Goal: Task Accomplishment & Management: Use online tool/utility

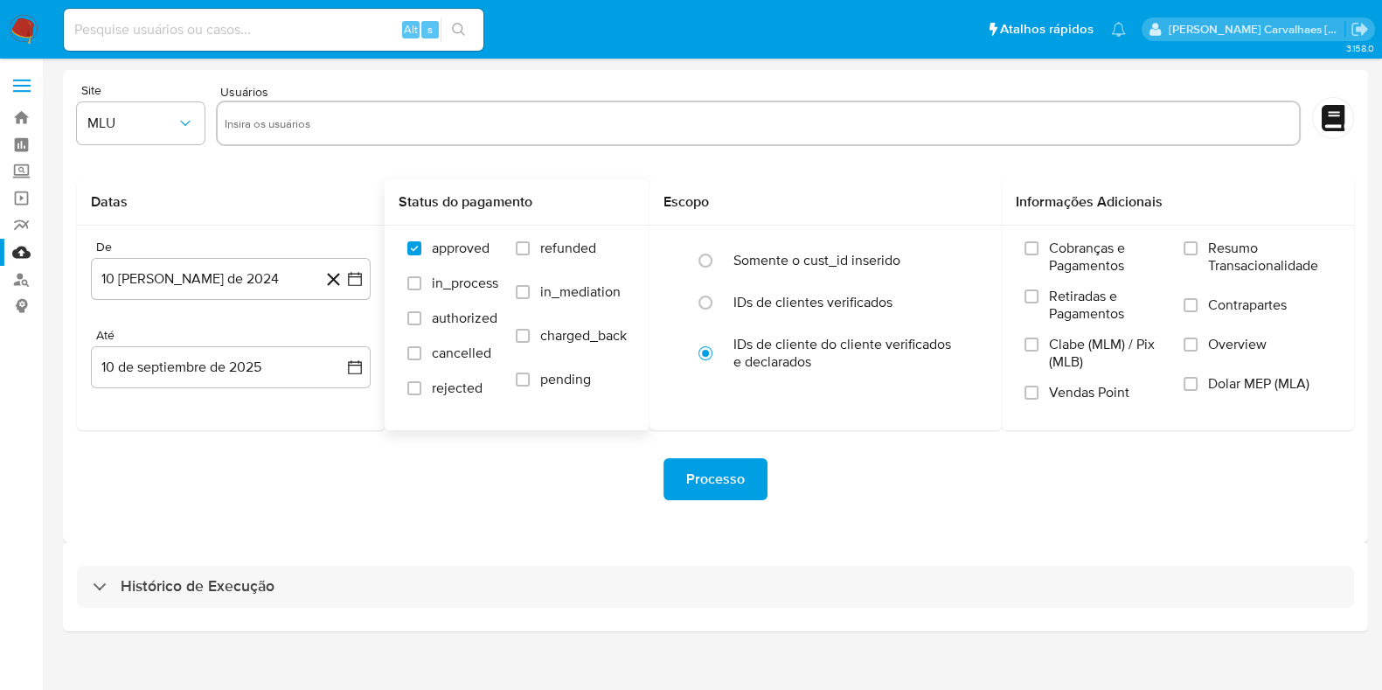
scroll to position [15, 0]
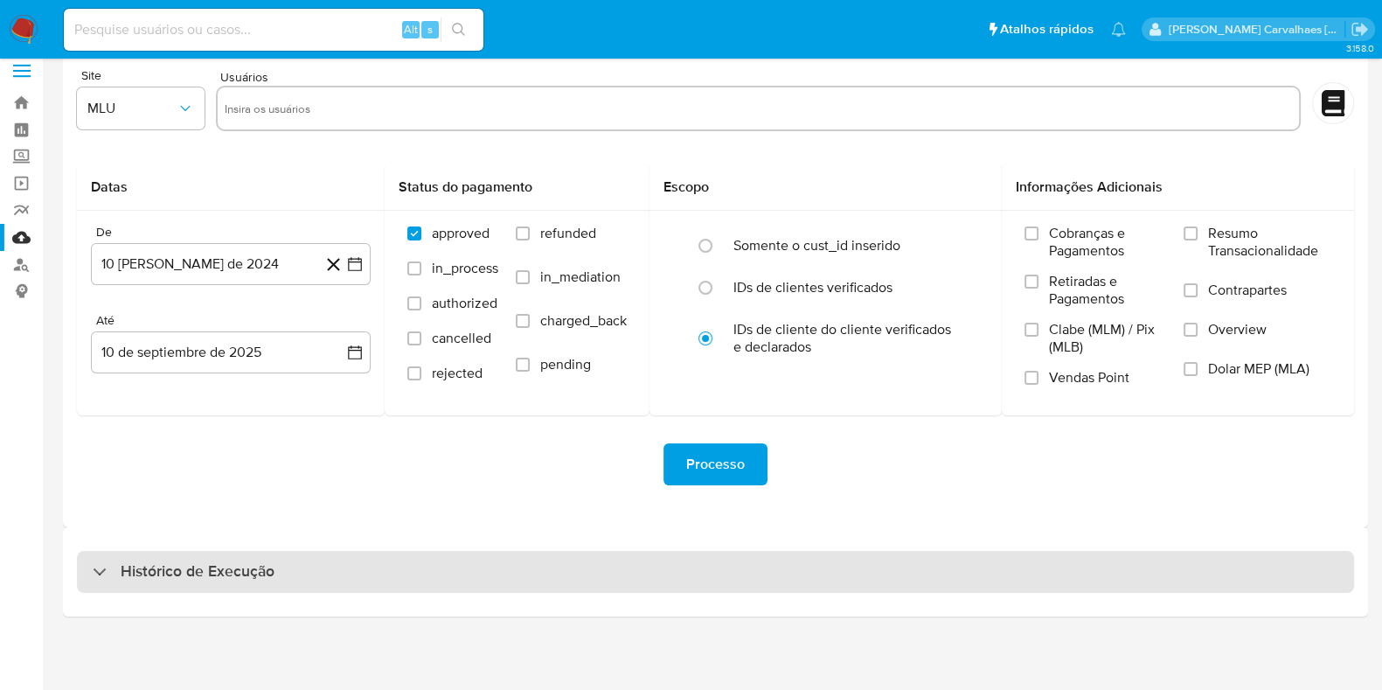
click at [128, 574] on h3 "Histórico de Execução" at bounding box center [198, 571] width 154 height 21
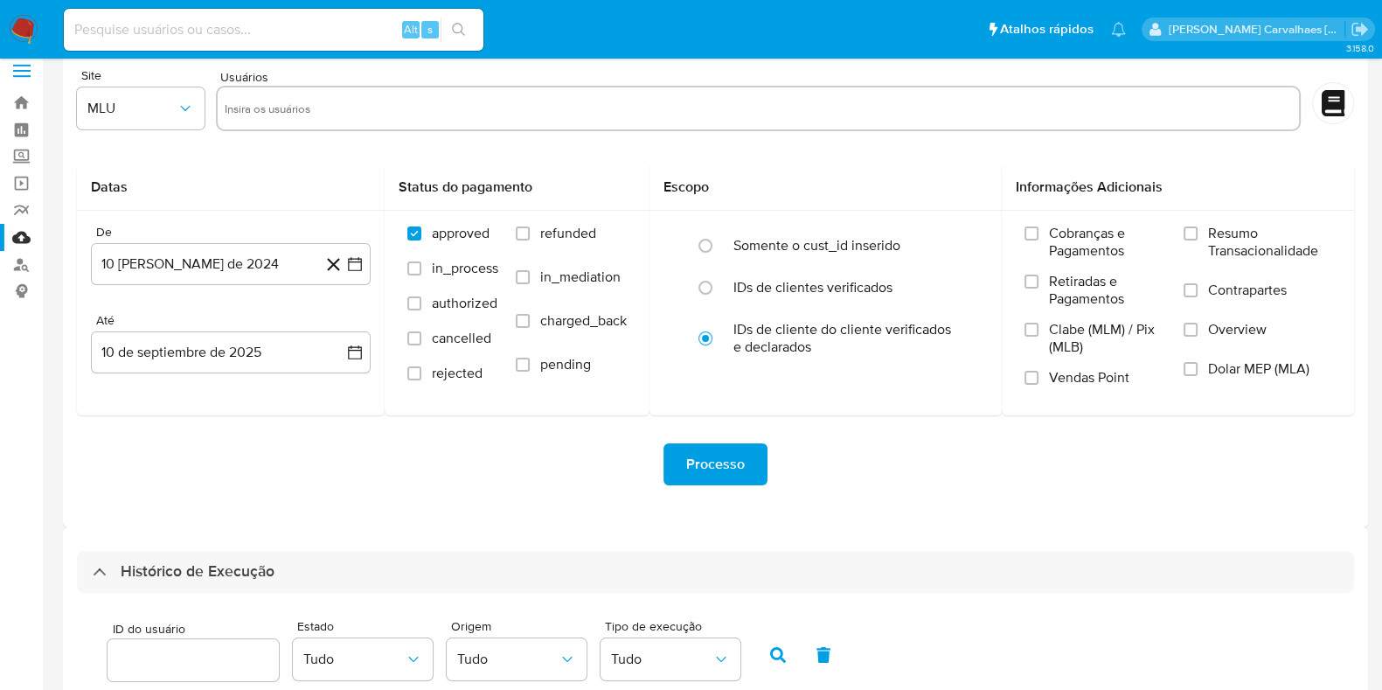
scroll to position [343, 0]
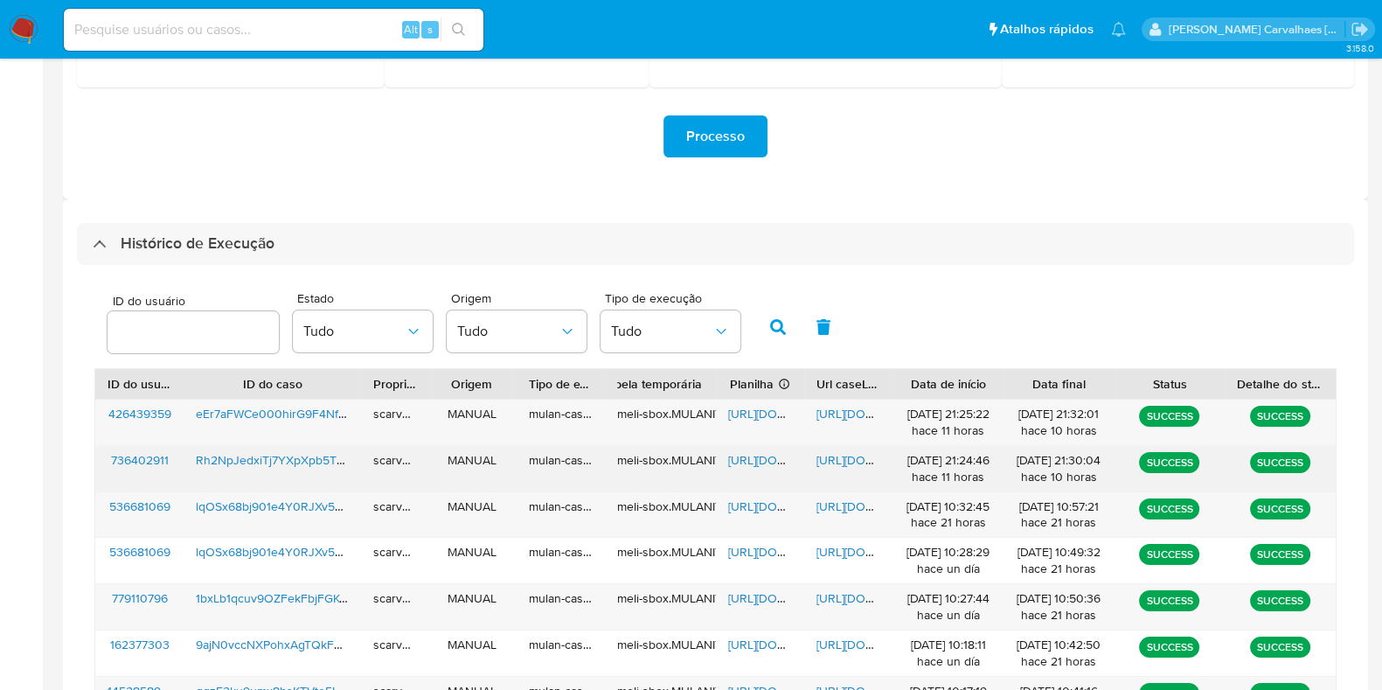
click at [844, 460] on span "https://docs.google.com/document/d/1_4sIFq1xxVt5E7k2U_-AwgM-jHOzvwI7waK9-jMSrOw…" at bounding box center [877, 459] width 121 height 17
click at [848, 453] on span "https://docs.google.com/document/d/1_4sIFq1xxVt5E7k2U_-AwgM-jHOzvwI7waK9-jMSrOw…" at bounding box center [877, 459] width 121 height 17
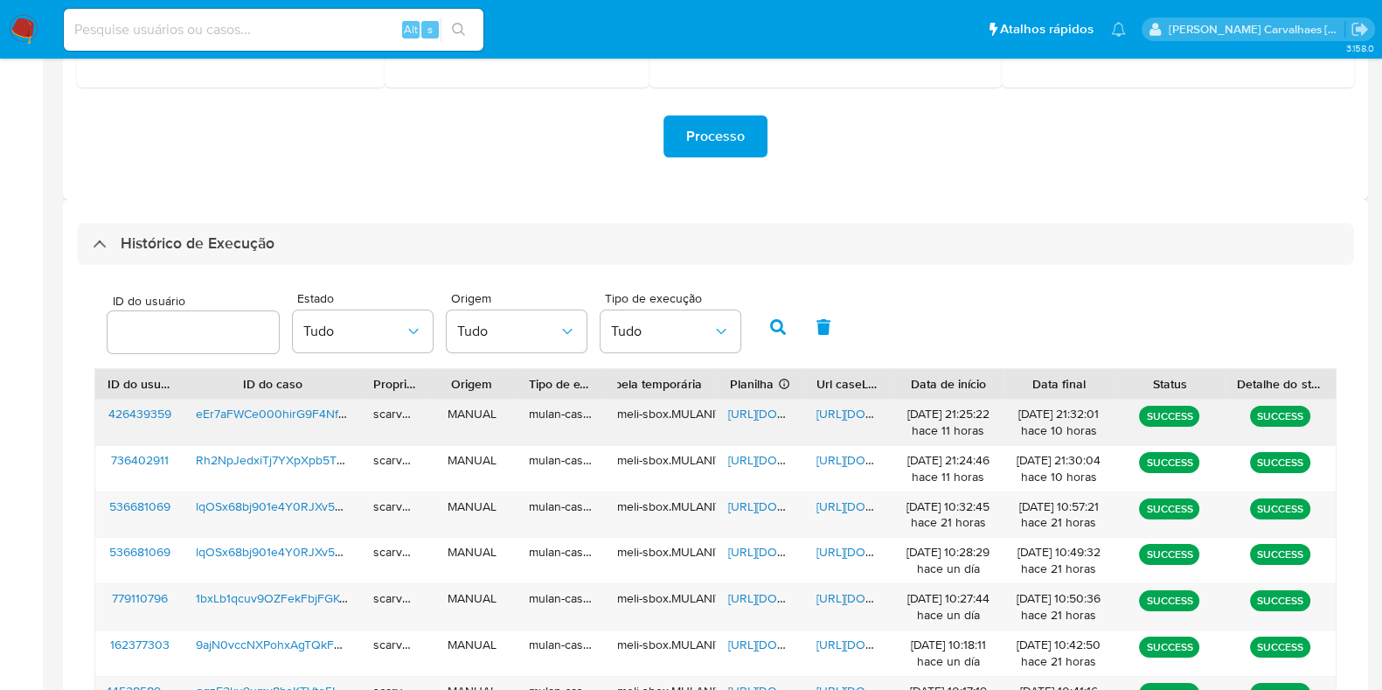
click at [835, 414] on span "https://docs.google.com/document/d/1nnMHPoUmq5kPeSGPfyGbNBdtDdM9f3vpG-RyxKs7Ekk…" at bounding box center [877, 413] width 121 height 17
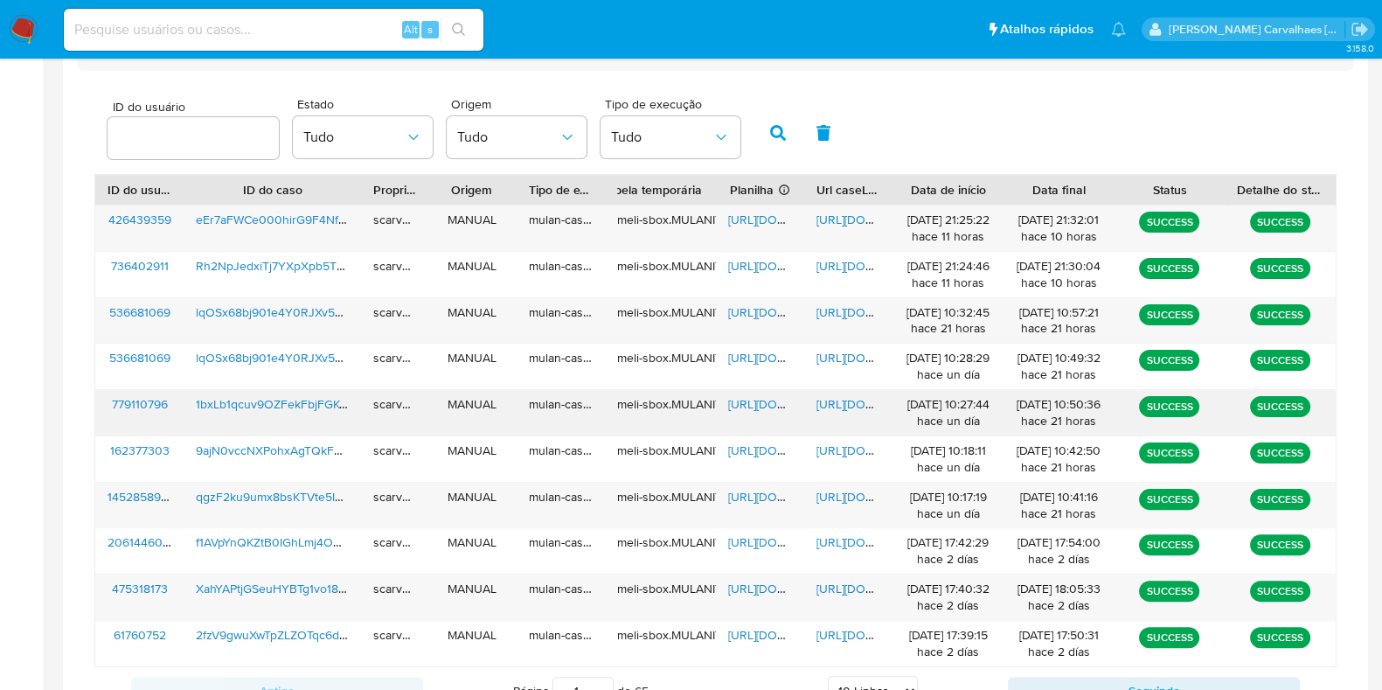
scroll to position [672, 0]
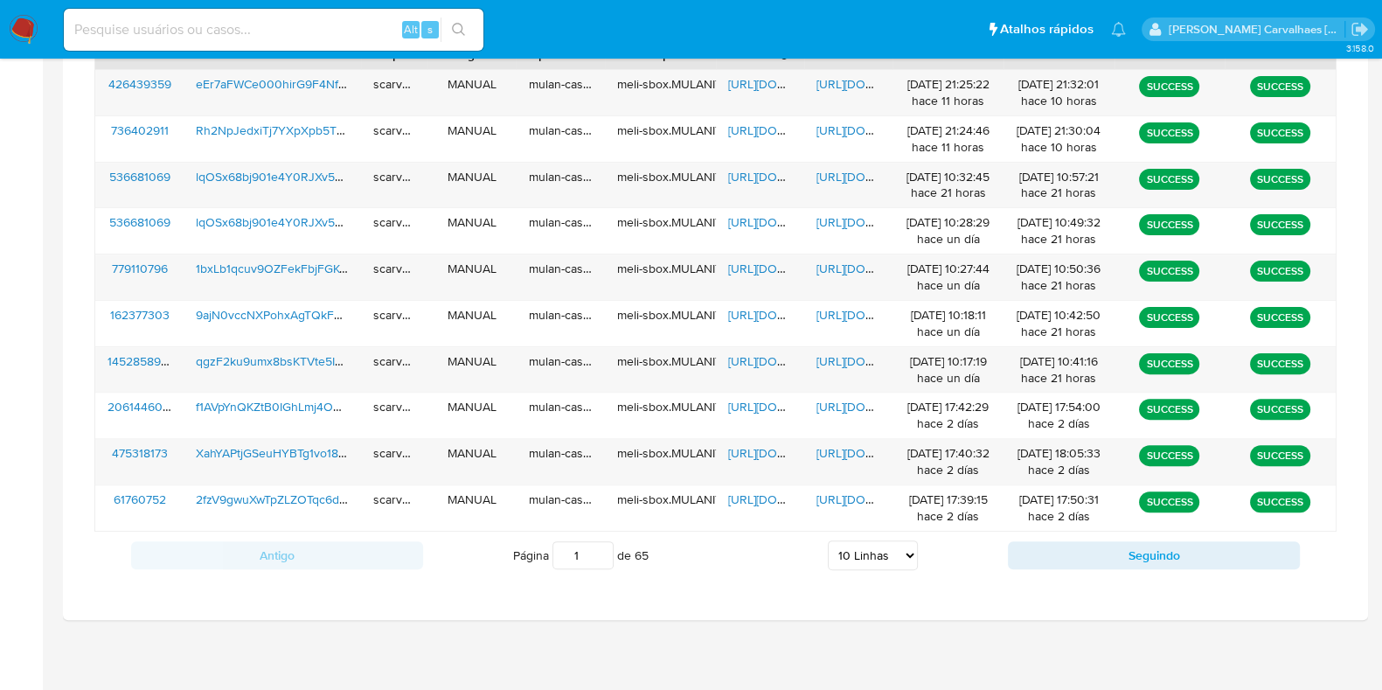
click at [907, 552] on select "5 Linhas 10 Linhas 20 Linhas 25 Linhas 50 Linhas 100 Linhas" at bounding box center [873, 555] width 90 height 30
select select "20"
click at [828, 540] on select "5 Linhas 10 Linhas 20 Linhas 25 Linhas 50 Linhas 100 Linhas" at bounding box center [873, 555] width 90 height 30
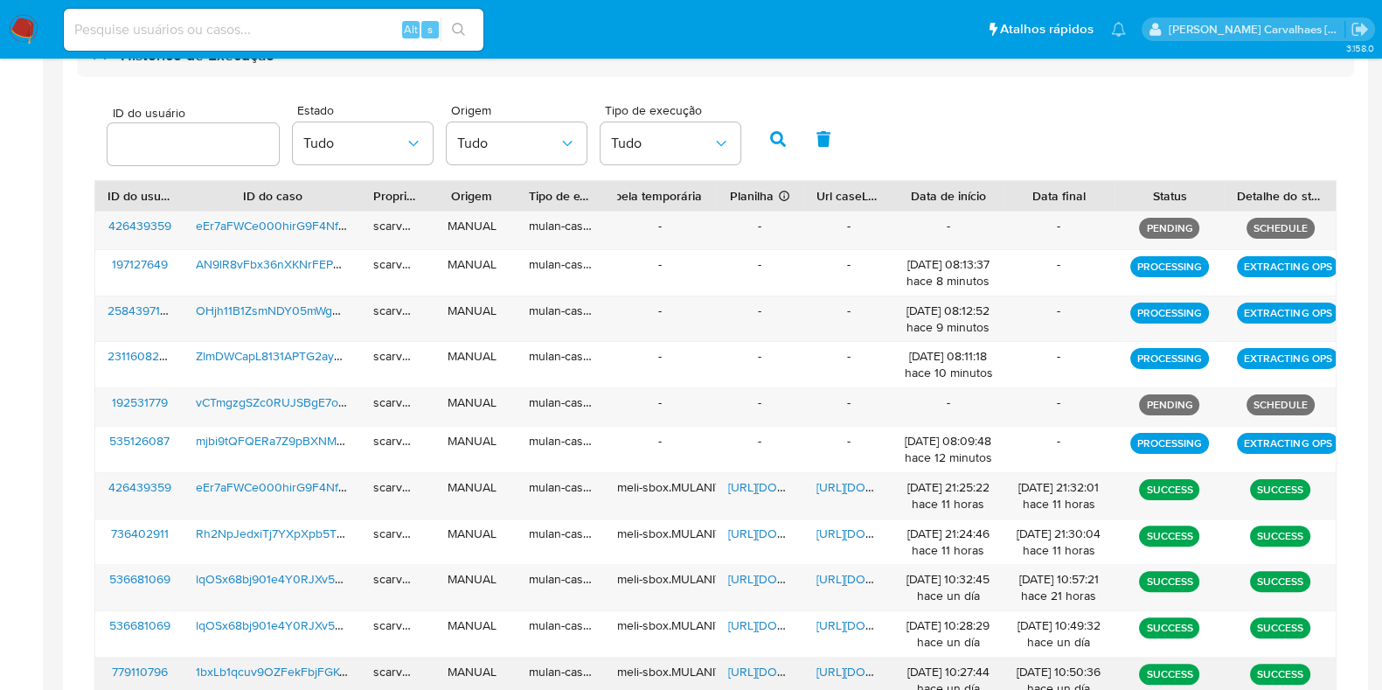
scroll to position [564, 0]
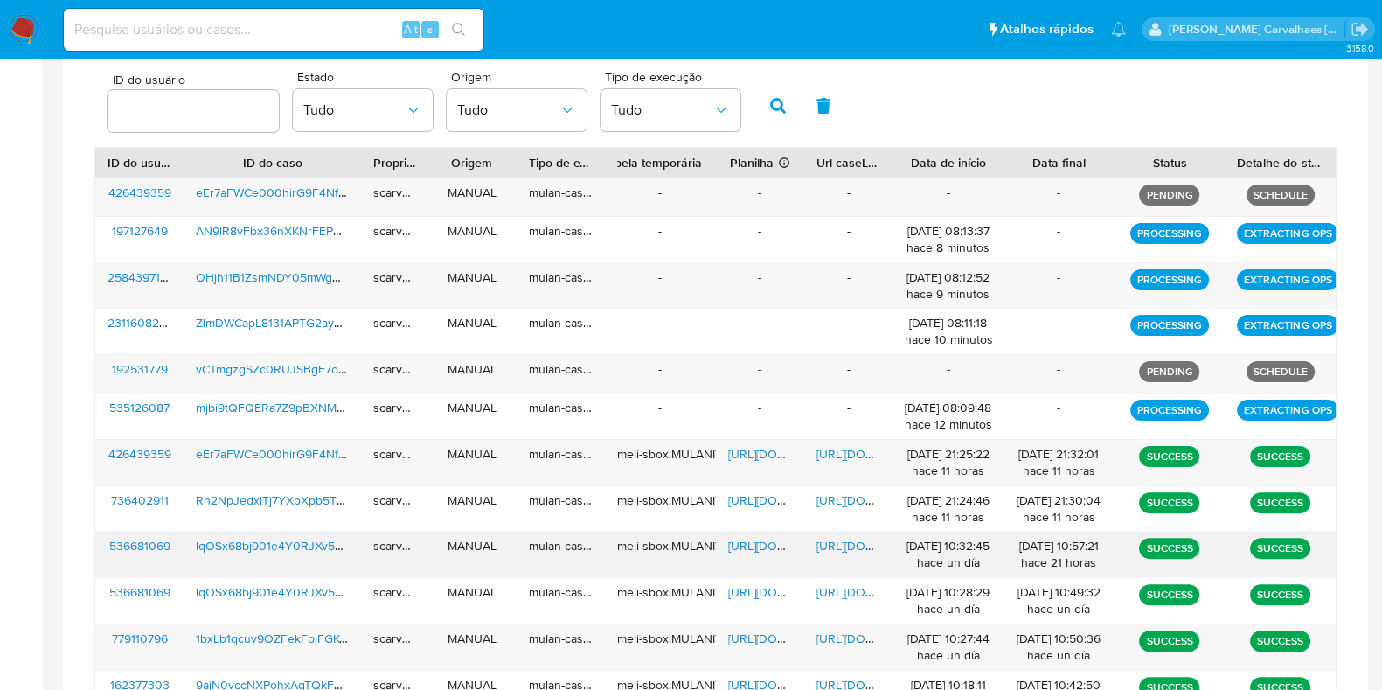
click at [857, 543] on span "https://docs.google.com/document/d/1lQL2b67JneG8nEJFOYfYtKacz8Mky1NcLUbRvfYHtVY…" at bounding box center [877, 545] width 121 height 17
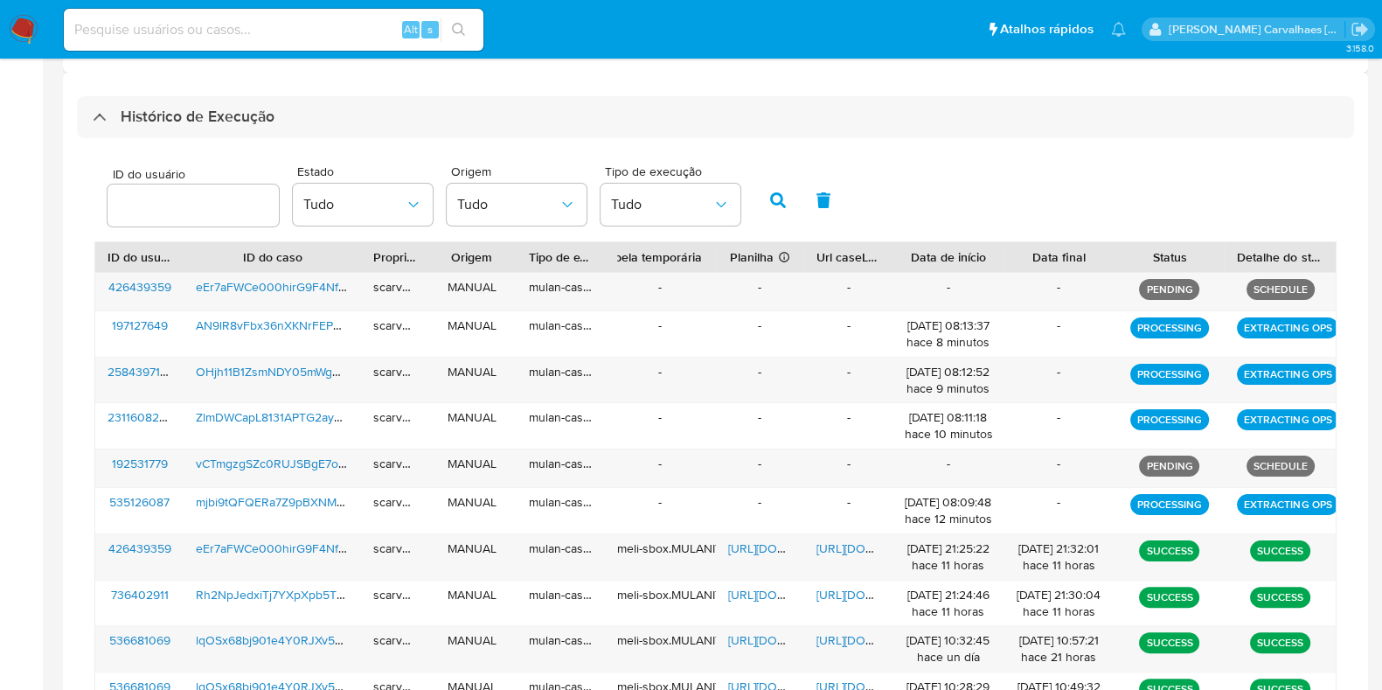
scroll to position [236, 0]
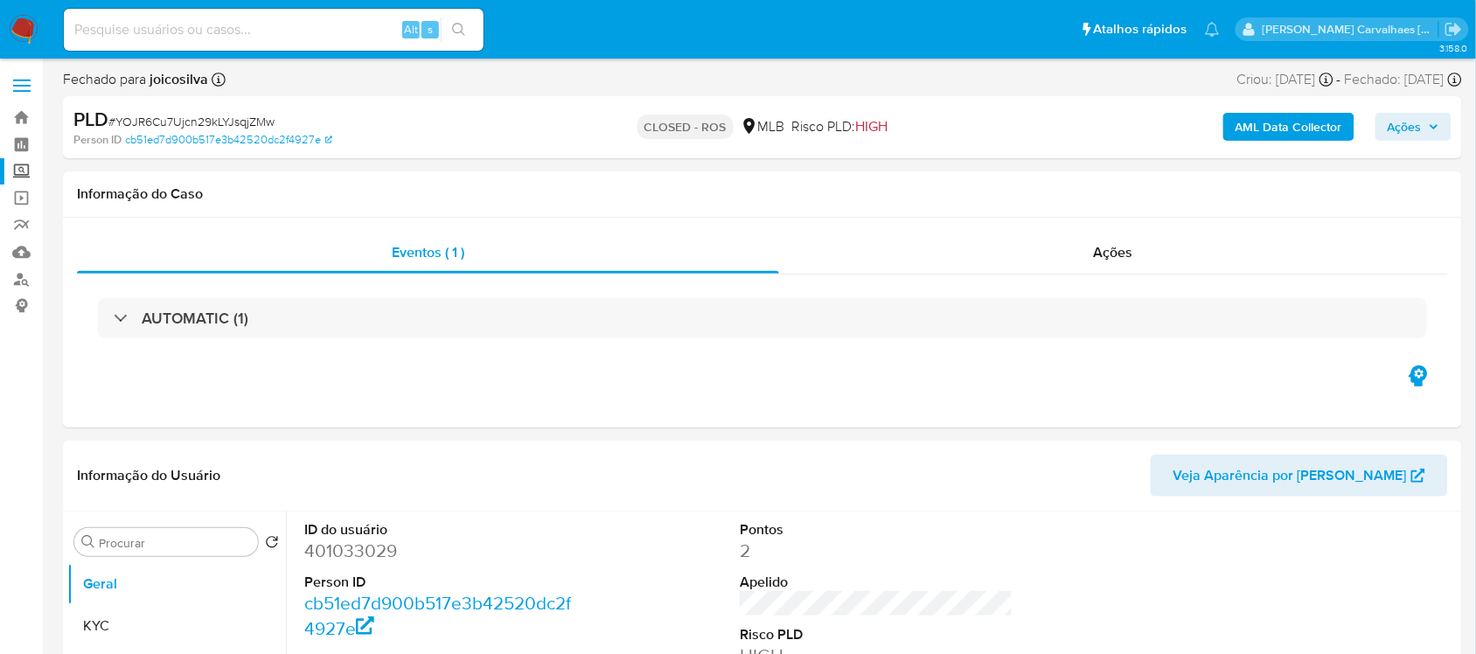
select select "10"
paste input "Rh2NpJedxiTj7YXpXpb5TOMc"
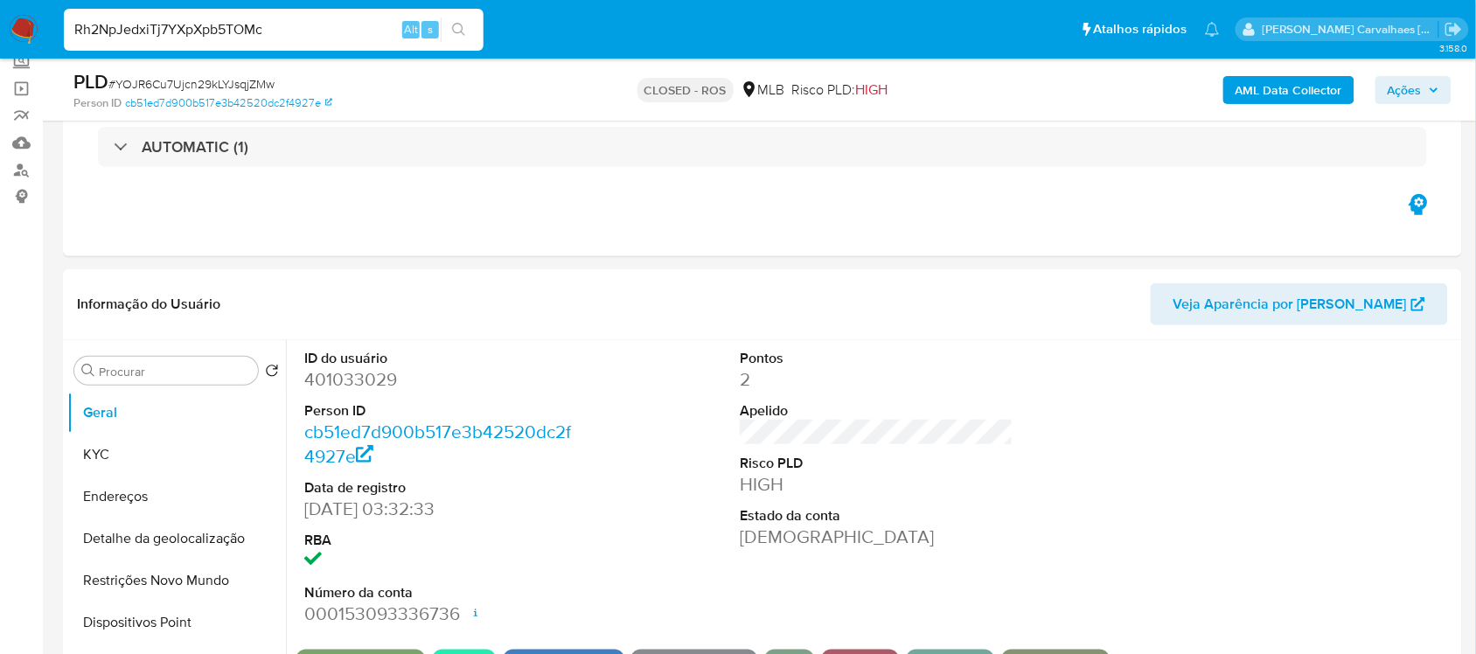
type input "Rh2NpJedxiTj7YXpXpb5TOMc"
click at [452, 23] on icon "search-icon" at bounding box center [459, 30] width 14 height 14
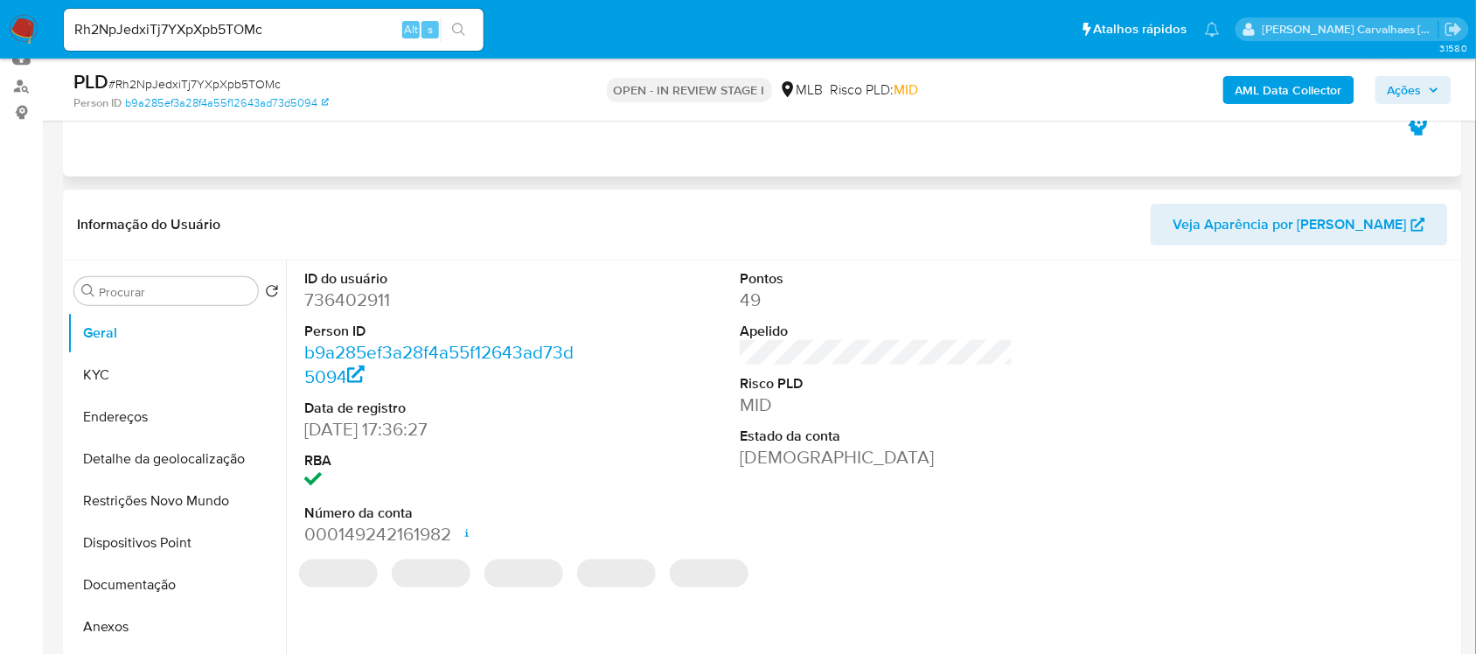
select select "10"
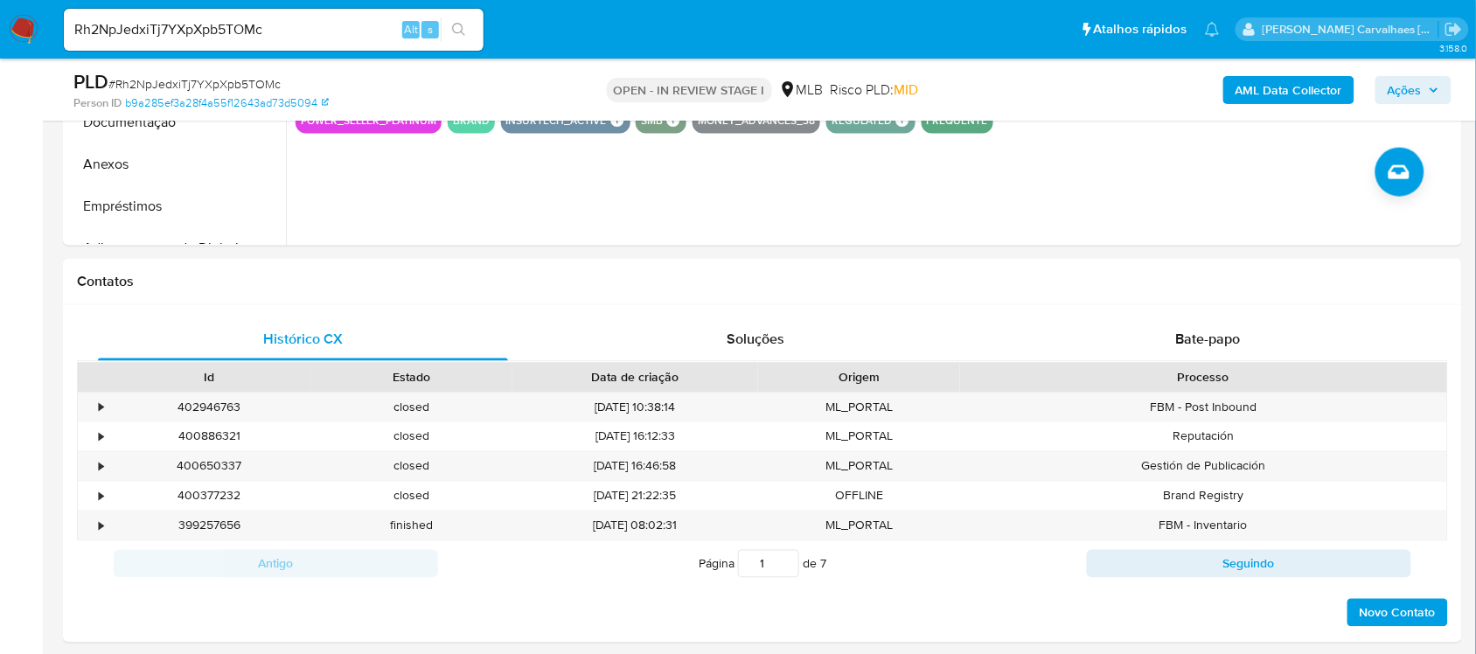
scroll to position [984, 0]
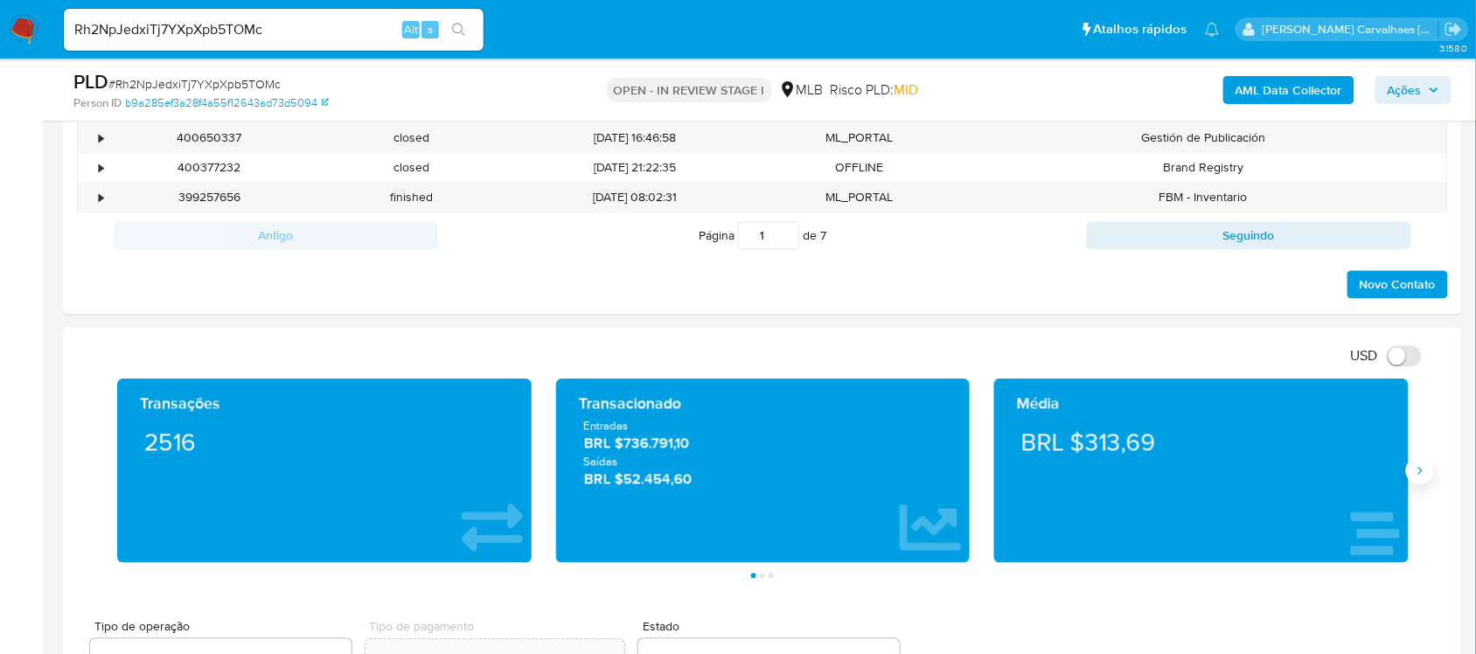
click at [1414, 472] on icon "Siguiente" at bounding box center [1420, 471] width 14 height 14
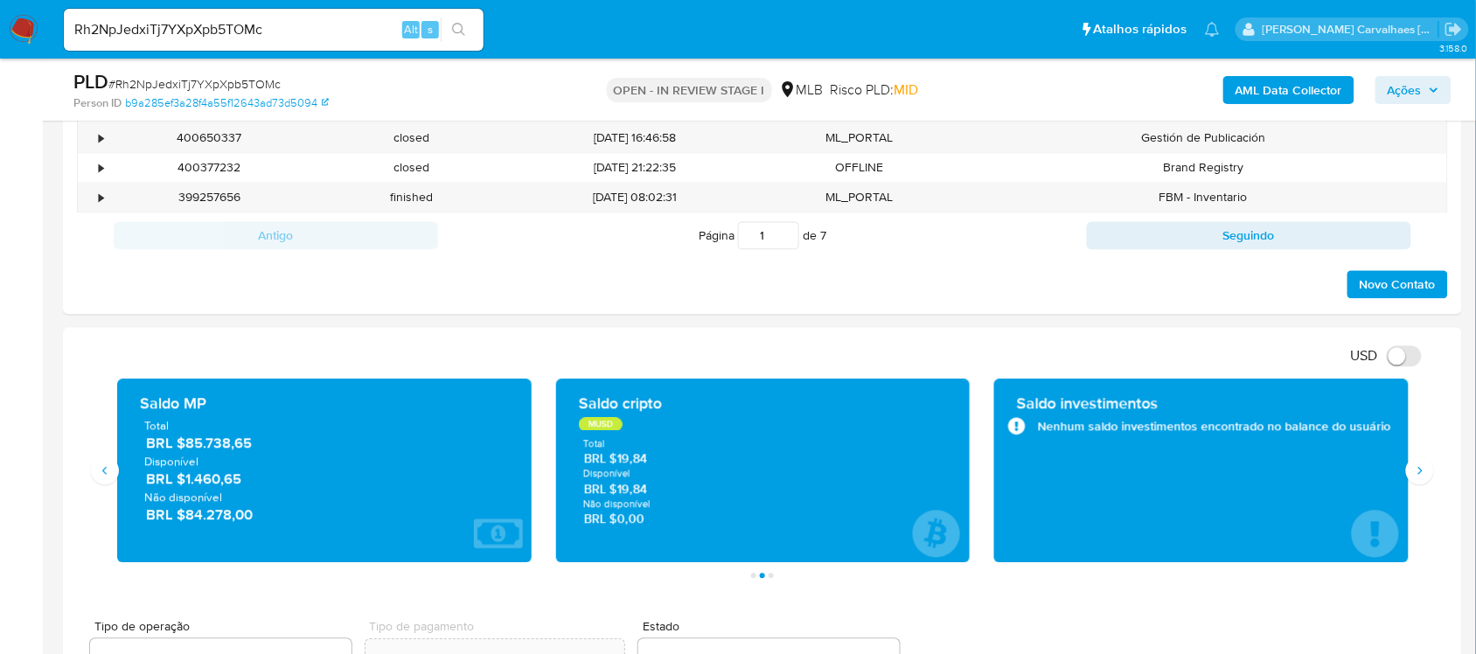
click at [28, 33] on img at bounding box center [24, 30] width 30 height 30
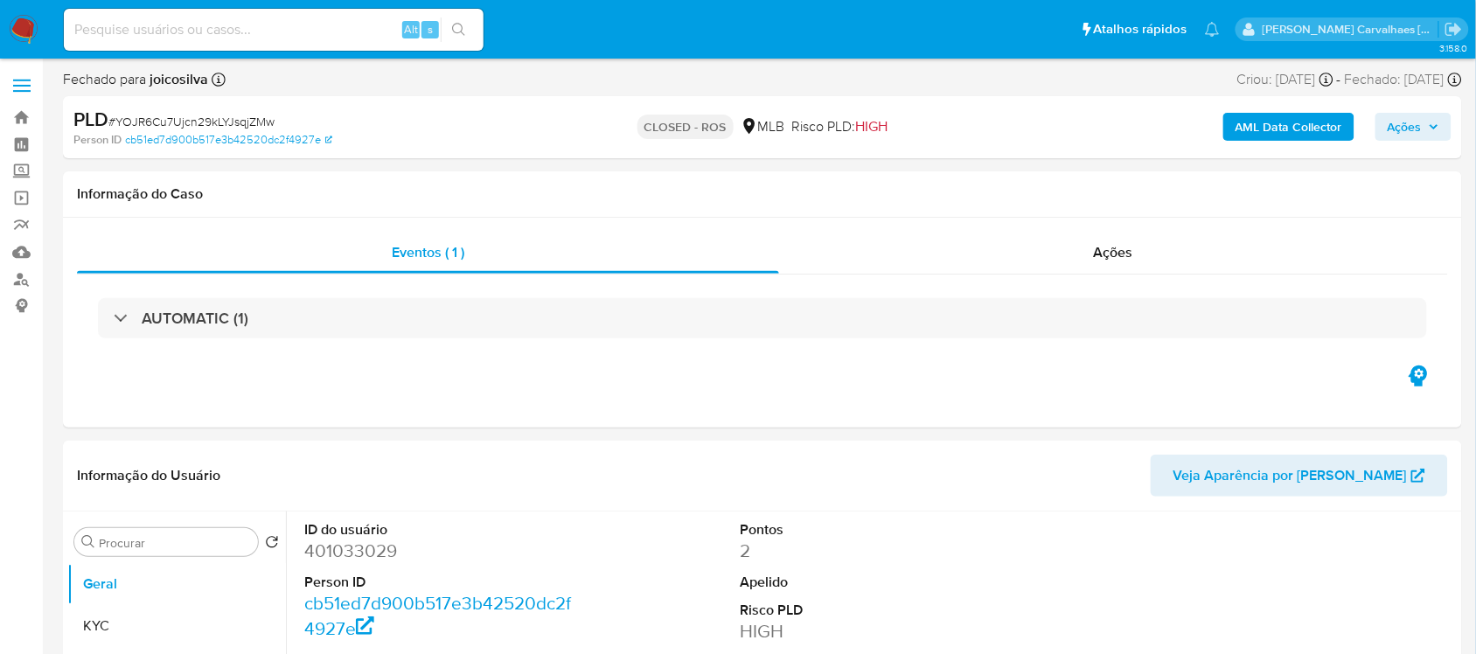
select select "10"
click at [24, 114] on link "Bandeja" at bounding box center [104, 117] width 208 height 27
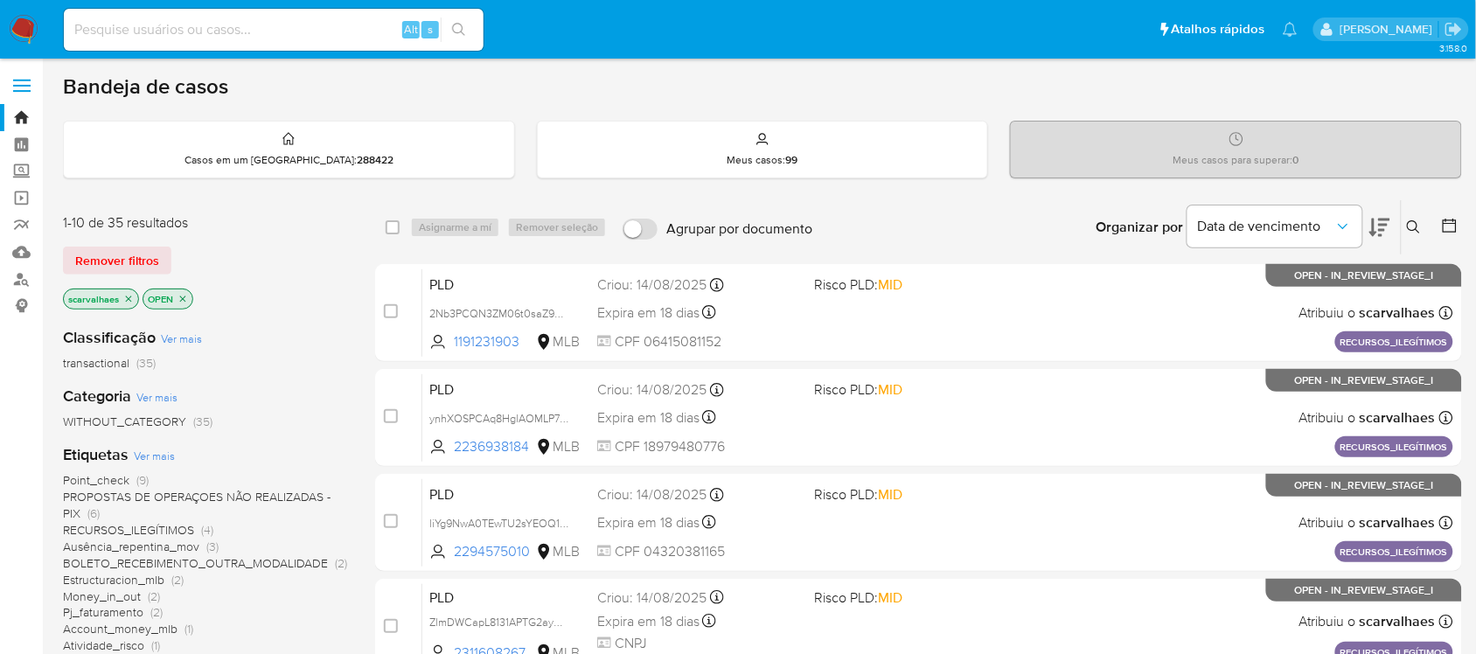
scroll to position [109, 0]
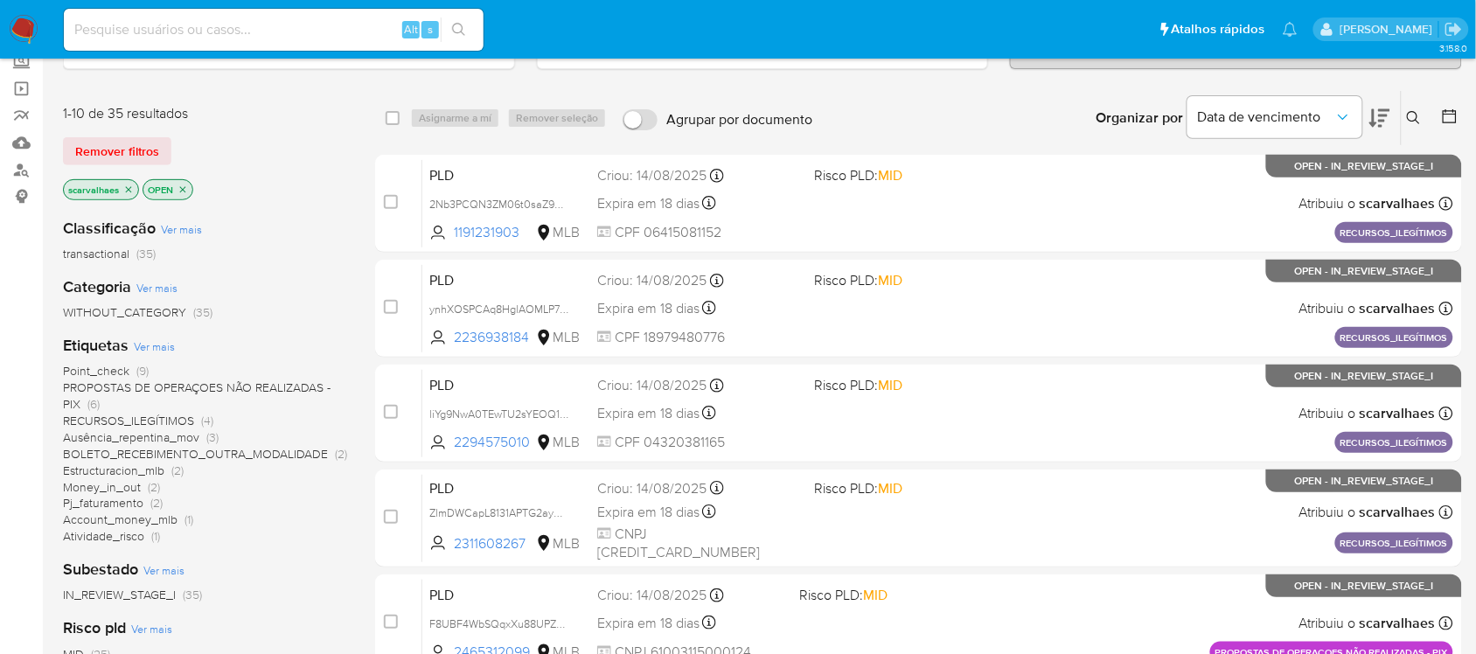
click at [156, 470] on span "Estructuracion_mlb" at bounding box center [113, 470] width 101 height 17
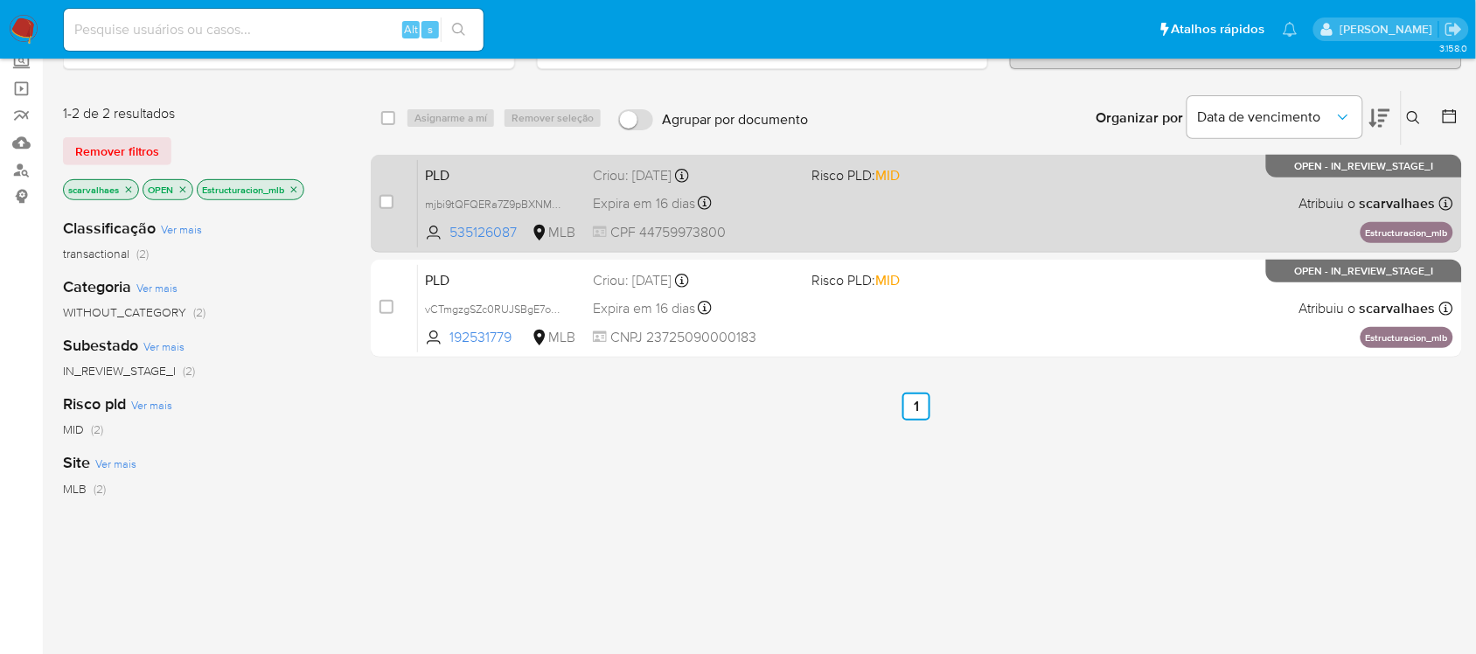
click at [915, 203] on div "PLD mjbi9tQFQERa7Z9pBXNMFhMn 535126087 MLB Risco PLD: MID Criou: 12/08/2025 Cri…" at bounding box center [935, 203] width 1035 height 88
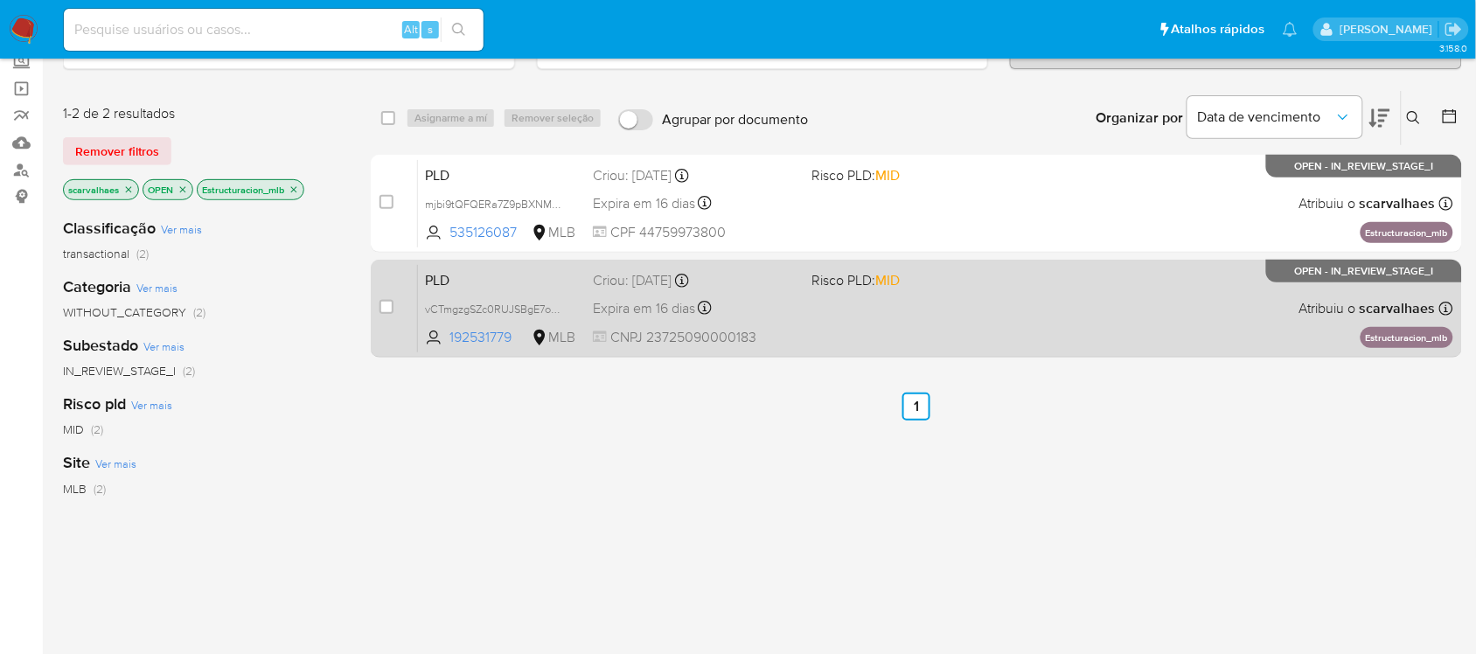
click at [837, 331] on div "PLD vCTmgzgSZc0RUJSBgE7oD360 192531779 MLB Risco PLD: MID Criou: 12/08/2025 Cri…" at bounding box center [935, 308] width 1035 height 88
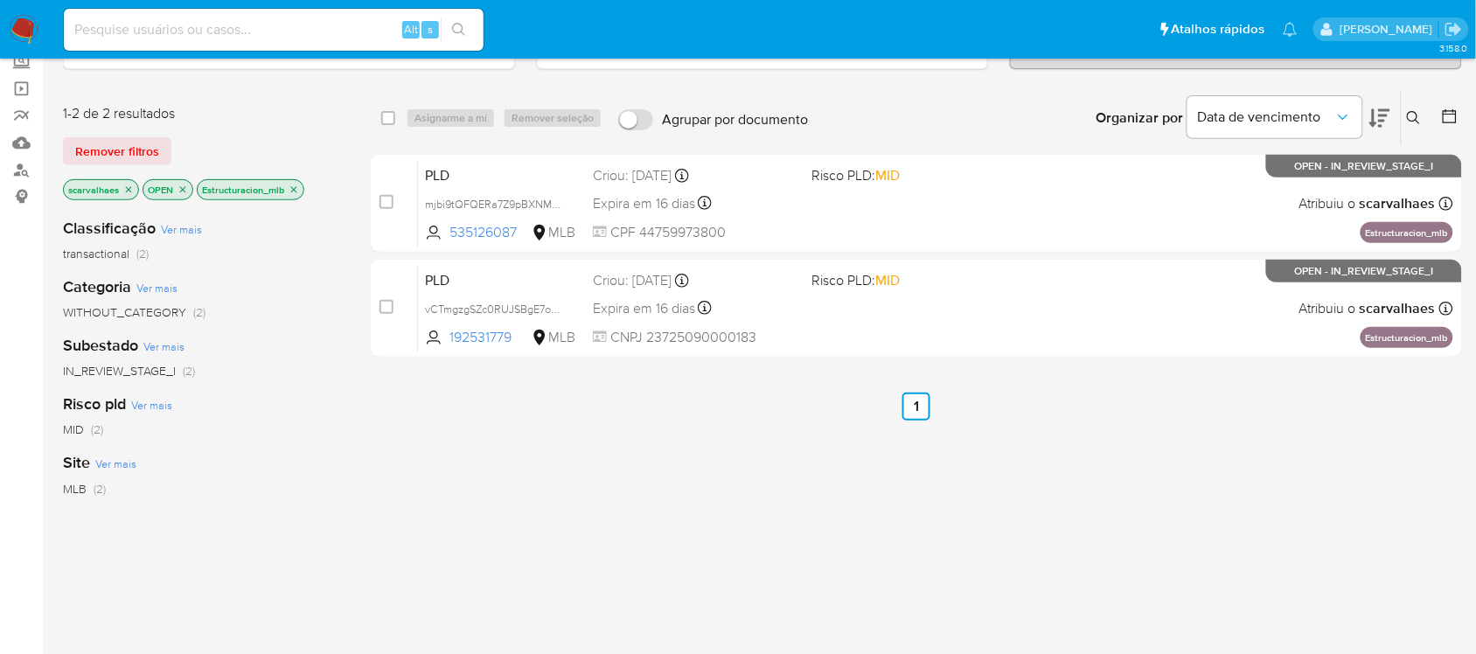
click at [296, 188] on icon "close-filter" at bounding box center [294, 189] width 10 height 10
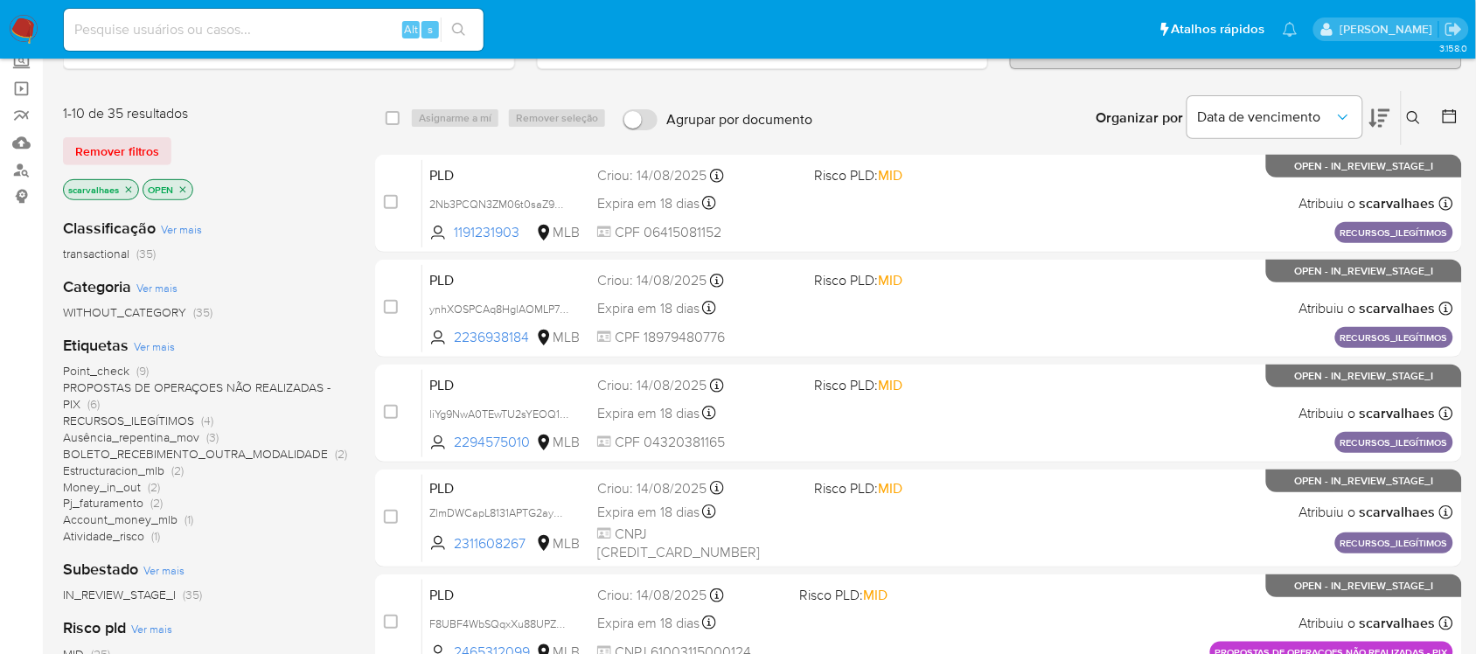
click at [145, 414] on span "RECURSOS_ILEGÍTIMOS" at bounding box center [128, 420] width 131 height 17
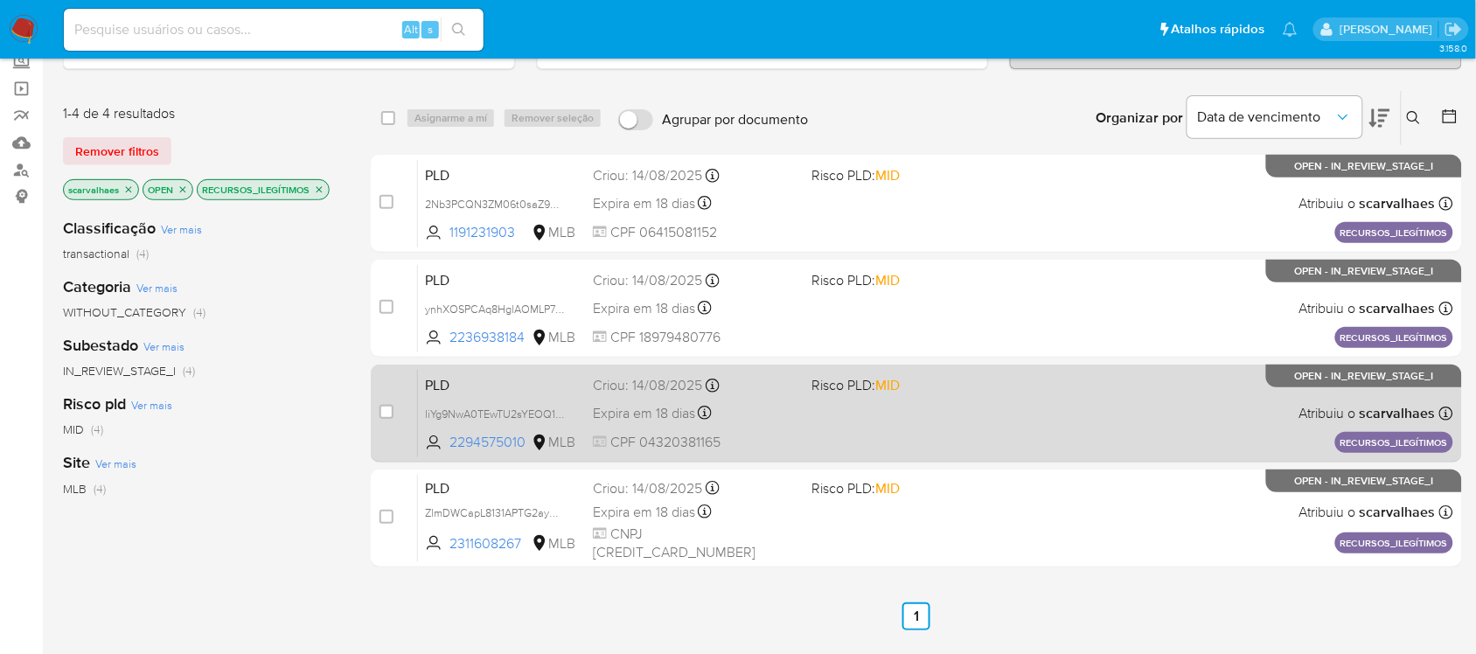
scroll to position [219, 0]
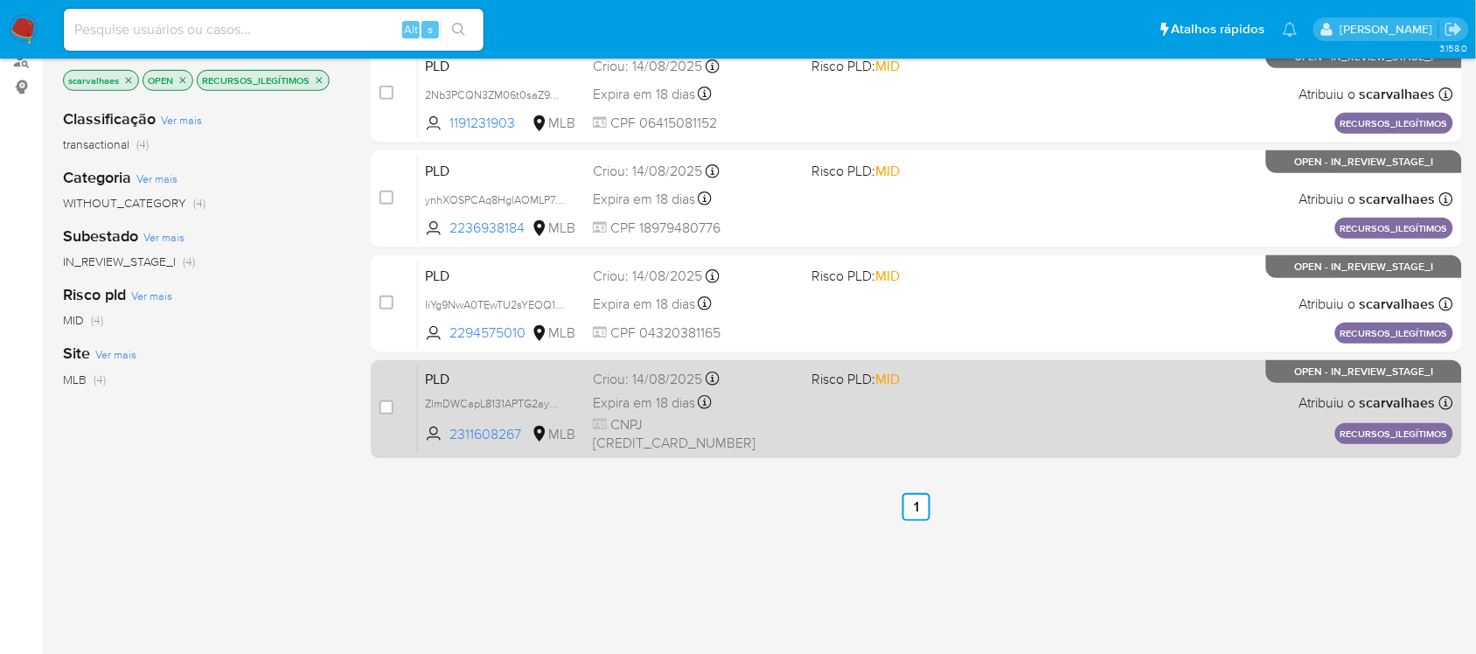
click at [800, 420] on div "PLD ZlmDWCapL8131APTG2ayDux7 2311608267 MLB Risco PLD: MID Criou: 14/08/2025 Cr…" at bounding box center [935, 409] width 1035 height 88
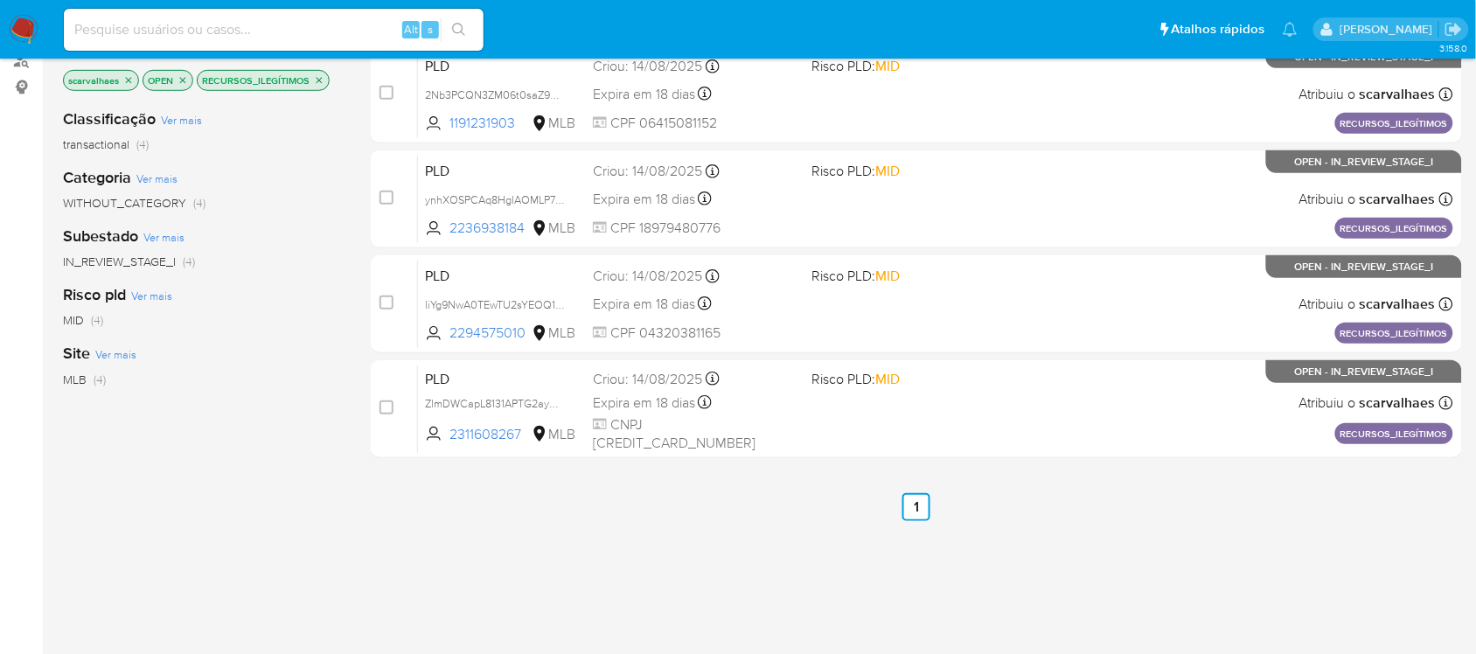
click at [317, 80] on icon "close-filter" at bounding box center [319, 80] width 10 height 10
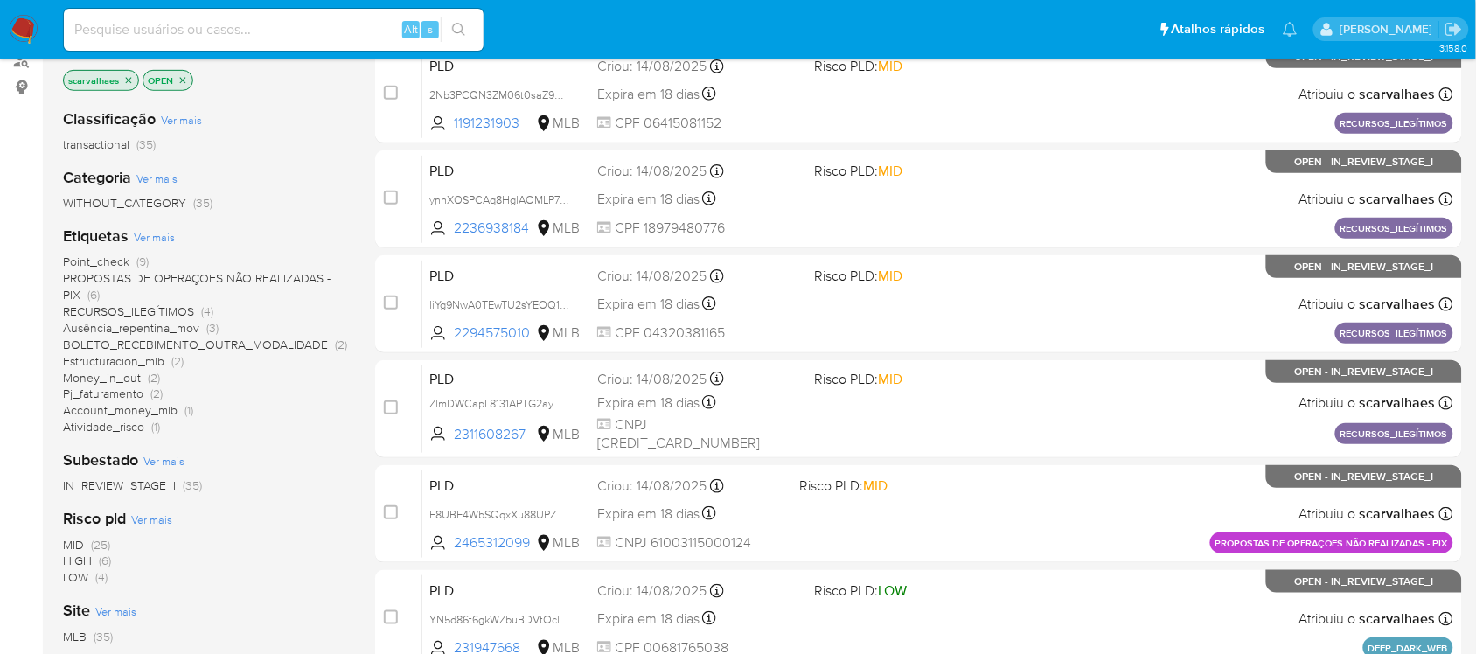
click at [220, 274] on span "PROPOSTAS DE OPERAÇOES NÃO REALIZADAS - PIX" at bounding box center [197, 286] width 268 height 34
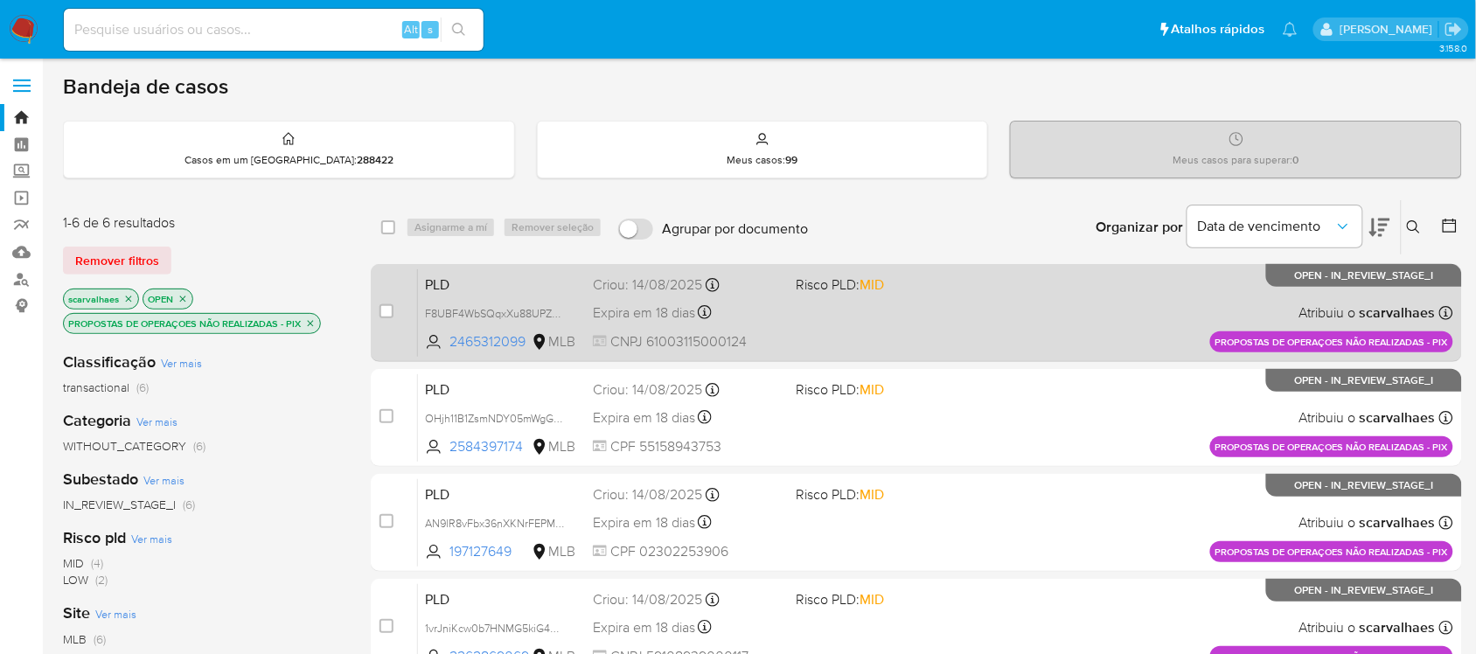
click at [864, 341] on div "PLD F8UBF4WbSQqxXu88UPZn9LNZ 2465312099 MLB Risco PLD: MID Criou: 14/08/2025 Cr…" at bounding box center [935, 312] width 1035 height 88
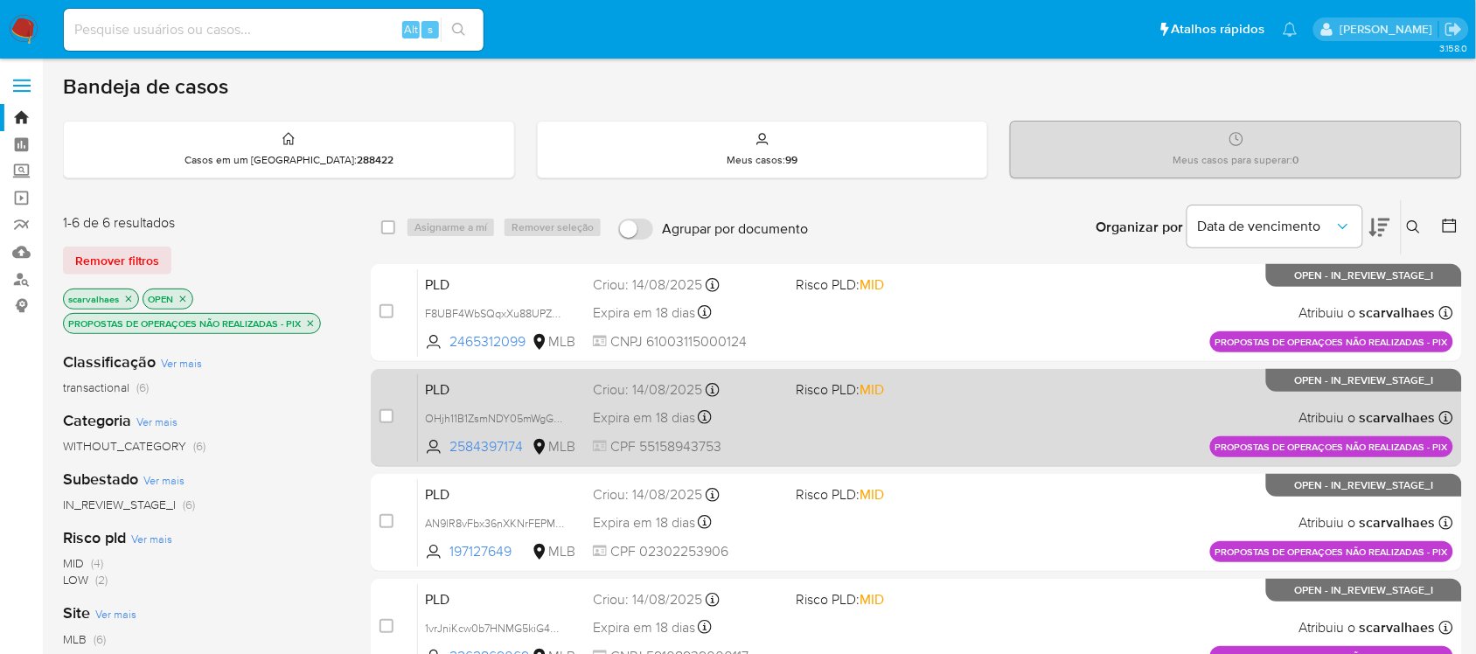
click at [844, 422] on div "PLD OHjh11B1ZsmNDY05mWgG9kv7 2584397174 MLB Risco PLD: MID Criou: 14/08/2025 Cr…" at bounding box center [935, 417] width 1035 height 88
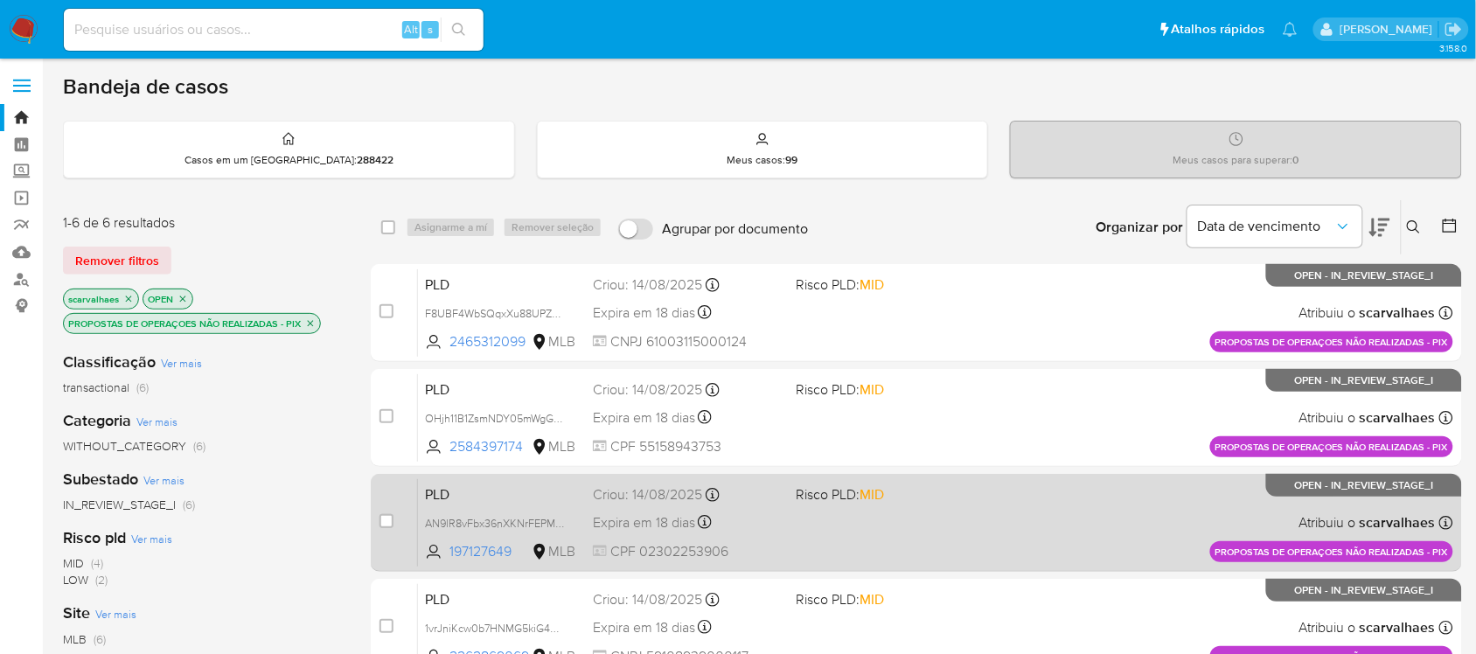
click at [785, 519] on div "PLD AN9lR8vFbx36nXKNrFEPM4wB 197127649 MLB Risco PLD: MID Criou: 14/08/2025 Cri…" at bounding box center [935, 522] width 1035 height 88
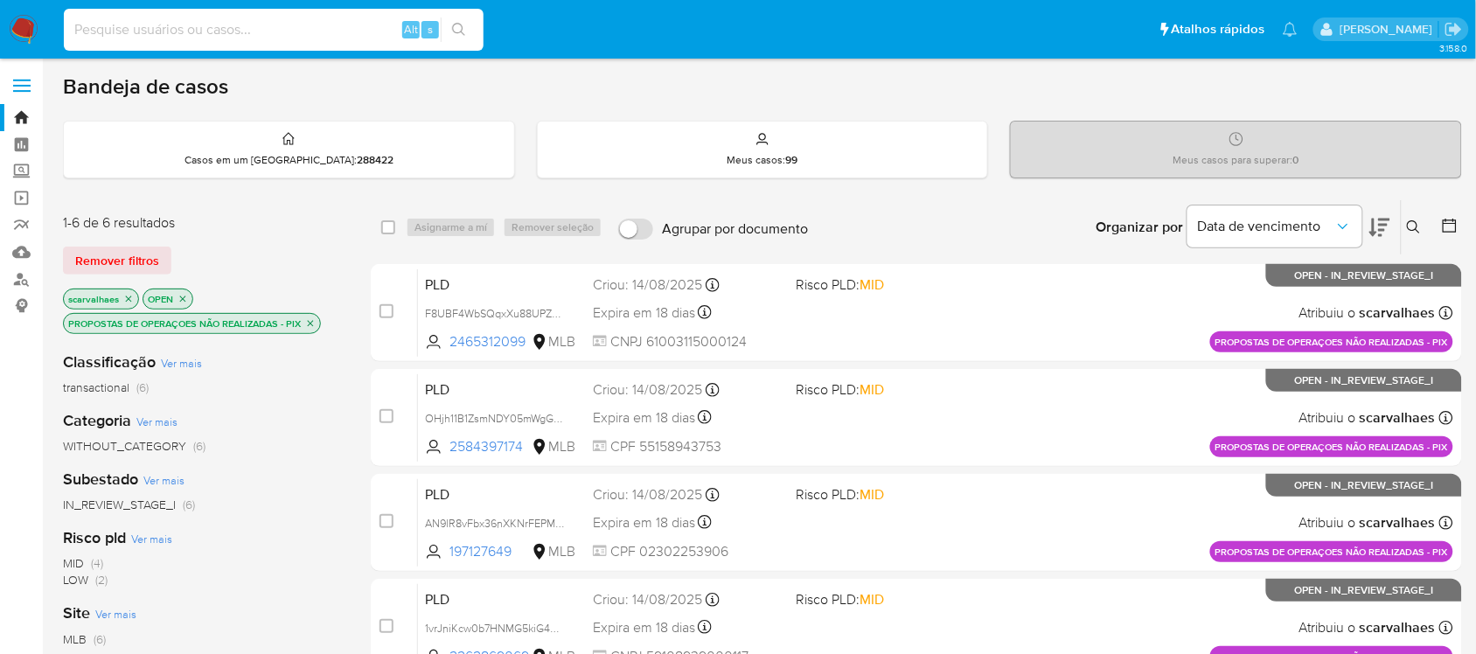
paste input "eEr7aFWCe000hirG9F4NfoOZ"
type input "eEr7aFWCe000hirG9F4NfoOZ"
click at [459, 26] on icon "search-icon" at bounding box center [459, 30] width 14 height 14
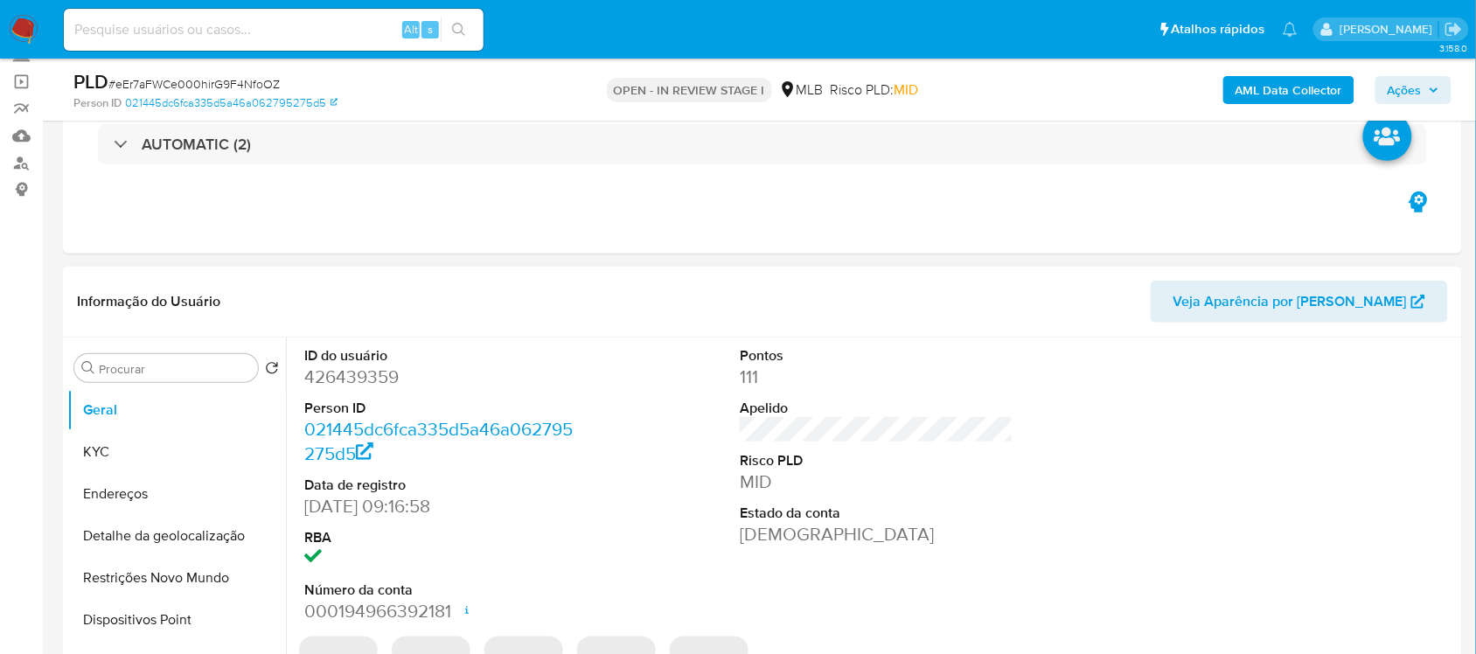
scroll to position [328, 0]
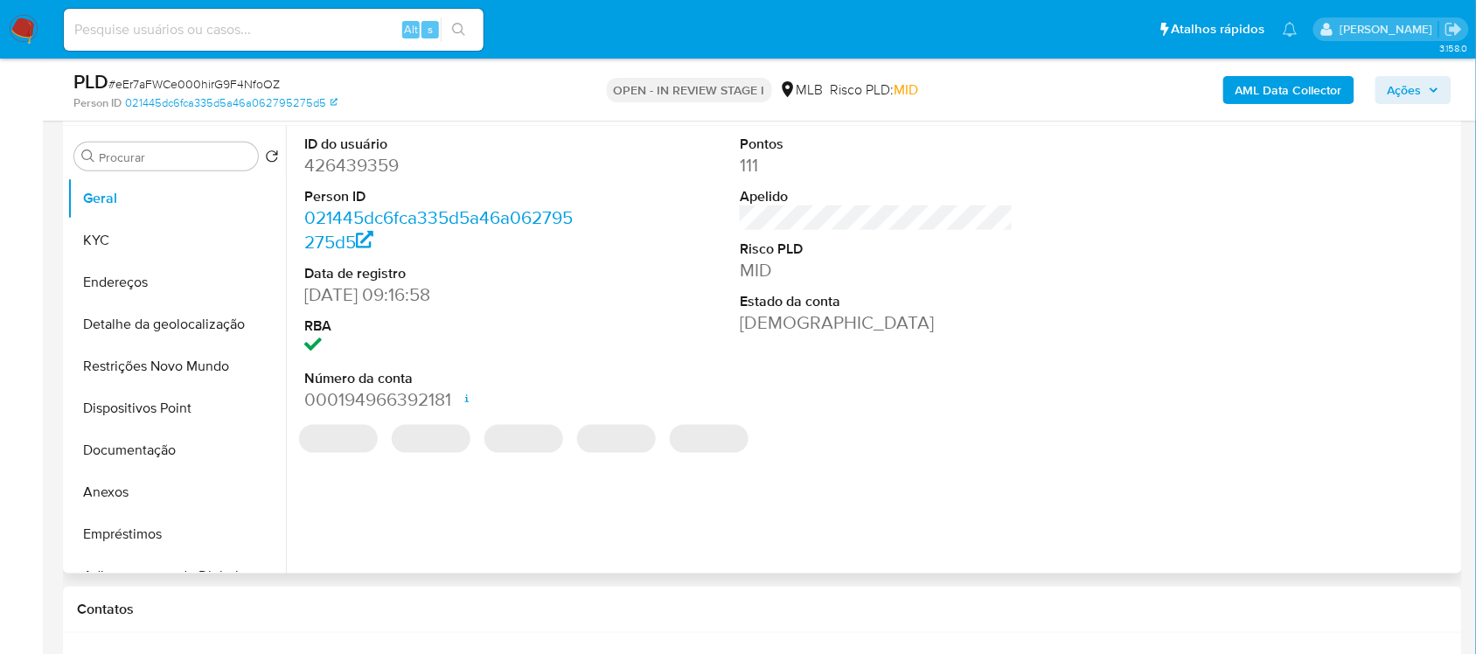
select select "10"
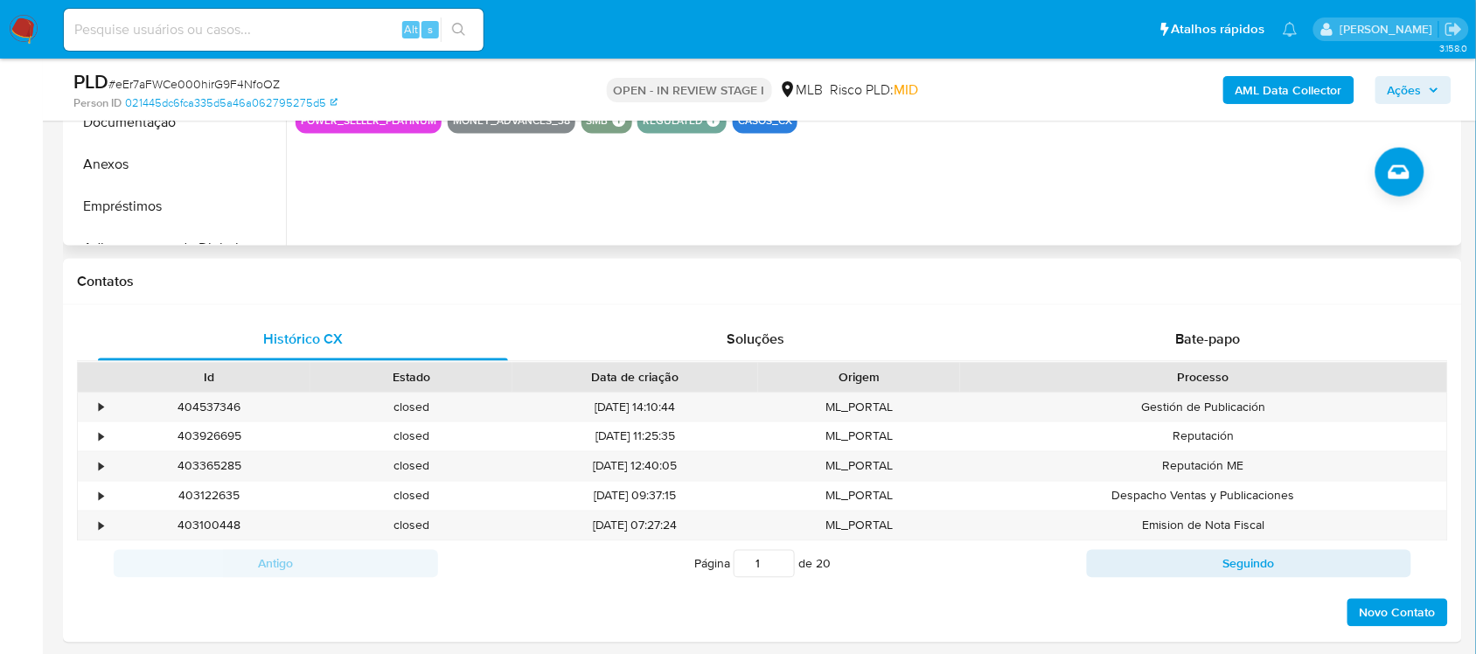
scroll to position [1093, 0]
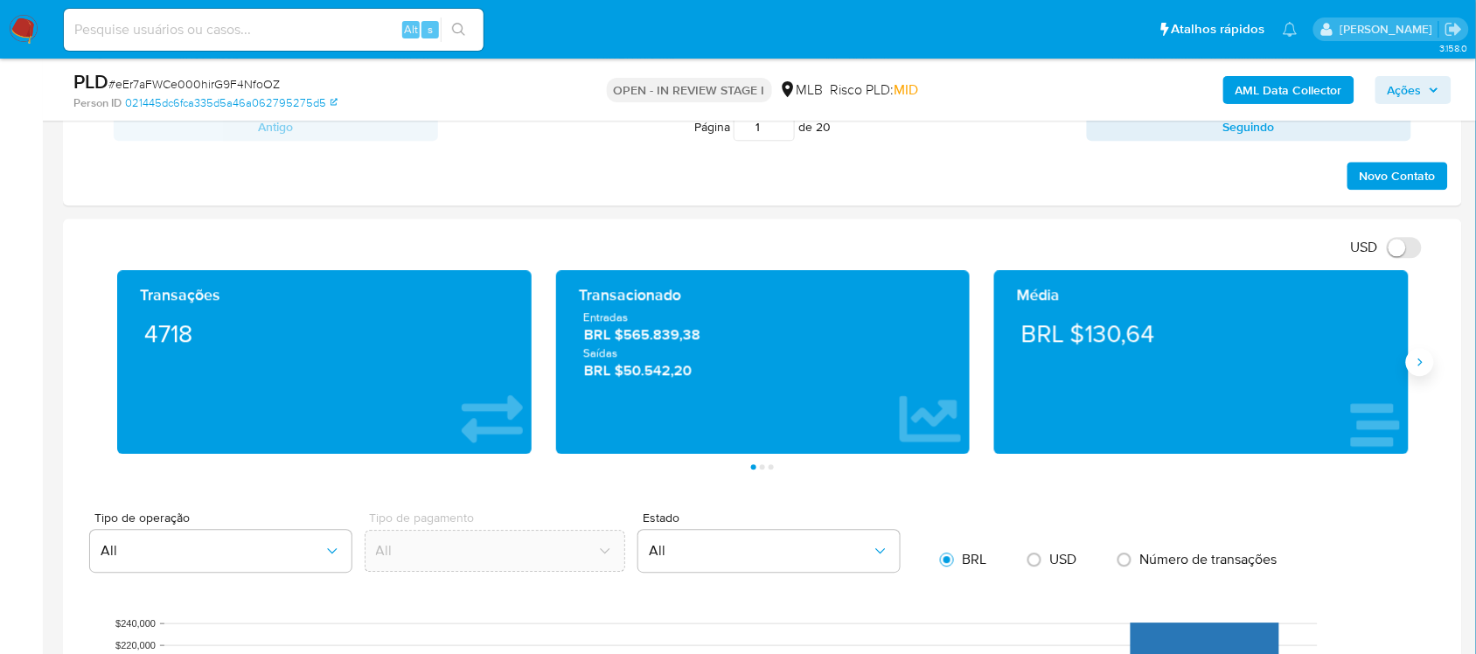
click at [1421, 363] on icon "Siguiente" at bounding box center [1420, 362] width 14 height 14
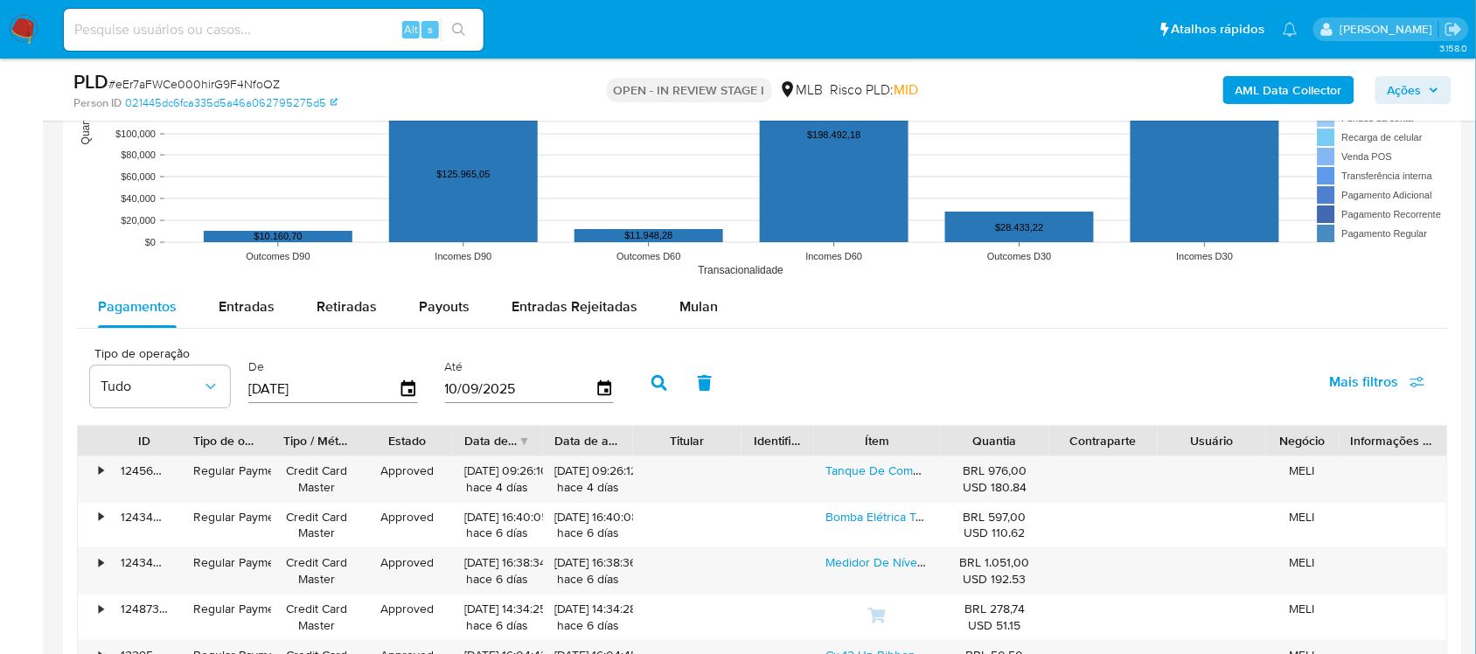
scroll to position [1749, 0]
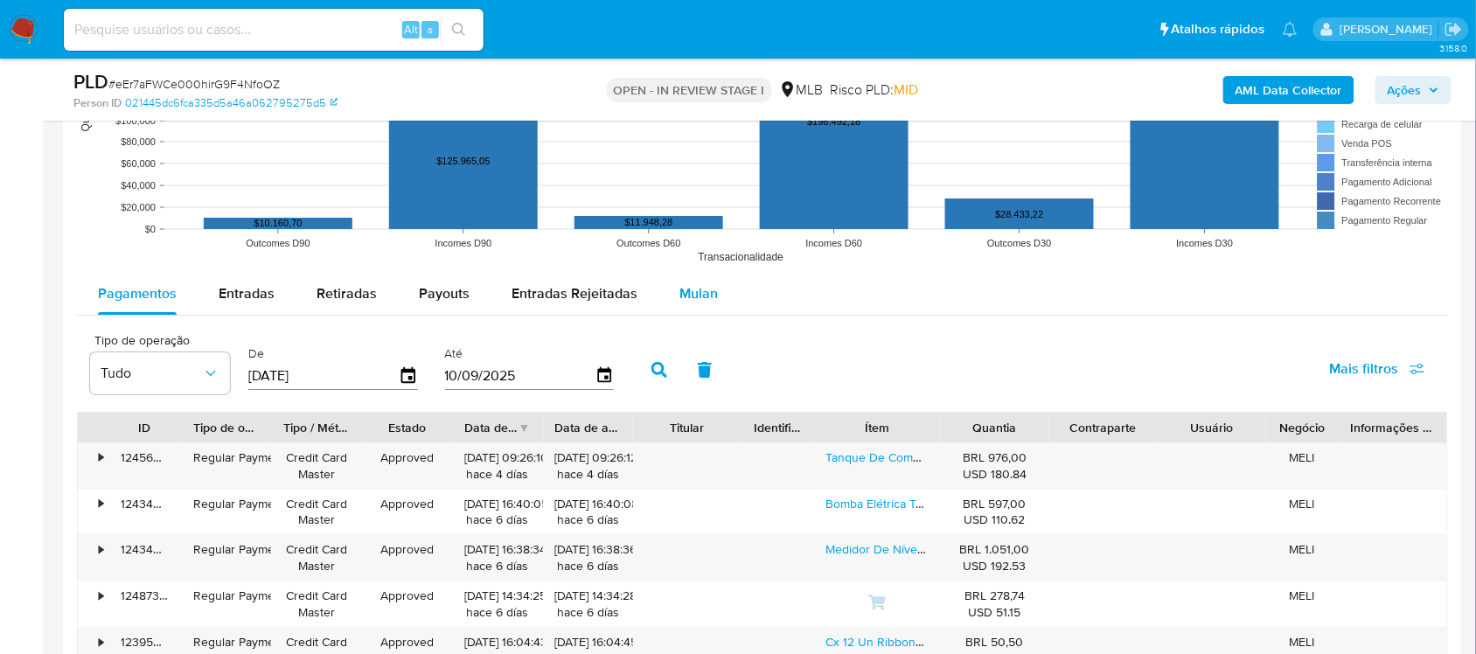
click at [684, 295] on span "Mulan" at bounding box center [698, 293] width 38 height 20
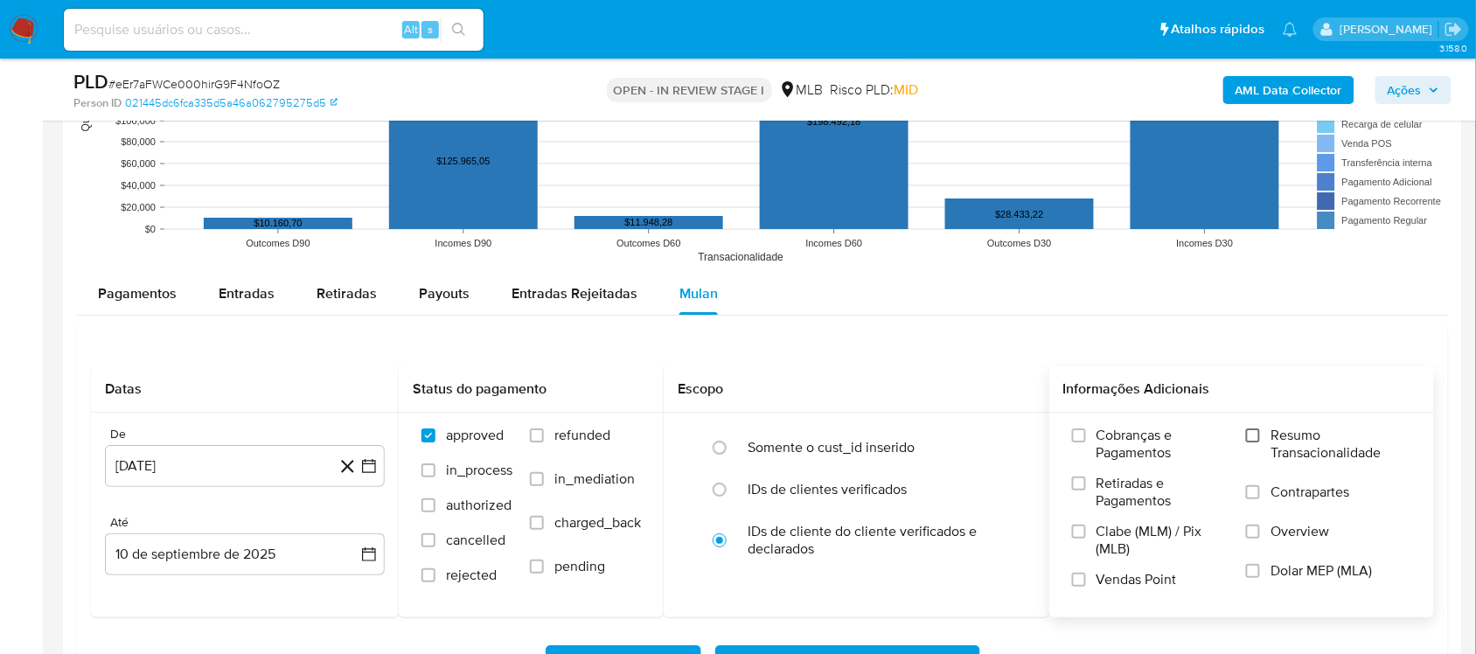
click at [1253, 438] on input "Resumo Transacionalidade" at bounding box center [1253, 435] width 14 height 14
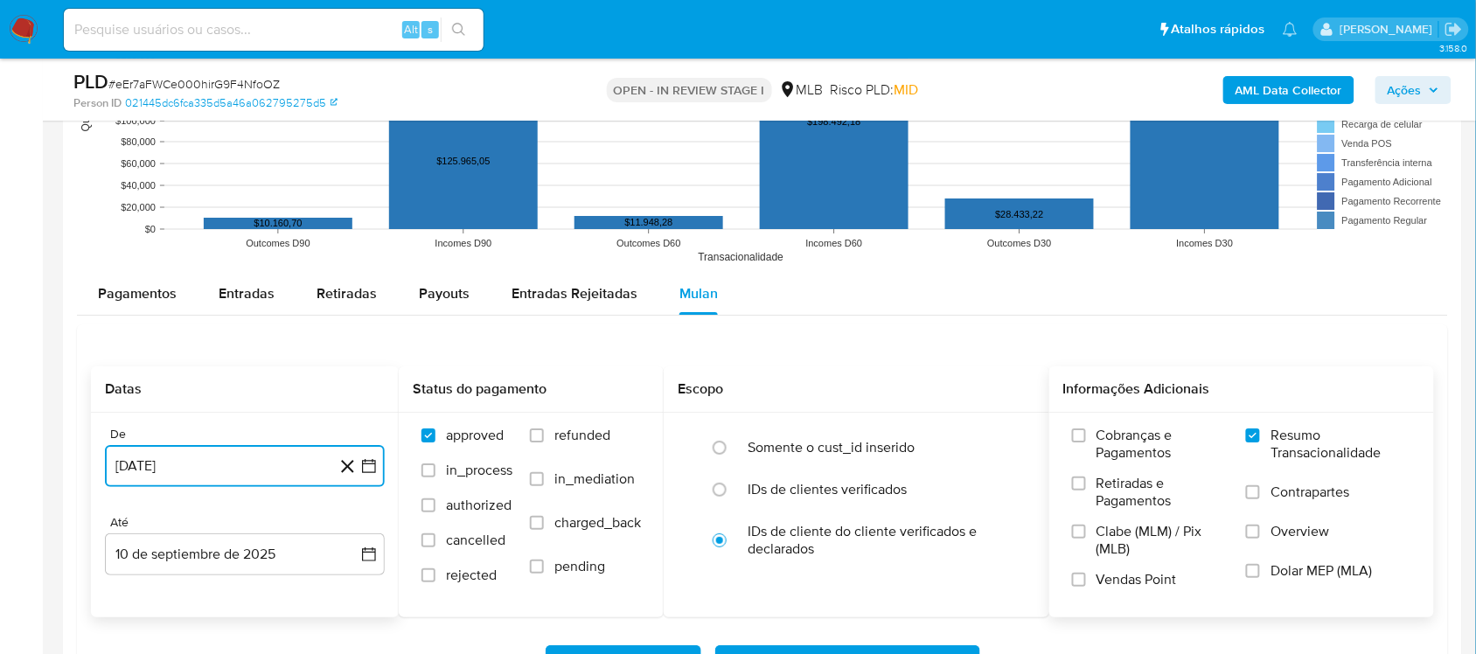
click at [364, 465] on icon "button" at bounding box center [369, 466] width 14 height 14
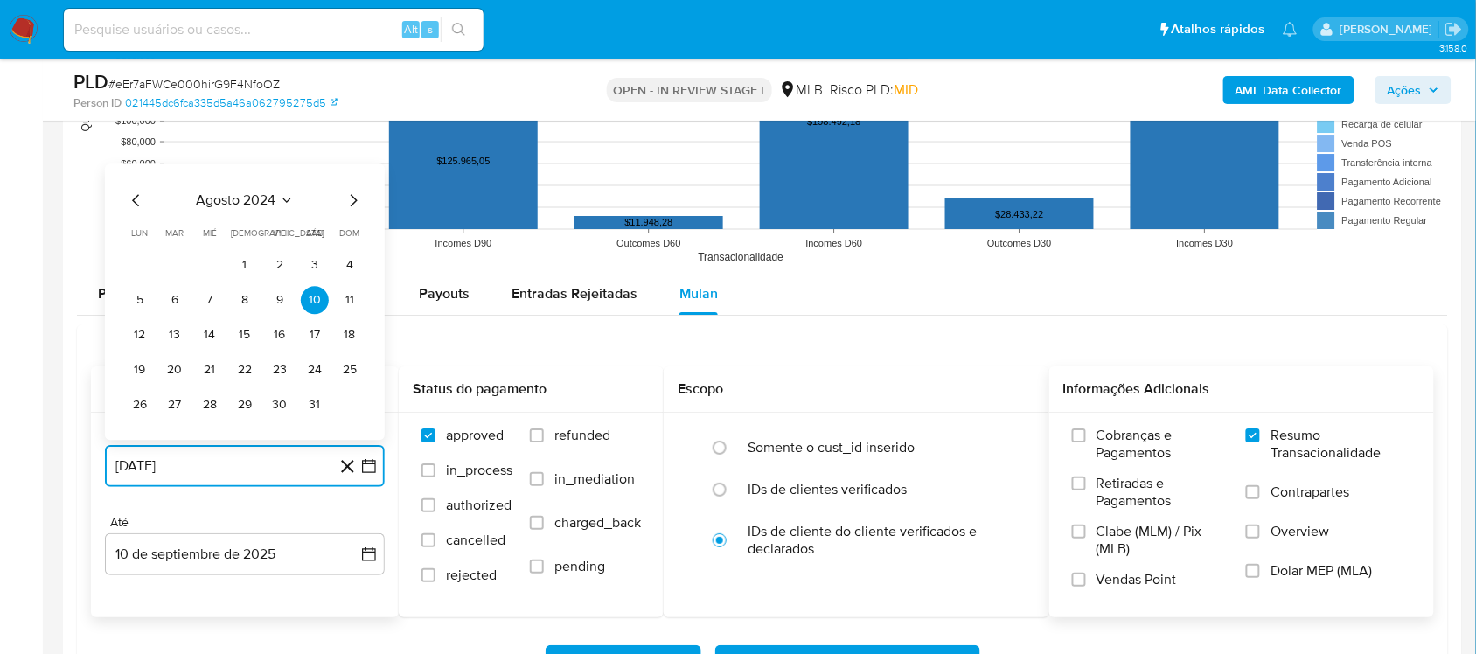
click at [352, 208] on icon "Mes siguiente" at bounding box center [353, 200] width 21 height 21
click at [352, 173] on icon "Mes siguiente" at bounding box center [353, 165] width 21 height 21
click at [355, 195] on icon "Mes siguiente" at bounding box center [353, 200] width 21 height 21
click at [354, 198] on icon "Mes siguiente" at bounding box center [353, 200] width 21 height 21
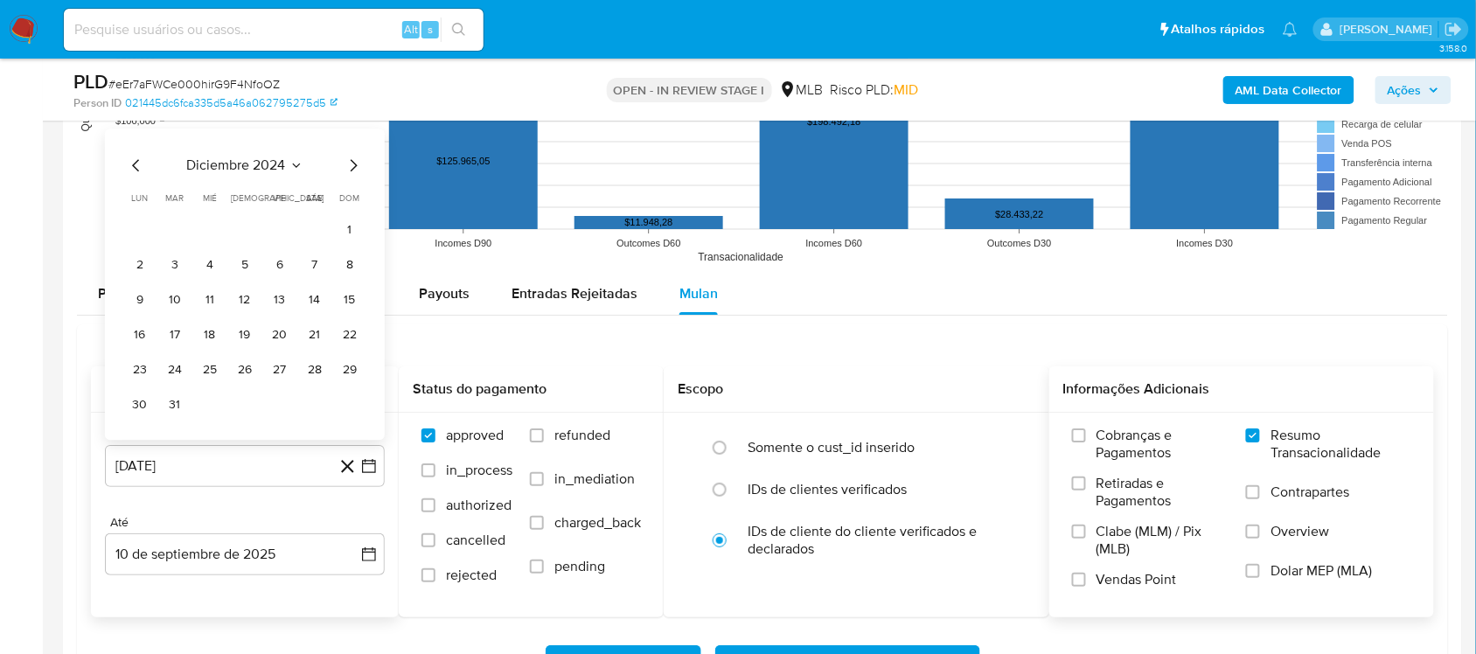
click at [351, 179] on div "diciembre 2024 diciembre 2024 lun lunes mar martes mié miércoles jue jueves vie…" at bounding box center [245, 287] width 238 height 264
click at [352, 169] on icon "Mes siguiente" at bounding box center [353, 165] width 21 height 21
click at [352, 204] on icon "Mes siguiente" at bounding box center [353, 200] width 21 height 21
click at [352, 166] on icon "Mes siguiente" at bounding box center [353, 165] width 21 height 21
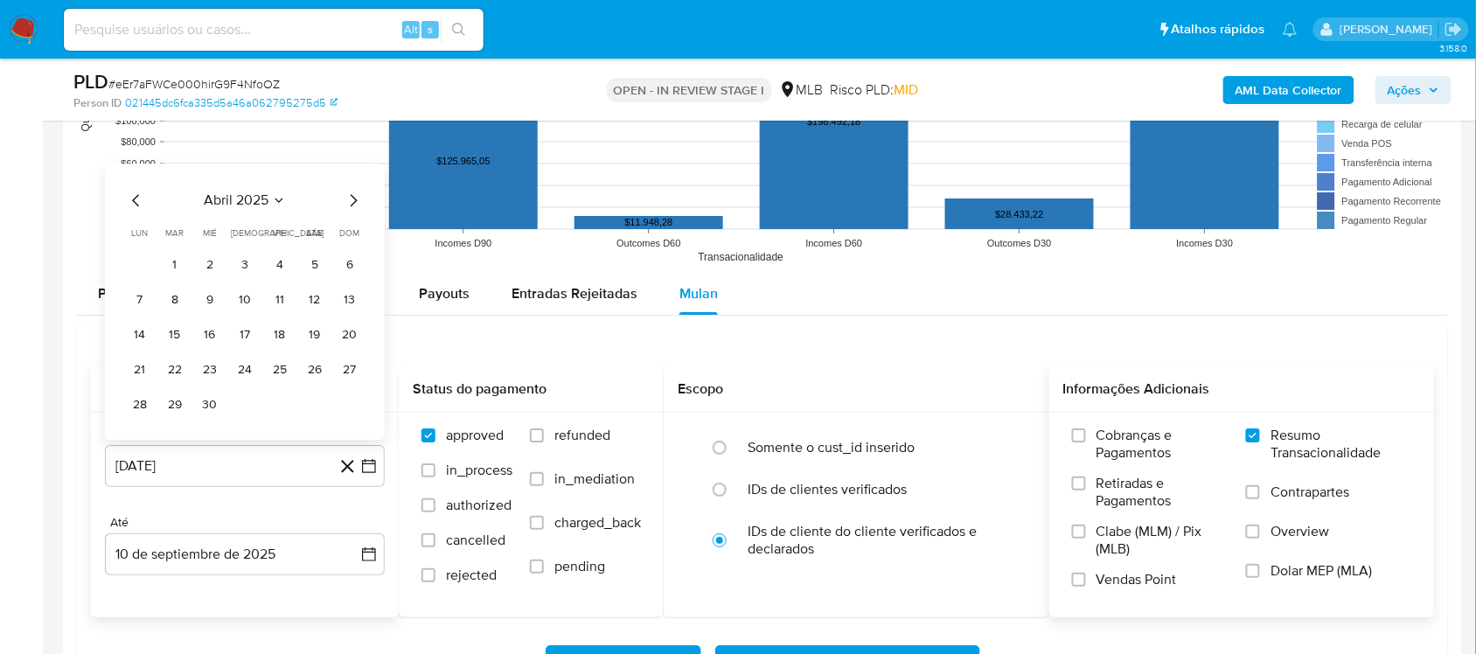
click at [350, 203] on icon "Mes siguiente" at bounding box center [353, 200] width 21 height 21
click at [133, 169] on icon "Mes anterior" at bounding box center [136, 165] width 21 height 21
click at [275, 304] on button "9" at bounding box center [280, 300] width 28 height 28
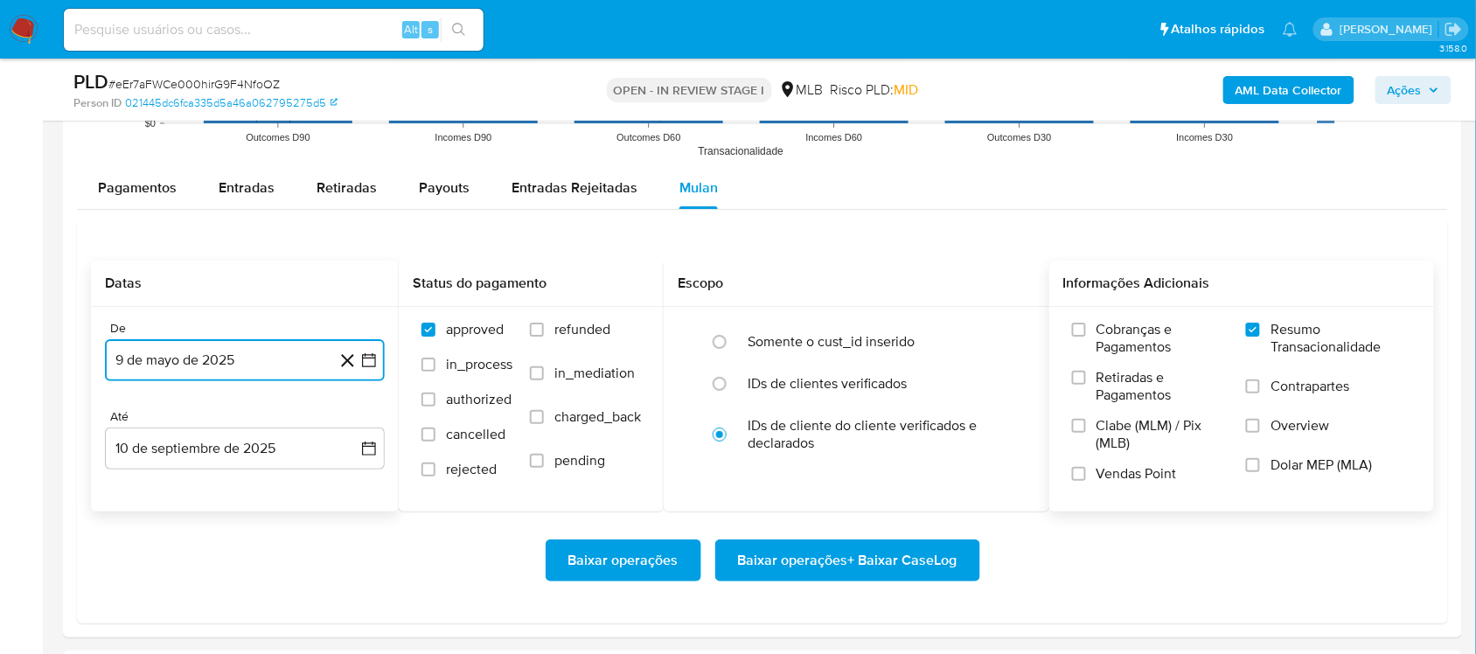
scroll to position [1967, 0]
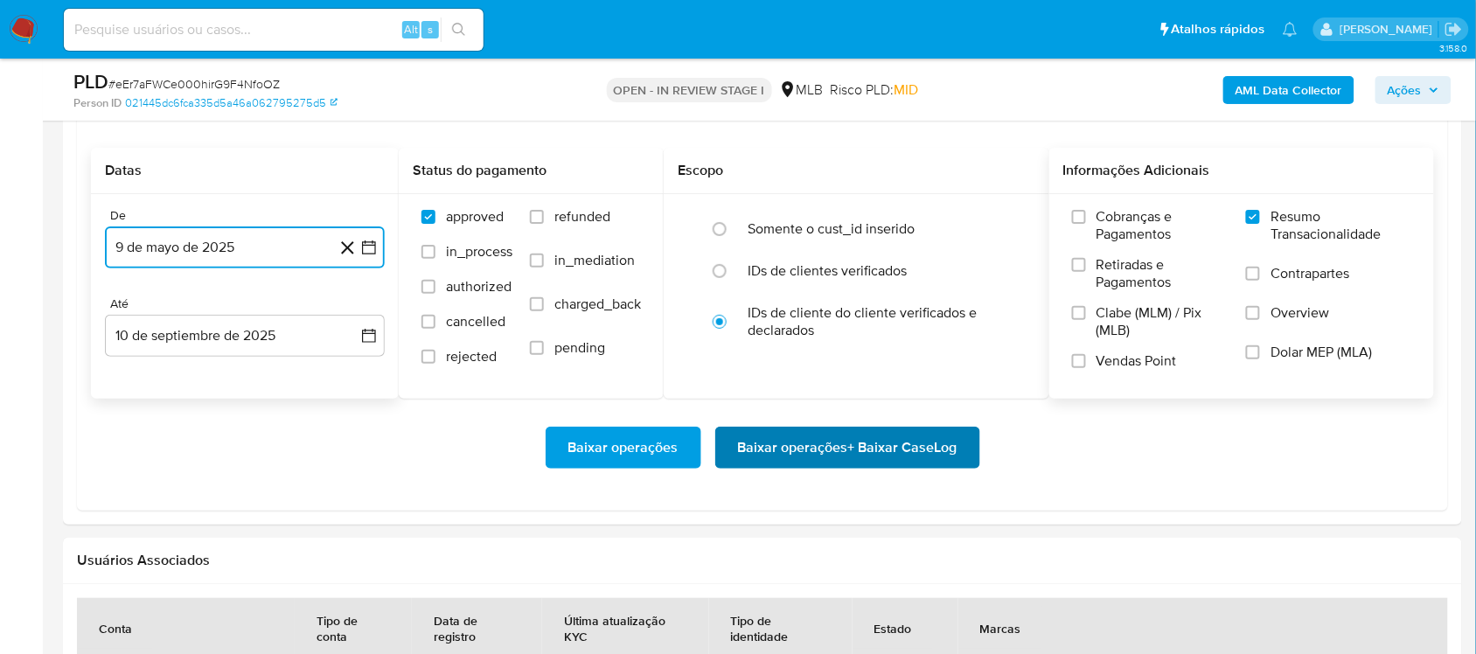
click at [758, 442] on span "Baixar operações + Baixar CaseLog" at bounding box center [847, 447] width 219 height 38
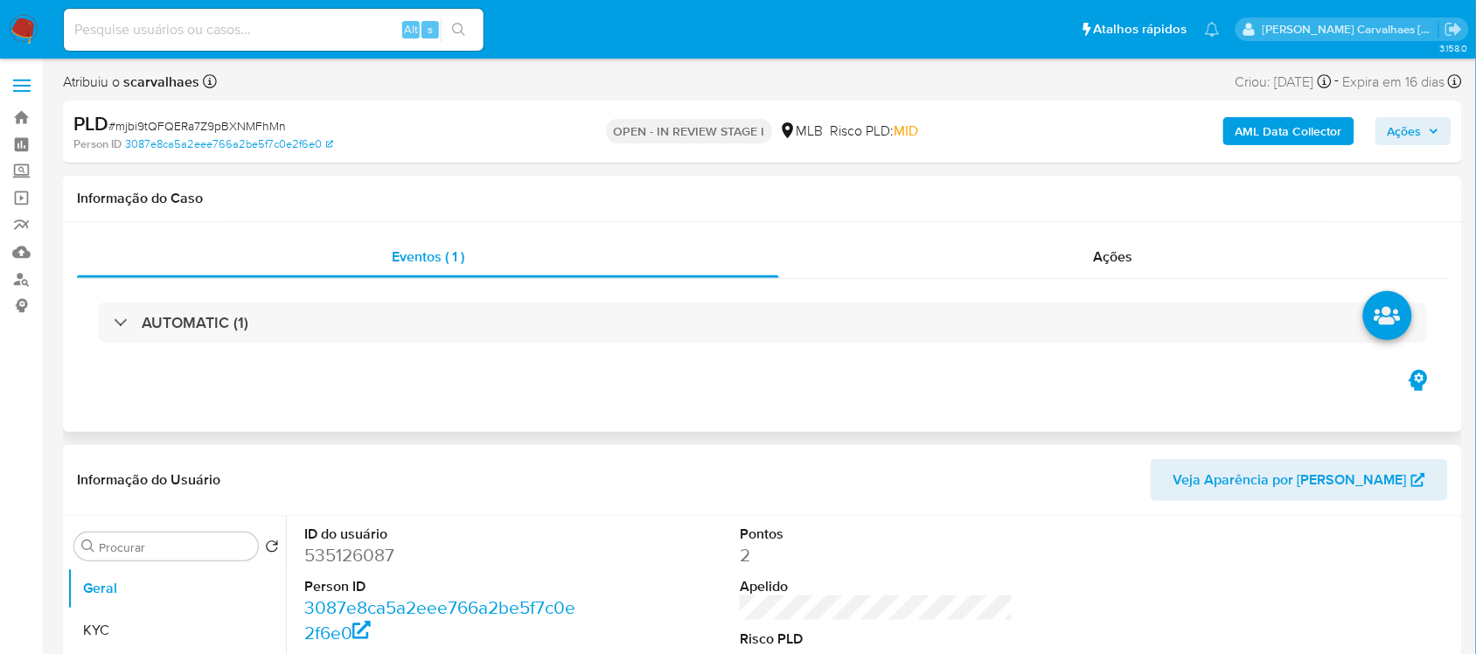
select select "10"
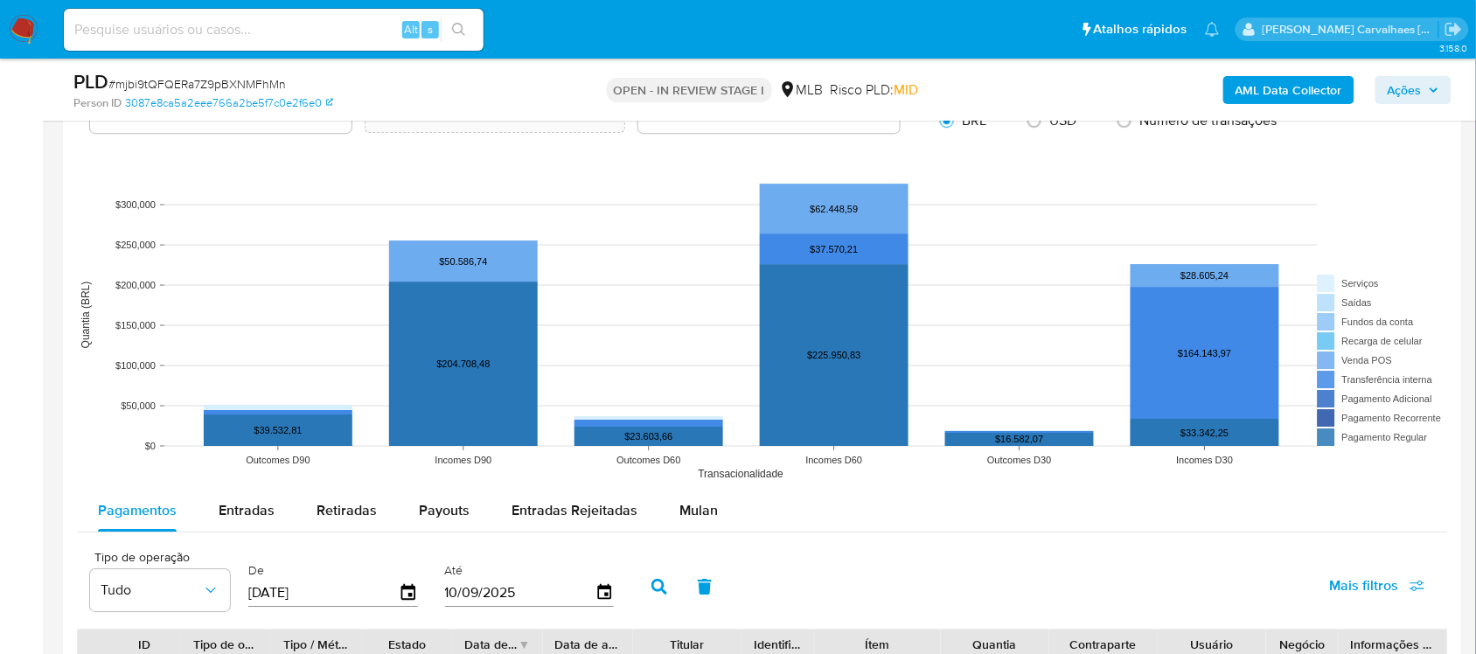
scroll to position [1858, 0]
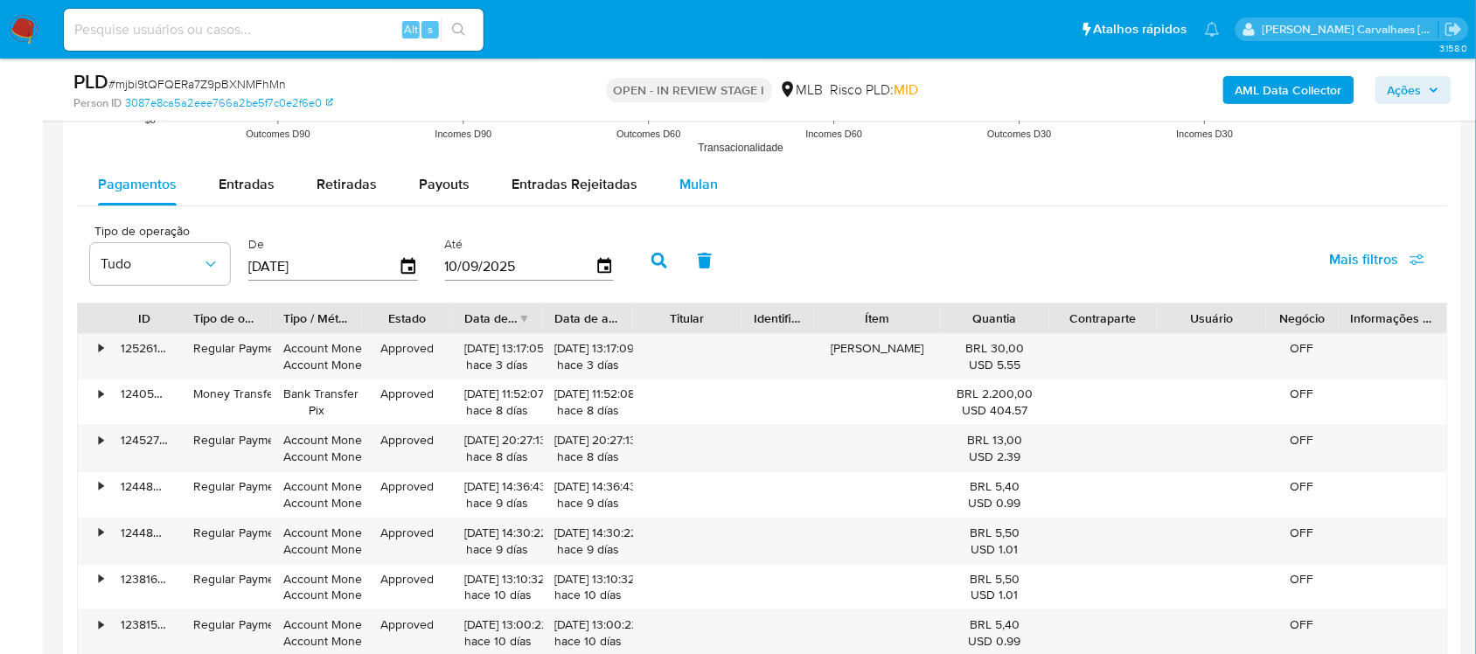
click at [685, 185] on span "Mulan" at bounding box center [698, 184] width 38 height 20
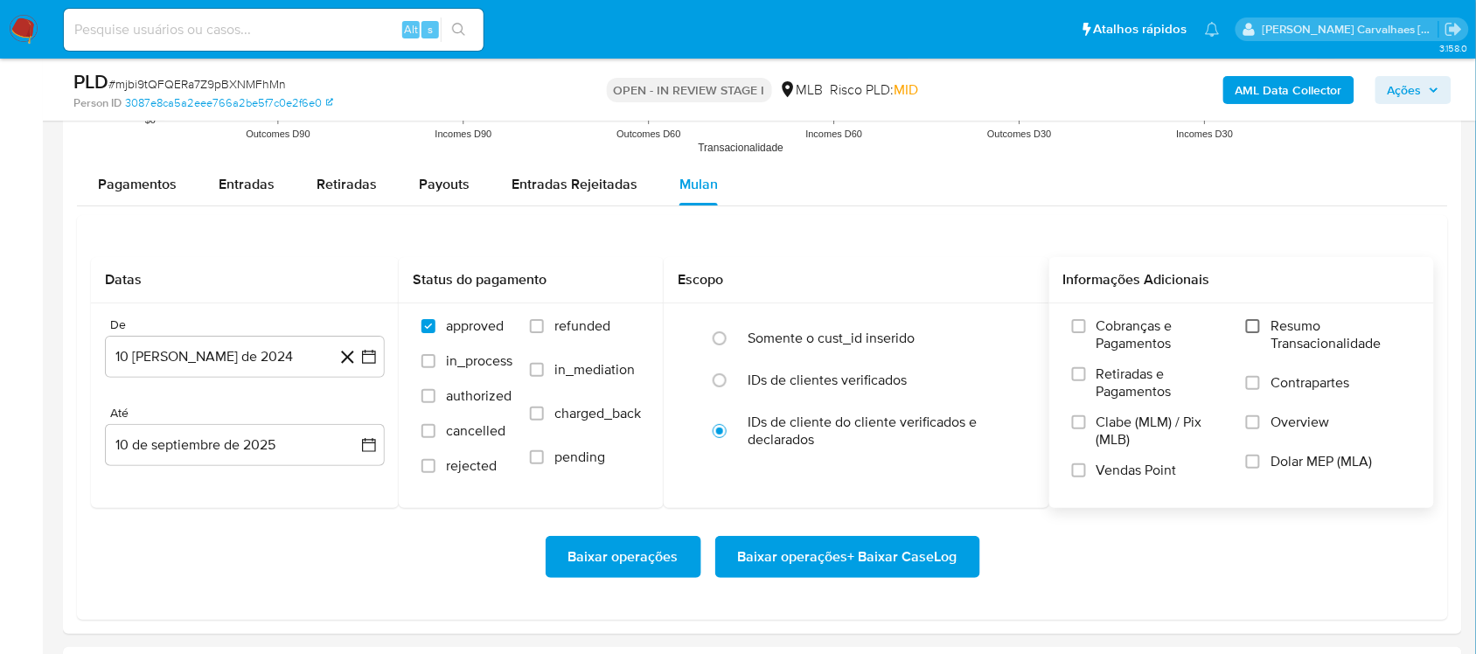
click at [1248, 329] on input "Resumo Transacionalidade" at bounding box center [1253, 326] width 14 height 14
click at [365, 363] on icon "button" at bounding box center [368, 356] width 17 height 17
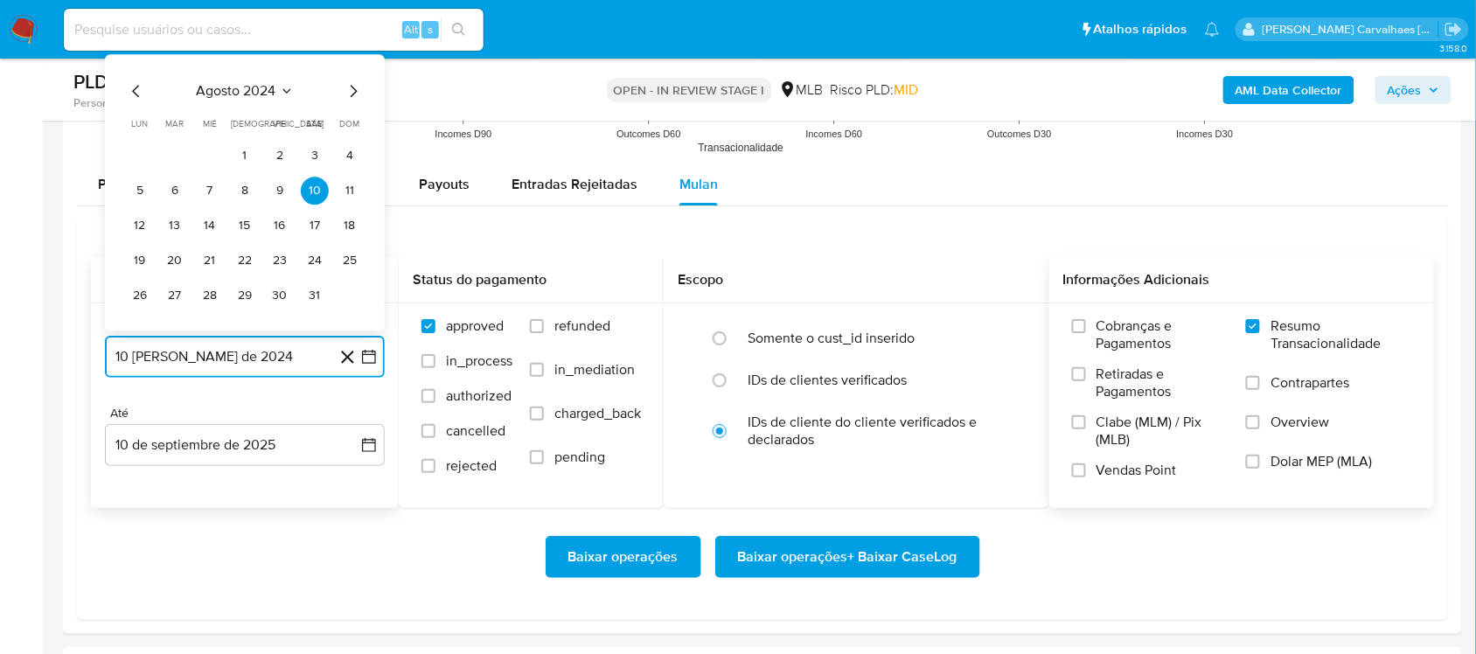
click at [355, 90] on icon "Mes siguiente" at bounding box center [353, 90] width 21 height 21
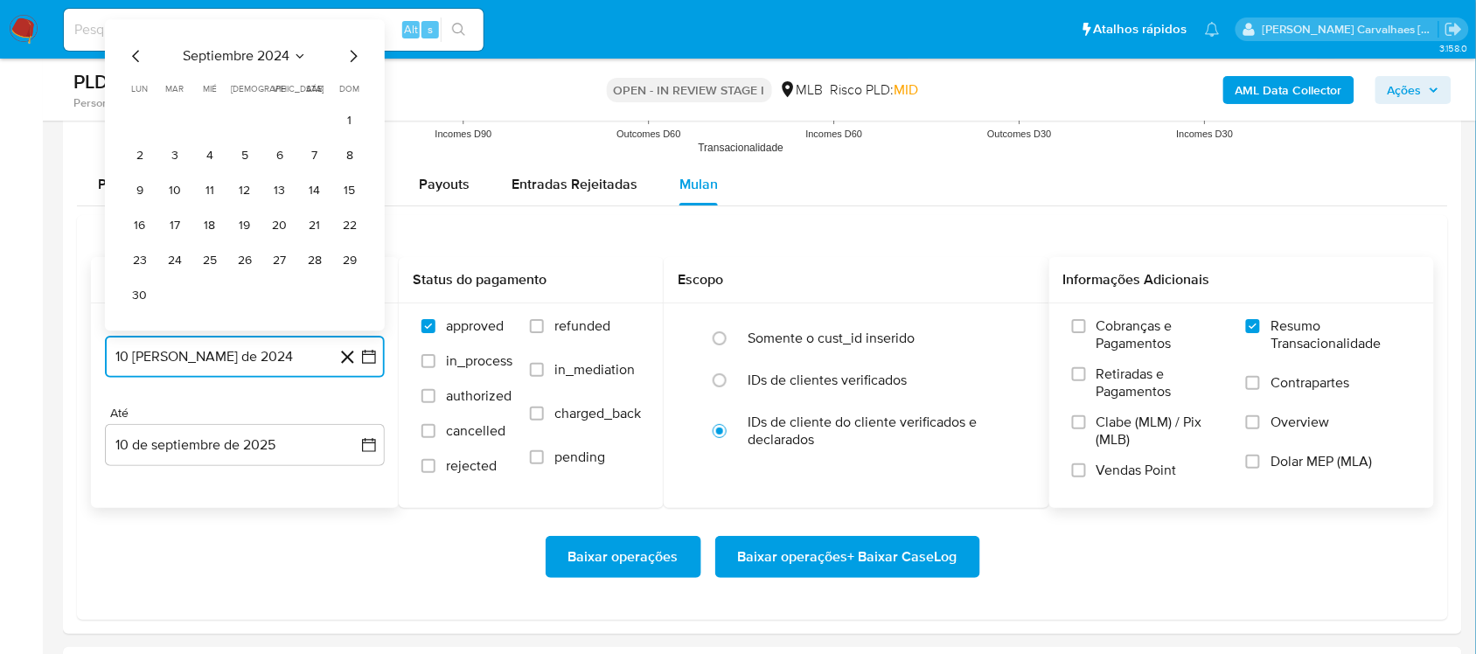
click at [352, 55] on icon "Mes siguiente" at bounding box center [353, 55] width 21 height 21
click at [357, 94] on icon "Mes siguiente" at bounding box center [353, 90] width 21 height 21
click at [356, 94] on icon "Mes siguiente" at bounding box center [354, 91] width 7 height 12
click at [351, 59] on icon "Mes siguiente" at bounding box center [353, 55] width 21 height 21
click at [351, 86] on icon "Mes siguiente" at bounding box center [353, 90] width 21 height 21
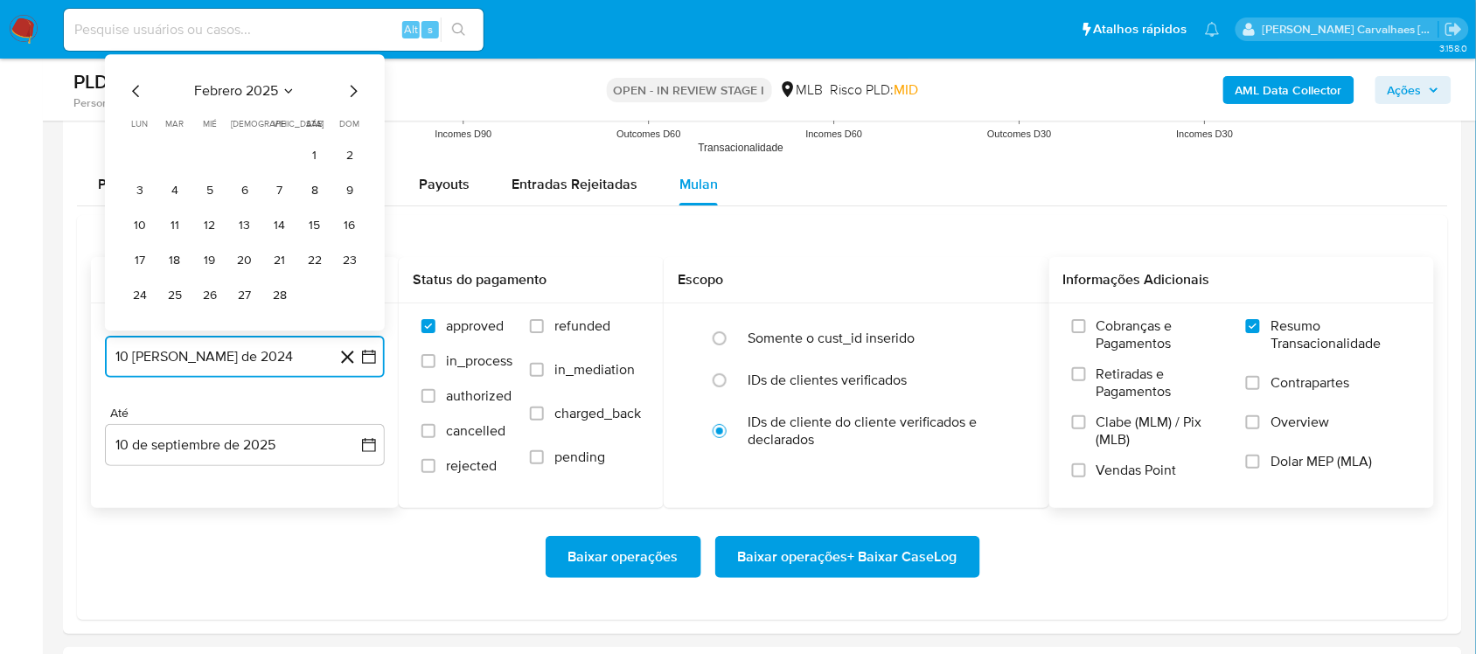
click at [351, 94] on icon "Mes siguiente" at bounding box center [353, 90] width 21 height 21
click at [352, 62] on icon "Mes siguiente" at bounding box center [354, 56] width 7 height 12
click at [348, 89] on icon "Mes siguiente" at bounding box center [353, 90] width 21 height 21
click at [348, 53] on icon "Mes siguiente" at bounding box center [353, 55] width 21 height 21
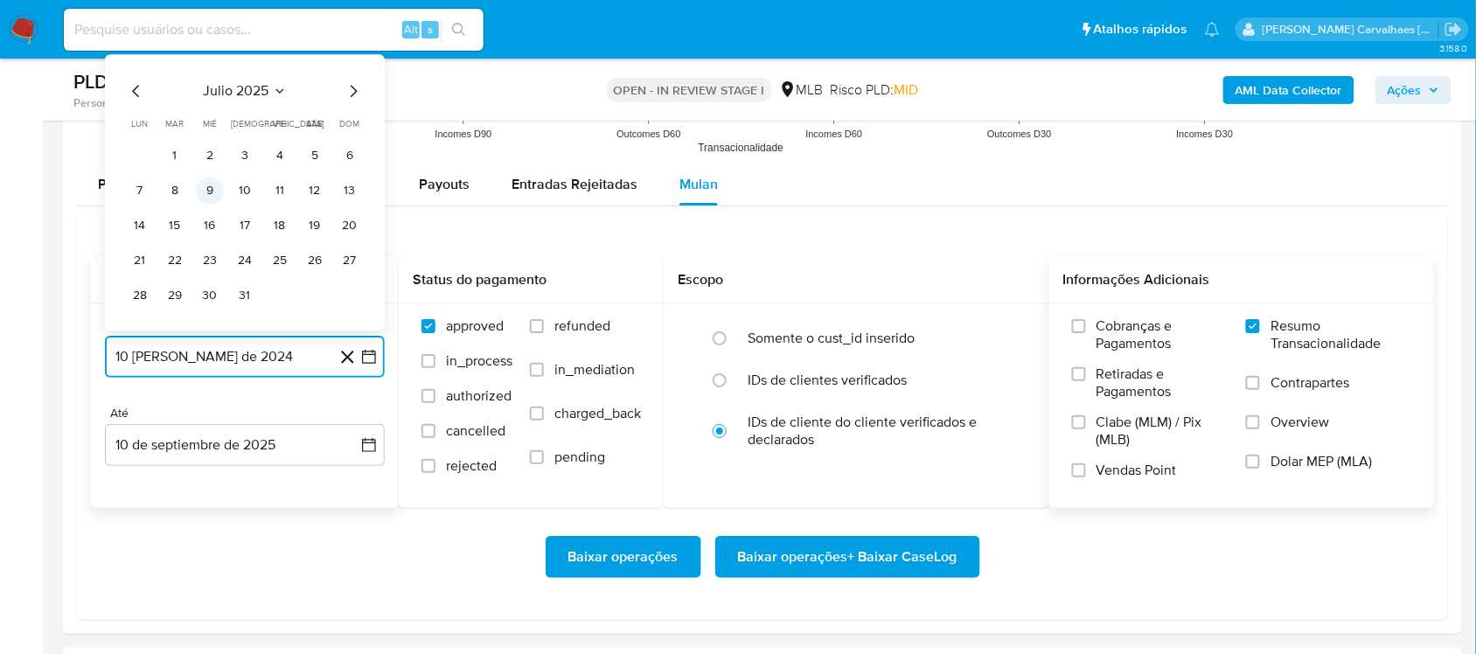
click at [219, 192] on button "9" at bounding box center [210, 191] width 28 height 28
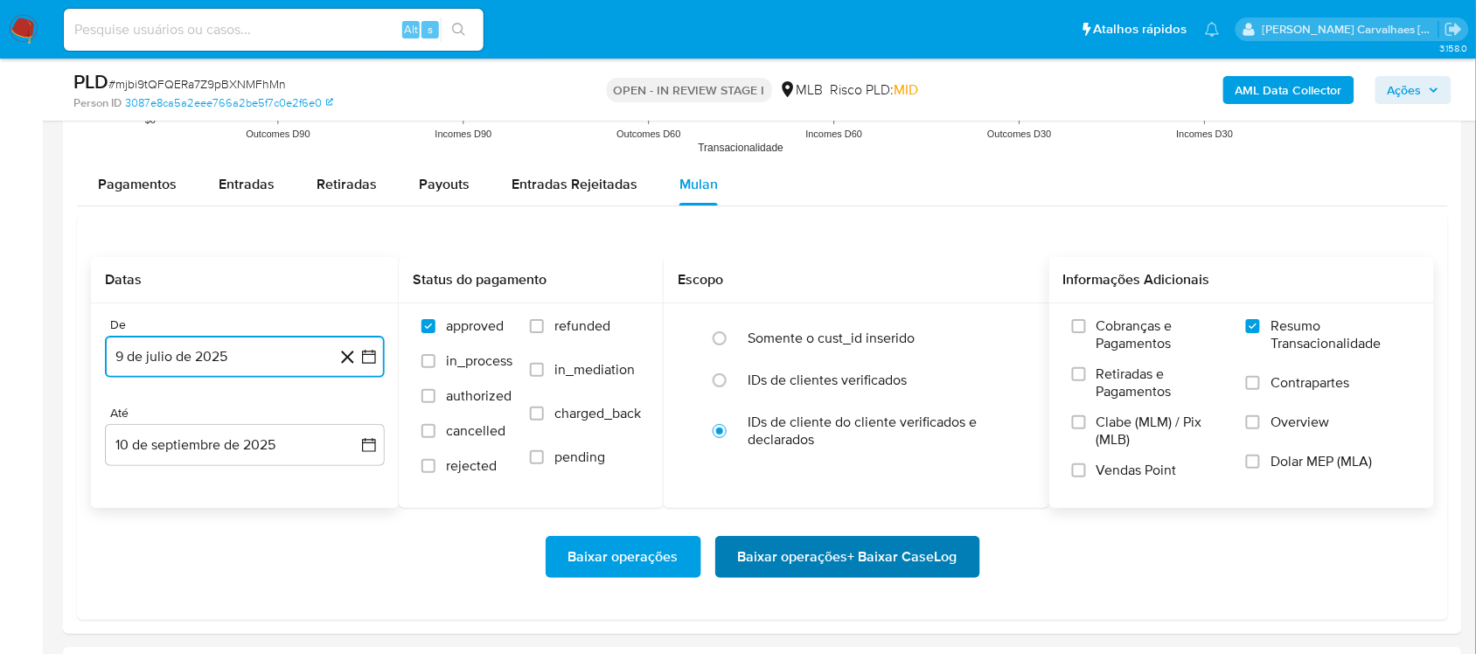
click at [894, 564] on span "Baixar operações + Baixar CaseLog" at bounding box center [847, 557] width 219 height 38
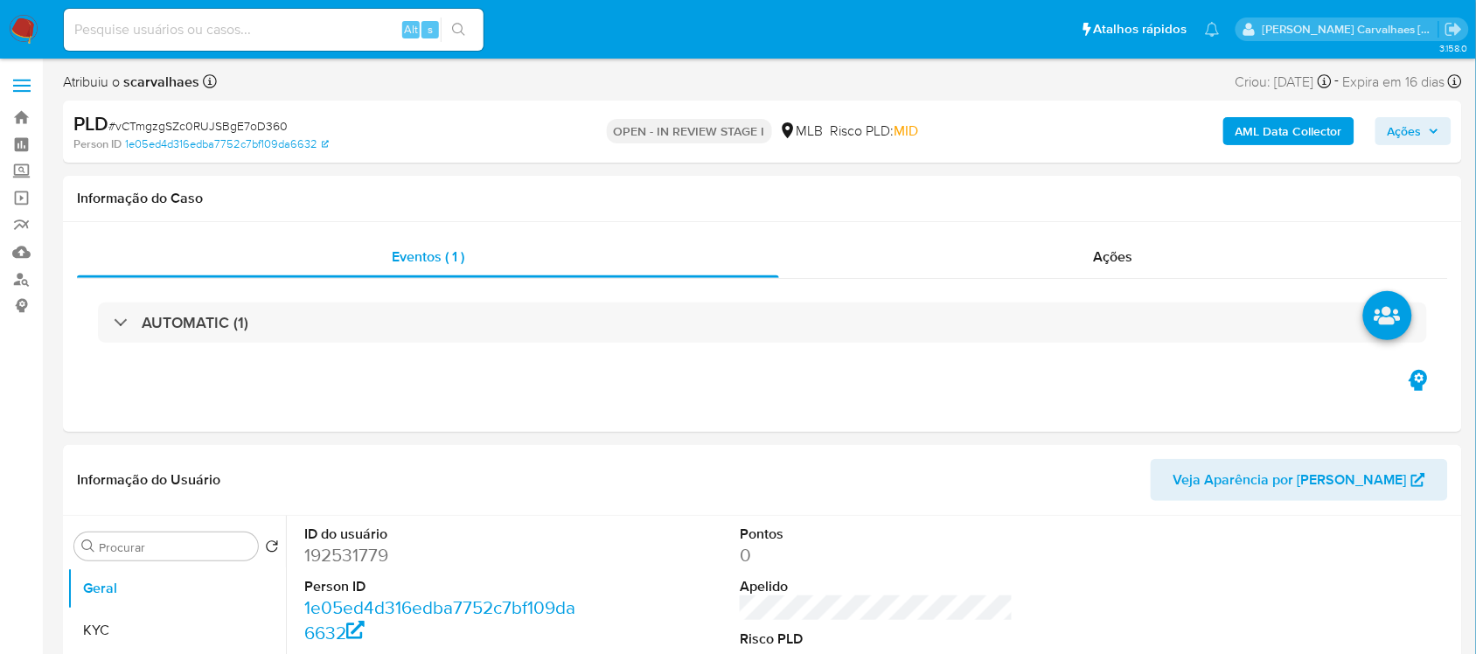
select select "10"
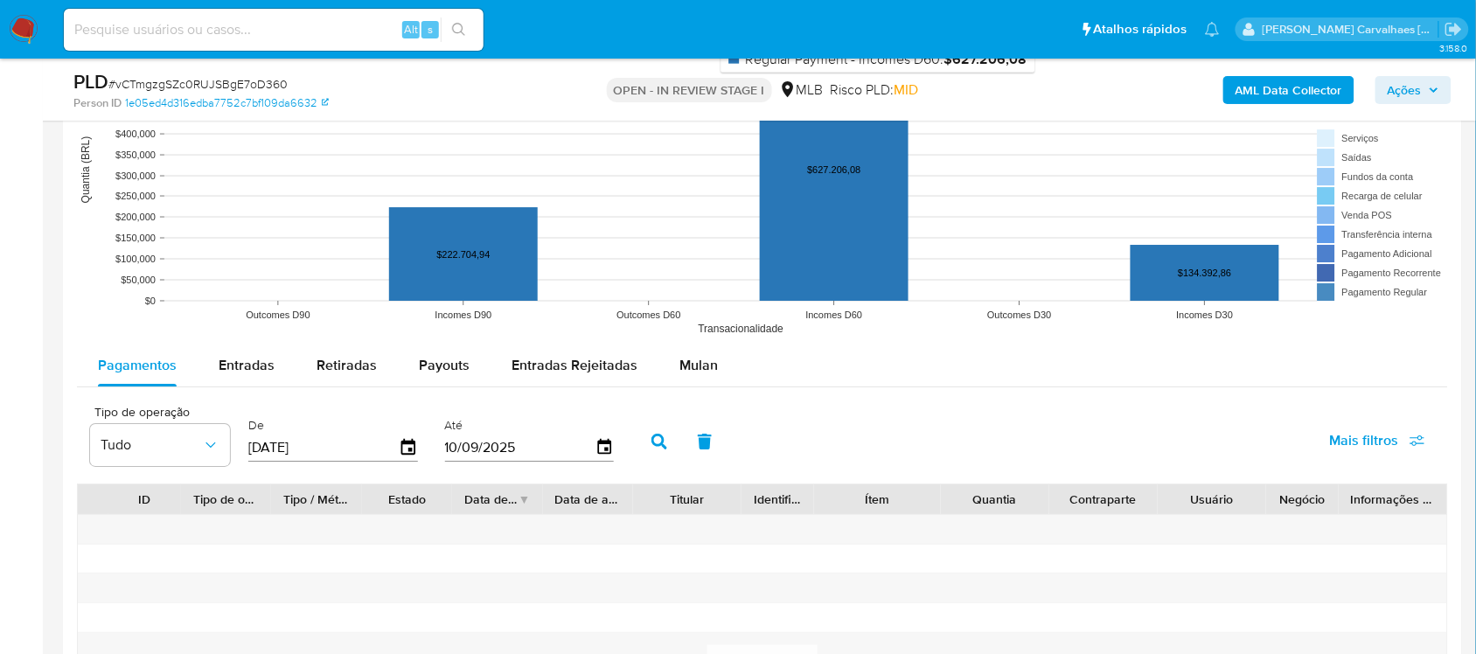
scroll to position [1749, 0]
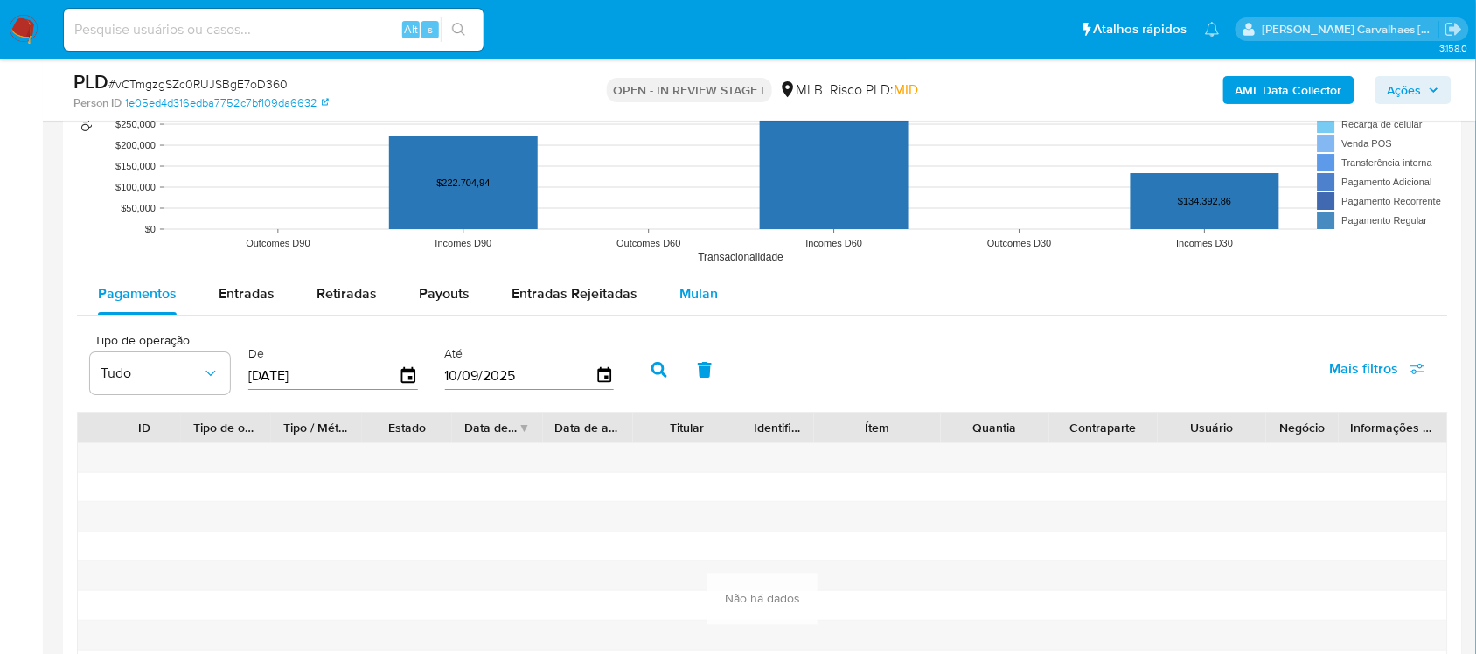
click at [691, 295] on span "Mulan" at bounding box center [698, 293] width 38 height 20
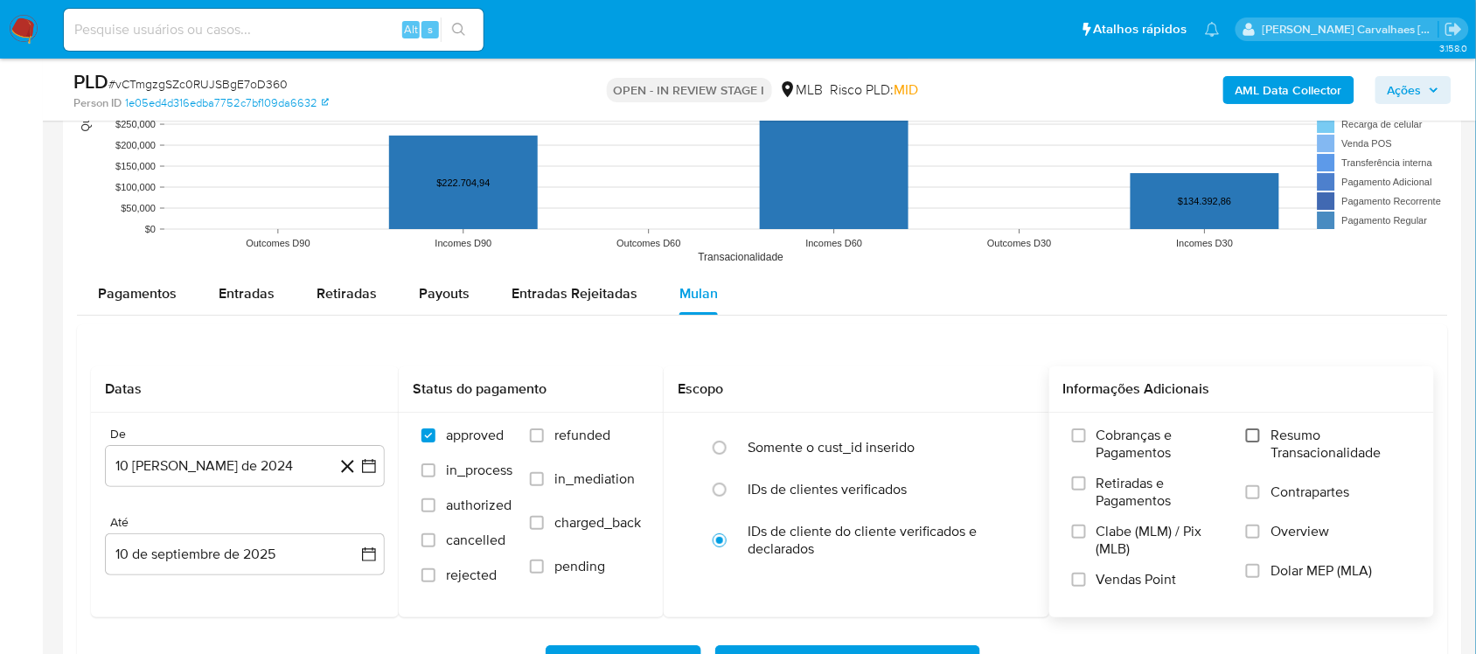
click at [1255, 438] on input "Resumo Transacionalidade" at bounding box center [1253, 435] width 14 height 14
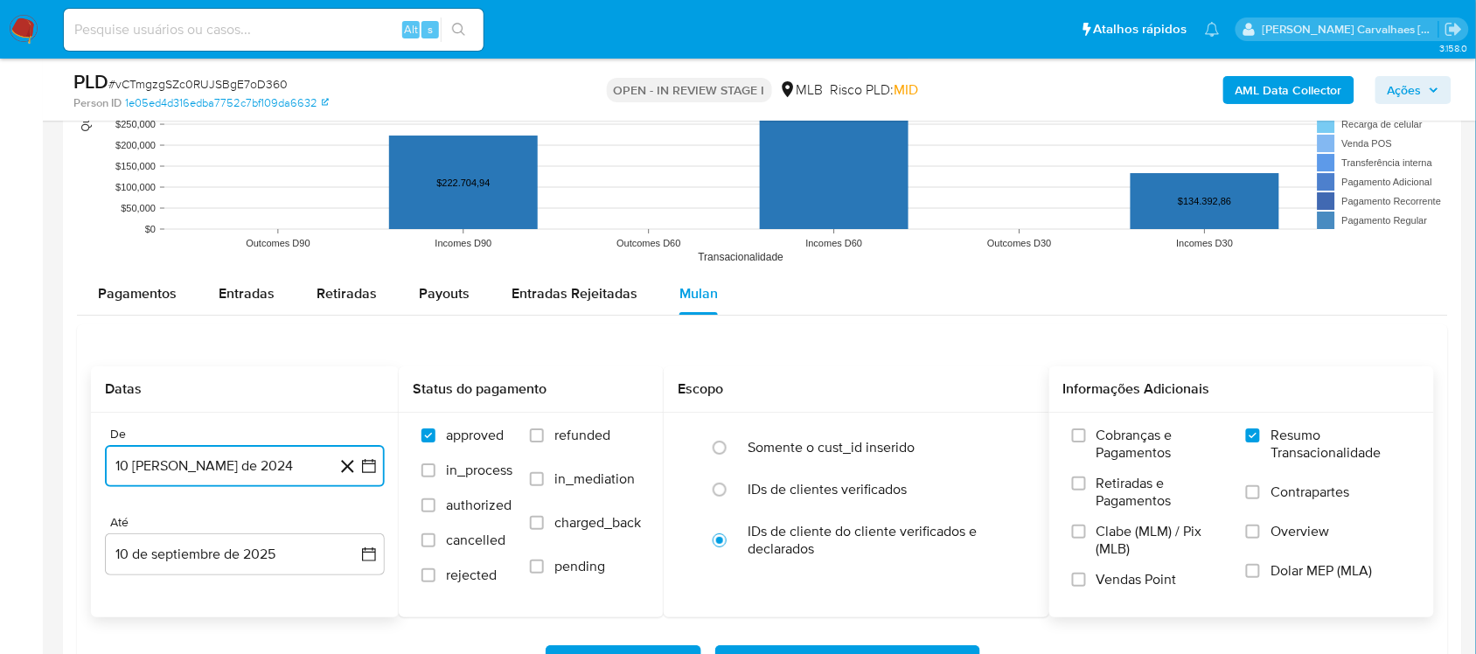
click at [372, 461] on icon "button" at bounding box center [368, 465] width 17 height 17
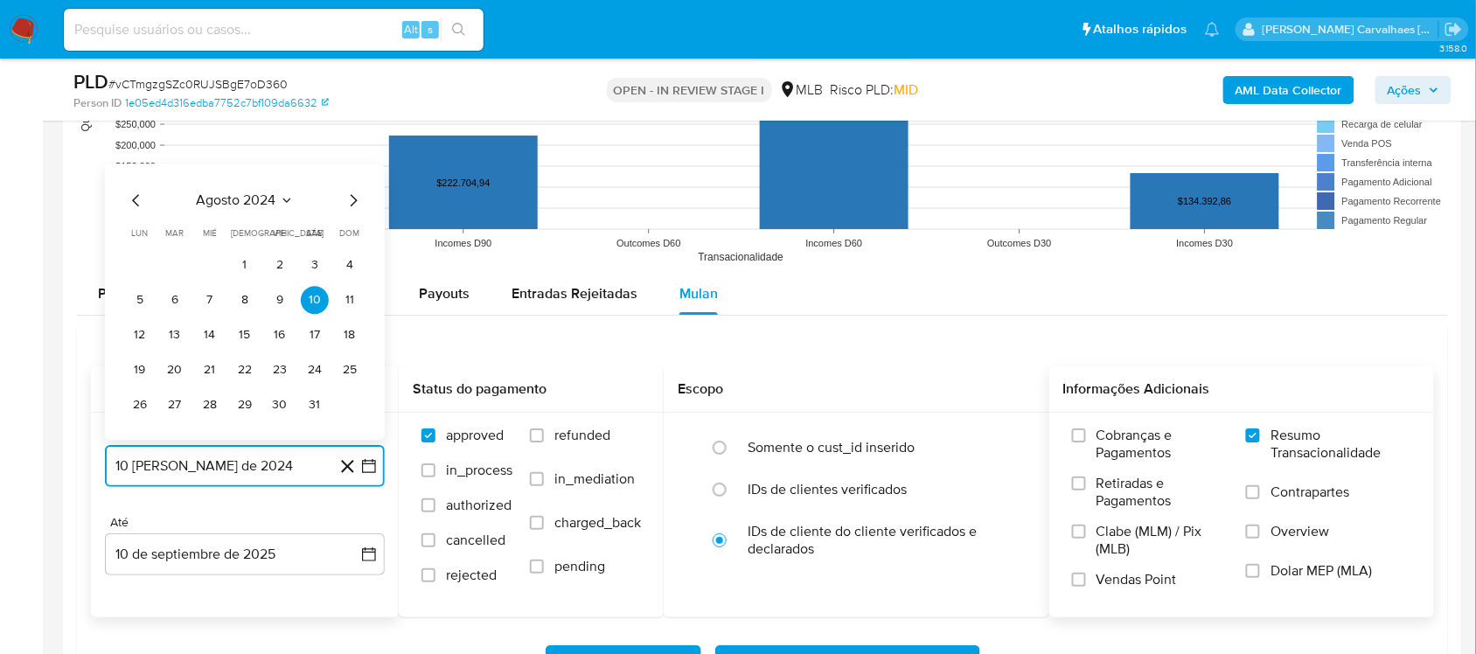
click at [350, 204] on icon "Mes siguiente" at bounding box center [353, 200] width 21 height 21
click at [359, 167] on icon "Mes siguiente" at bounding box center [353, 165] width 21 height 21
click at [351, 202] on icon "Mes siguiente" at bounding box center [353, 200] width 21 height 21
click at [351, 169] on icon "Mes siguiente" at bounding box center [353, 165] width 21 height 21
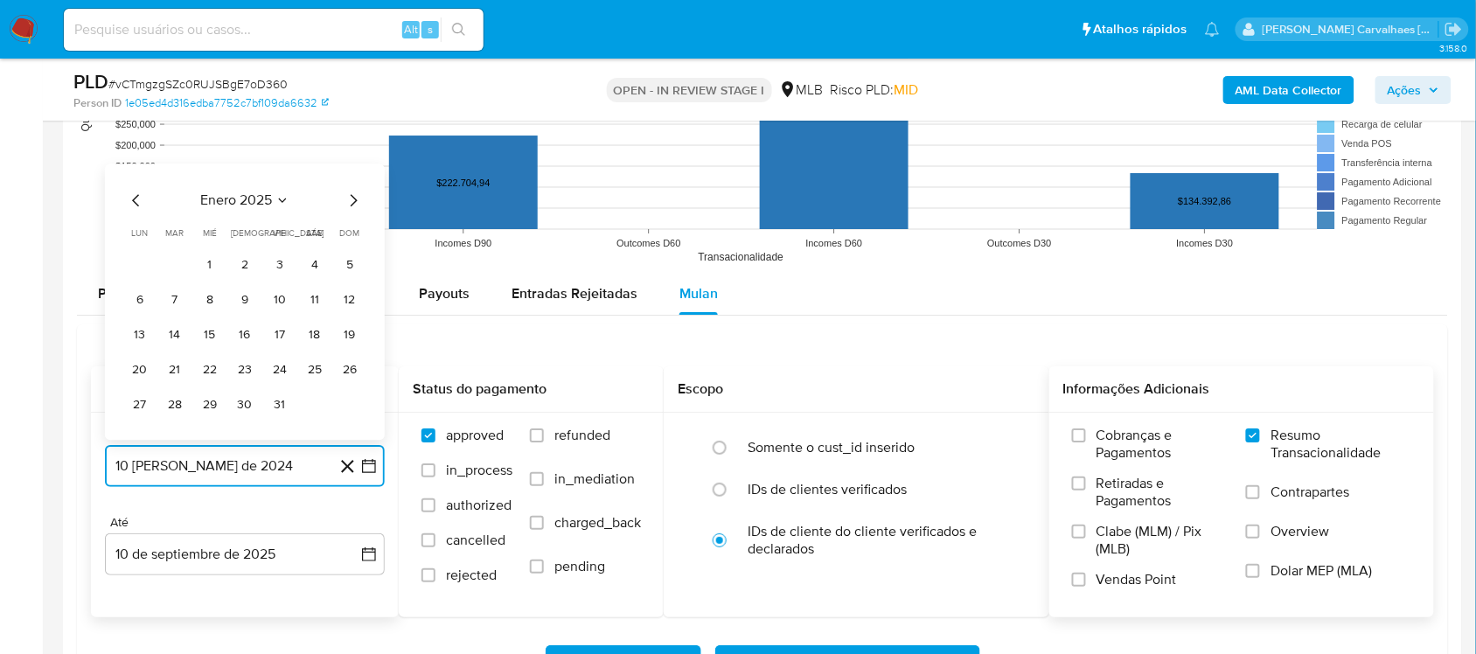
click at [350, 198] on icon "Mes siguiente" at bounding box center [353, 200] width 21 height 21
click at [348, 201] on icon "Mes siguiente" at bounding box center [353, 200] width 21 height 21
click at [351, 167] on icon "Mes siguiente" at bounding box center [353, 165] width 21 height 21
click at [352, 199] on icon "Mes siguiente" at bounding box center [353, 200] width 21 height 21
click at [352, 199] on icon "Mes siguiente" at bounding box center [354, 200] width 7 height 12
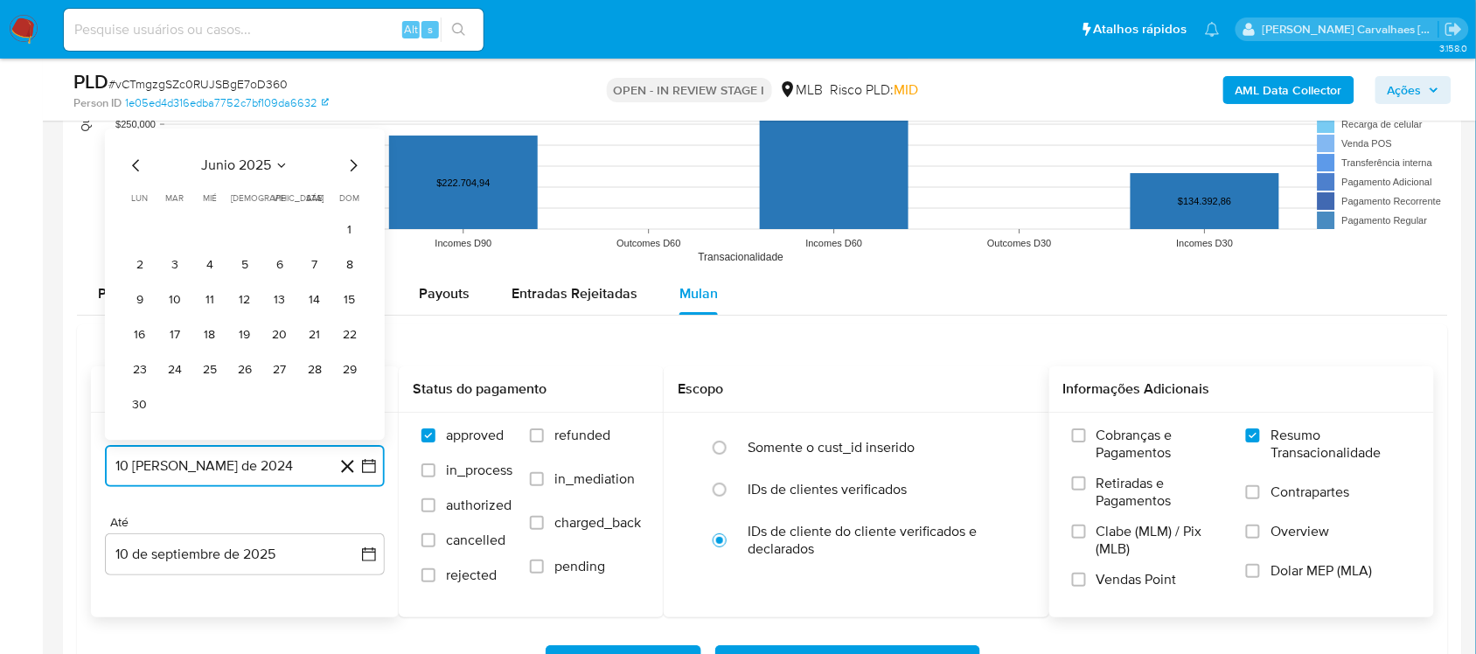
click at [352, 162] on icon "Mes siguiente" at bounding box center [353, 165] width 21 height 21
click at [207, 311] on button "9" at bounding box center [210, 300] width 28 height 28
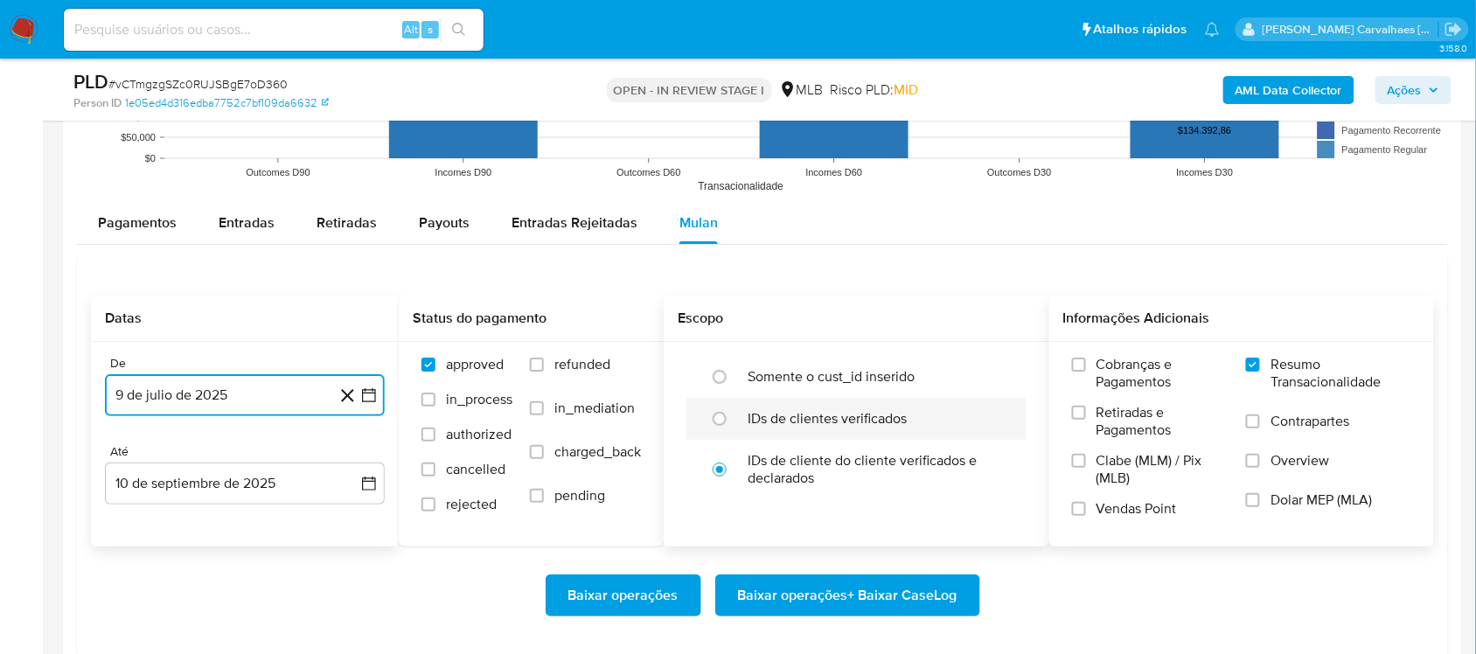
scroll to position [1858, 0]
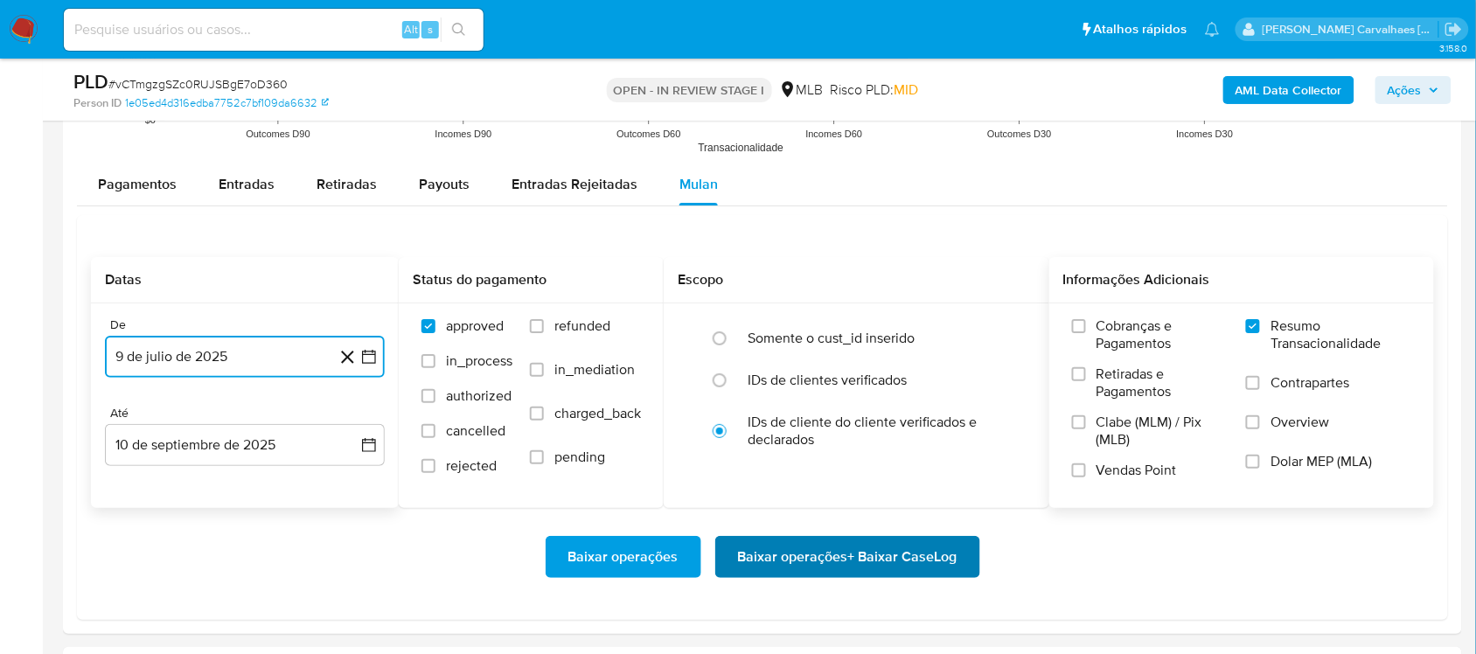
click at [839, 558] on span "Baixar operações + Baixar CaseLog" at bounding box center [847, 557] width 219 height 38
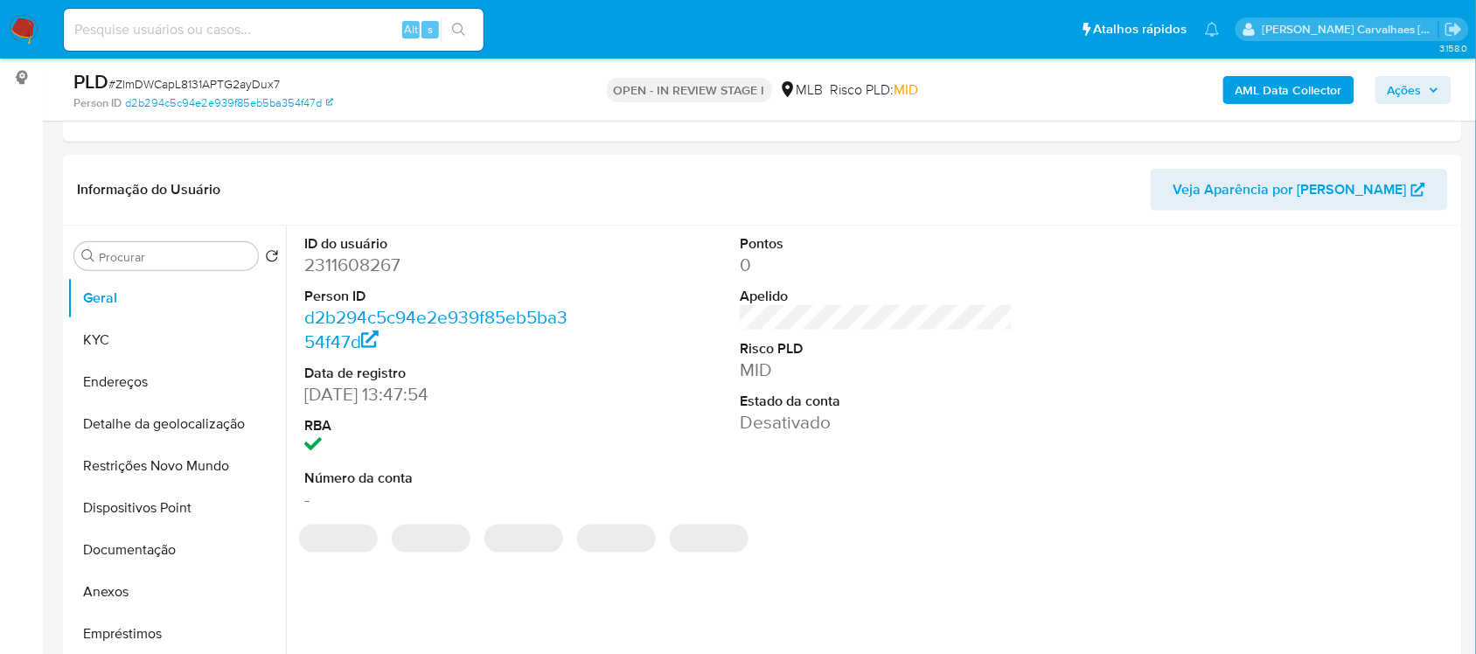
scroll to position [328, 0]
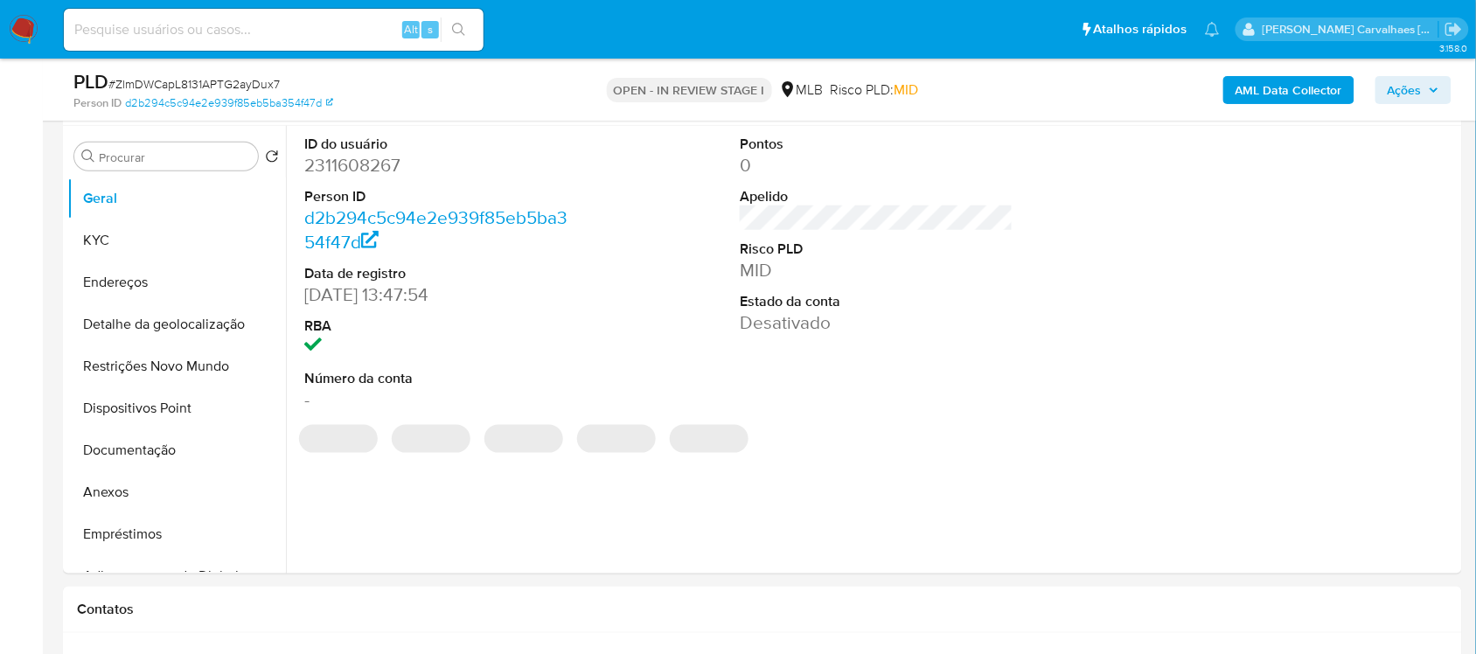
select select "10"
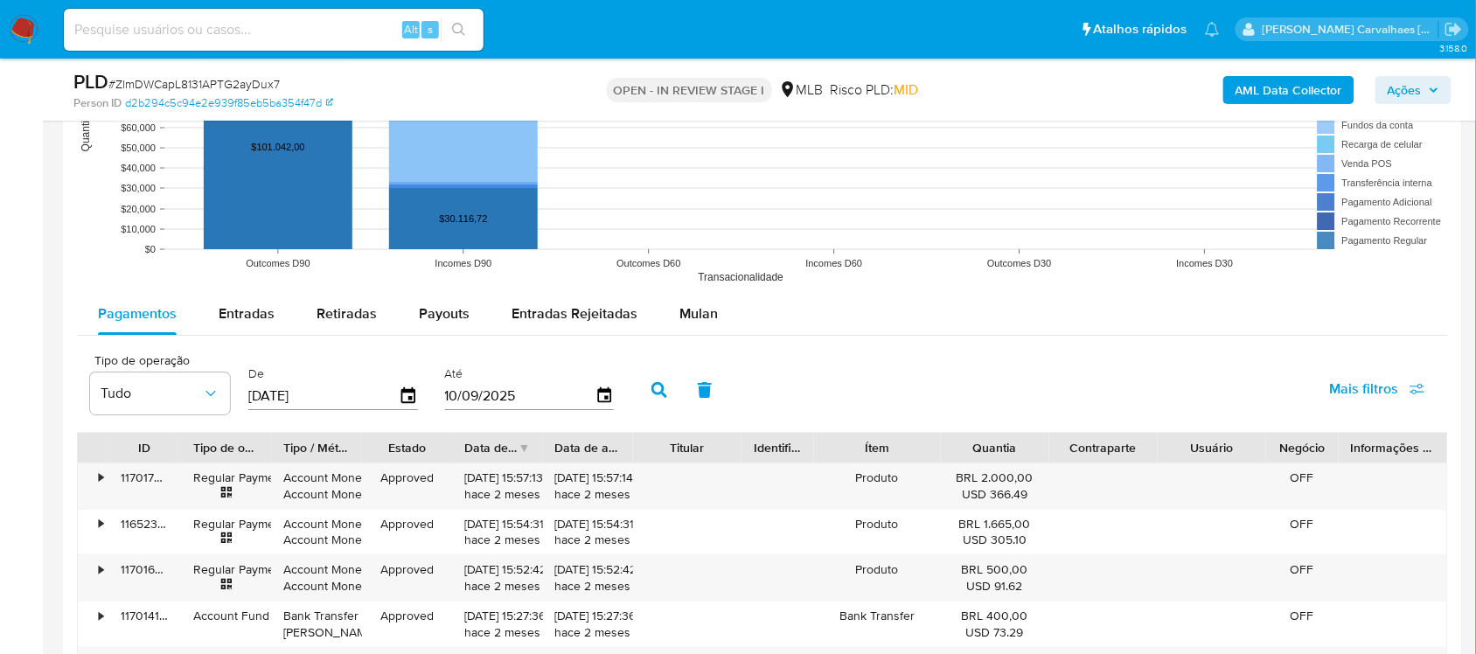
scroll to position [1749, 0]
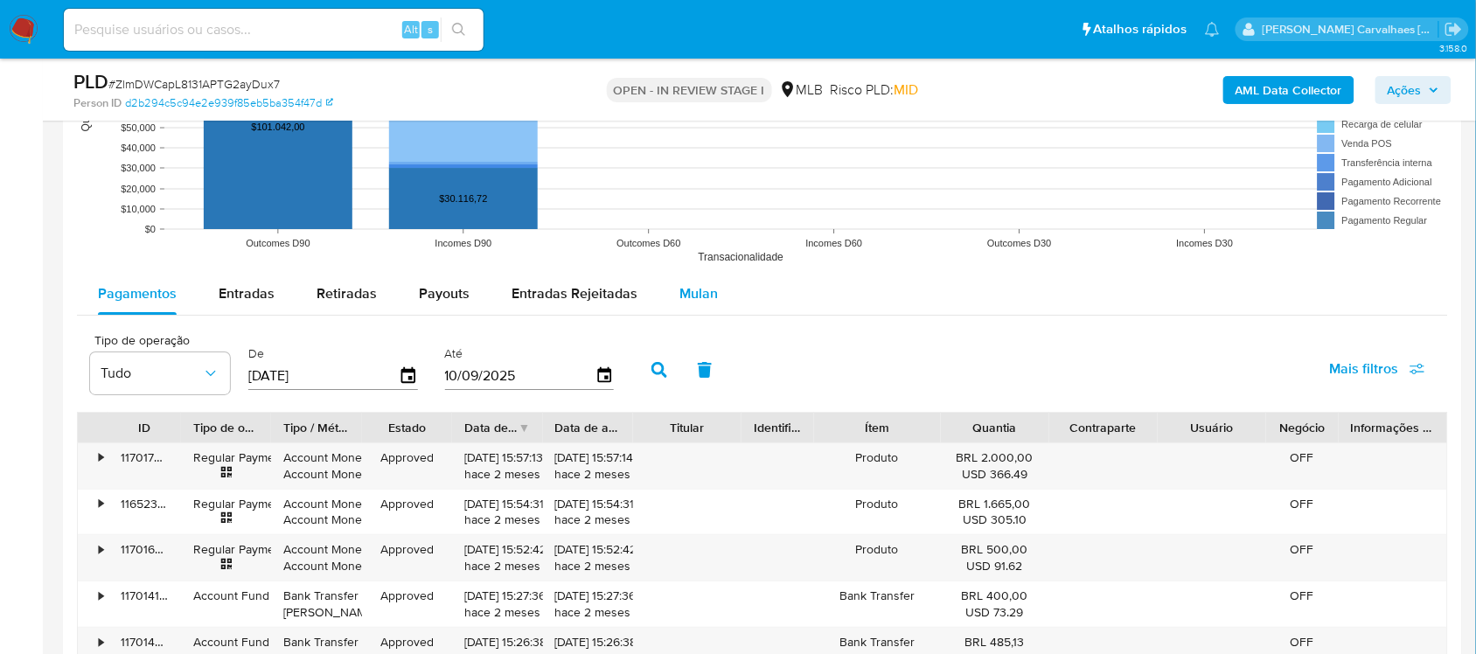
click at [684, 302] on span "Mulan" at bounding box center [698, 293] width 38 height 20
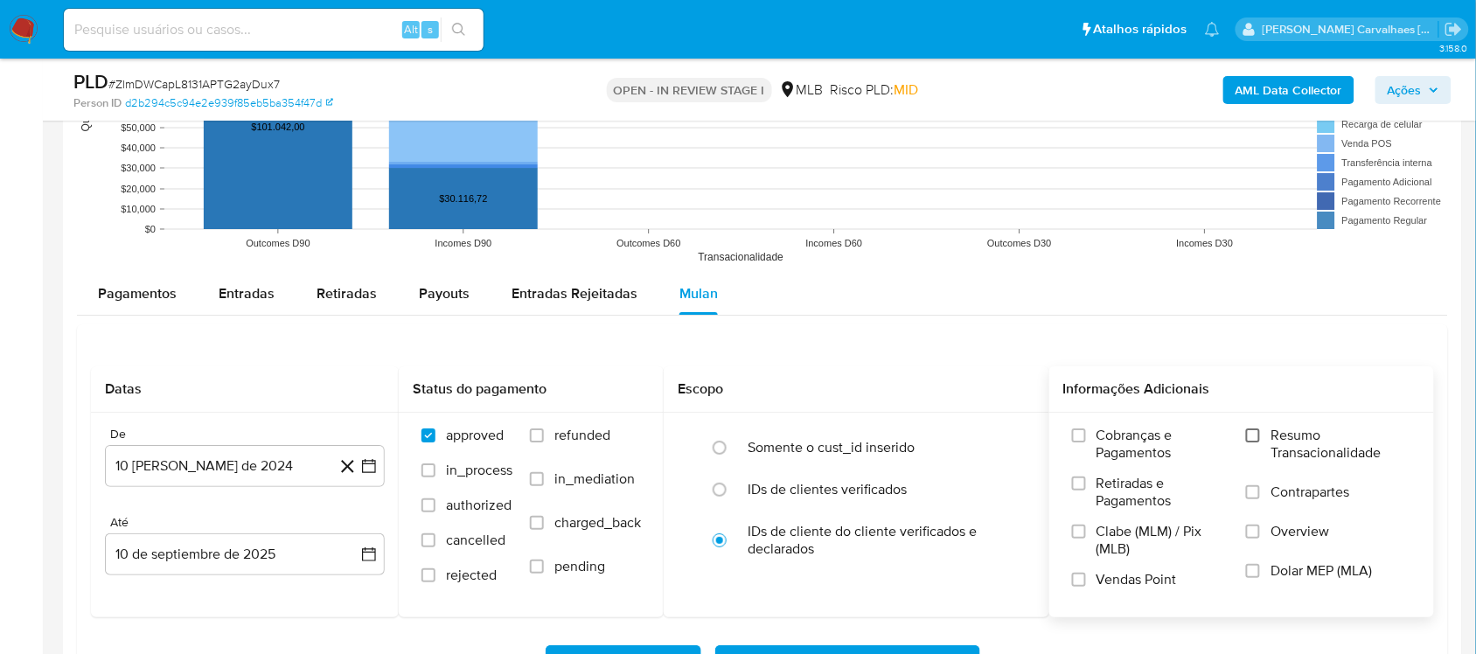
click at [1256, 439] on input "Resumo Transacionalidade" at bounding box center [1253, 435] width 14 height 14
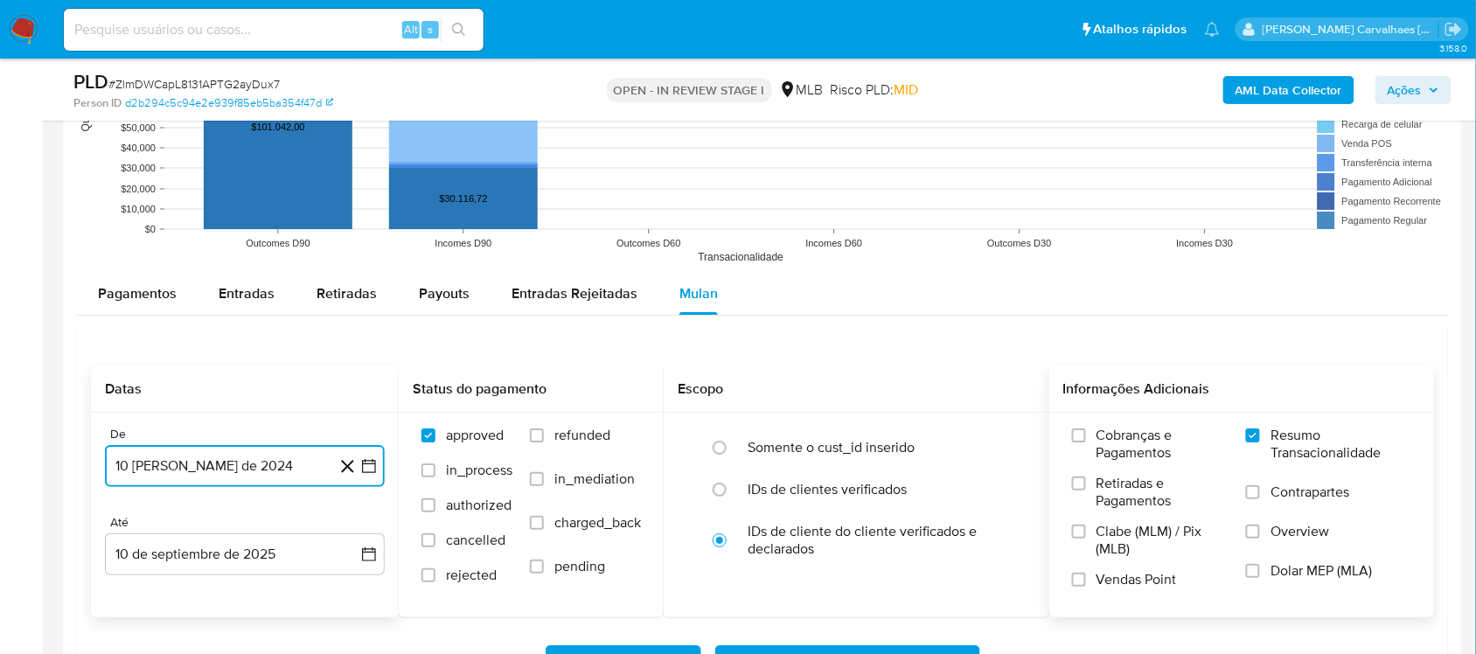
click at [373, 464] on icon "button" at bounding box center [368, 465] width 17 height 17
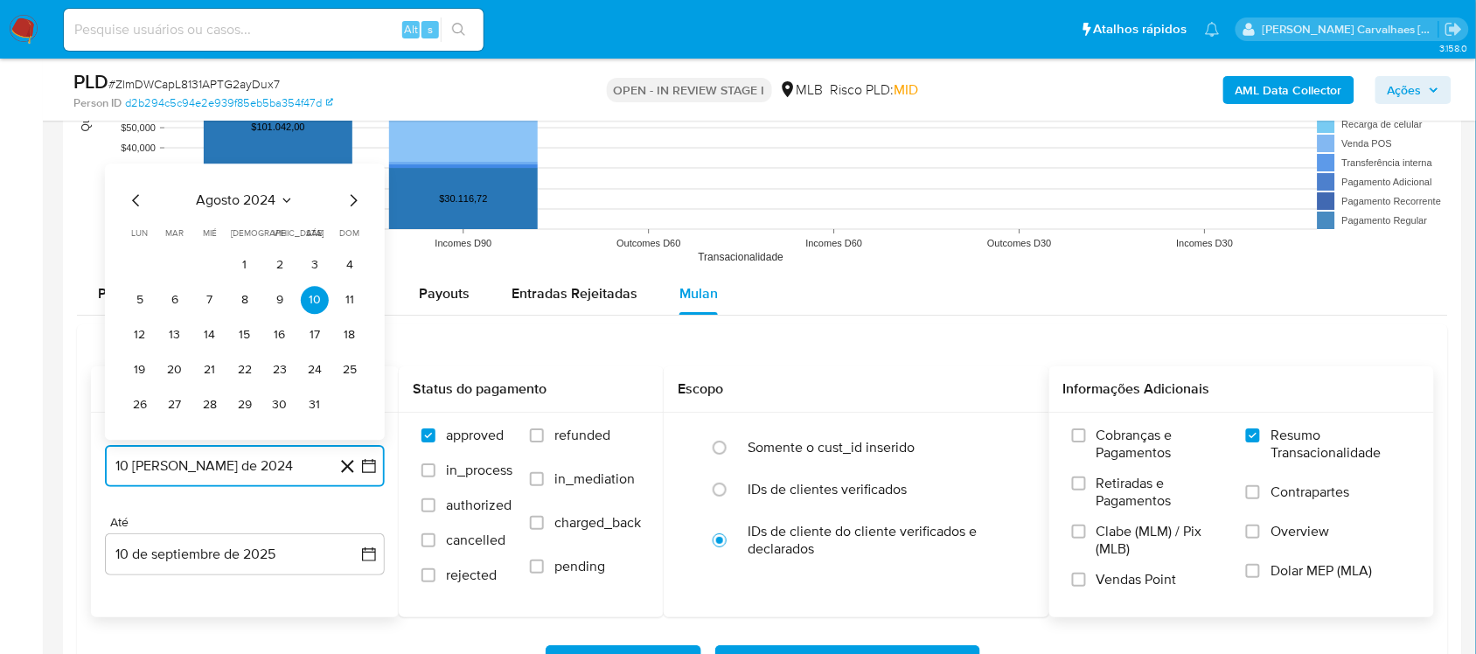
click at [352, 201] on icon "Mes siguiente" at bounding box center [353, 200] width 21 height 21
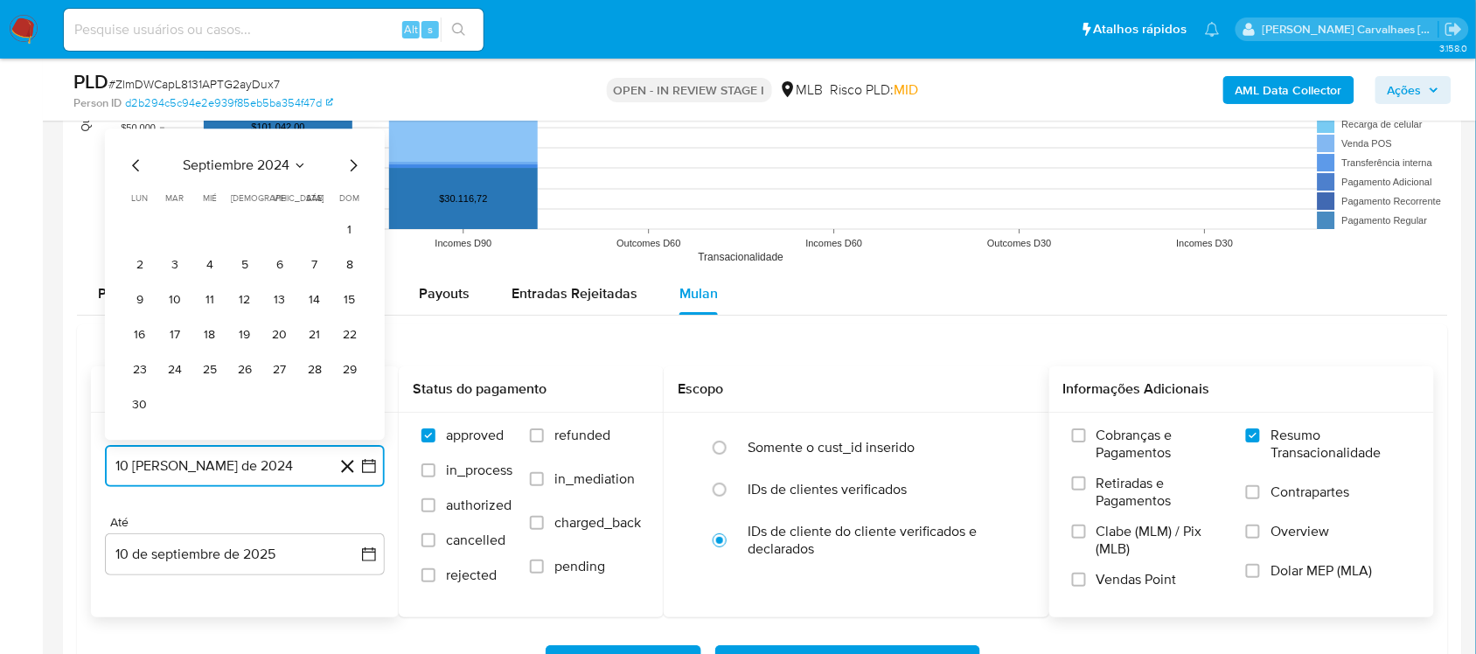
click at [356, 166] on icon "Mes siguiente" at bounding box center [353, 165] width 21 height 21
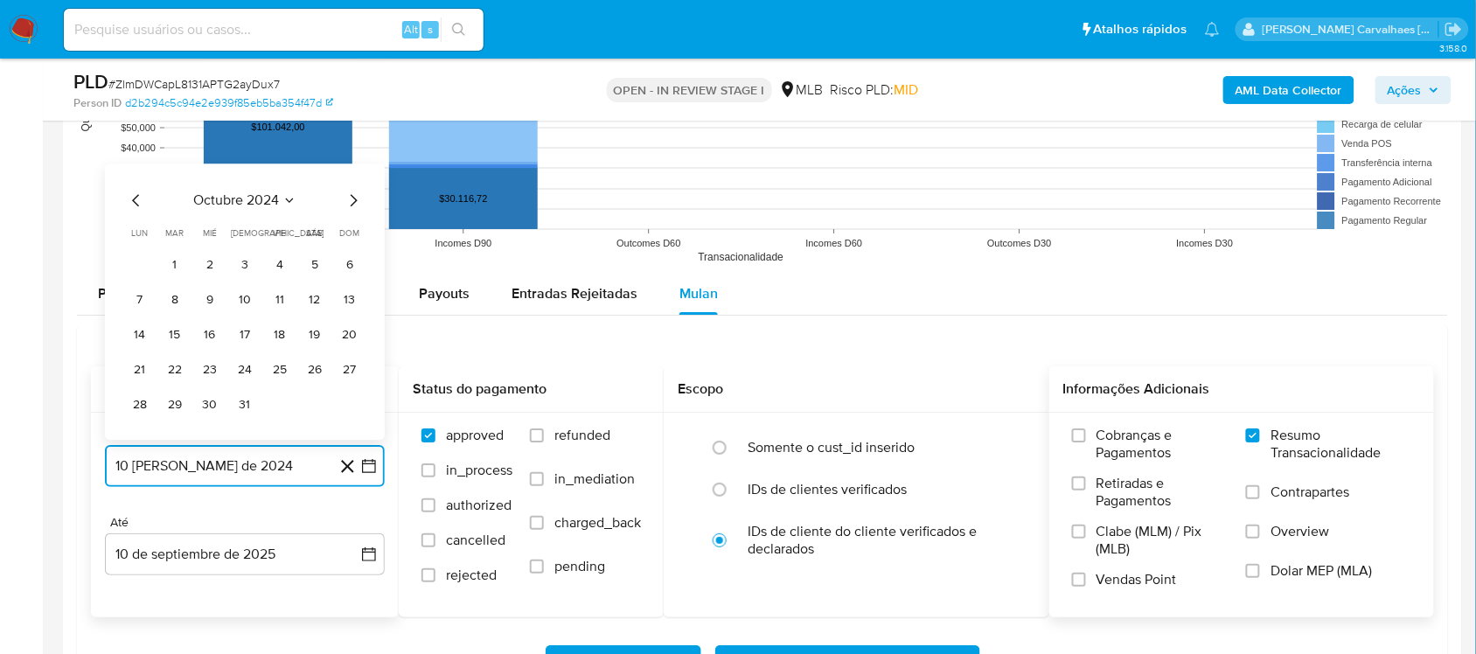
click at [352, 195] on icon "Mes siguiente" at bounding box center [353, 200] width 21 height 21
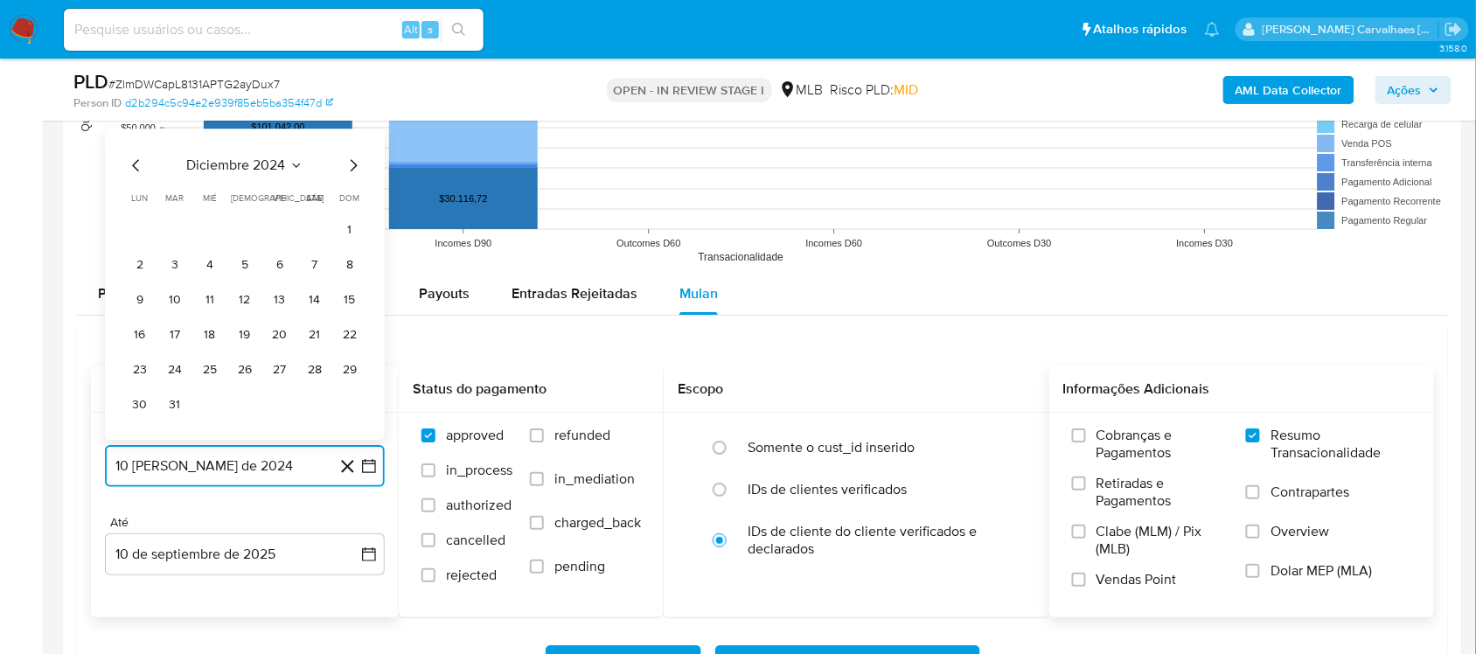
click at [351, 171] on icon "Mes siguiente" at bounding box center [354, 165] width 7 height 12
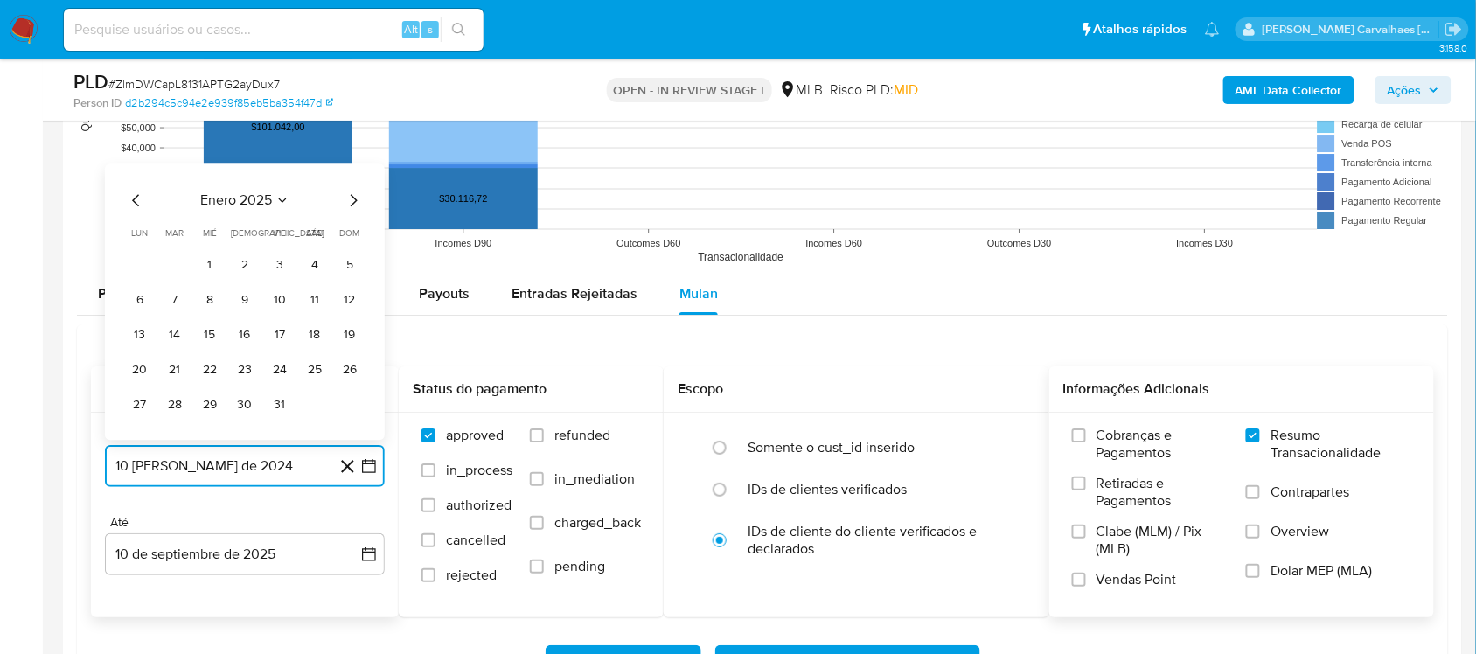
click at [347, 205] on icon "Mes siguiente" at bounding box center [353, 200] width 21 height 21
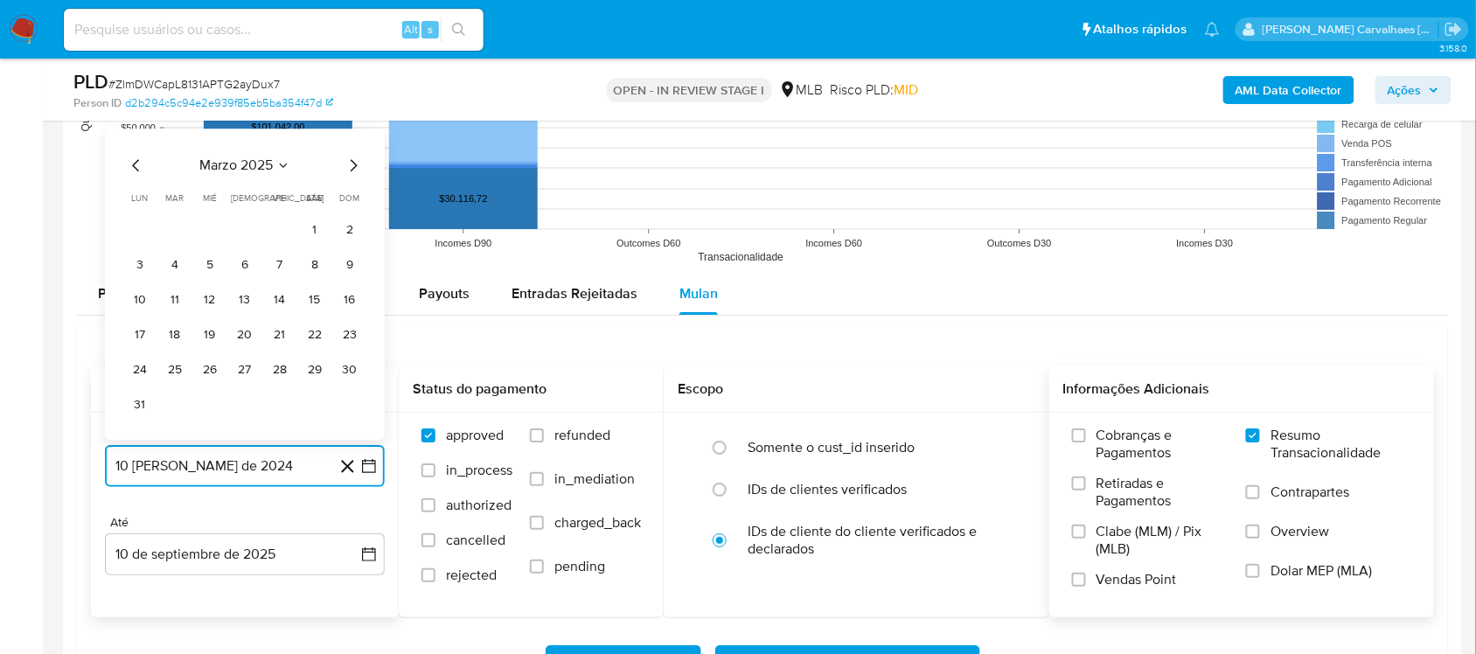
click at [348, 176] on icon "Mes siguiente" at bounding box center [353, 165] width 21 height 21
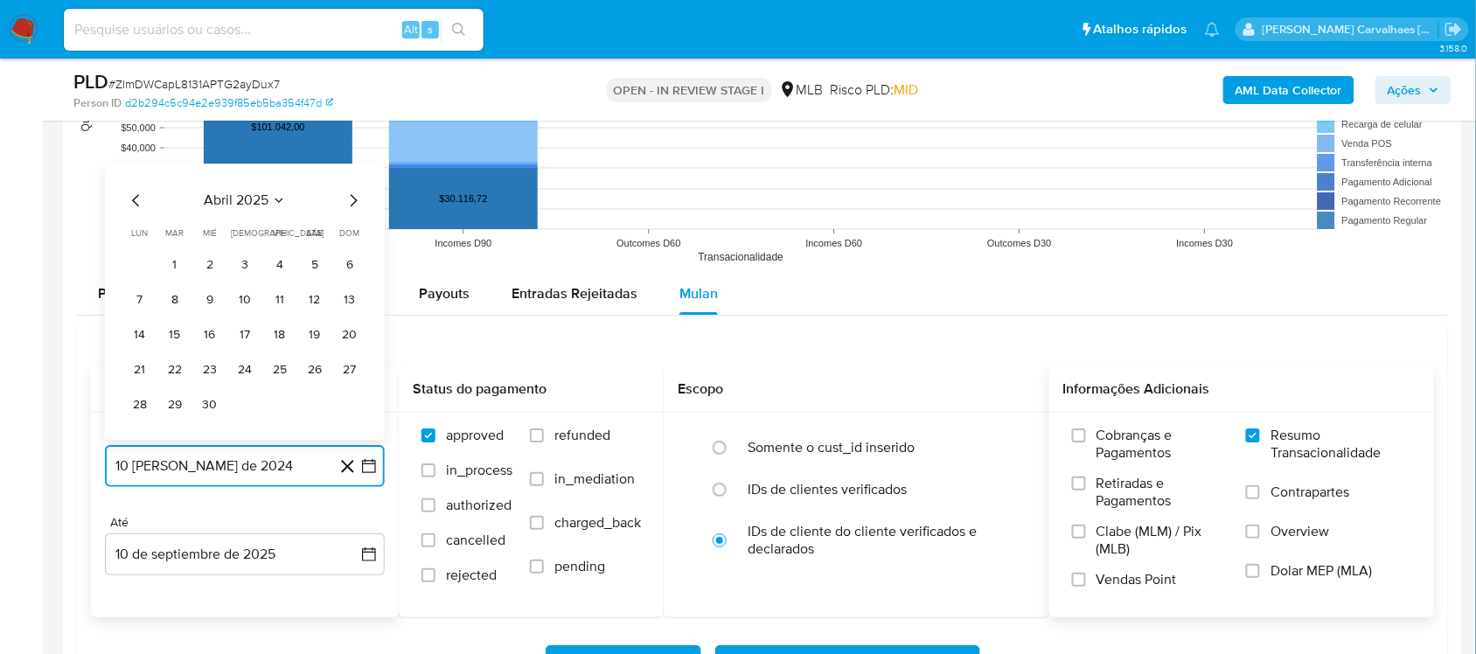
click at [347, 204] on icon "Mes siguiente" at bounding box center [353, 200] width 21 height 21
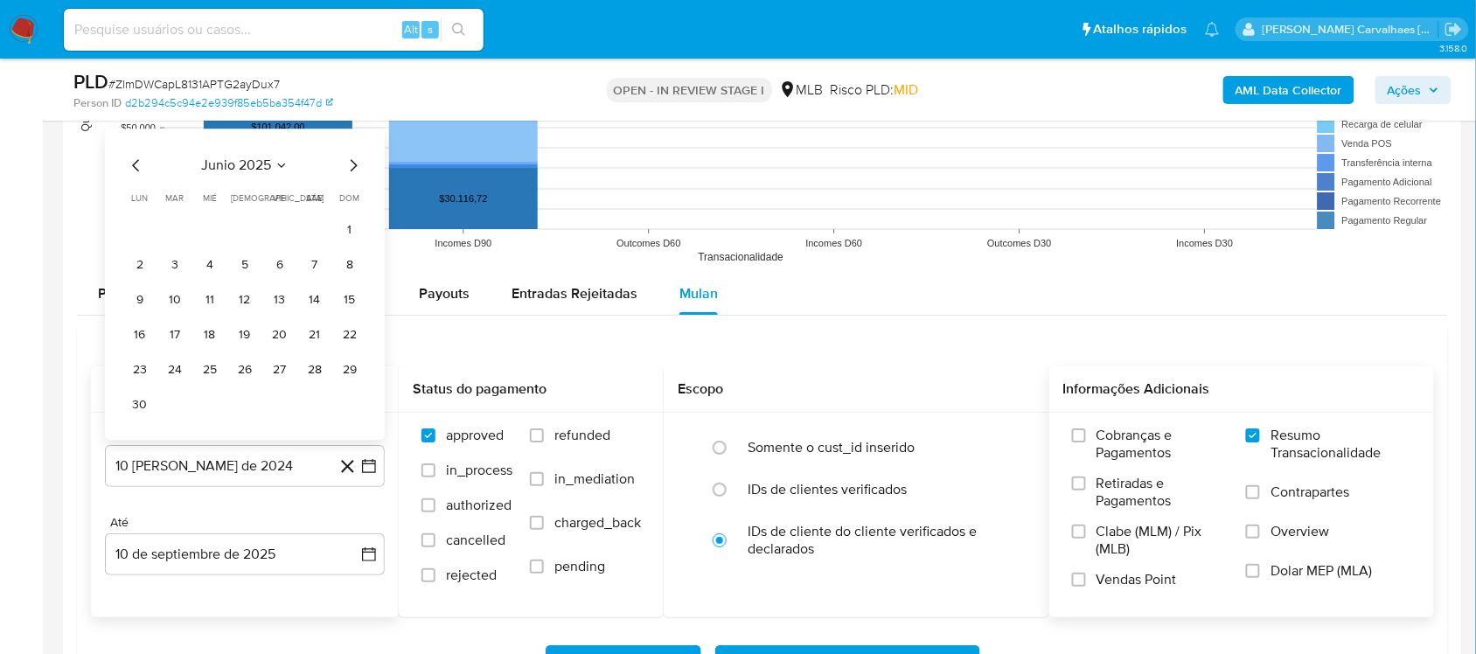
click at [346, 181] on div "junio 2025 junio 2025 lun lunes mar martes mié miércoles jue jueves vie viernes…" at bounding box center [245, 287] width 238 height 264
click at [348, 175] on icon "Mes siguiente" at bounding box center [353, 165] width 21 height 21
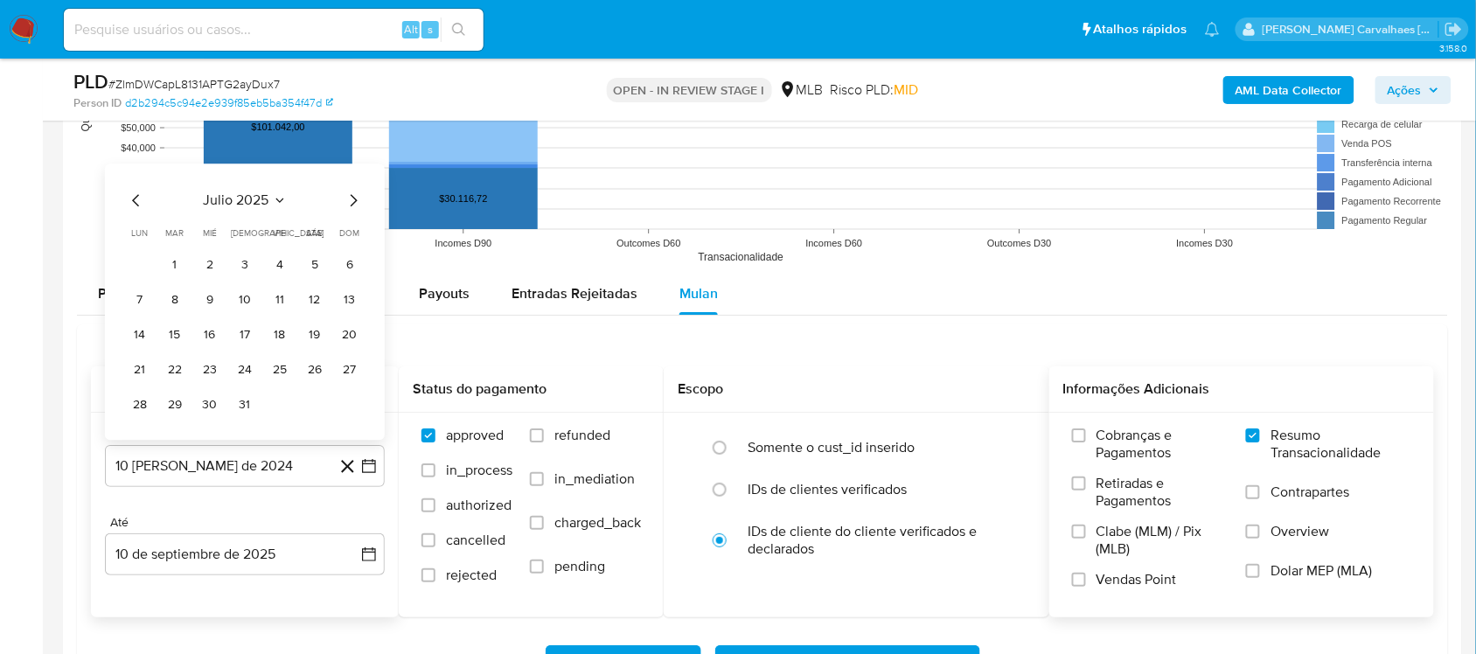
click at [348, 175] on div "julio 2025 julio 2025 lun lunes mar martes mié miércoles jue jueves vie viernes…" at bounding box center [245, 302] width 280 height 276
click at [208, 304] on button "9" at bounding box center [210, 300] width 28 height 28
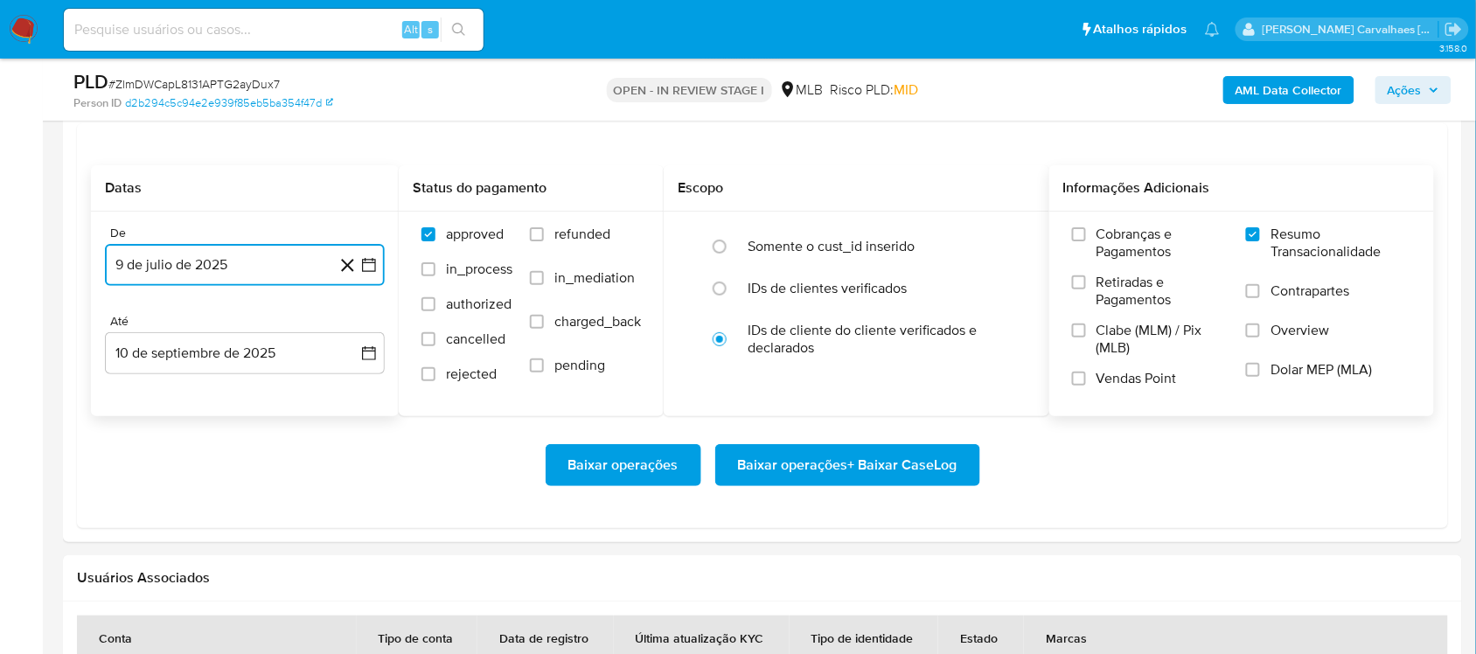
scroll to position [1967, 0]
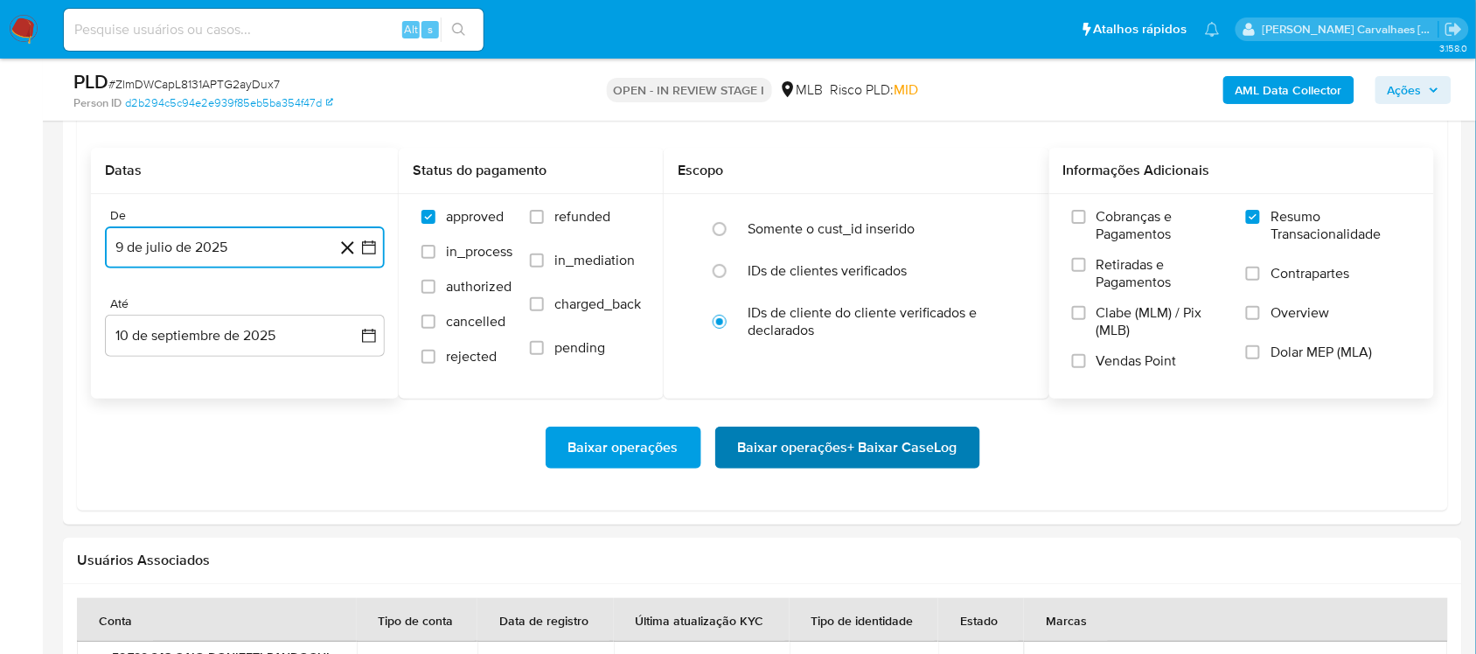
click at [804, 452] on span "Baixar operações + Baixar CaseLog" at bounding box center [847, 447] width 219 height 38
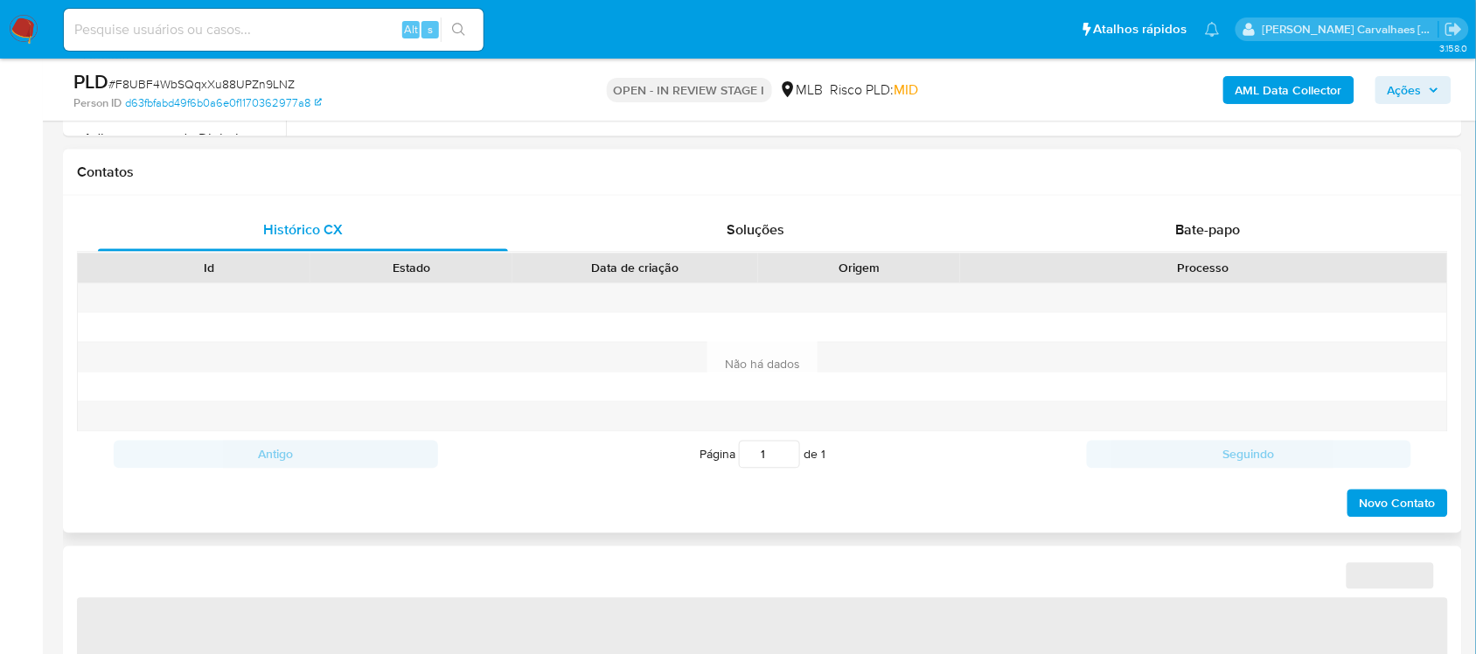
select select "10"
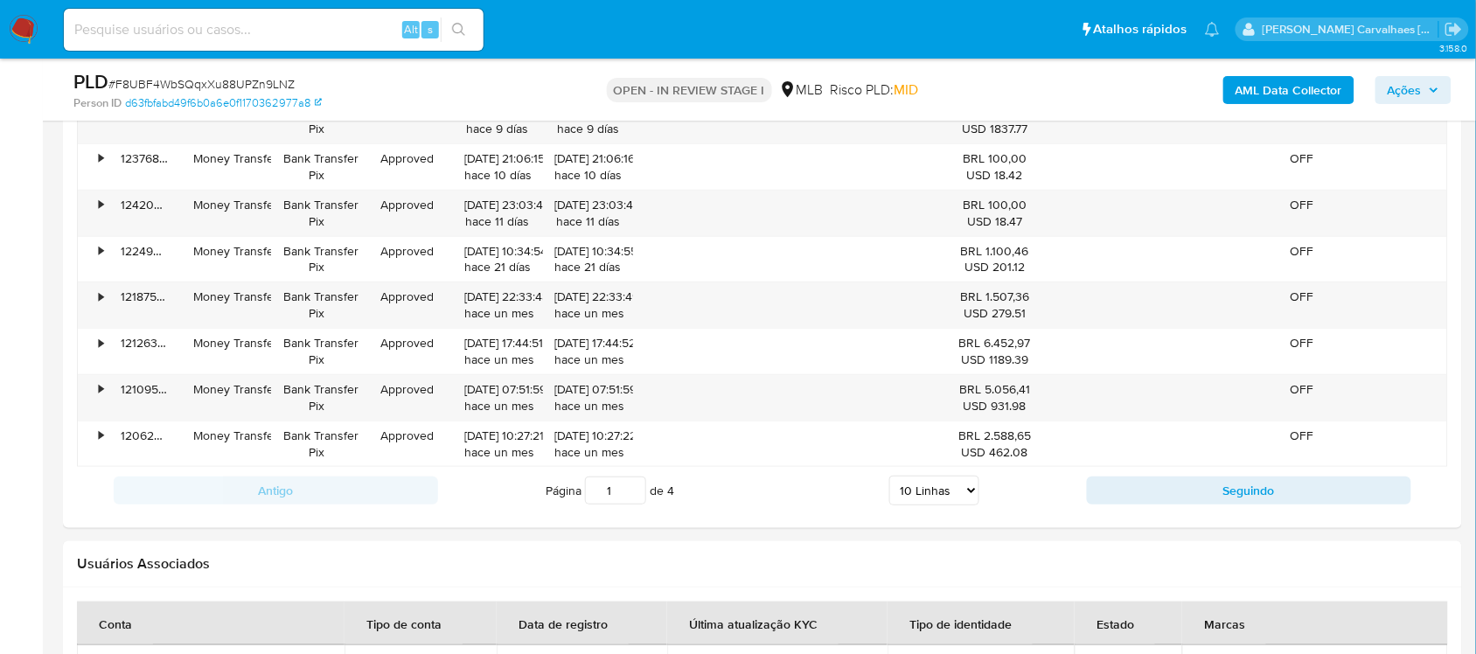
scroll to position [1858, 0]
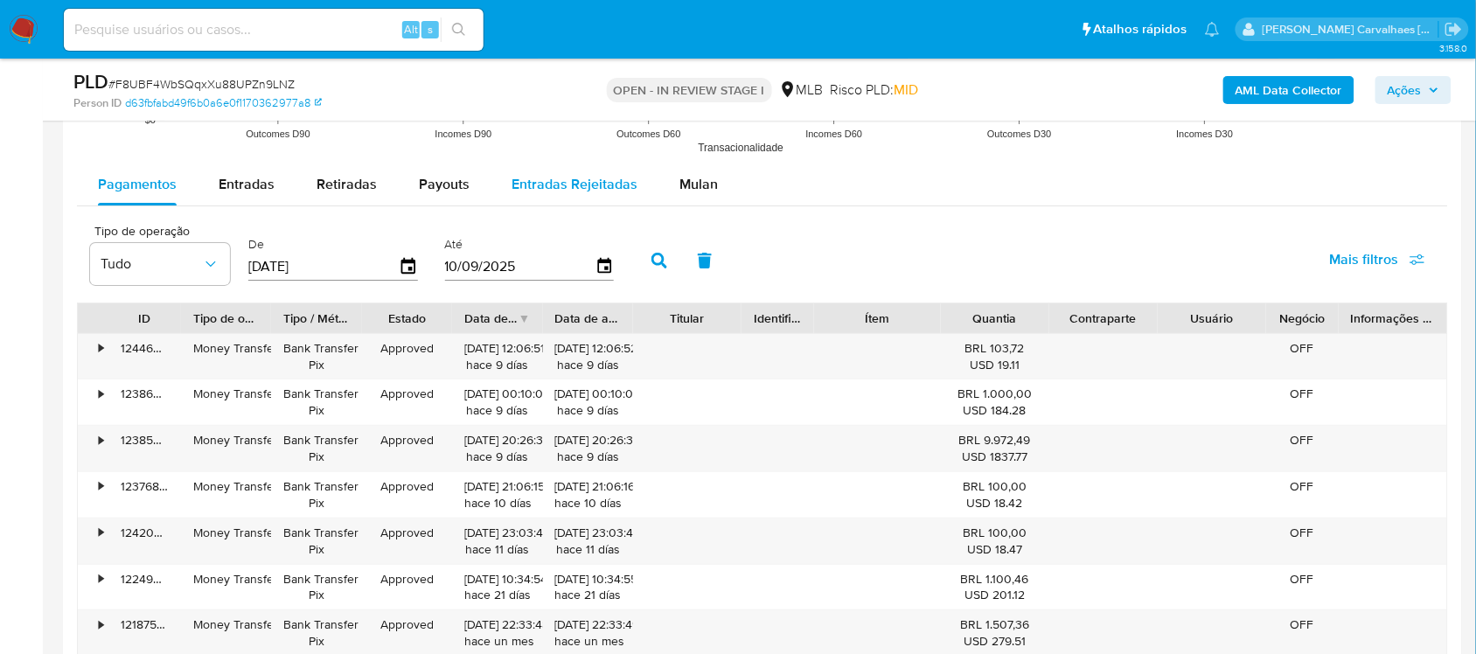
click at [530, 179] on span "Entradas Rejeitadas" at bounding box center [575, 184] width 126 height 20
select select "10"
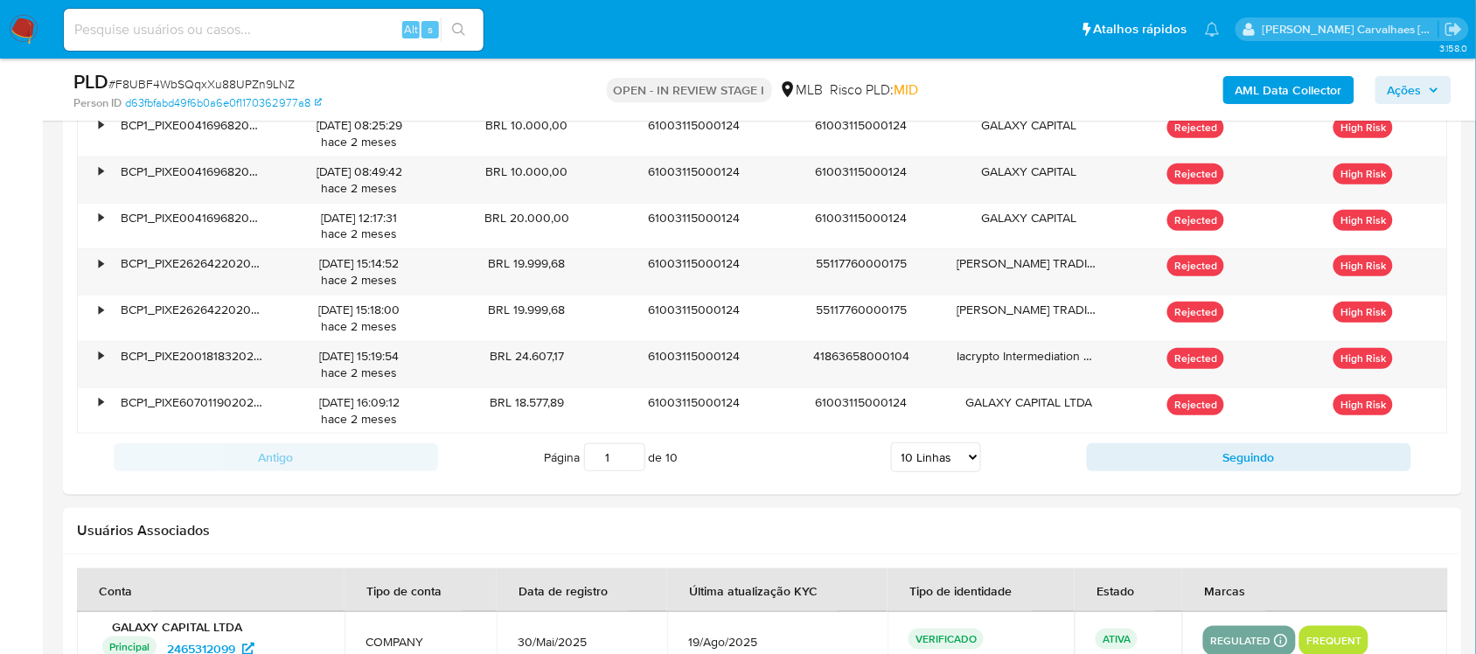
scroll to position [2295, 0]
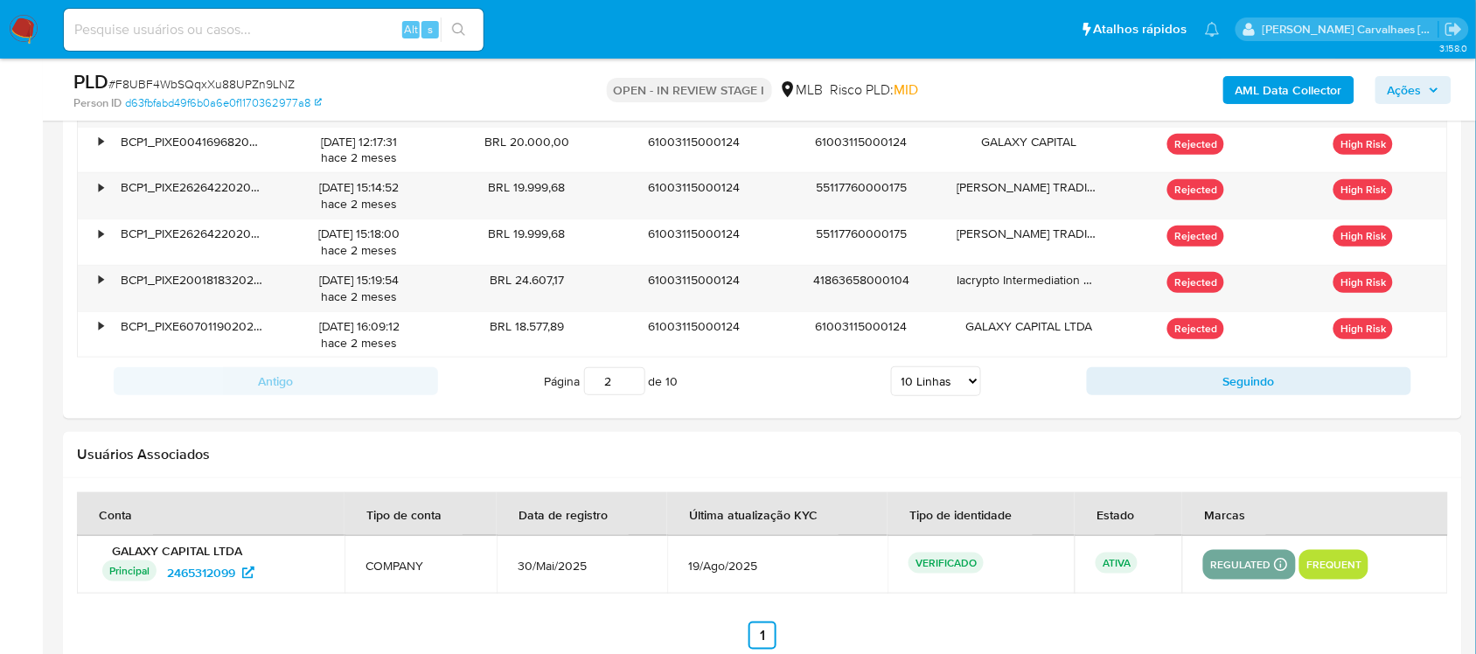
type input "2"
click at [630, 380] on input "2" at bounding box center [614, 381] width 61 height 28
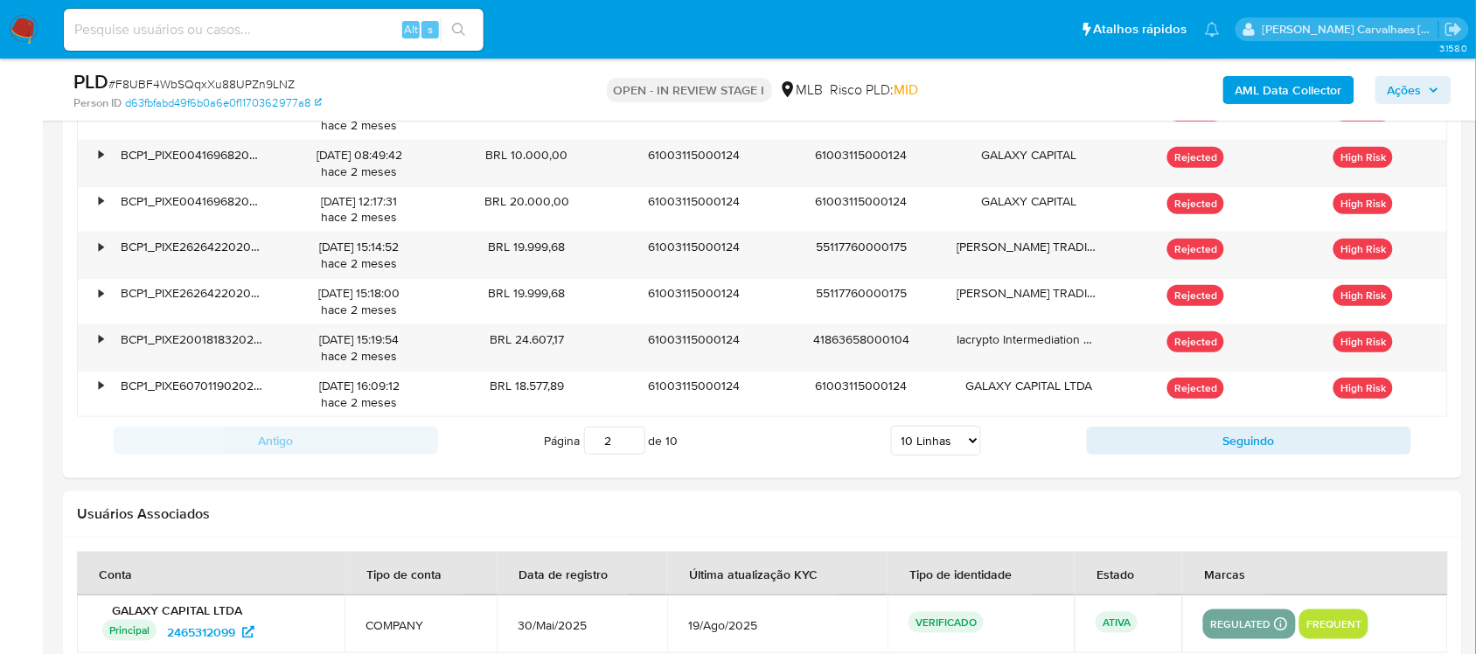
scroll to position [2186, 0]
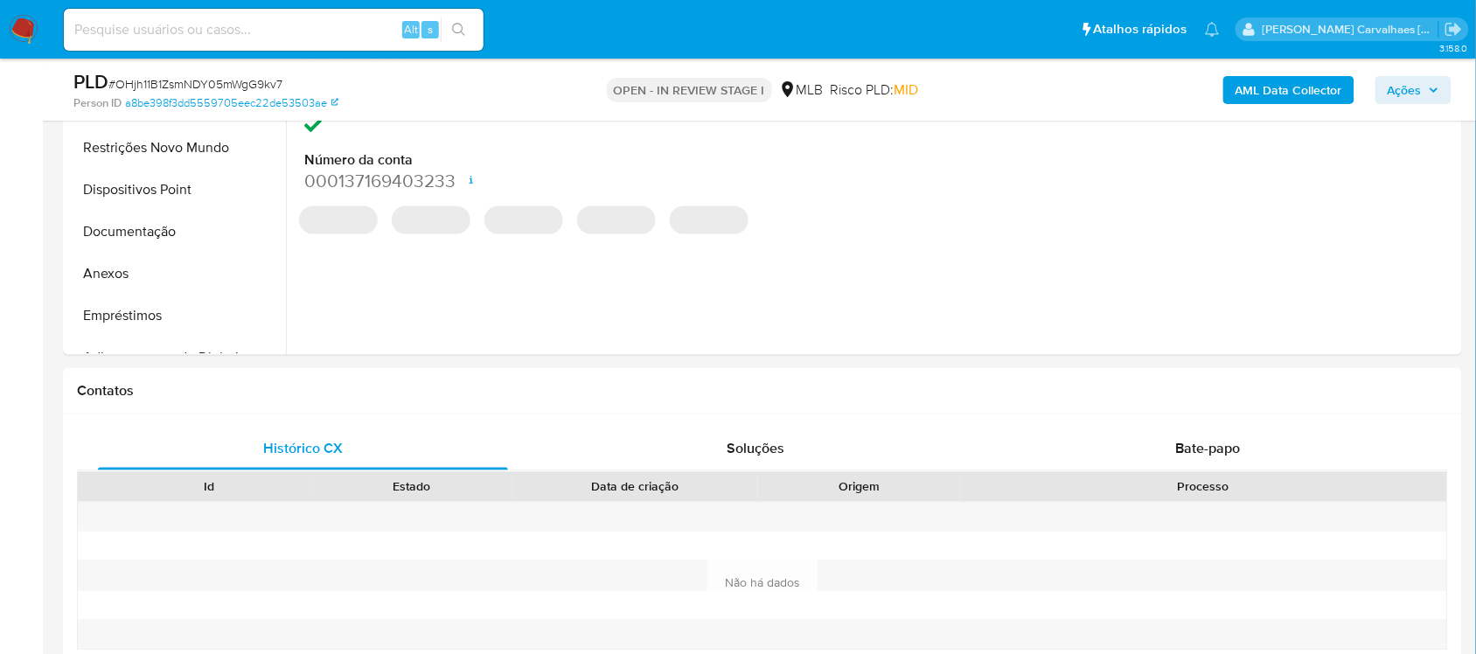
select select "10"
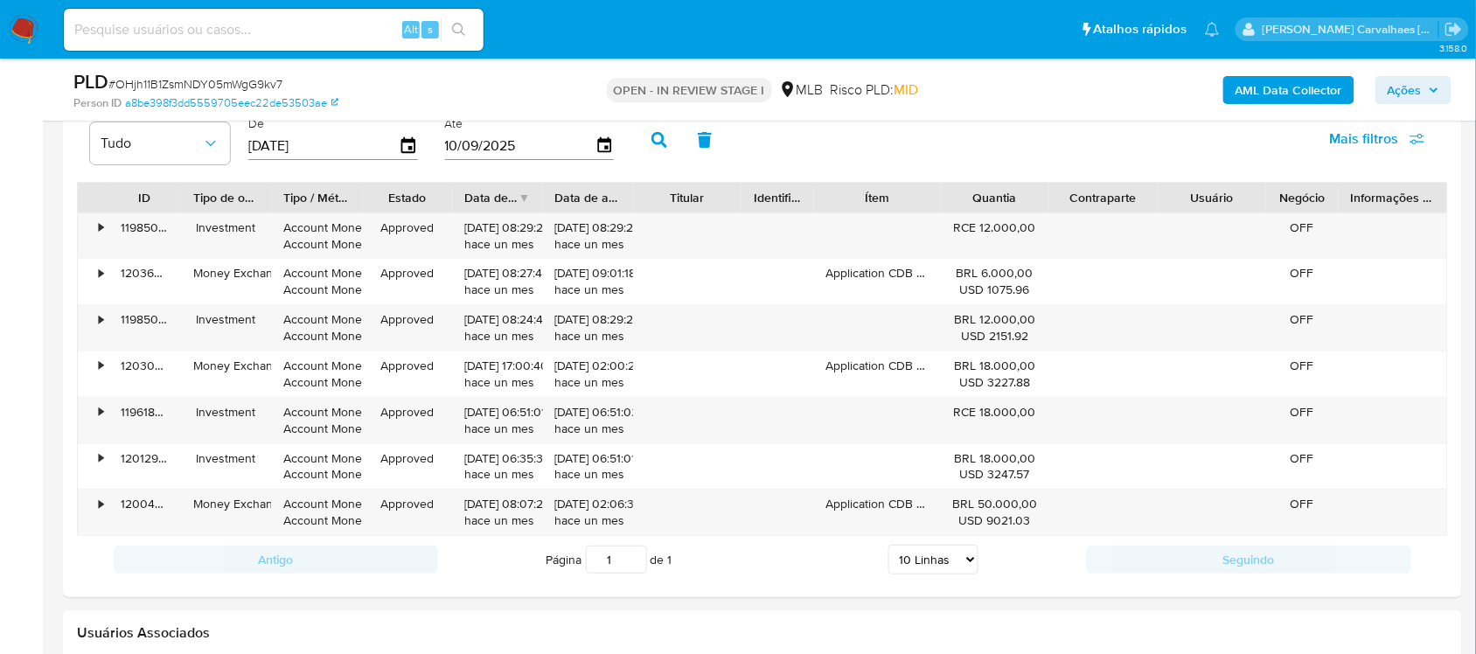
scroll to position [1828, 0]
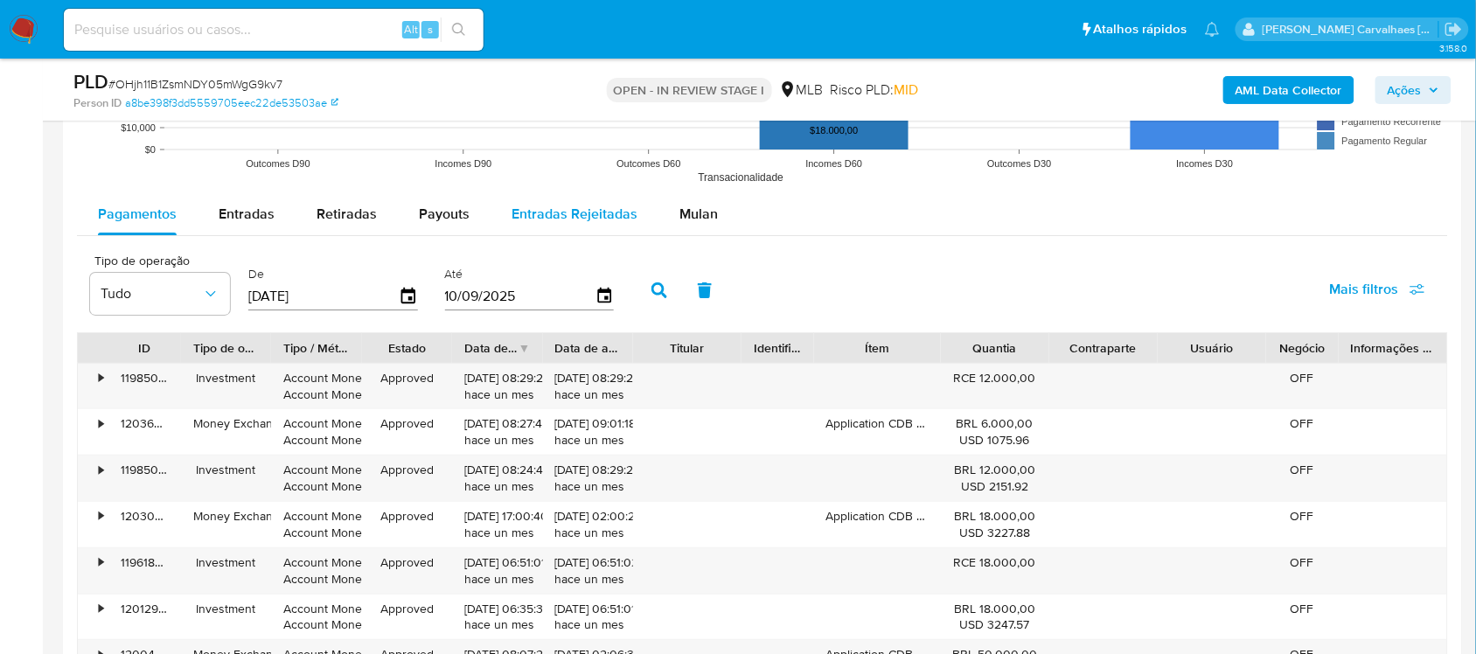
click at [582, 219] on span "Entradas Rejeitadas" at bounding box center [575, 214] width 126 height 20
select select "10"
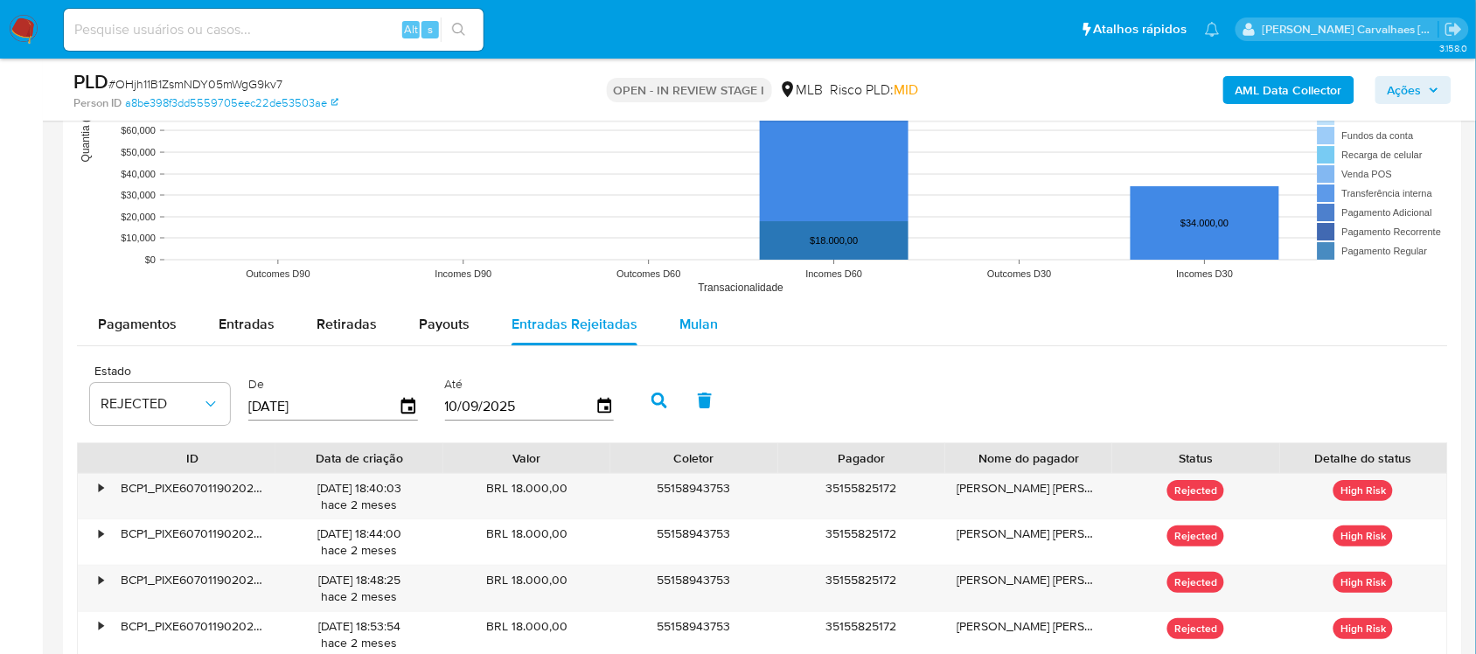
scroll to position [1719, 0]
click at [680, 325] on span "Mulan" at bounding box center [698, 323] width 38 height 20
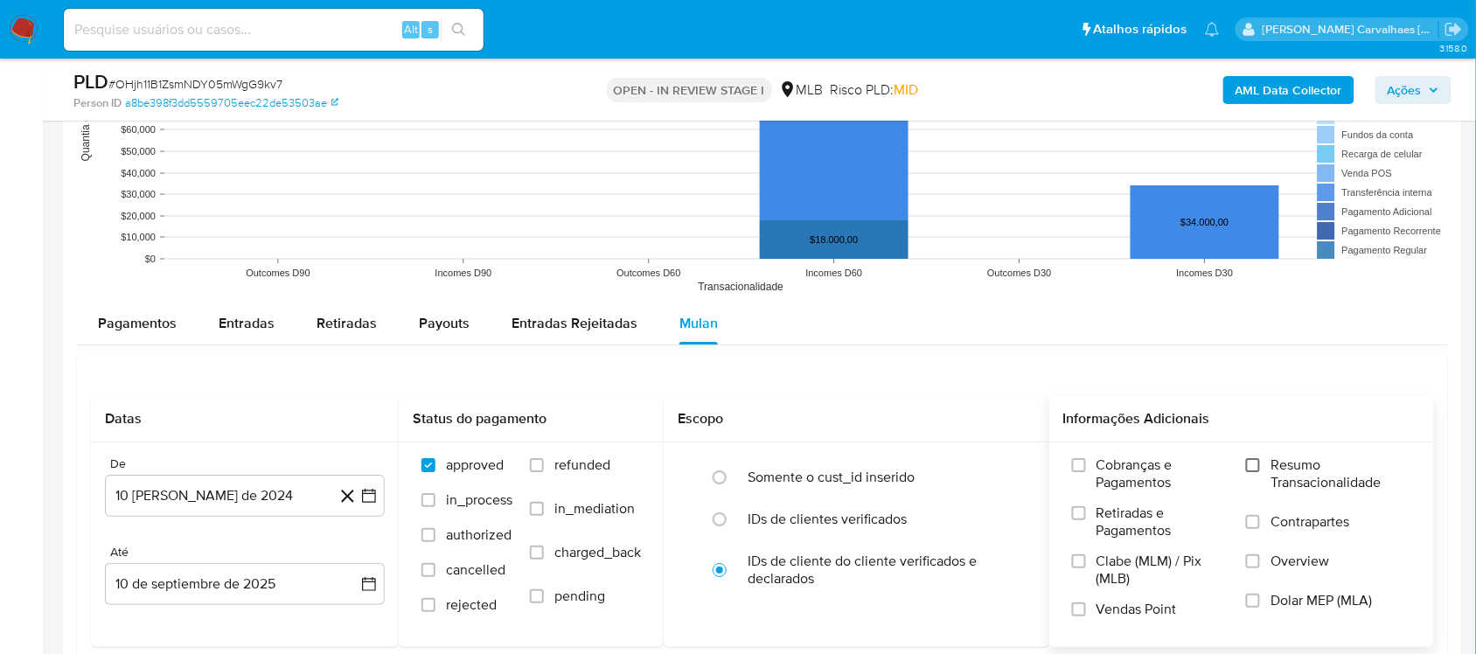
click at [1256, 459] on input "Resumo Transacionalidade" at bounding box center [1253, 465] width 14 height 14
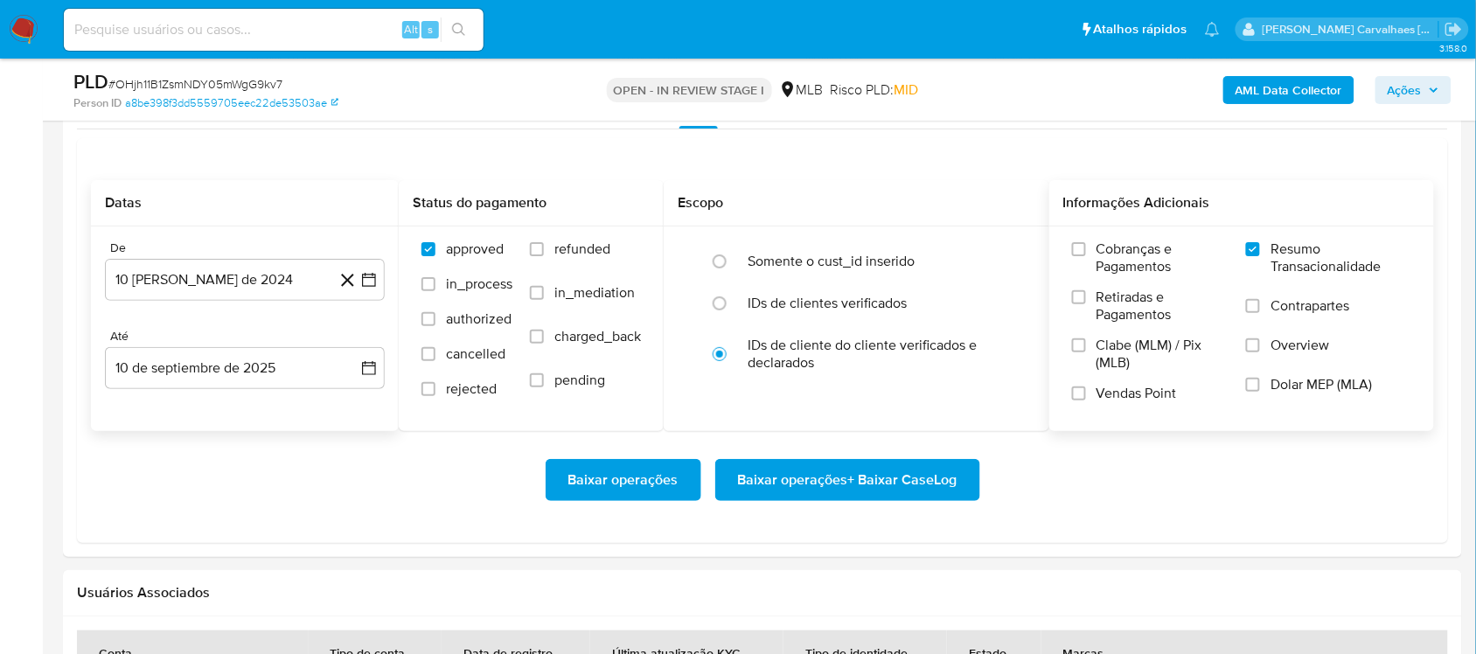
scroll to position [1938, 0]
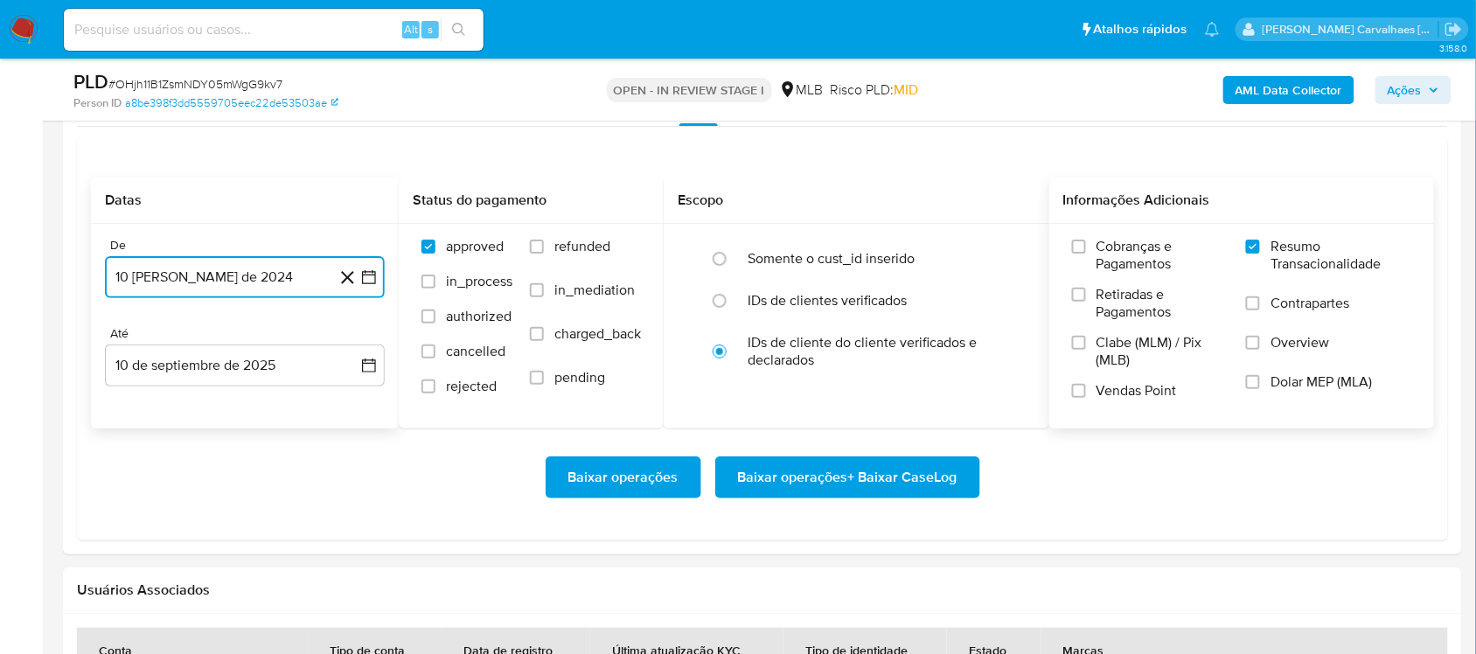
click at [370, 278] on icon "button" at bounding box center [368, 276] width 17 height 17
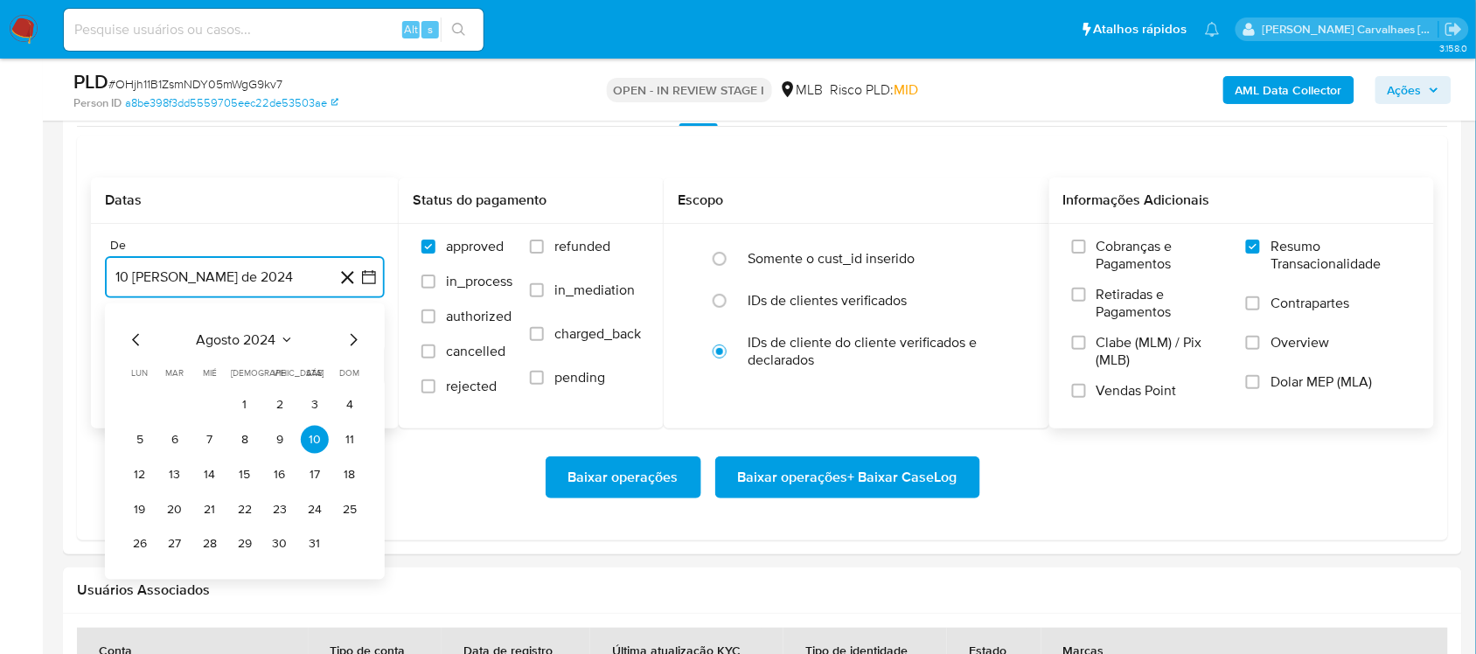
click at [352, 338] on icon "Mes siguiente" at bounding box center [354, 339] width 7 height 12
click at [352, 343] on icon "Mes siguiente" at bounding box center [353, 339] width 21 height 21
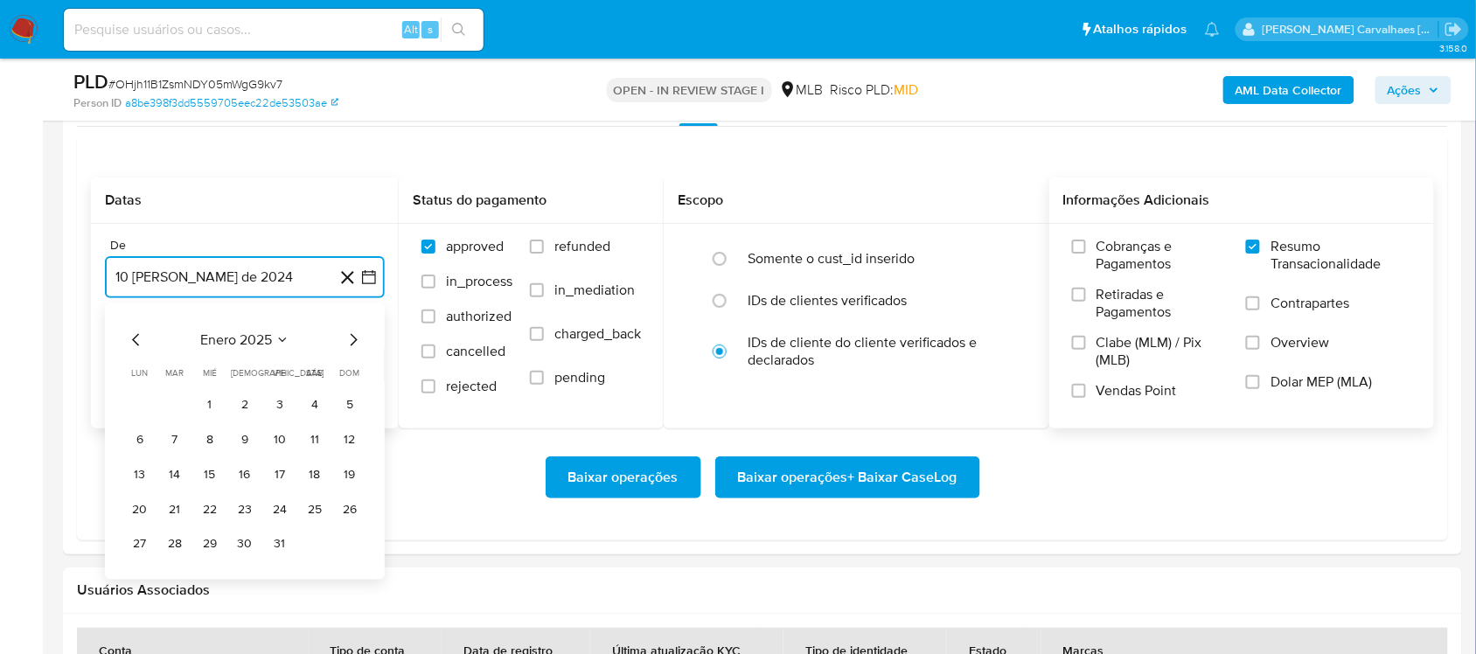
click at [352, 343] on icon "Mes siguiente" at bounding box center [353, 339] width 21 height 21
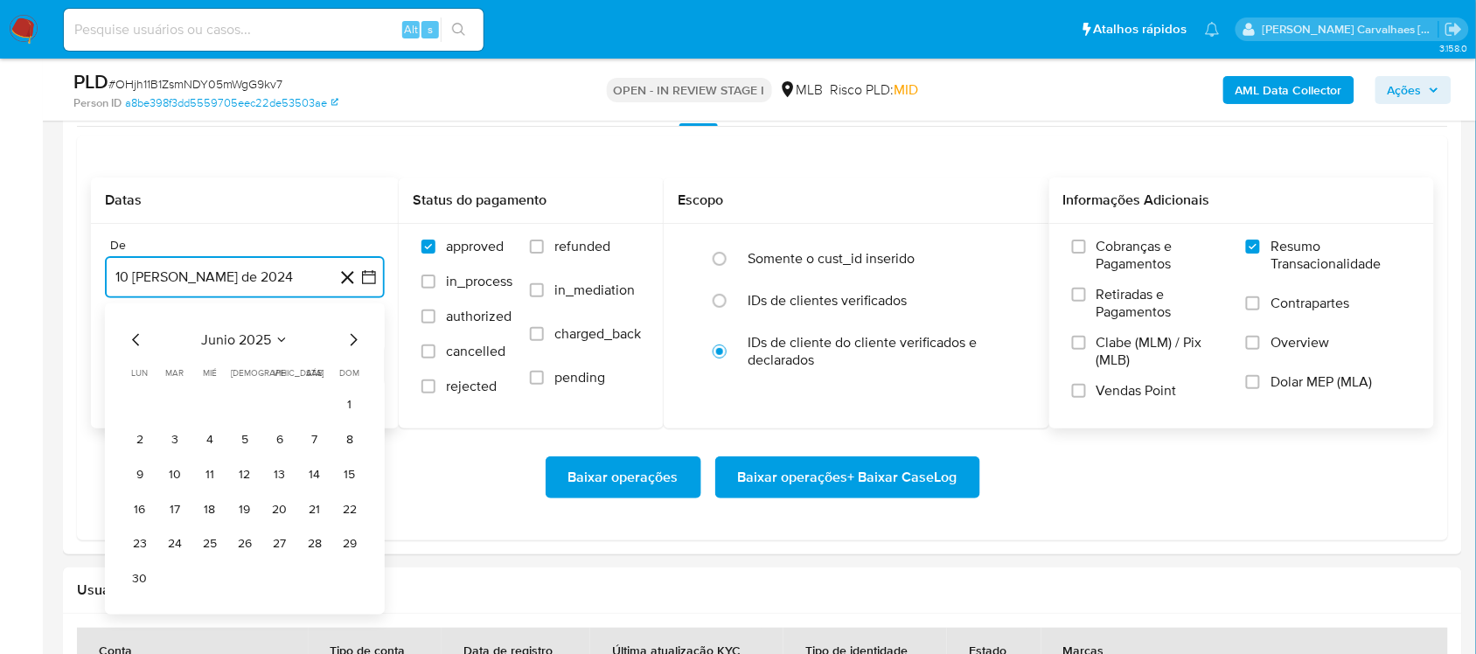
click at [352, 343] on icon "Mes siguiente" at bounding box center [353, 339] width 21 height 21
click at [208, 435] on button "9" at bounding box center [210, 439] width 28 height 28
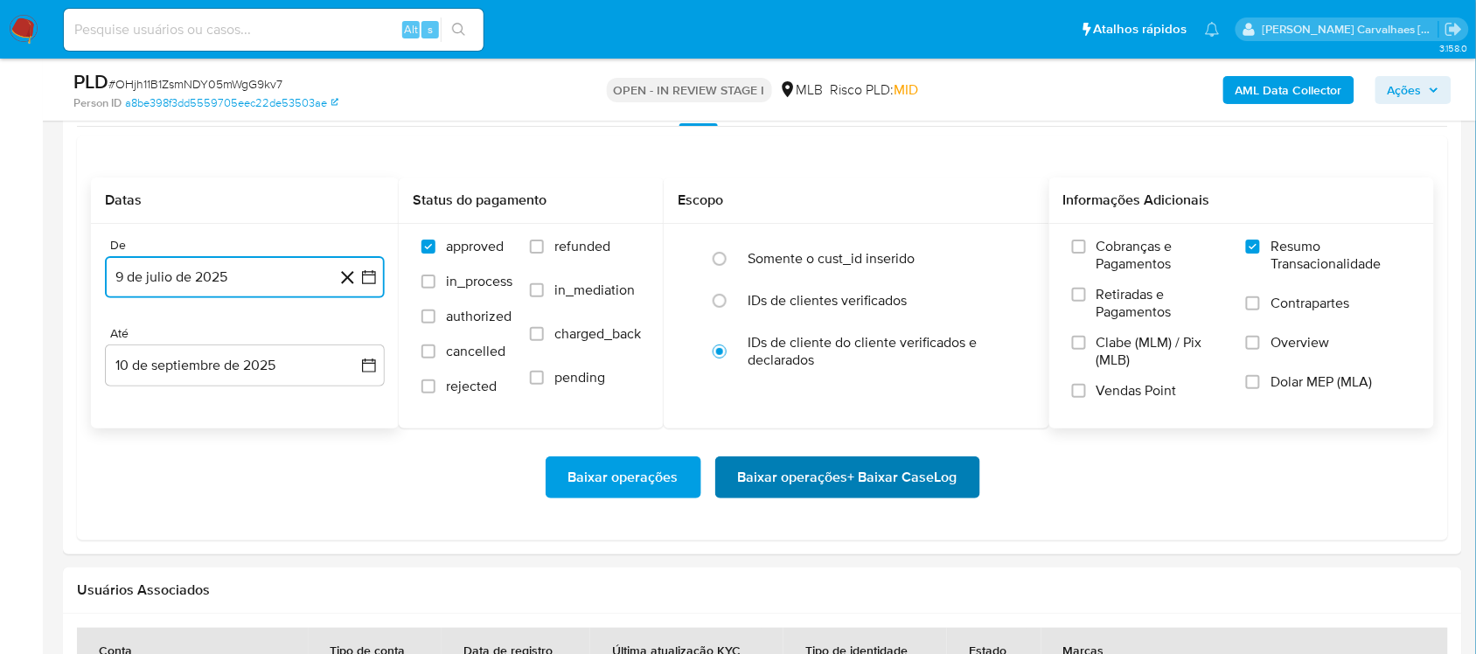
click at [810, 472] on span "Baixar operações + Baixar CaseLog" at bounding box center [847, 477] width 219 height 38
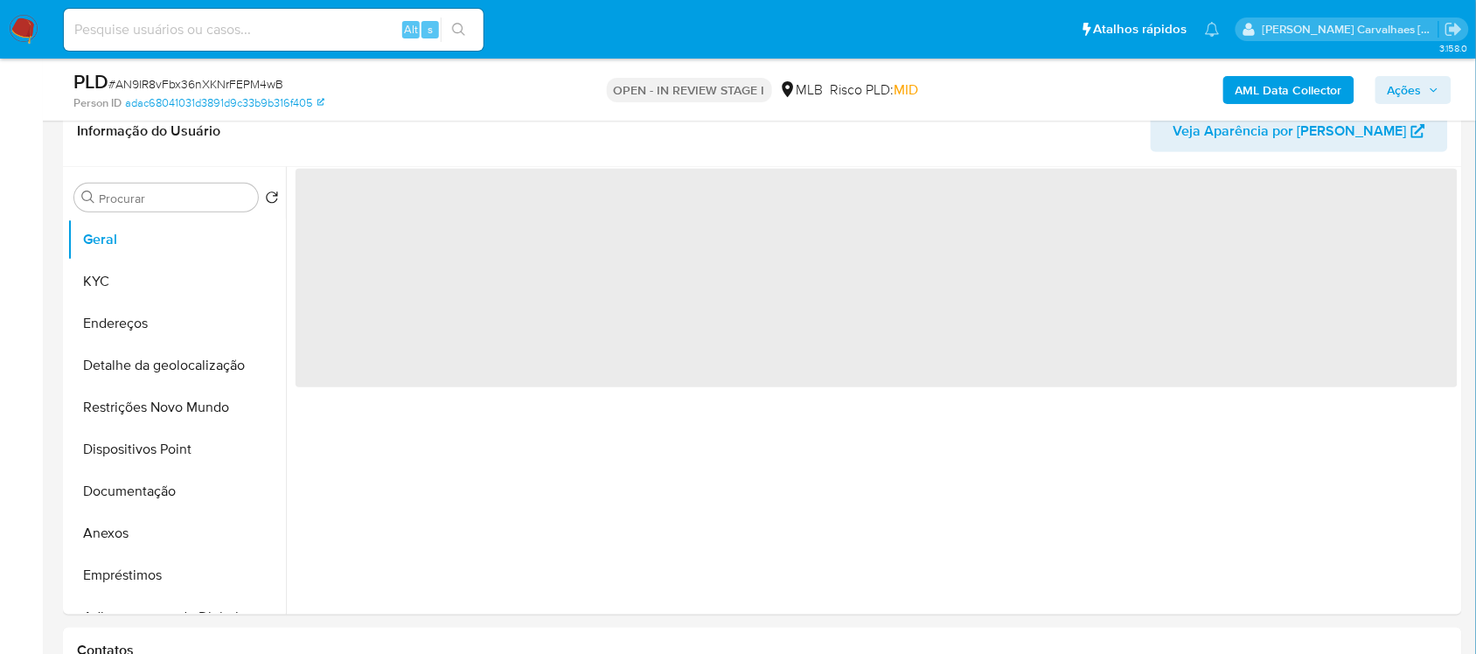
scroll to position [546, 0]
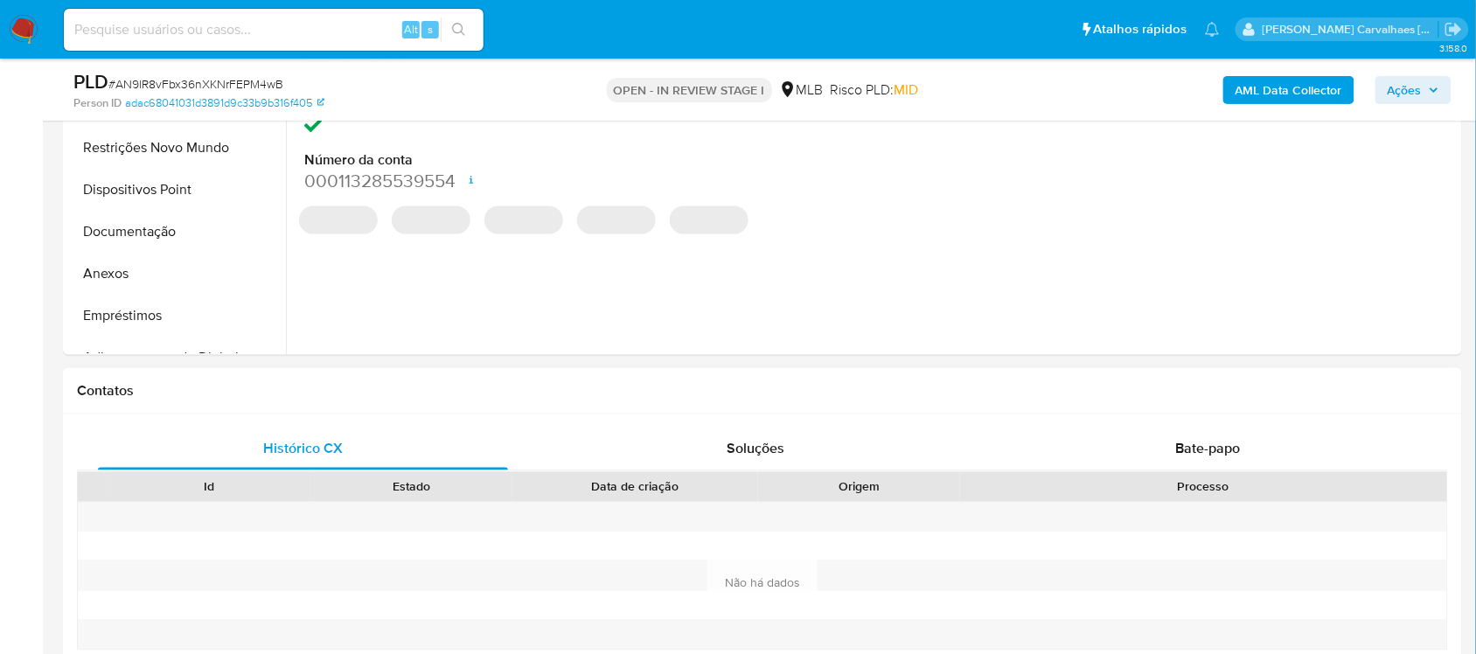
select select "10"
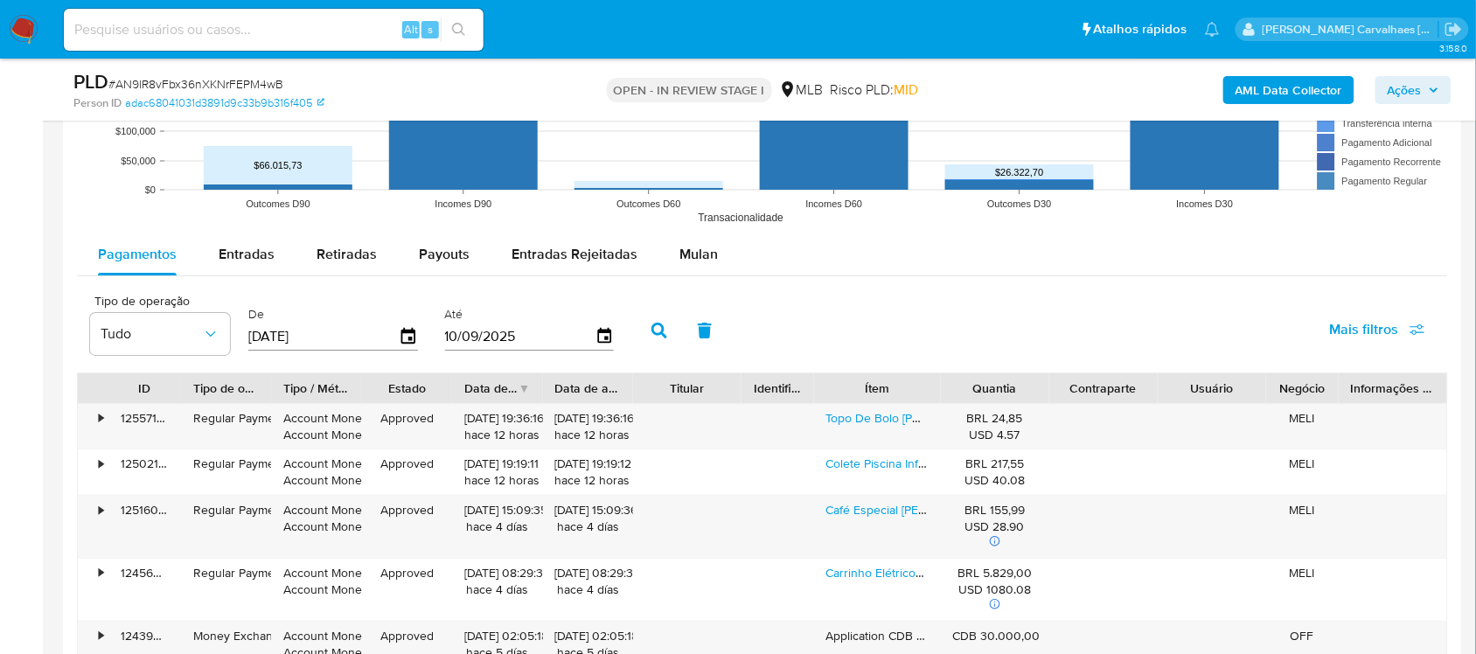
scroll to position [1858, 0]
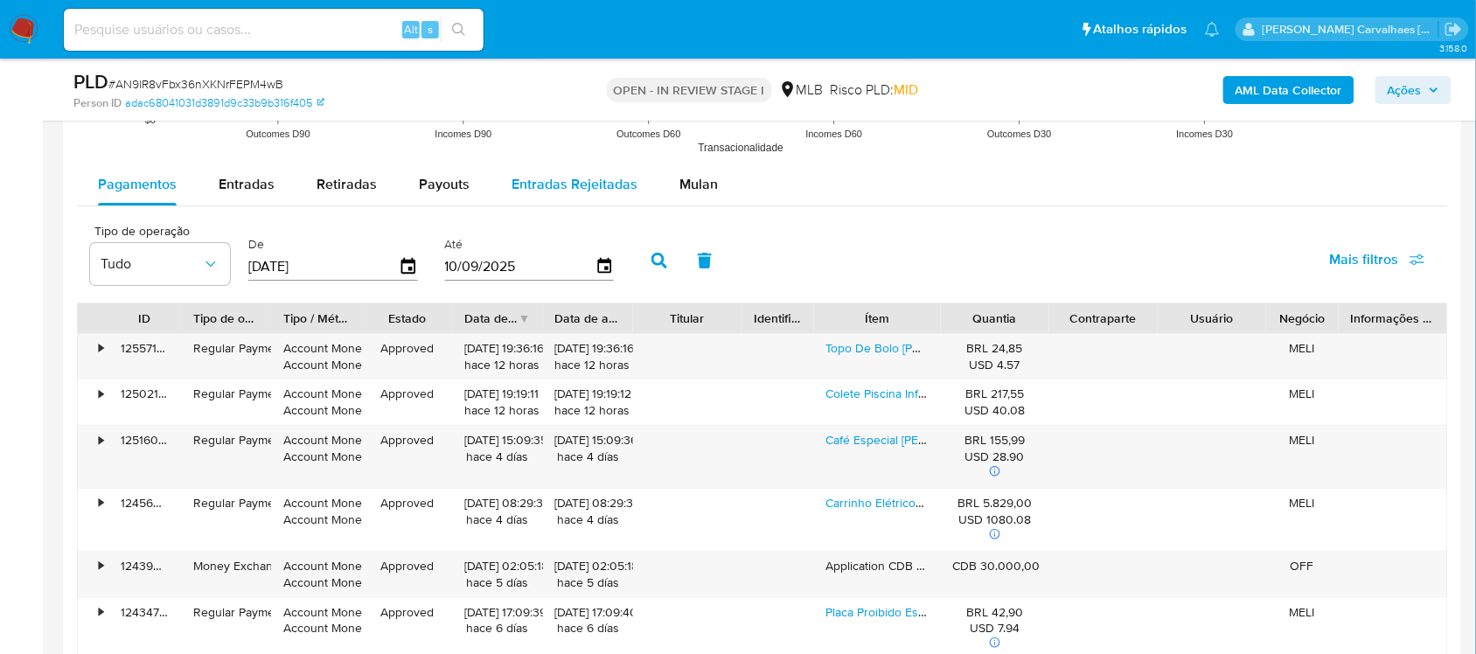
click at [587, 184] on span "Entradas Rejeitadas" at bounding box center [575, 184] width 126 height 20
select select "10"
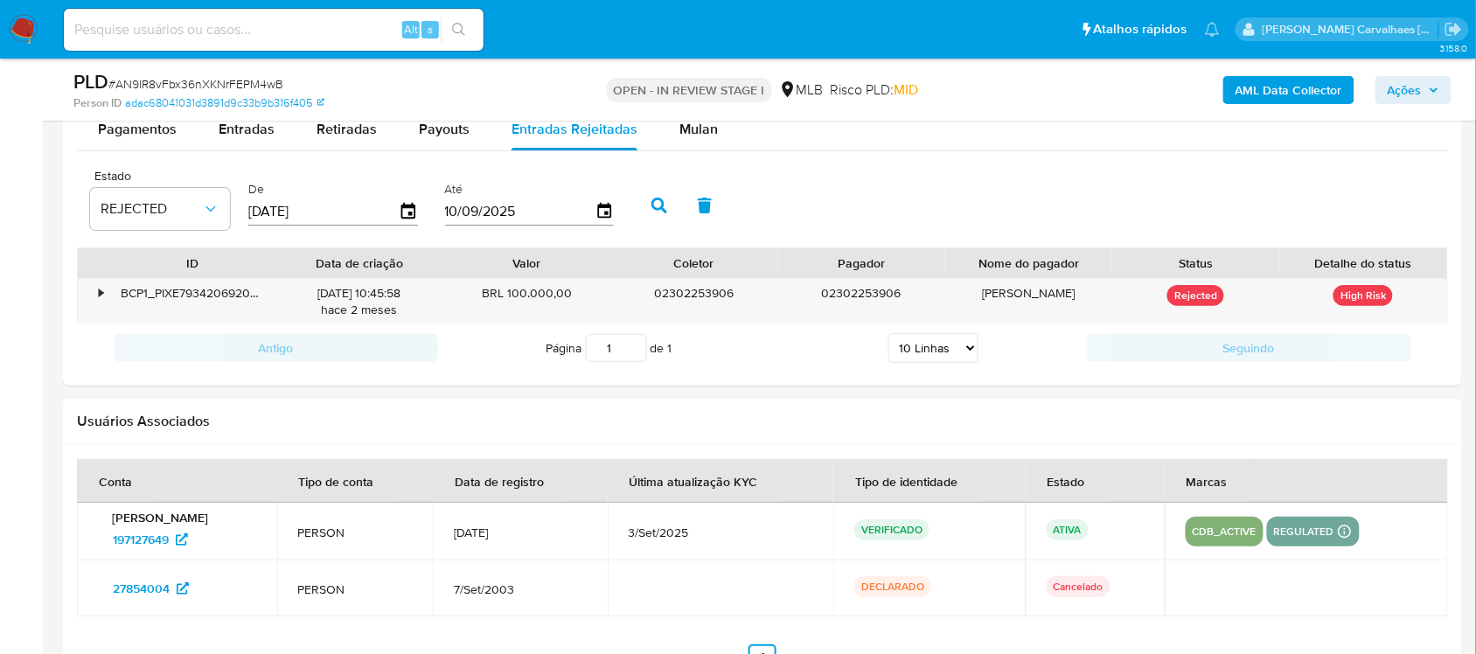
scroll to position [1716, 0]
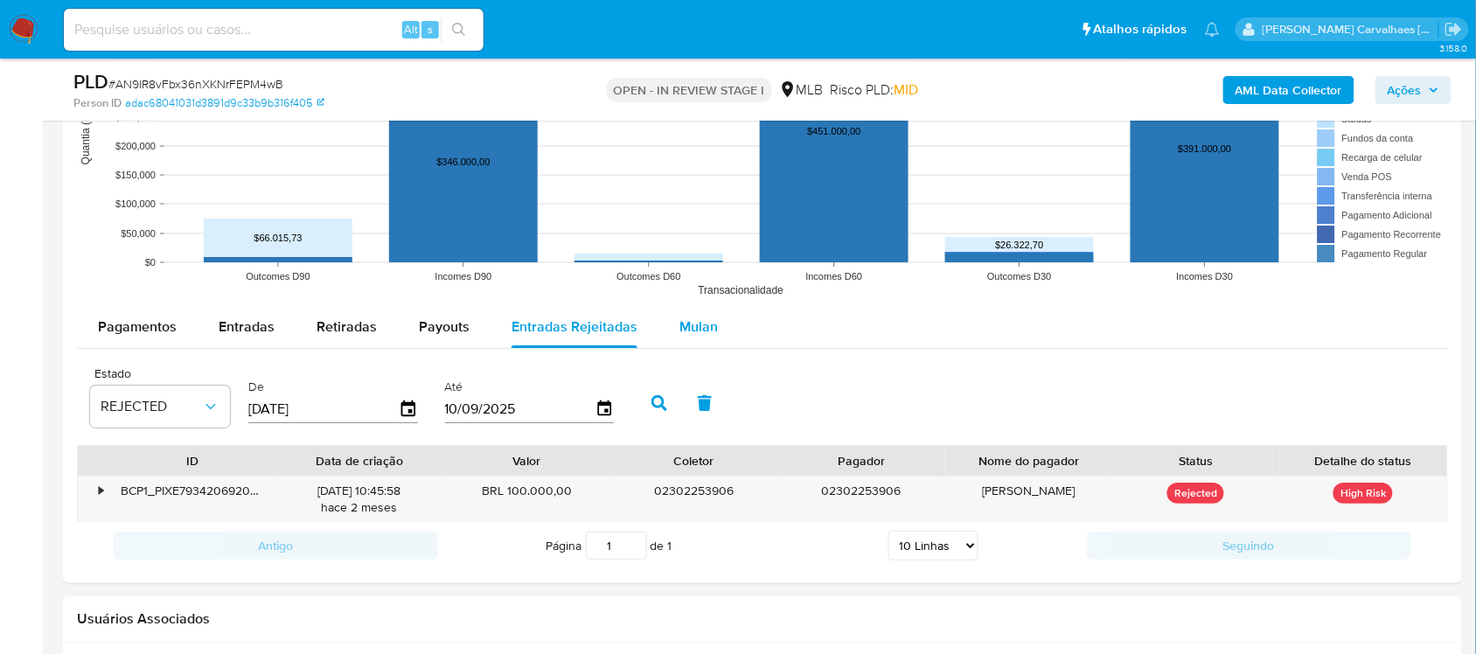
click at [700, 324] on span "Mulan" at bounding box center [698, 327] width 38 height 20
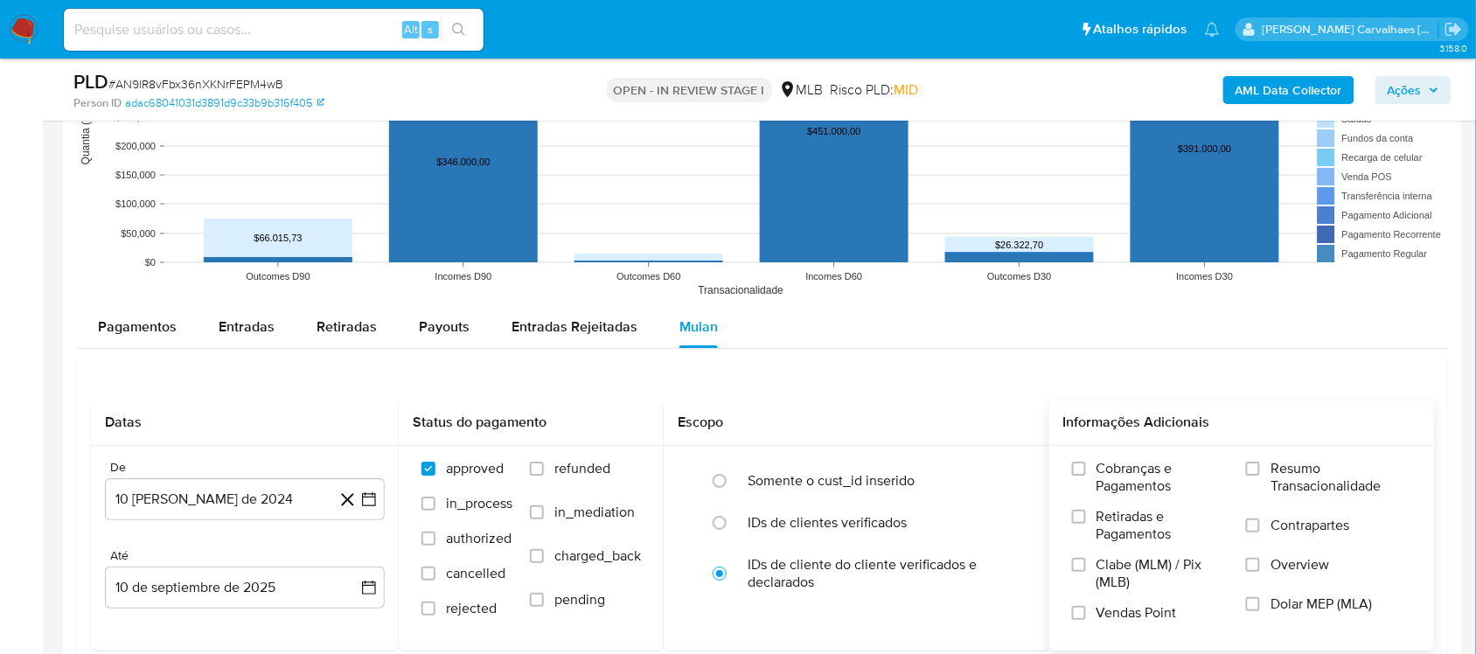
click at [1263, 465] on label "Resumo Transacionalidade" at bounding box center [1328, 488] width 165 height 57
click at [1260, 465] on input "Resumo Transacionalidade" at bounding box center [1253, 469] width 14 height 14
click at [372, 499] on icon "button" at bounding box center [368, 499] width 17 height 17
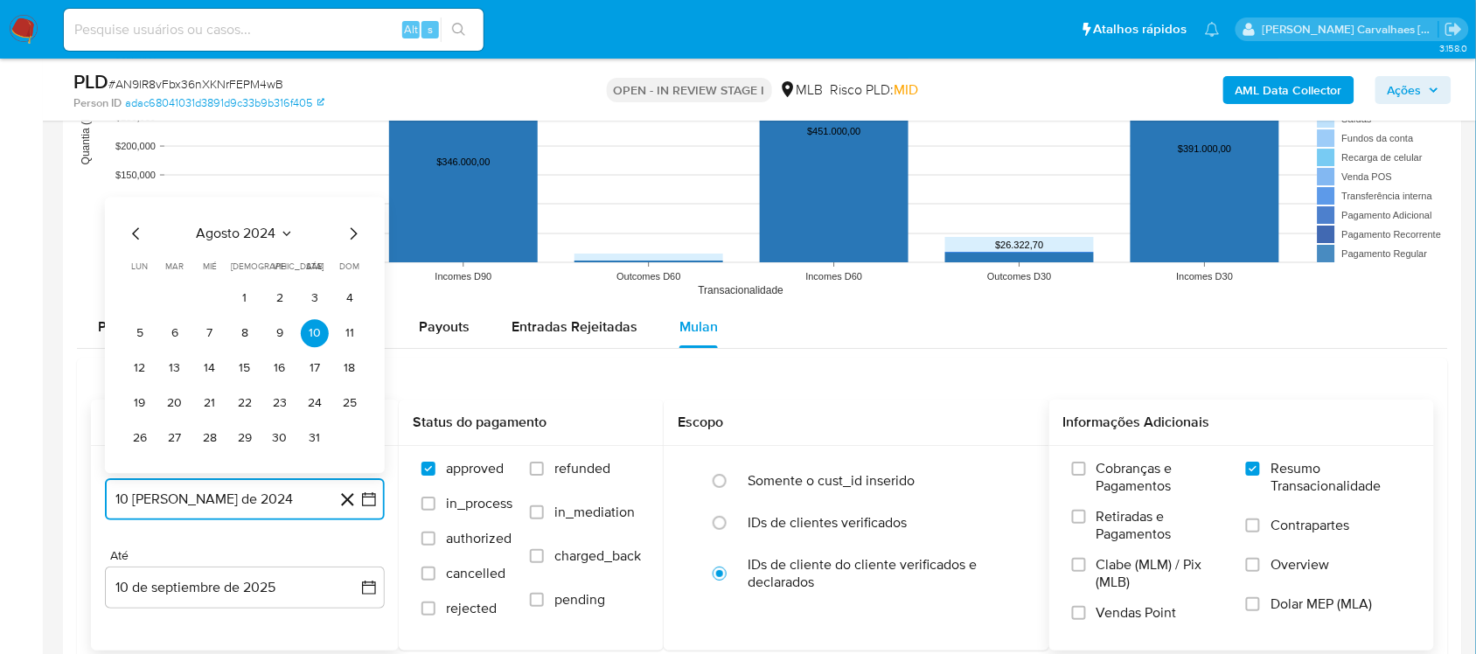
click at [350, 238] on icon "Mes siguiente" at bounding box center [353, 233] width 21 height 21
click at [351, 201] on icon "Mes siguiente" at bounding box center [353, 198] width 21 height 21
click at [350, 237] on icon "Mes siguiente" at bounding box center [353, 233] width 21 height 21
click at [347, 199] on icon "Mes siguiente" at bounding box center [353, 198] width 21 height 21
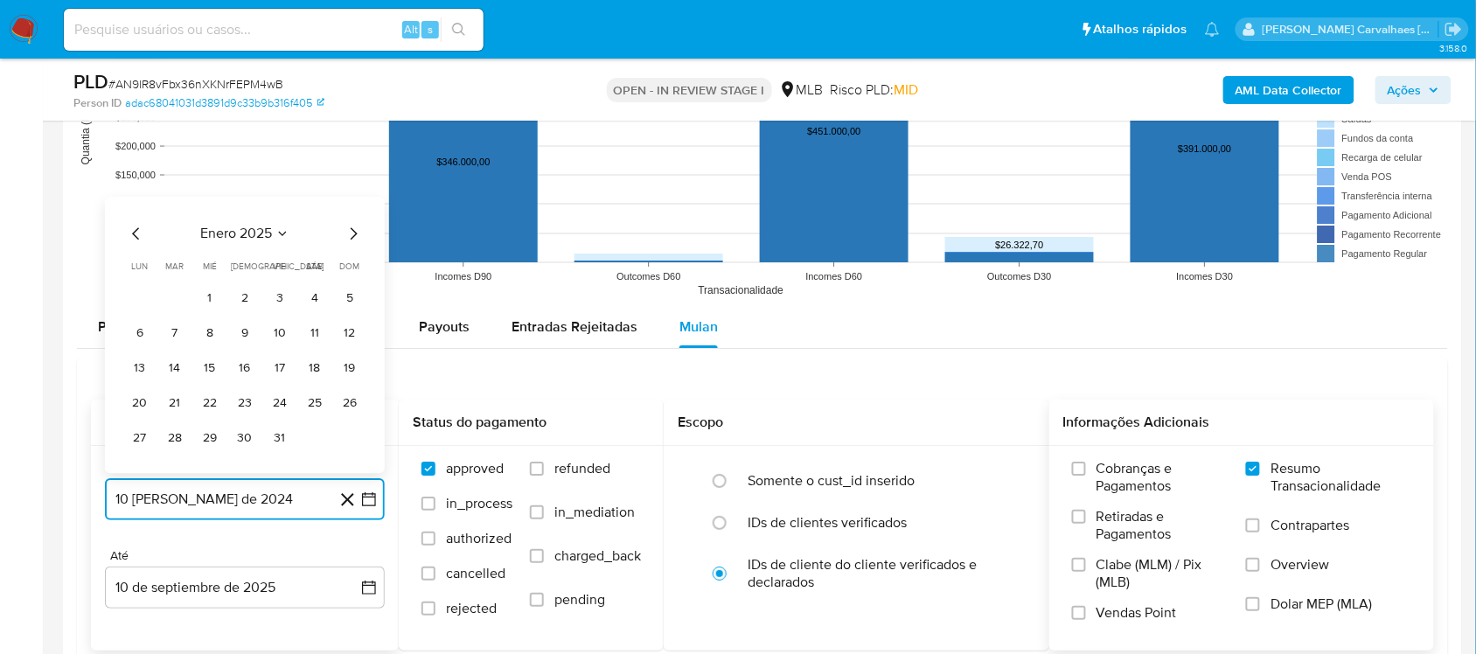
click at [354, 242] on icon "Mes siguiente" at bounding box center [353, 233] width 21 height 21
click at [354, 230] on icon "Mes siguiente" at bounding box center [353, 233] width 21 height 21
click at [344, 204] on icon "Mes siguiente" at bounding box center [353, 198] width 21 height 21
click at [352, 237] on icon "Mes siguiente" at bounding box center [353, 233] width 21 height 21
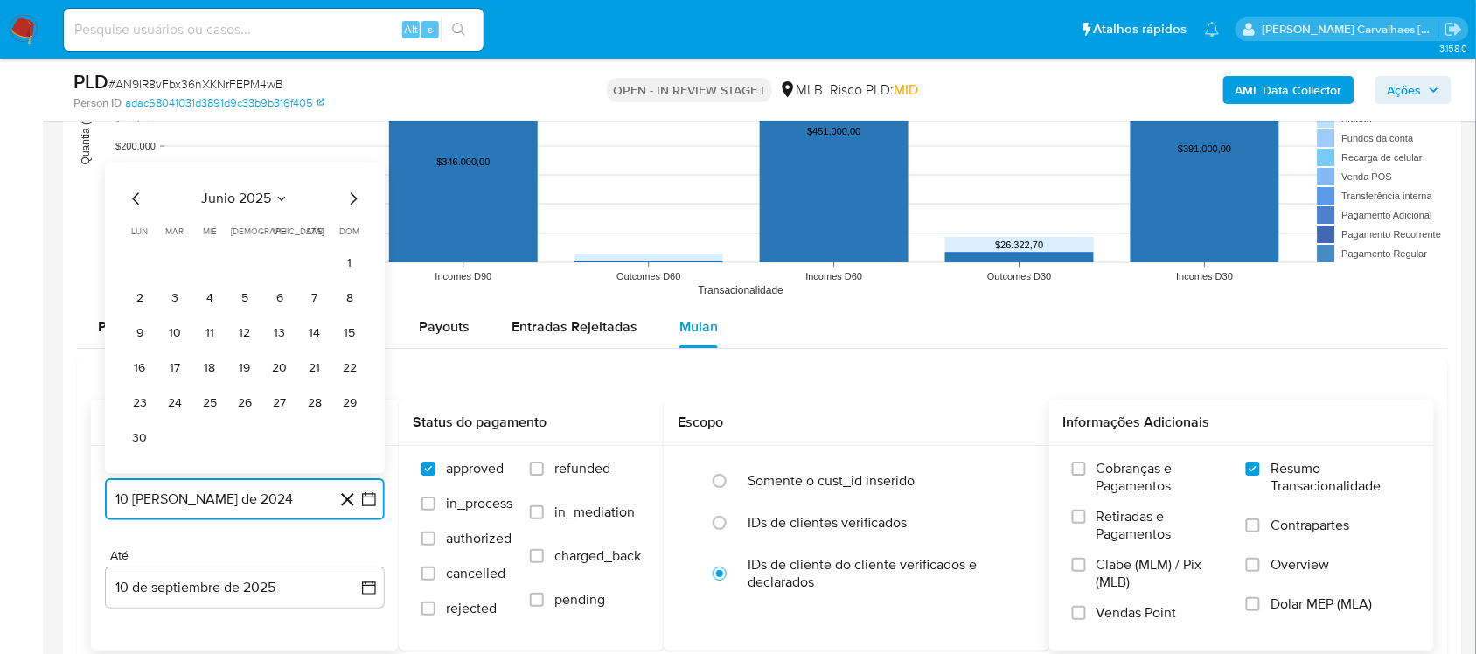
click at [347, 202] on icon "Mes siguiente" at bounding box center [353, 198] width 21 height 21
click at [202, 334] on button "9" at bounding box center [210, 333] width 28 height 28
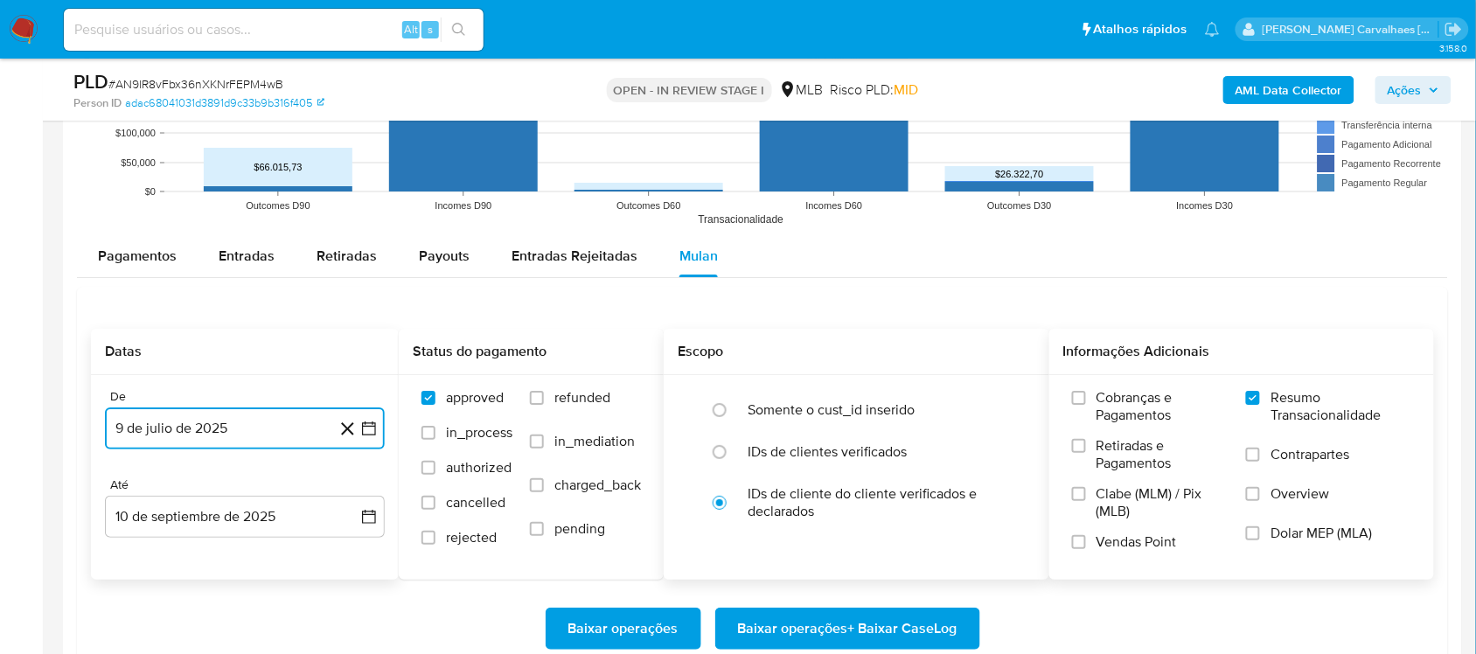
scroll to position [1825, 0]
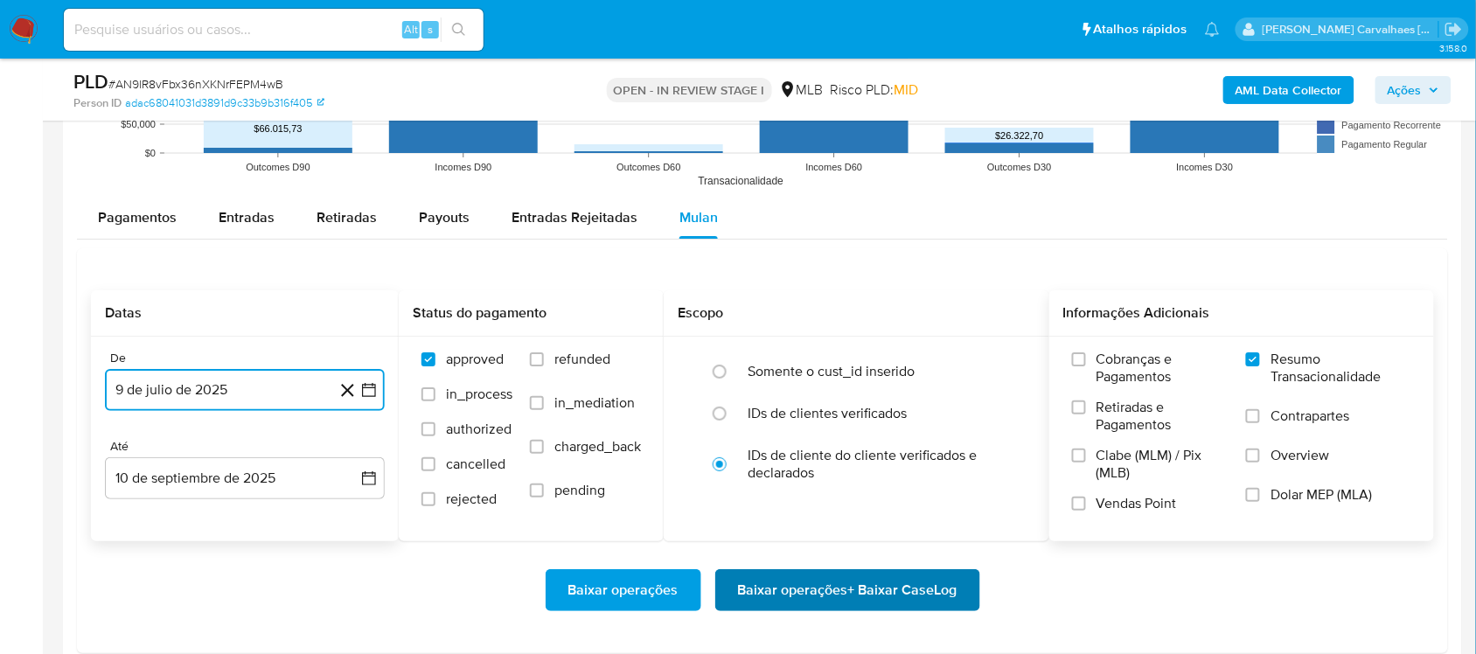
click at [803, 582] on span "Baixar operações + Baixar CaseLog" at bounding box center [847, 590] width 219 height 38
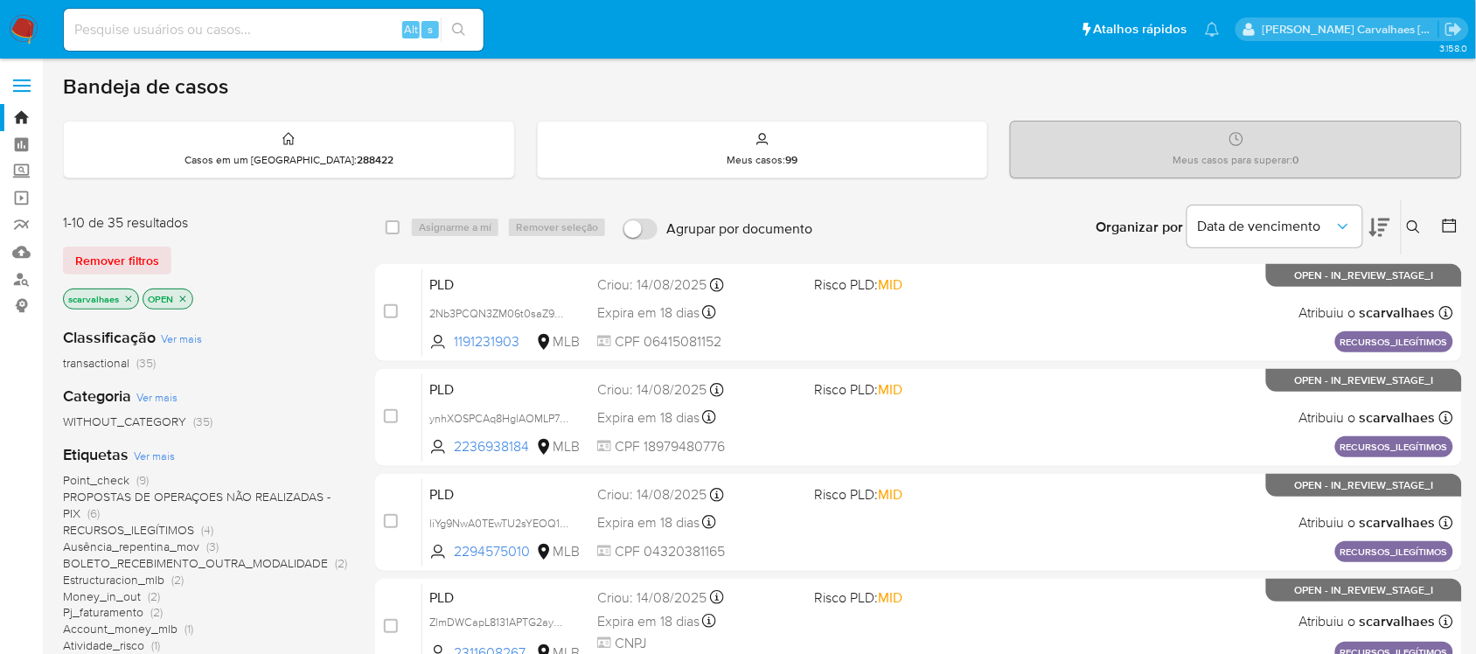
scroll to position [109, 0]
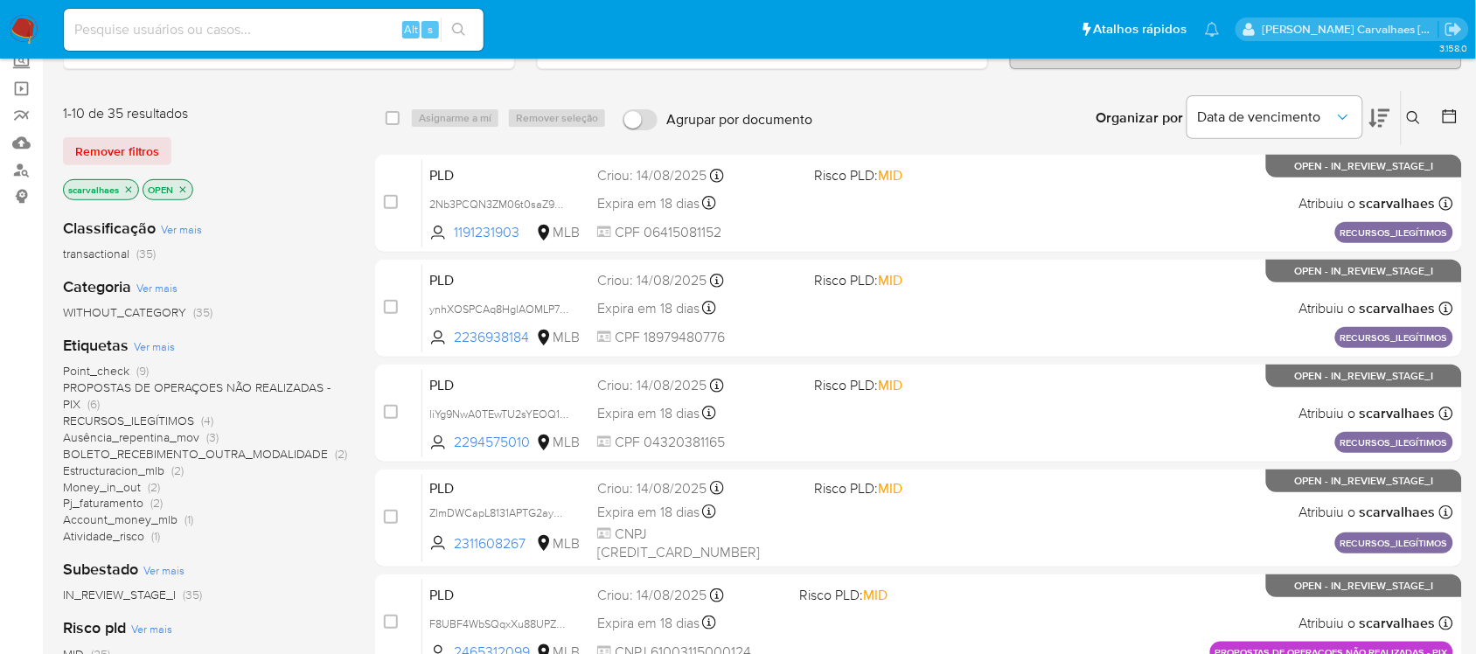
click at [119, 488] on span "Money_in_out" at bounding box center [102, 486] width 78 height 17
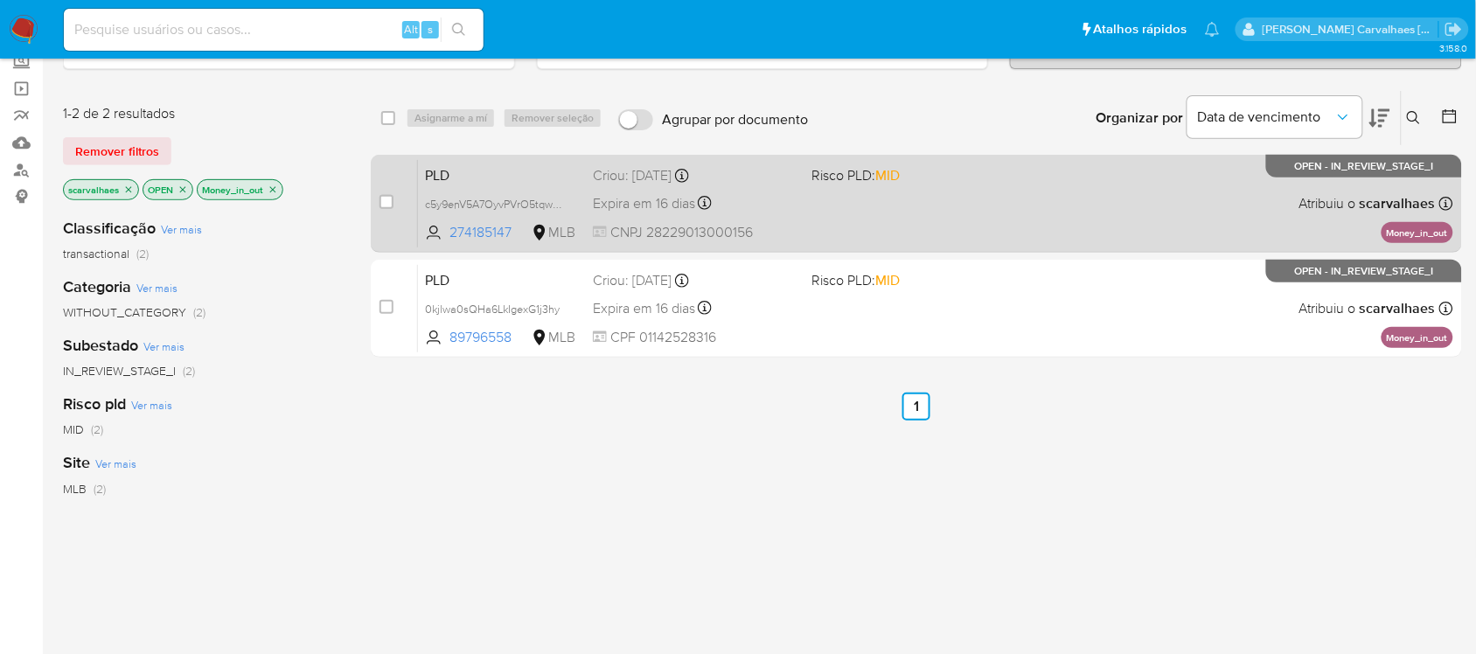
click at [838, 223] on div "PLD c5y9enV5A7OyvPVrO5tqw6UG 274185147 MLB Risco PLD: MID Criou: [DATE] Criou: …" at bounding box center [935, 203] width 1035 height 88
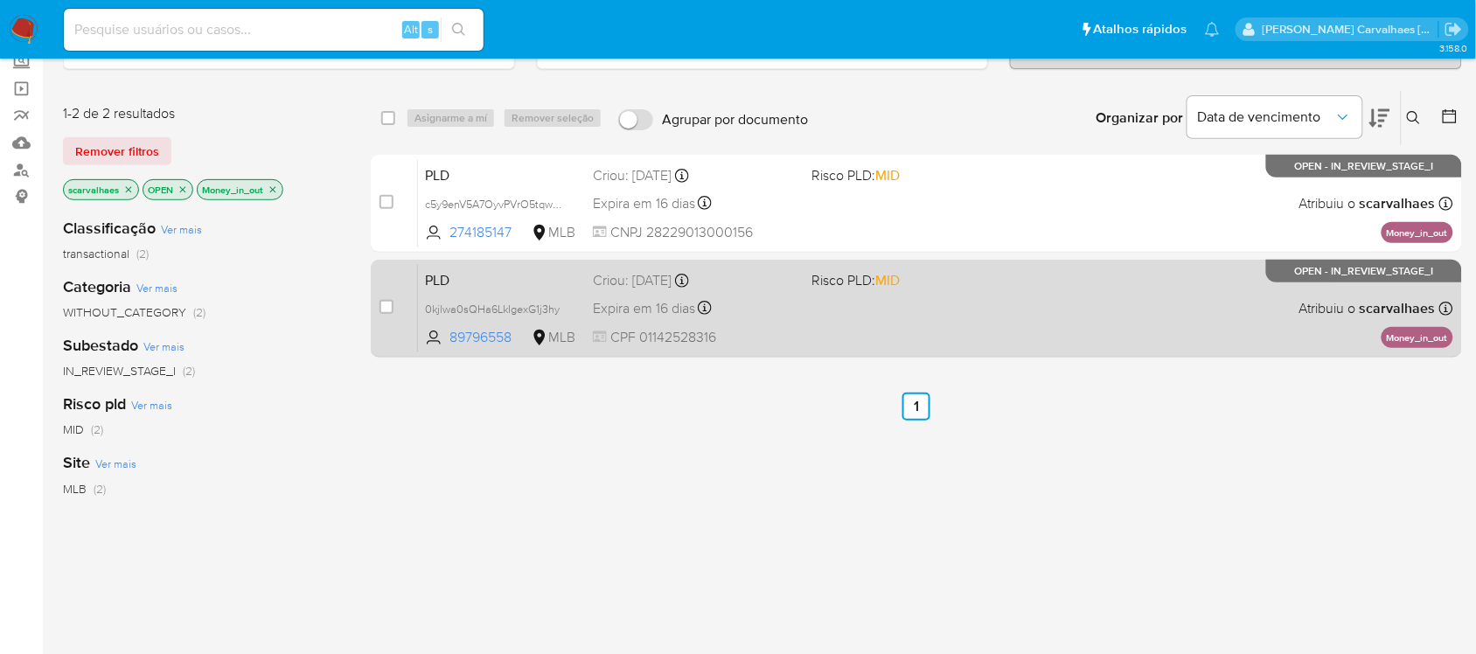
click at [803, 337] on div "PLD 0kjlwa0sQHa6LkIgexG1j3hy 89796558 MLB Risco PLD: MID Criou: [DATE] Criou: […" at bounding box center [935, 308] width 1035 height 88
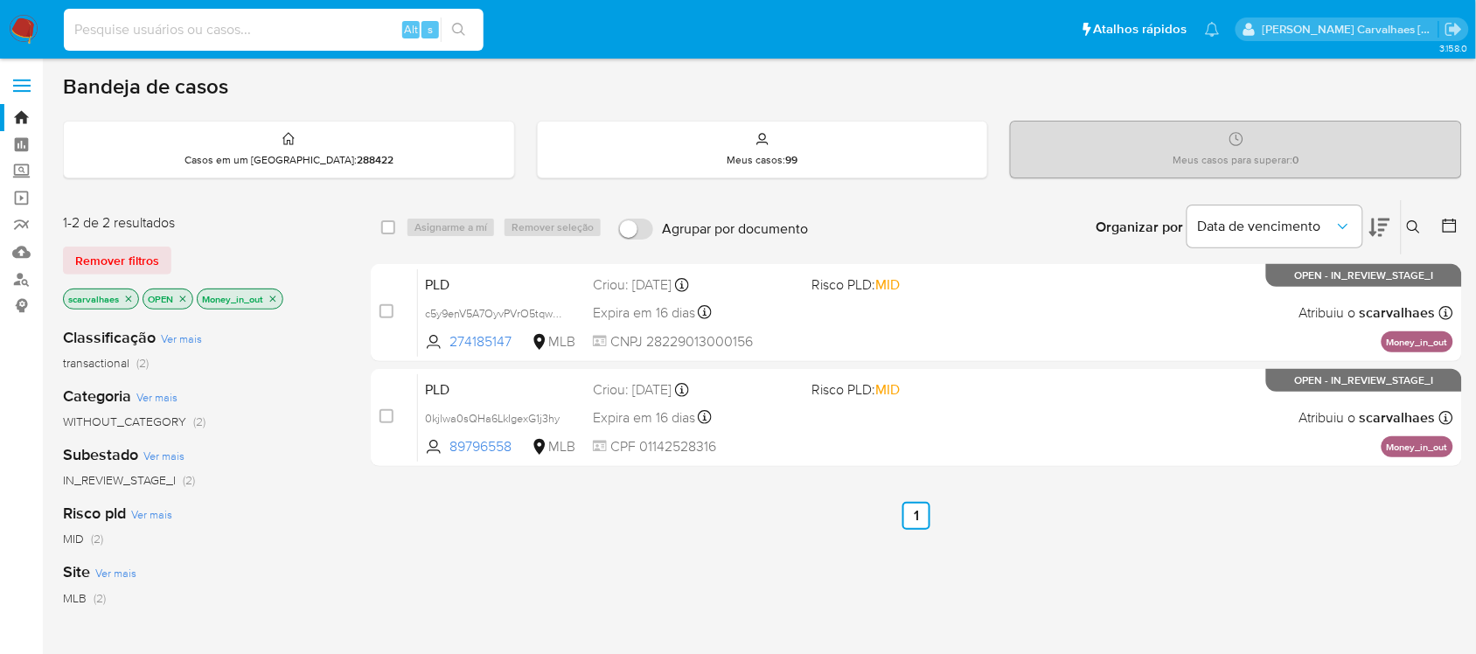
click at [146, 24] on input at bounding box center [274, 29] width 420 height 23
paste input "f1AVpYnQKZtB0IGhLmj4O4pp"
type input "f1AVpYnQKZtB0IGhLmj4O4pp"
click at [460, 37] on button "search-icon" at bounding box center [459, 29] width 36 height 24
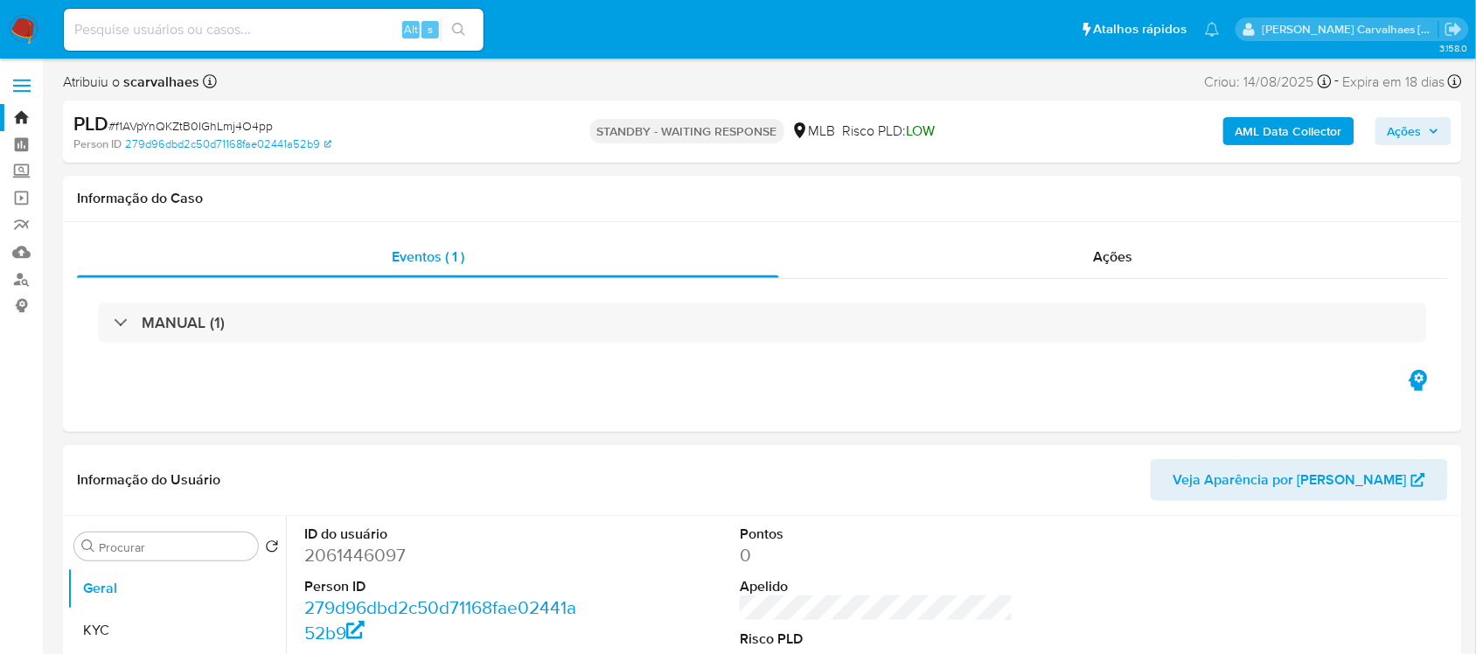
select select "10"
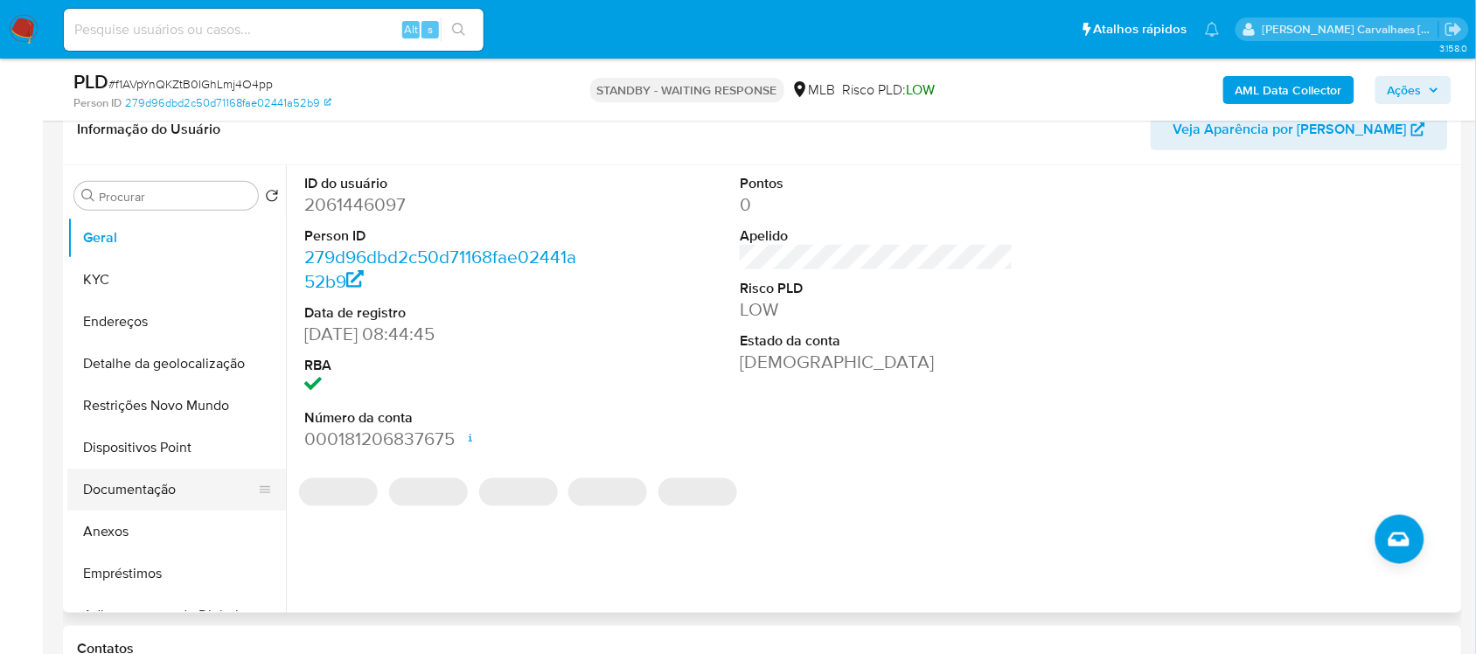
scroll to position [328, 0]
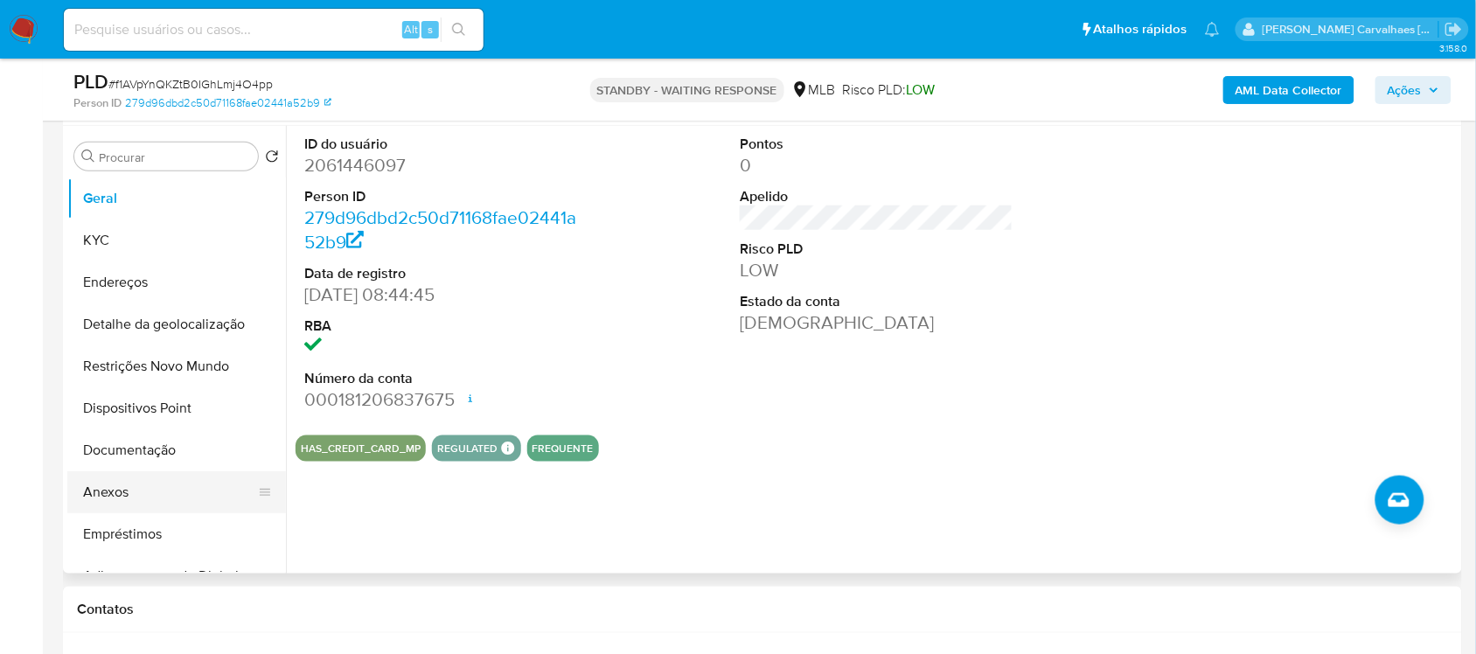
click at [138, 498] on button "Anexos" at bounding box center [169, 492] width 205 height 42
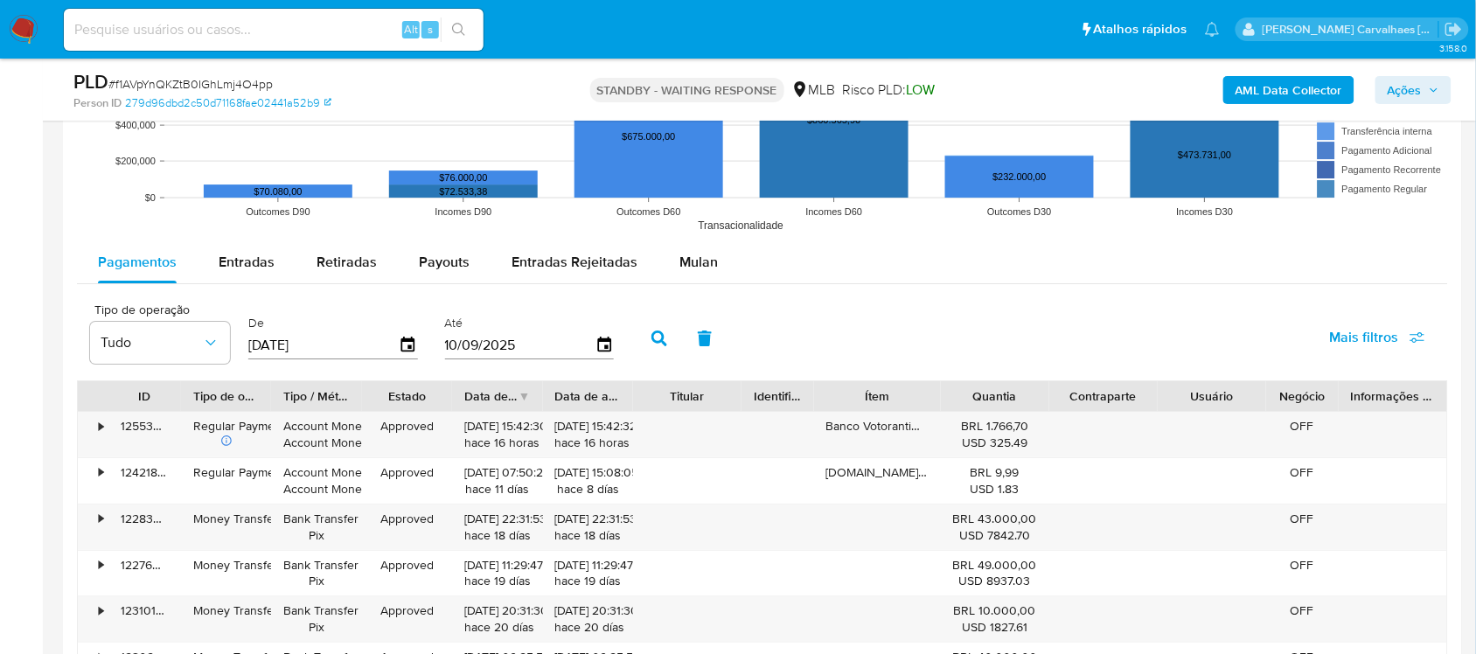
scroll to position [1639, 0]
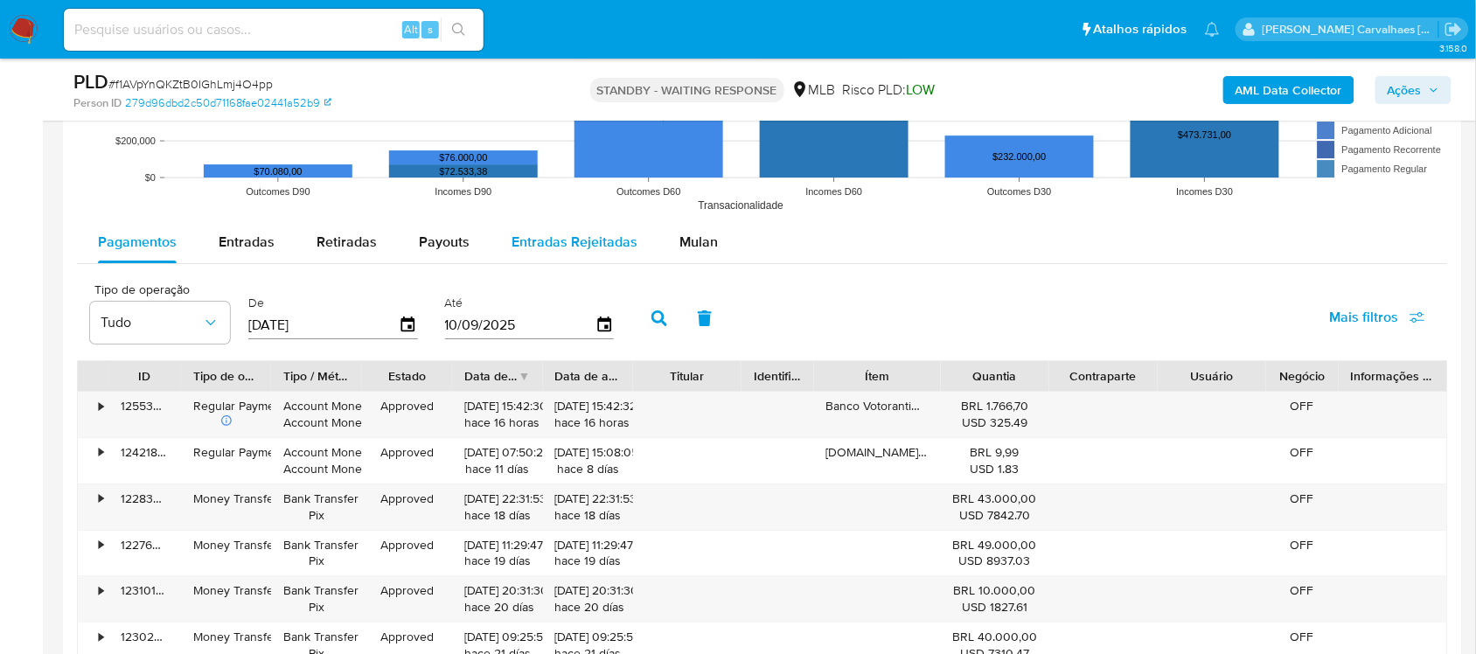
click at [567, 249] on span "Entradas Rejeitadas" at bounding box center [575, 242] width 126 height 20
select select "10"
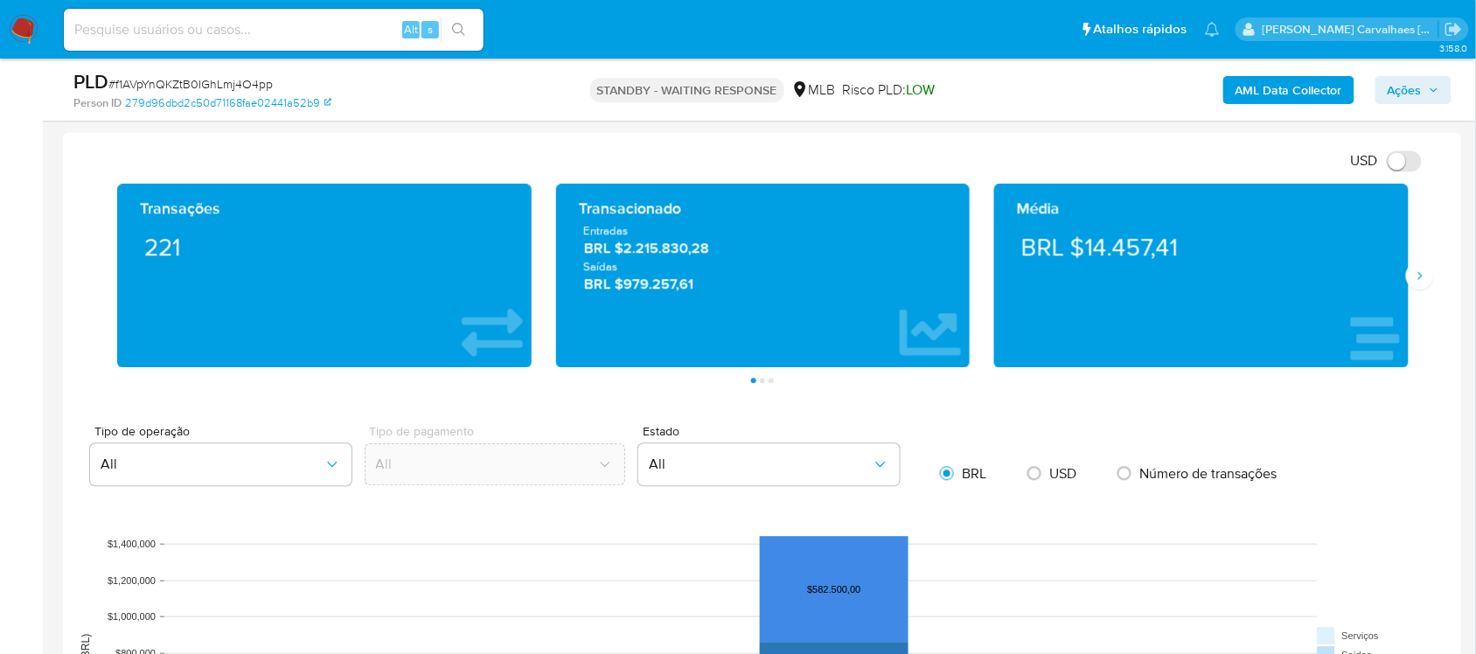
scroll to position [871, 0]
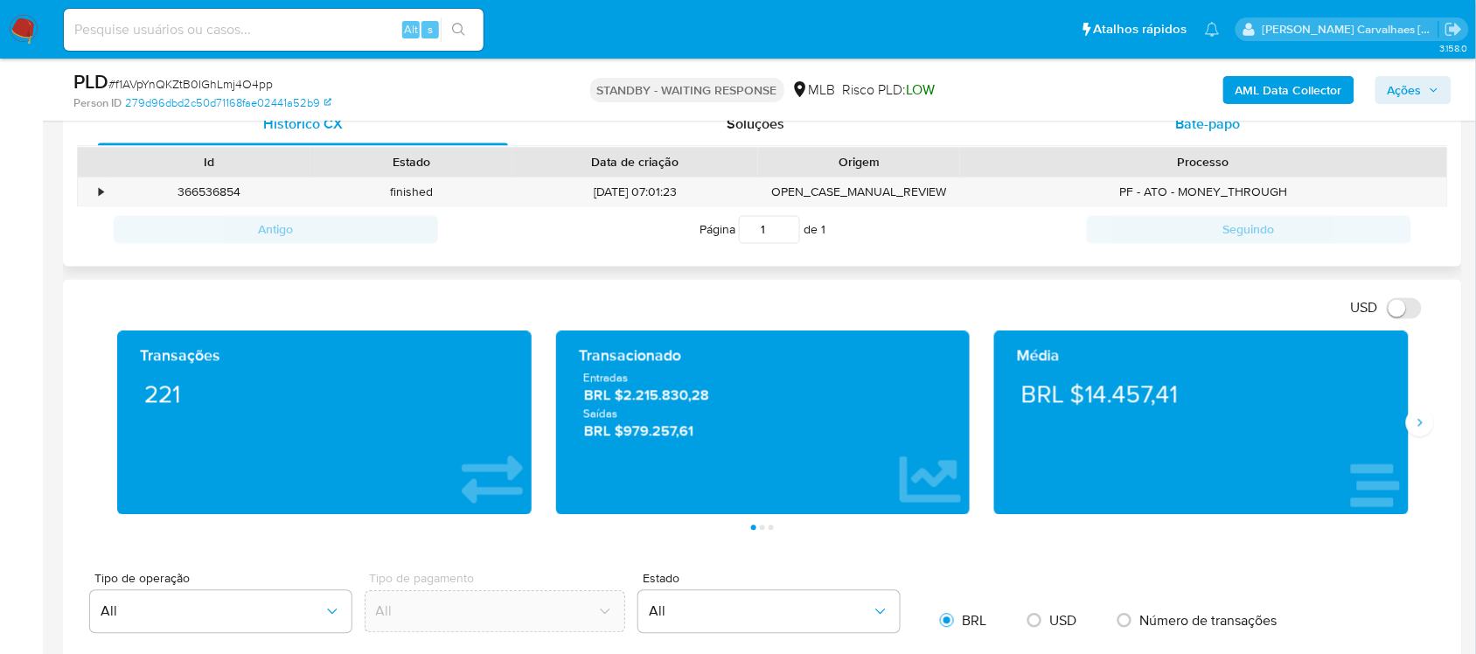
click at [1196, 125] on span "Bate-papo" at bounding box center [1208, 125] width 65 height 20
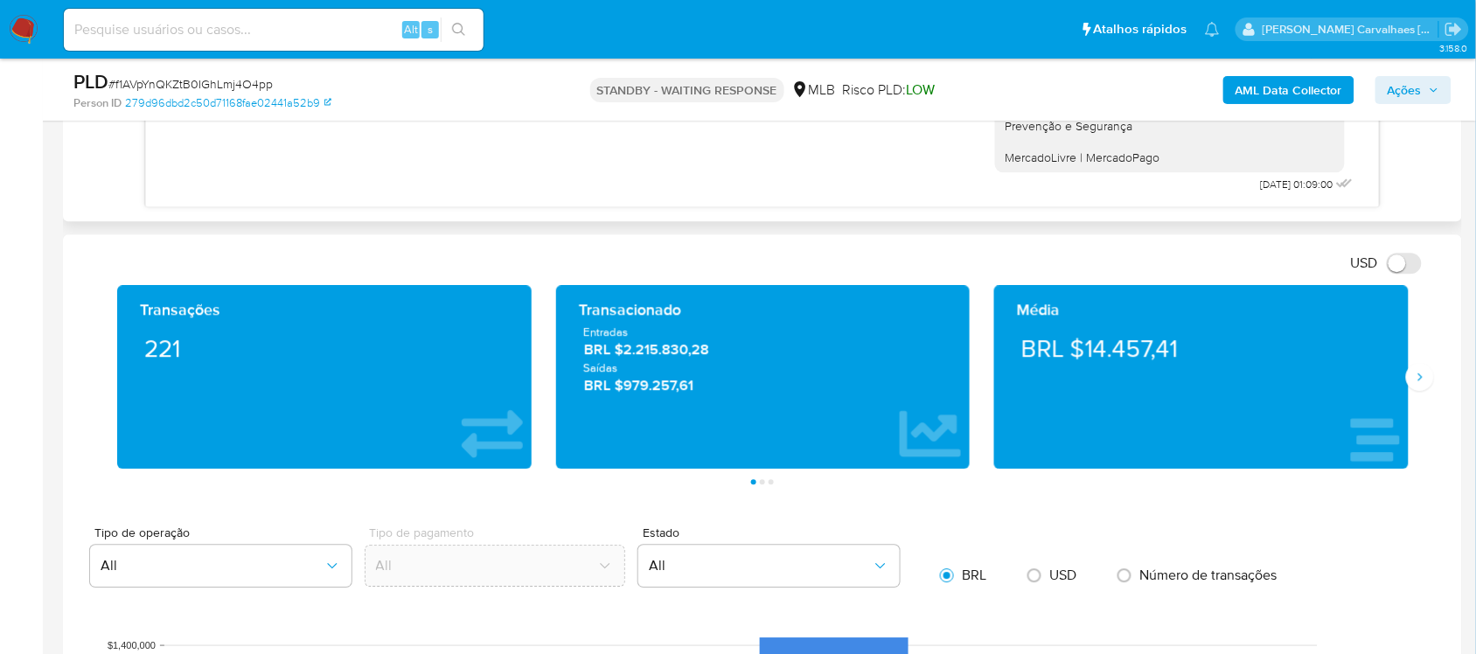
scroll to position [1199, 0]
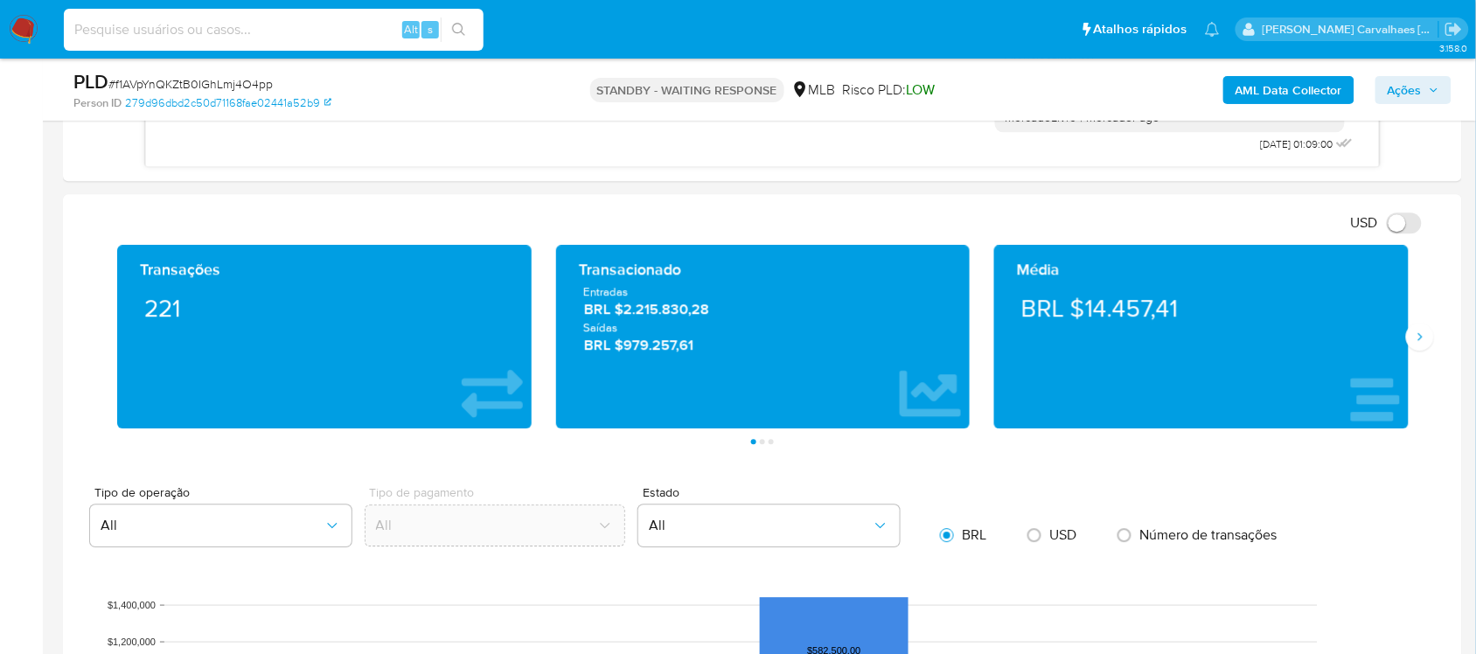
click at [233, 24] on input at bounding box center [274, 29] width 420 height 23
paste input "er2tg5SDwJle5Uk8uebSPBzH"
type input "er2tg5SDwJle5Uk8uebSPBzH"
click at [457, 29] on icon "search-icon" at bounding box center [459, 30] width 14 height 14
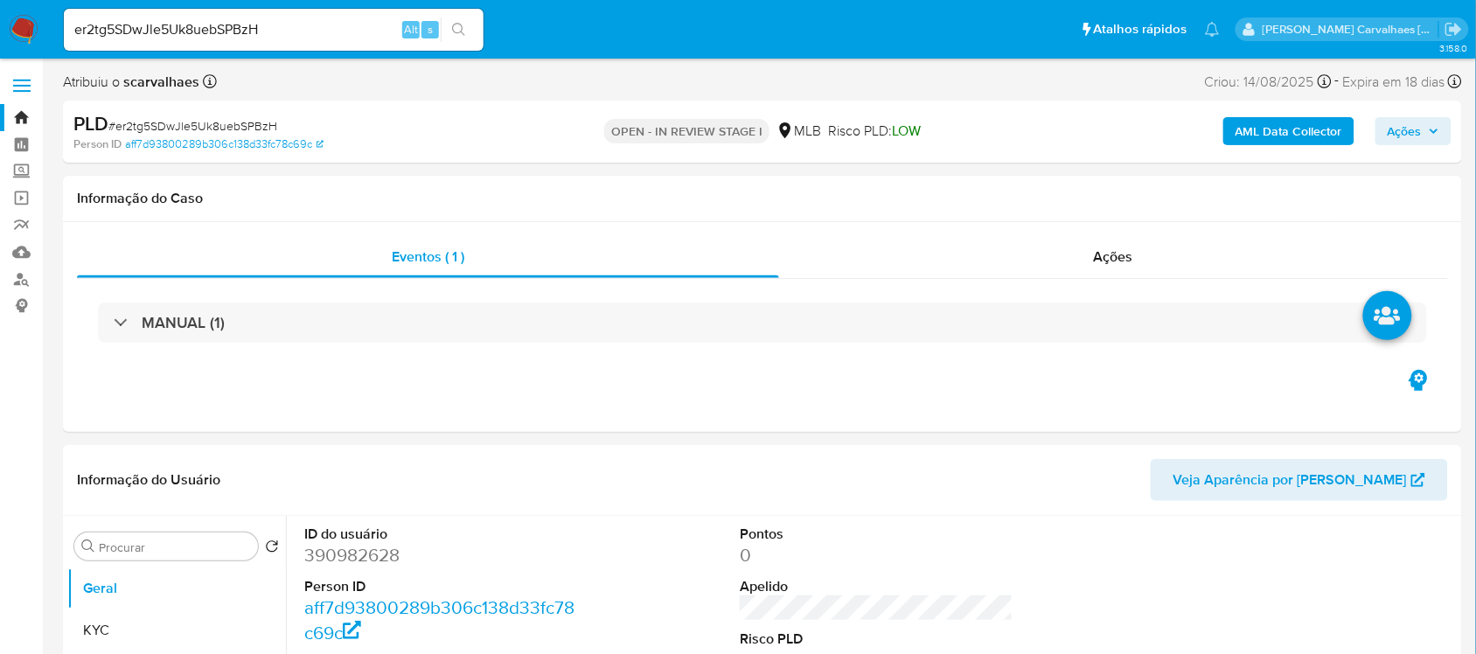
select select "10"
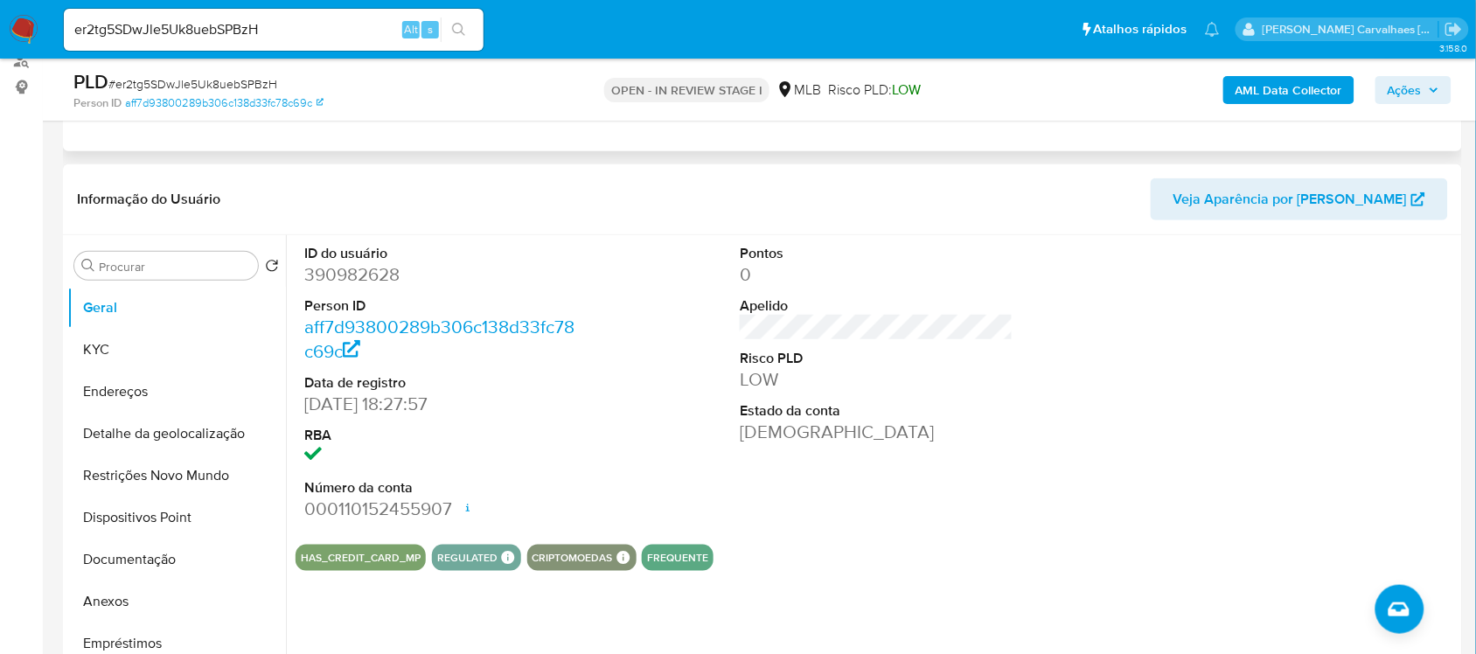
scroll to position [656, 0]
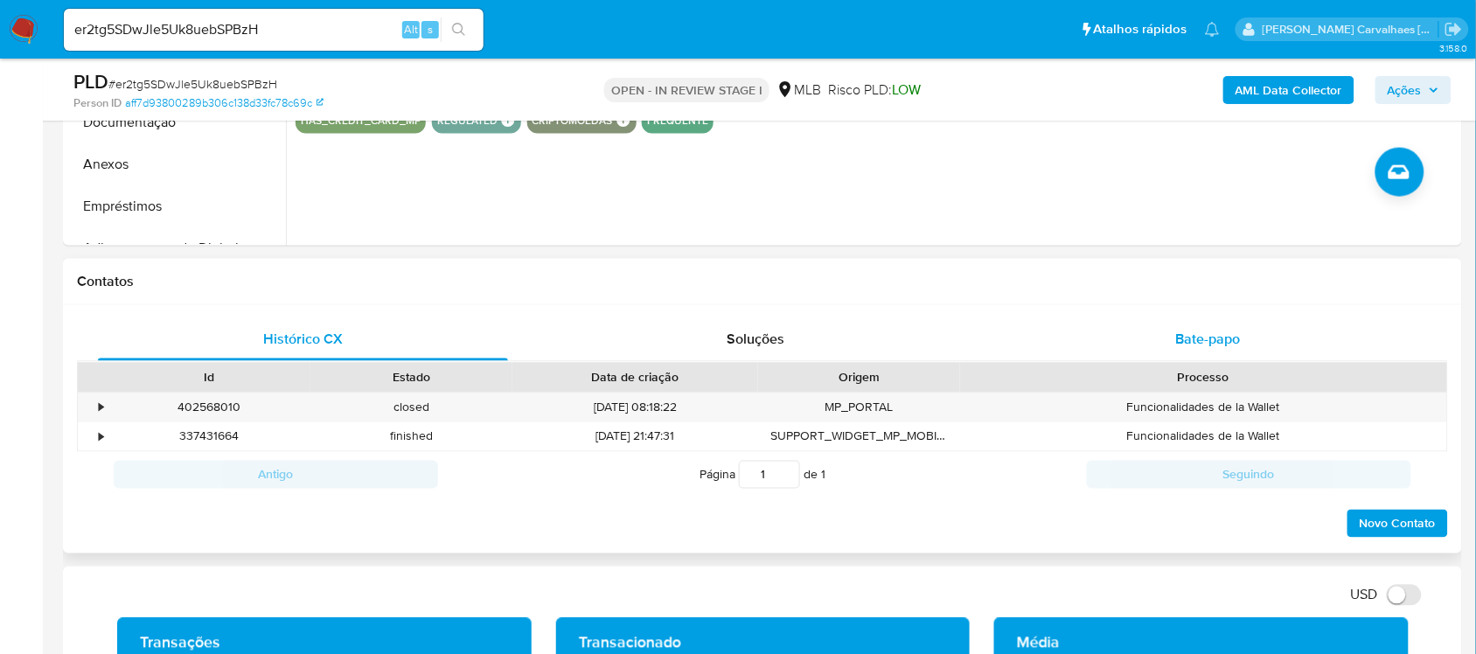
click at [1181, 345] on span "Bate-papo" at bounding box center [1208, 340] width 65 height 20
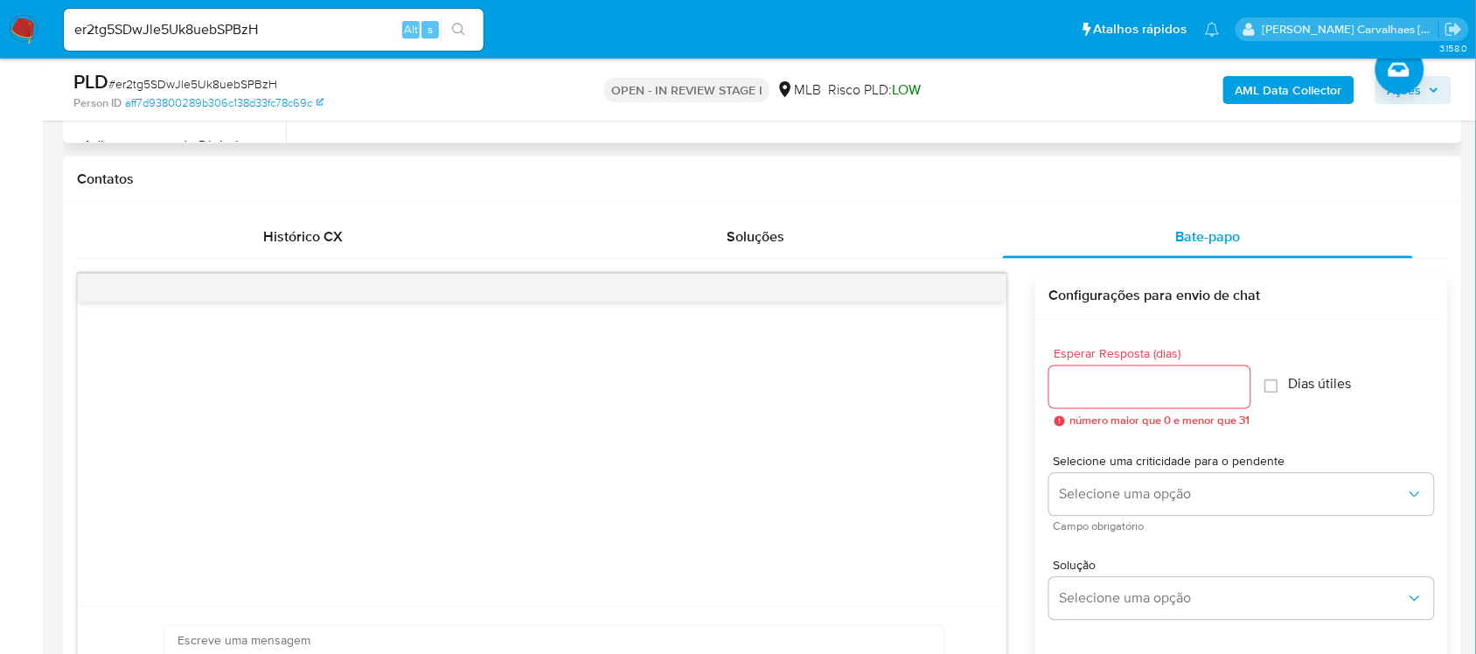
scroll to position [328, 0]
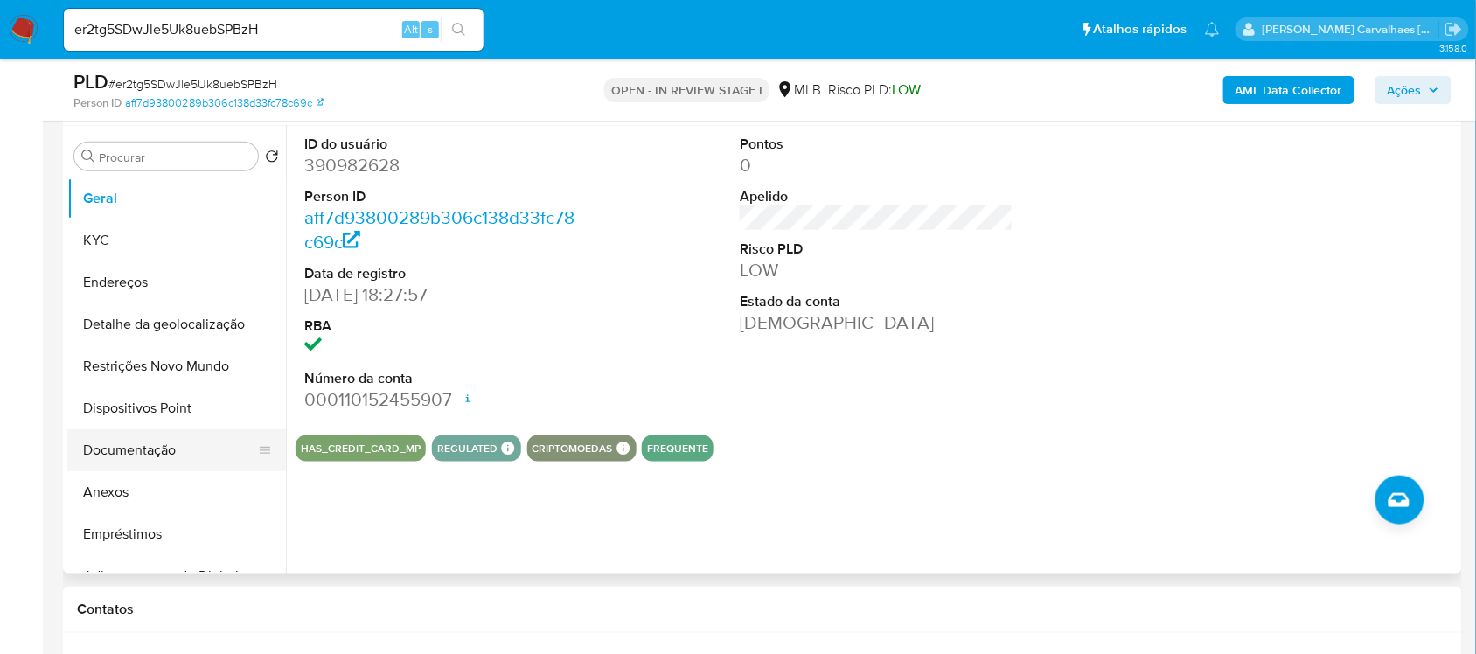
click at [119, 452] on button "Documentação" at bounding box center [169, 450] width 205 height 42
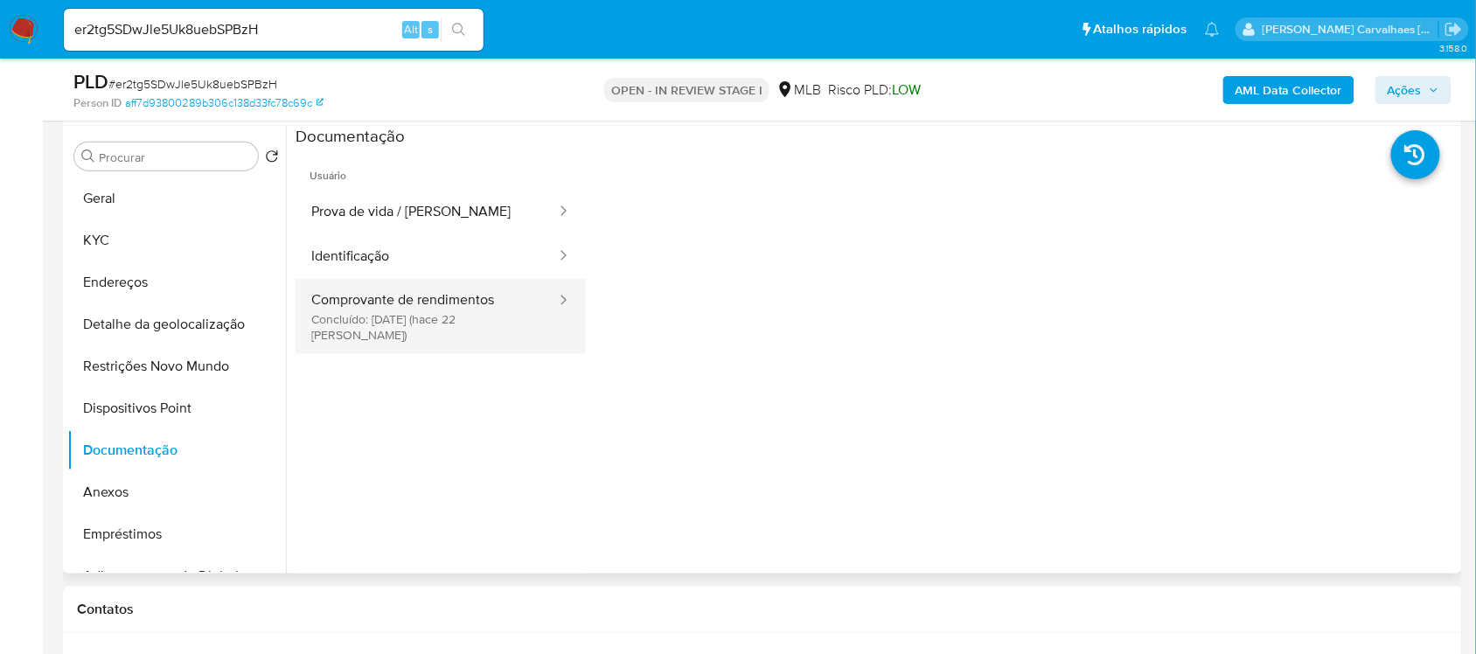
click at [468, 324] on button "Comprovante de rendimentos Concluído: 19/08/2025 (hace 22 días)" at bounding box center [427, 316] width 262 height 75
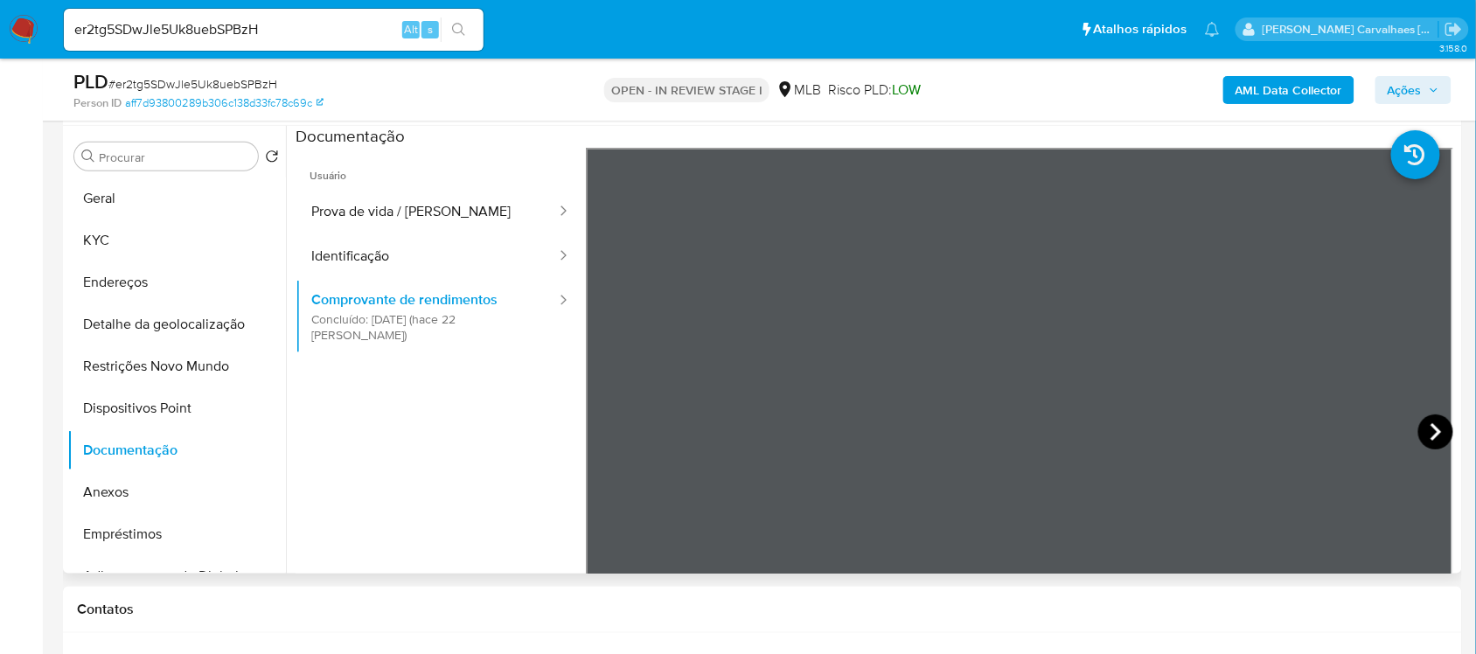
click at [1421, 426] on icon at bounding box center [1435, 431] width 35 height 35
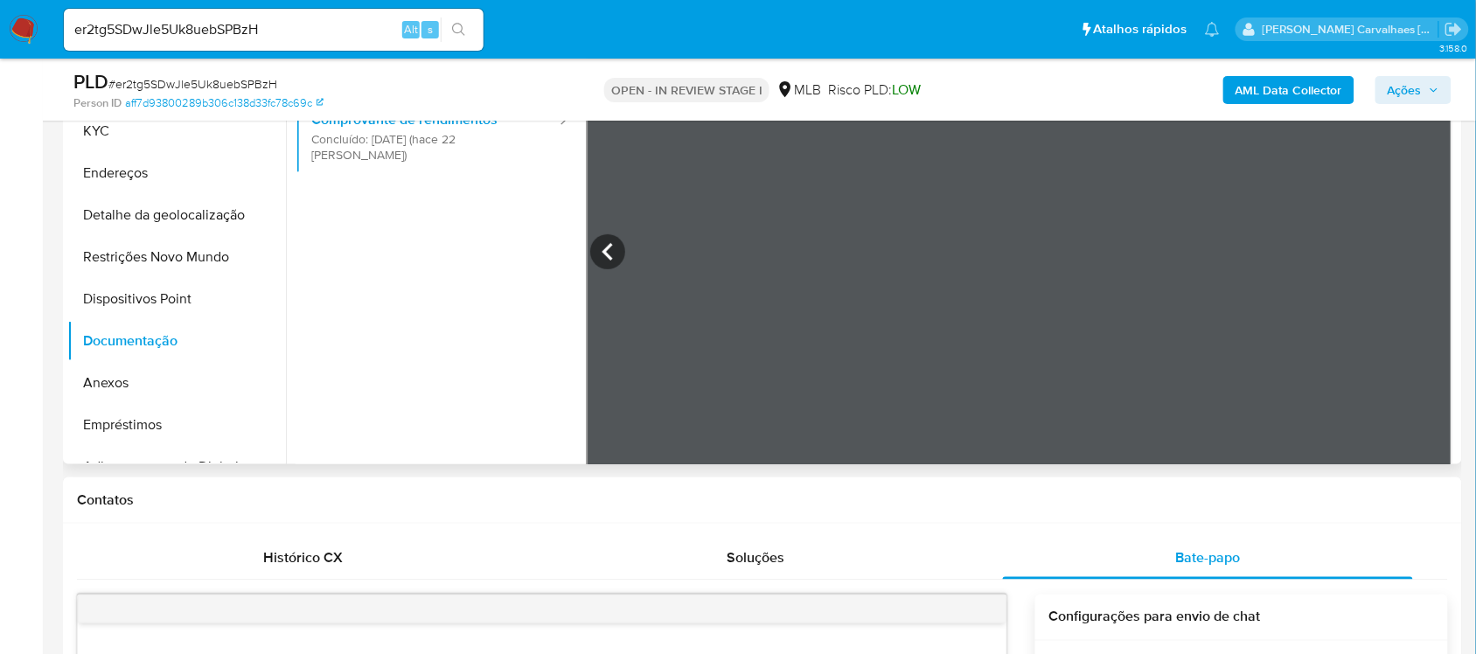
scroll to position [151, 0]
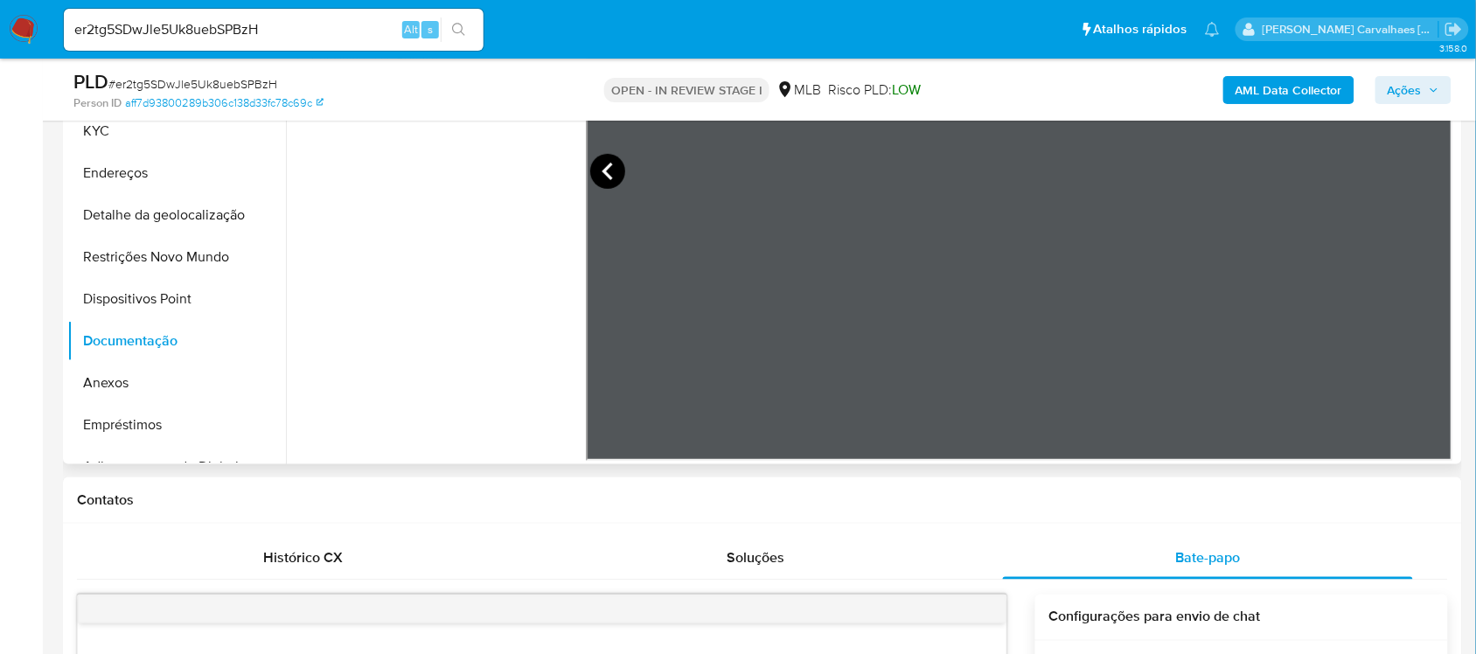
click at [605, 173] on icon at bounding box center [607, 171] width 10 height 17
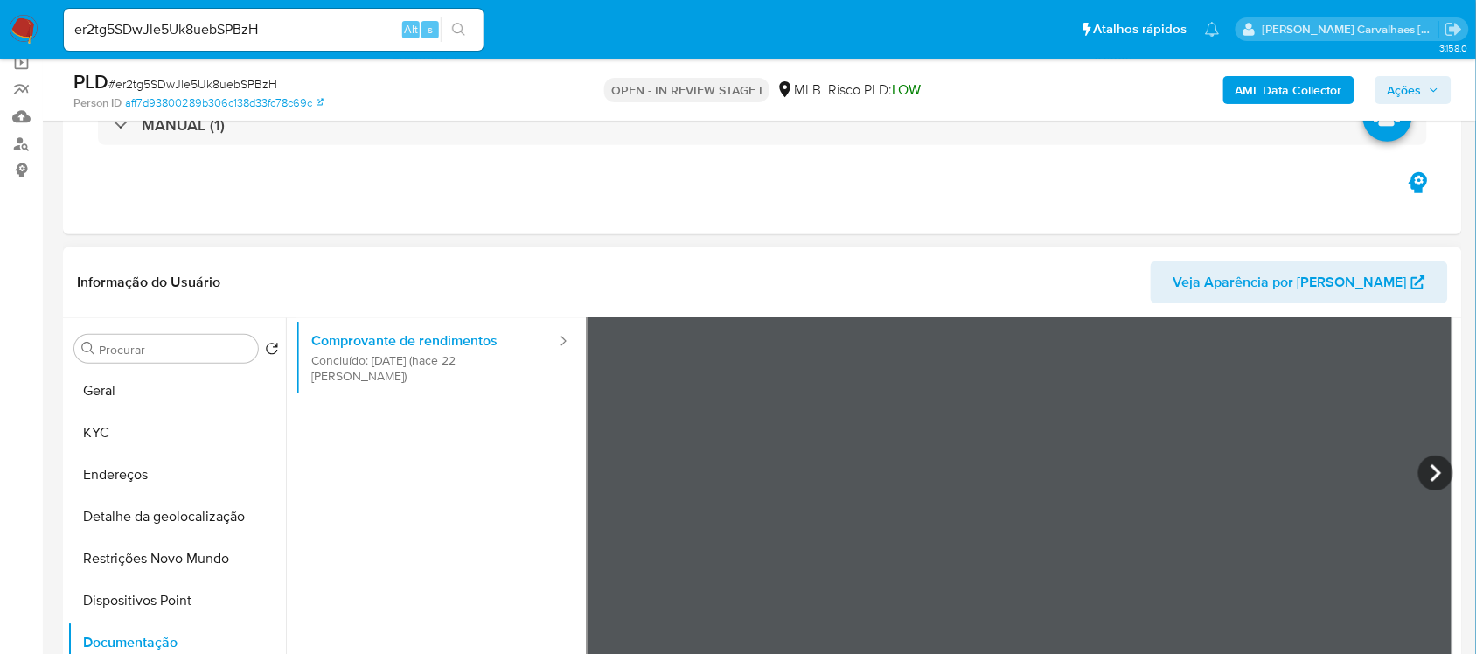
scroll to position [109, 0]
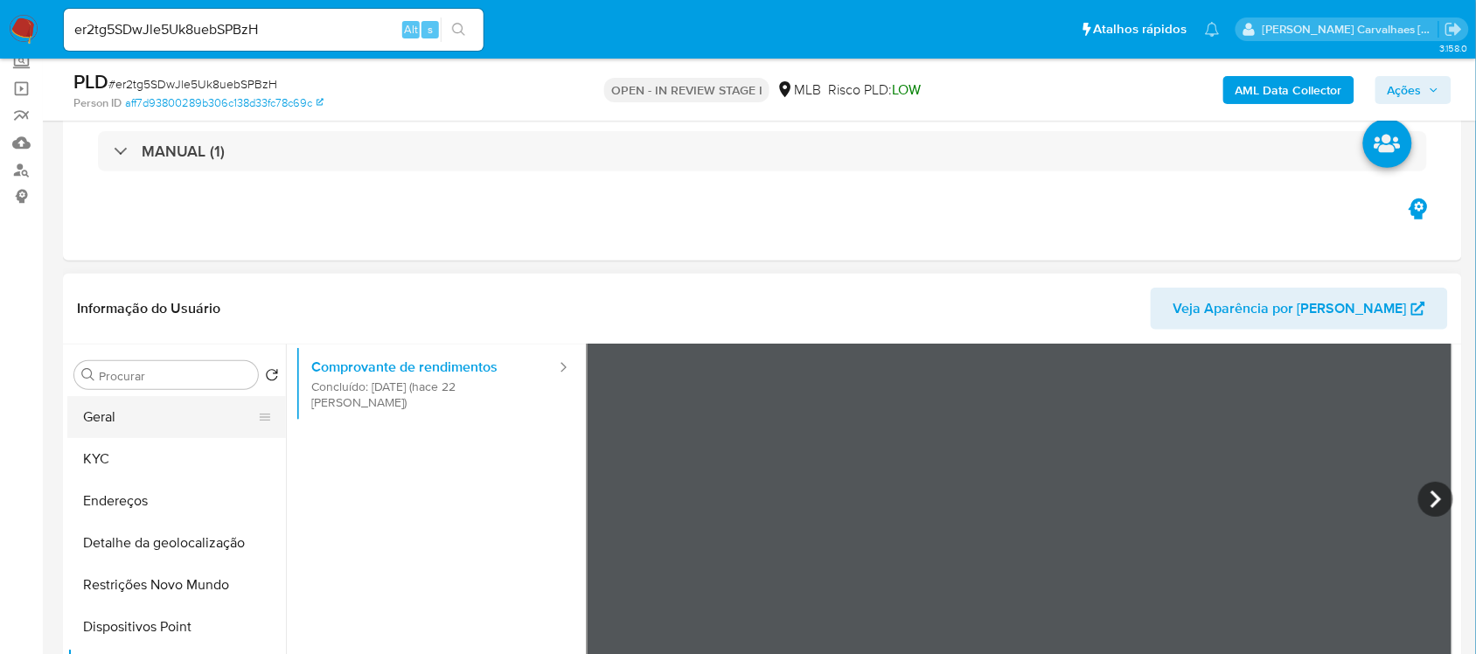
click at [121, 418] on button "Geral" at bounding box center [169, 417] width 205 height 42
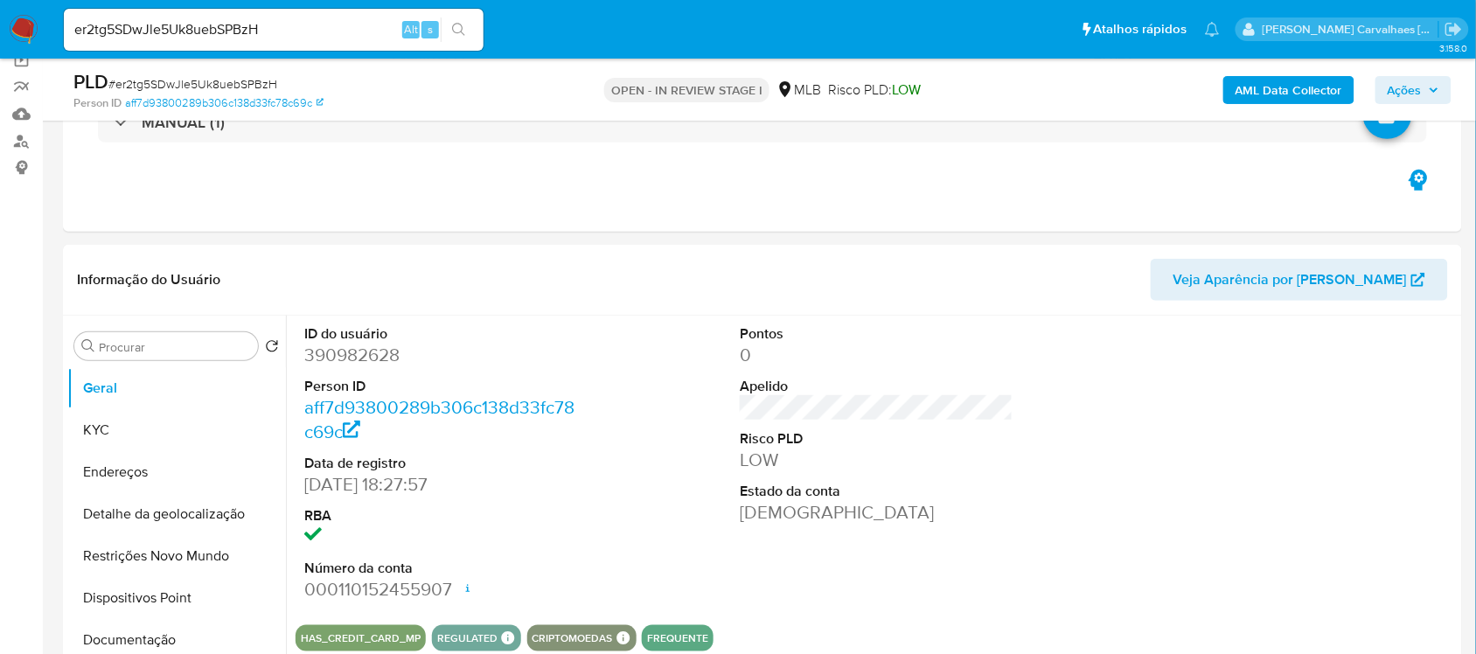
scroll to position [219, 0]
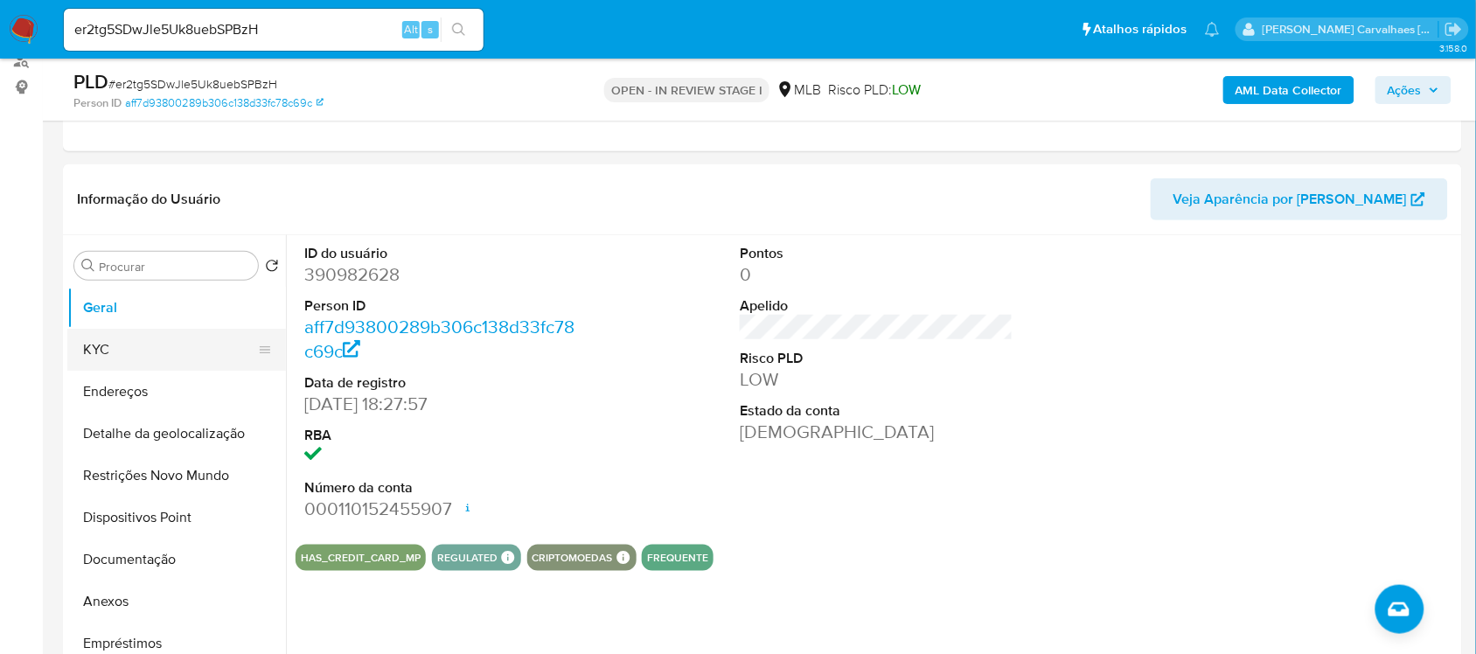
click at [127, 355] on button "KYC" at bounding box center [169, 350] width 205 height 42
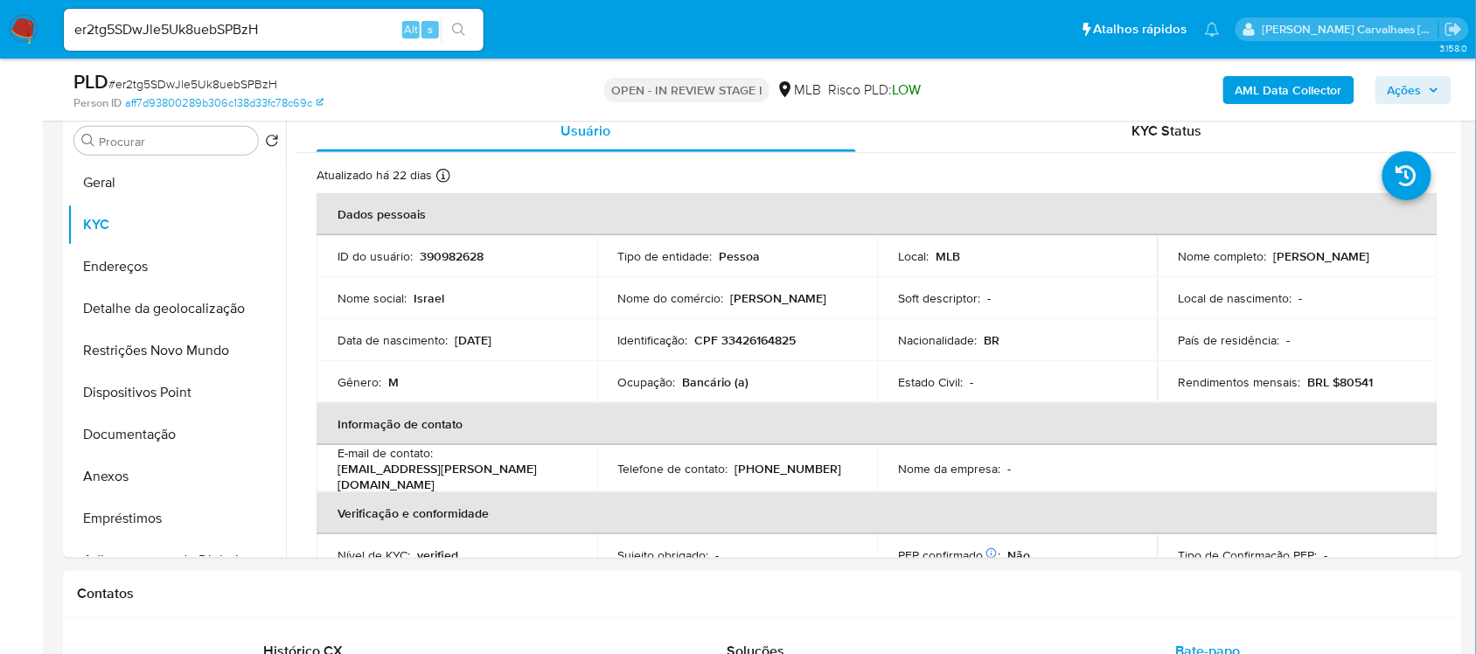
scroll to position [363, 0]
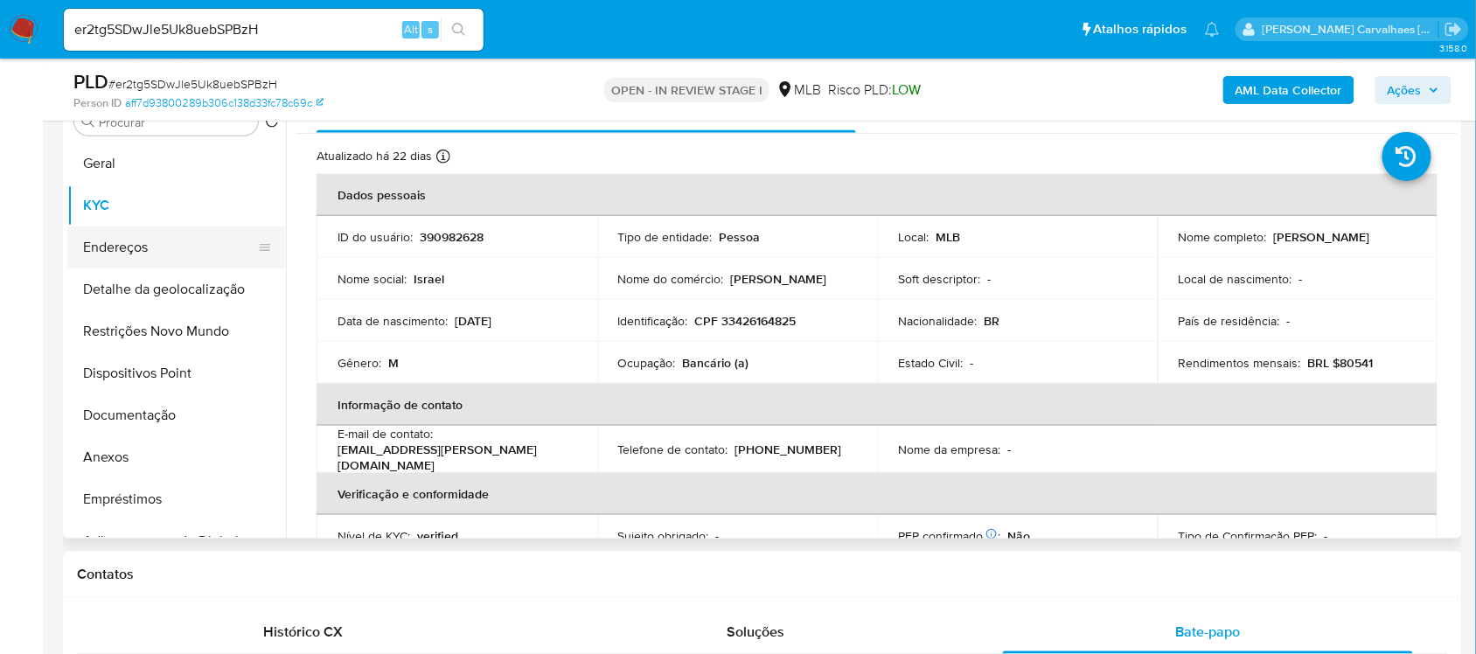
click at [115, 247] on button "Endereços" at bounding box center [169, 247] width 205 height 42
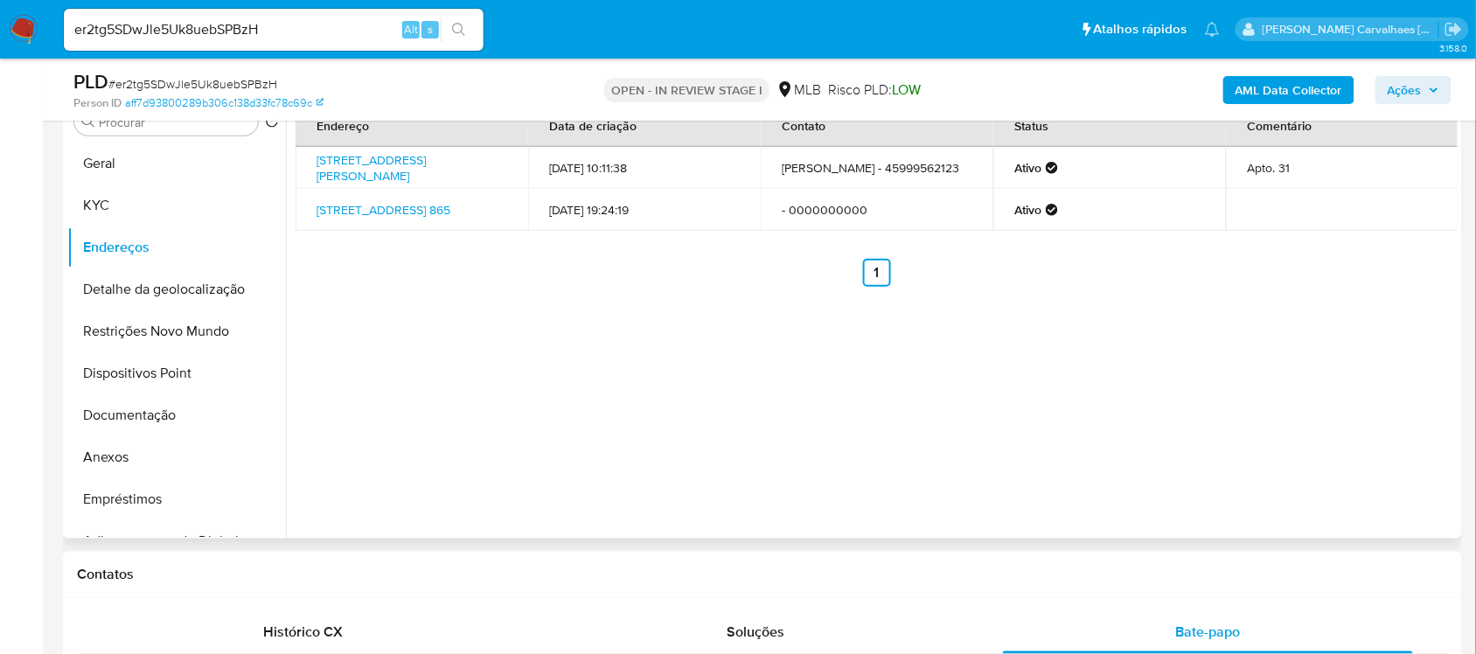
scroll to position [254, 0]
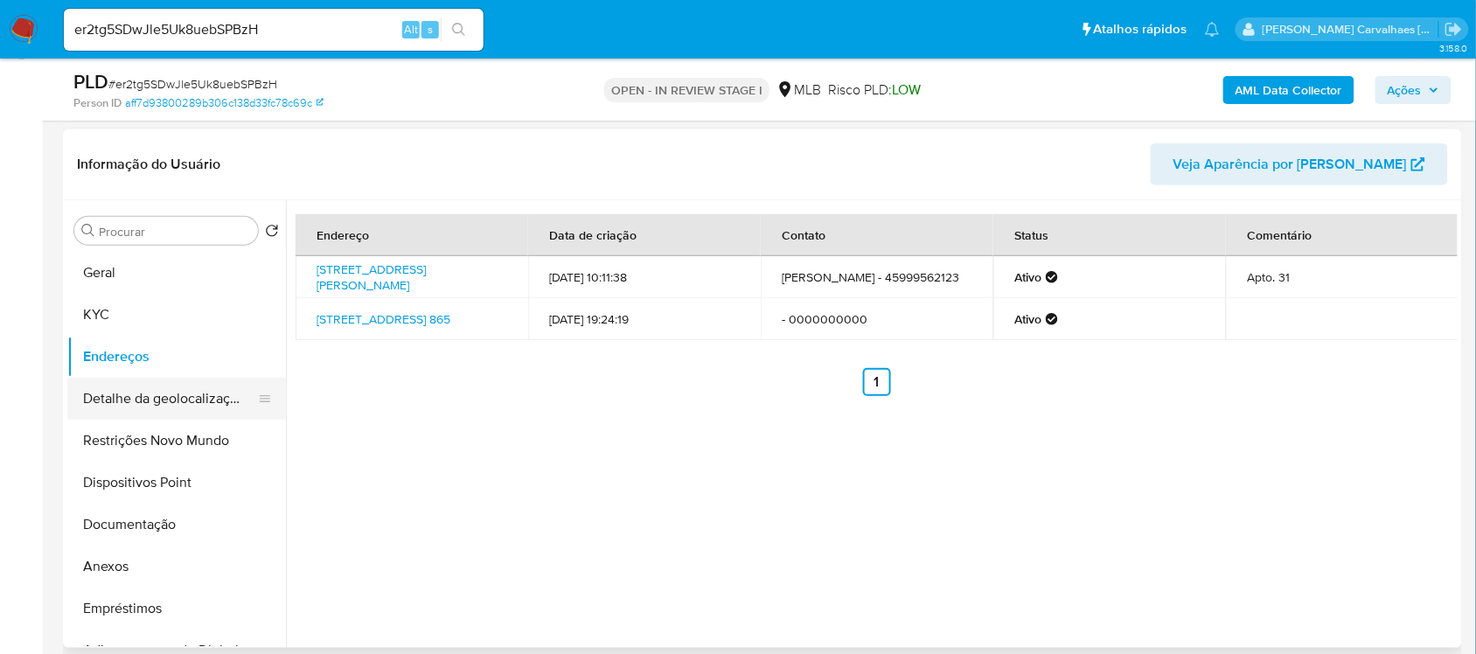
click at [164, 403] on button "Detalhe da geolocalização" at bounding box center [169, 399] width 205 height 42
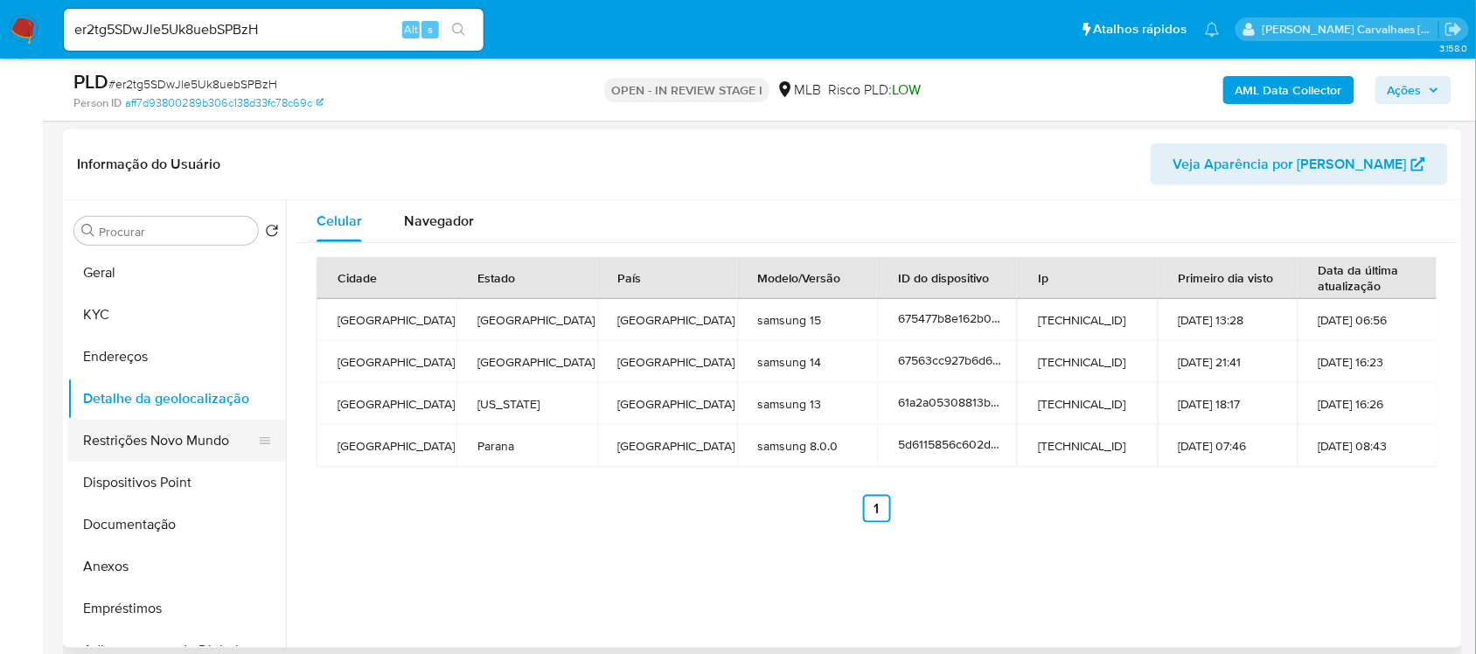
click at [171, 451] on button "Restrições Novo Mundo" at bounding box center [169, 441] width 205 height 42
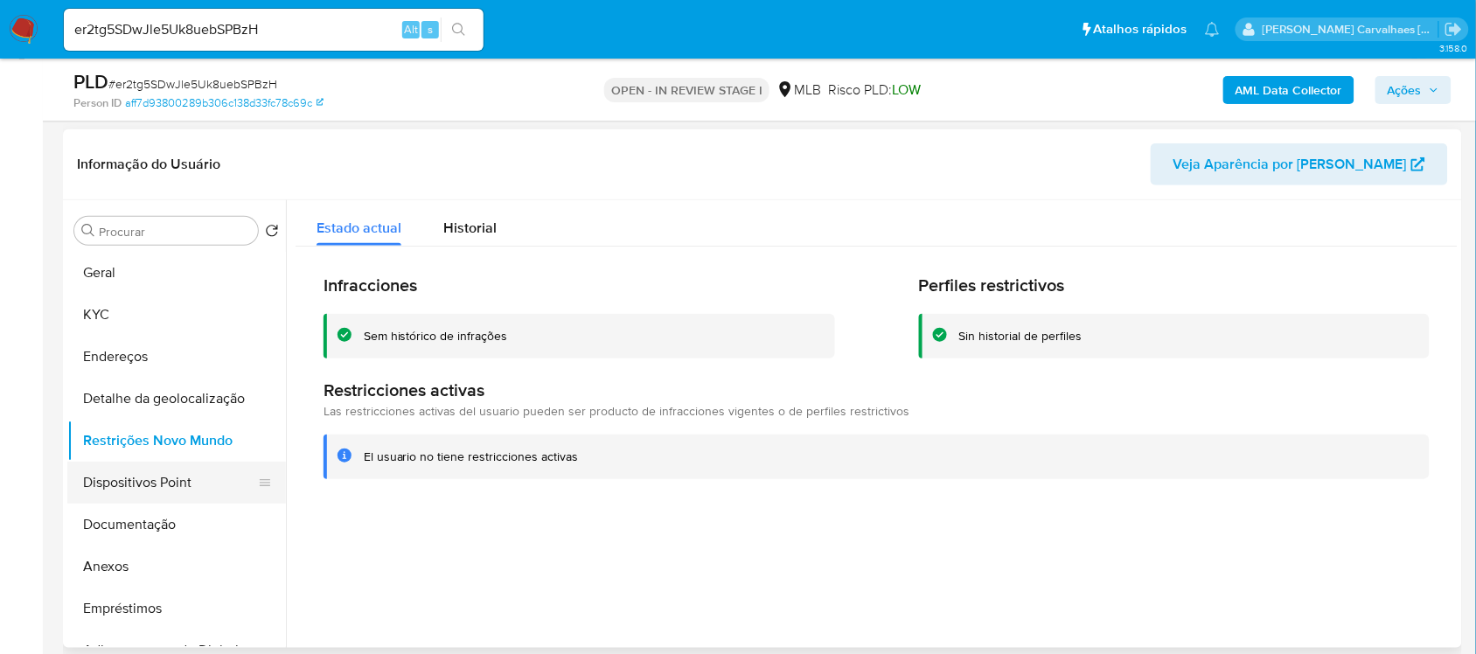
click at [123, 488] on button "Dispositivos Point" at bounding box center [169, 483] width 205 height 42
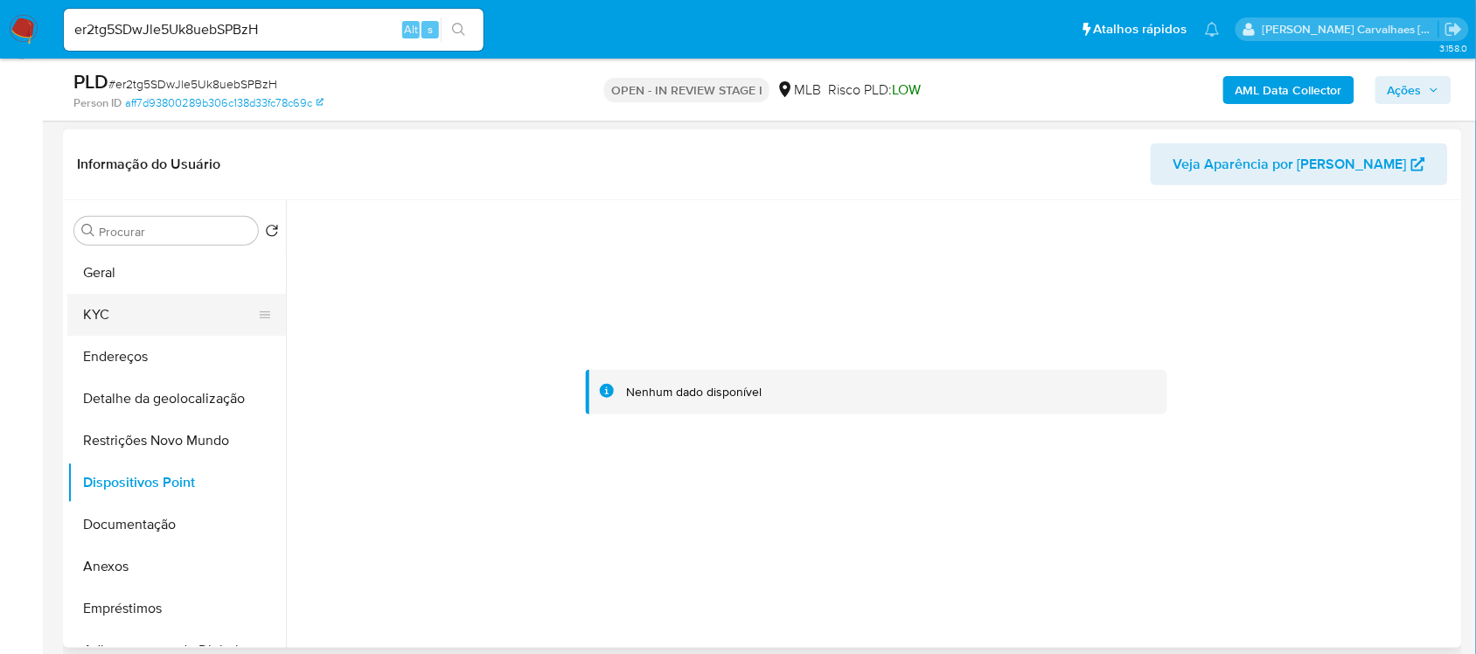
click at [111, 319] on button "KYC" at bounding box center [169, 315] width 205 height 42
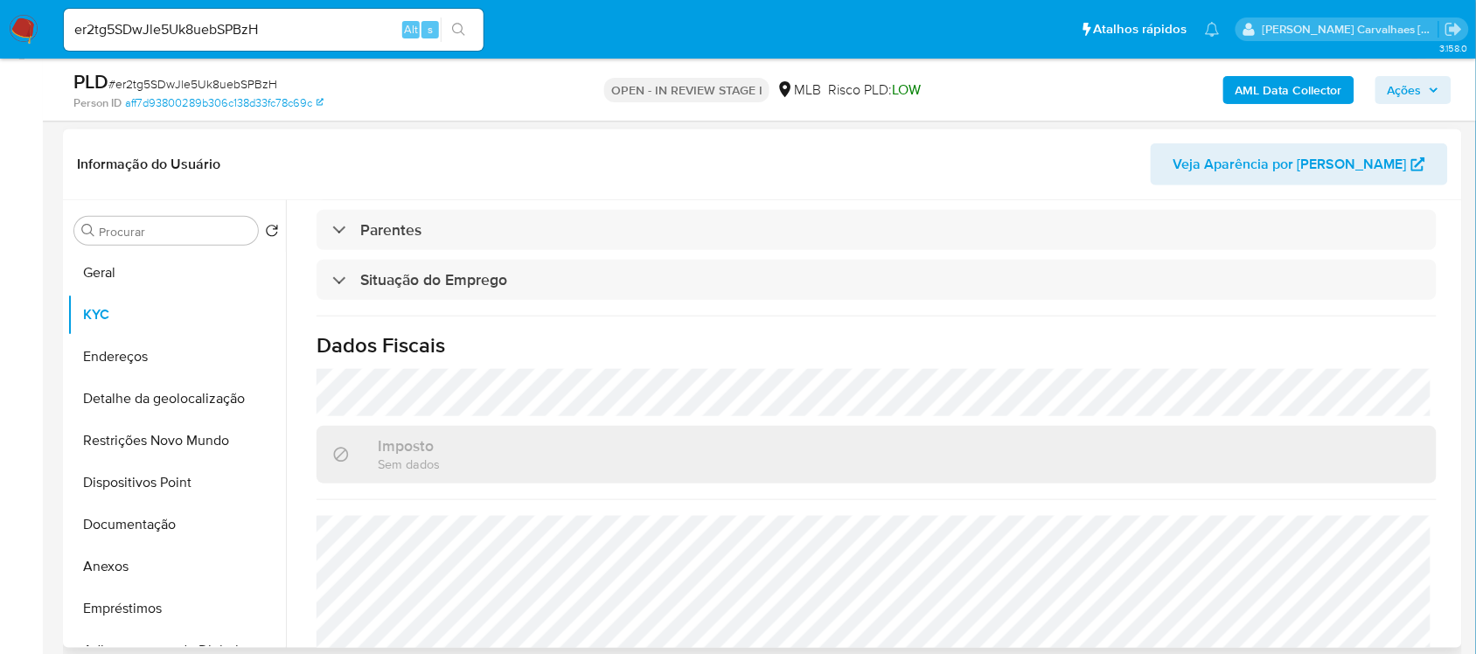
scroll to position [743, 0]
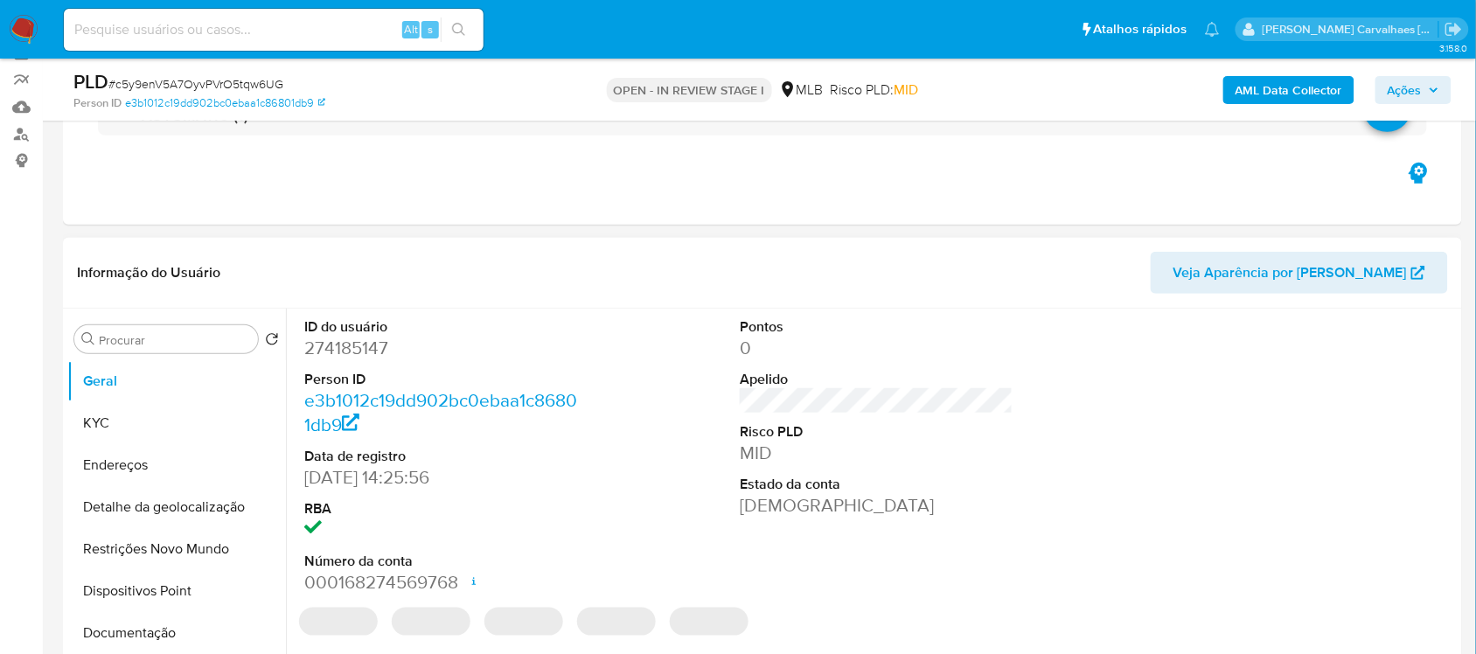
scroll to position [219, 0]
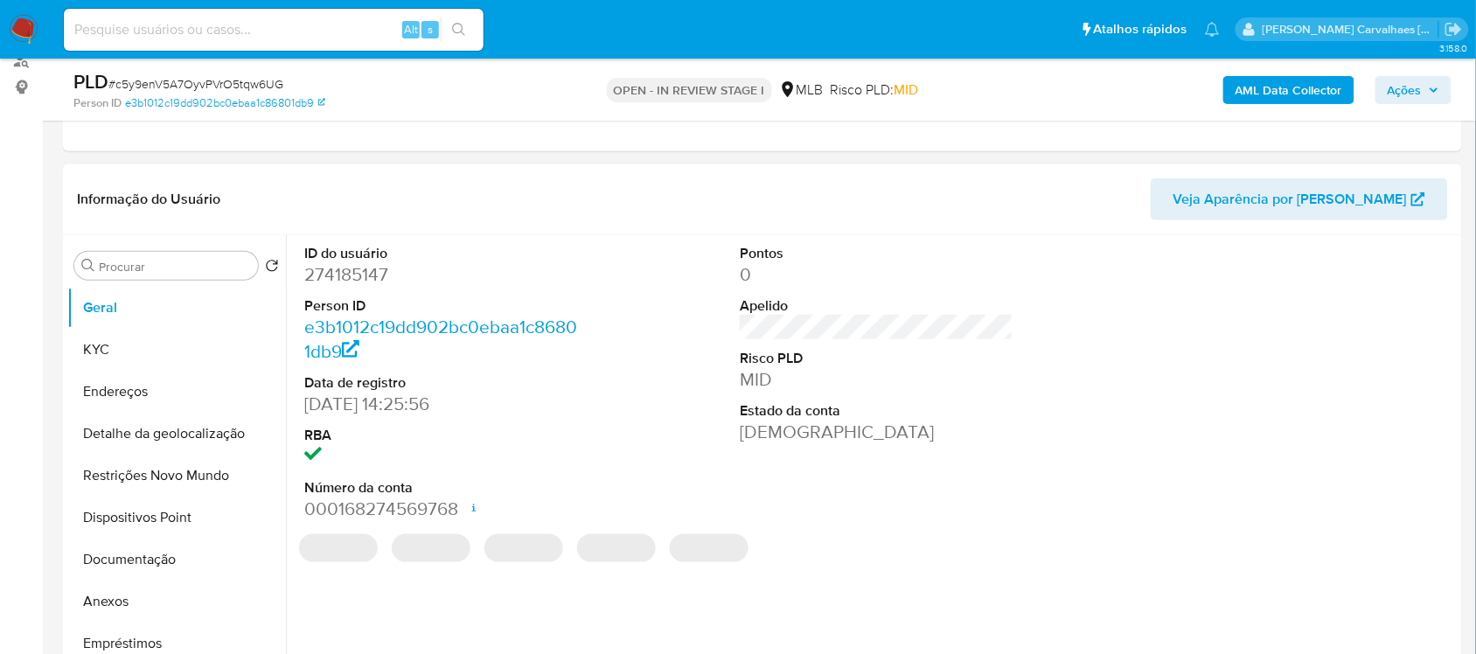
select select "10"
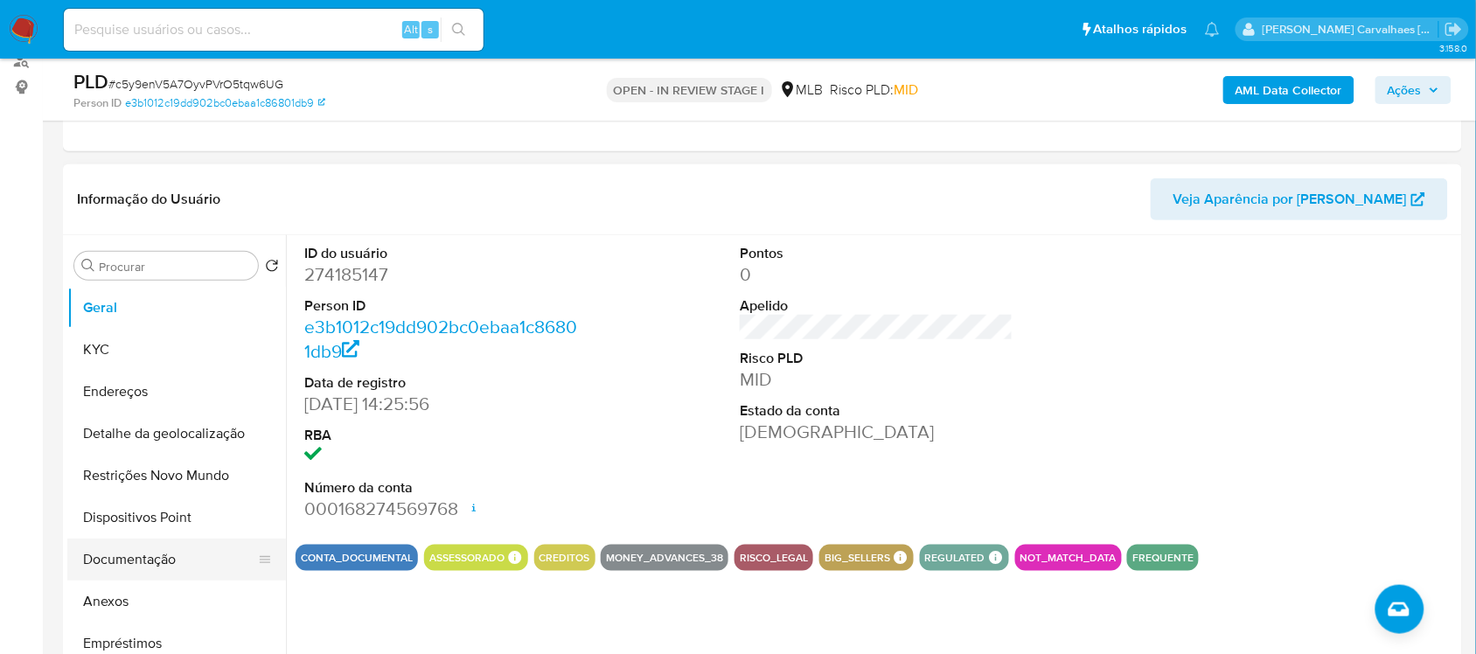
click at [127, 560] on button "Documentação" at bounding box center [169, 560] width 205 height 42
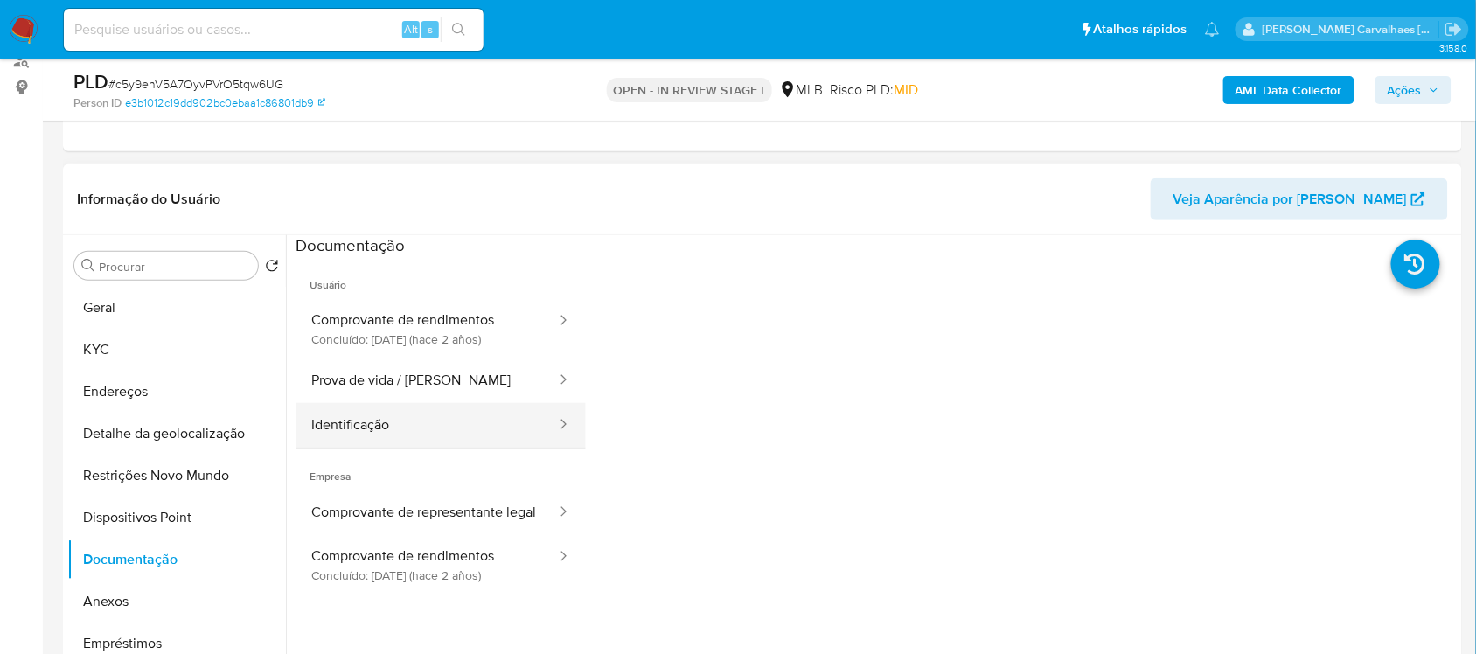
click at [416, 425] on button "Identificação" at bounding box center [427, 425] width 262 height 45
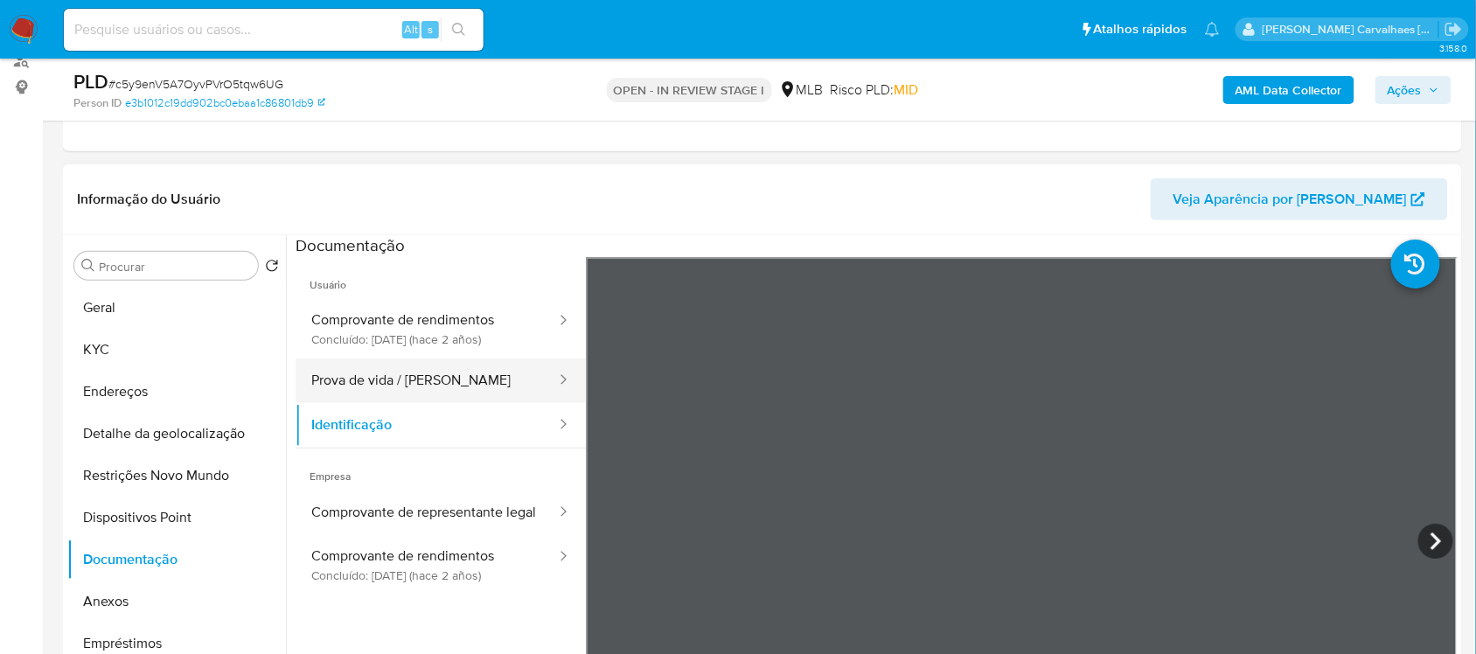
click at [412, 363] on button "Prova de vida / Selfie" at bounding box center [427, 381] width 262 height 45
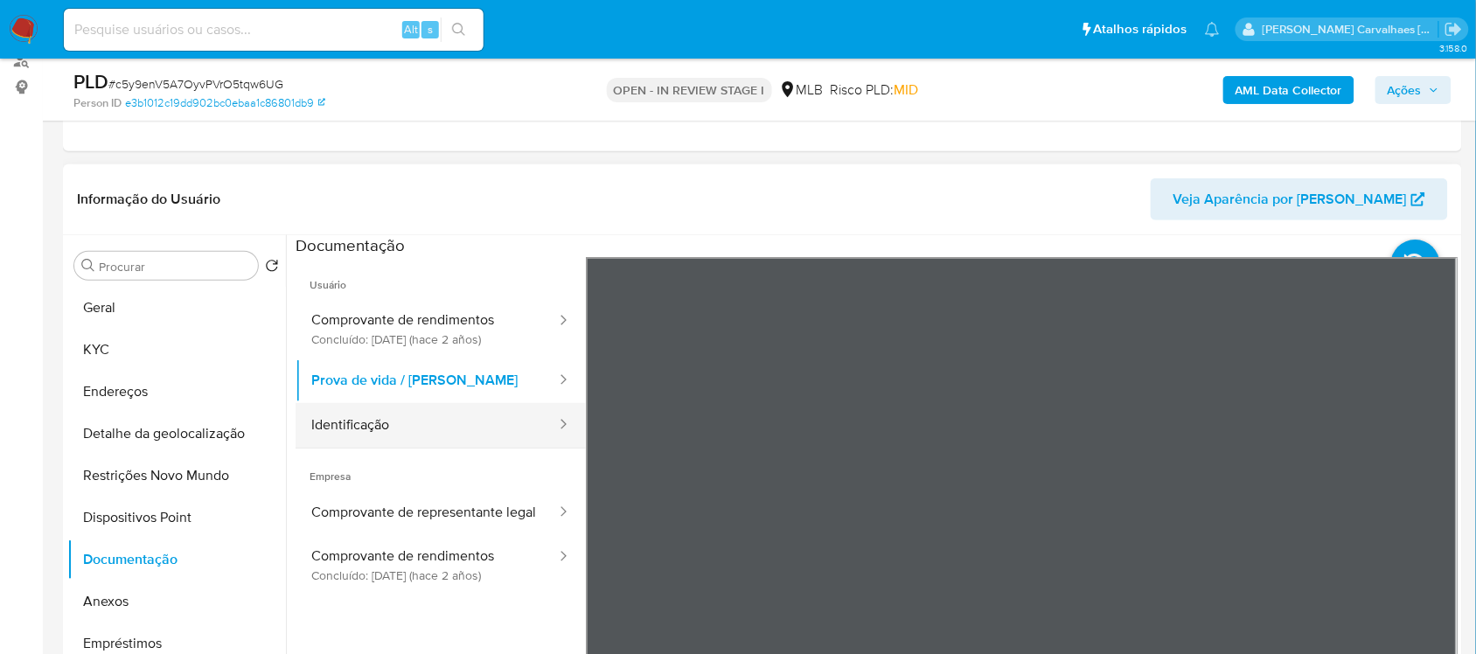
click at [357, 417] on button "Identificação" at bounding box center [427, 425] width 262 height 45
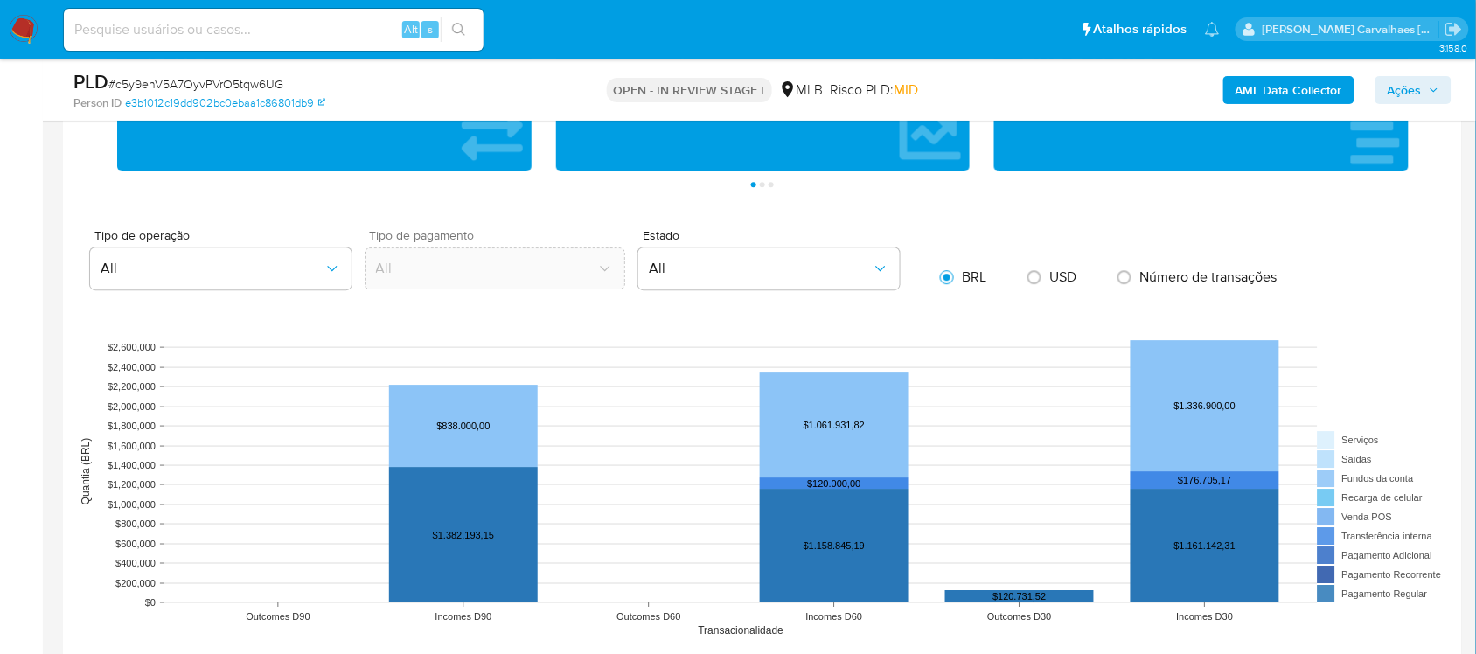
scroll to position [1639, 0]
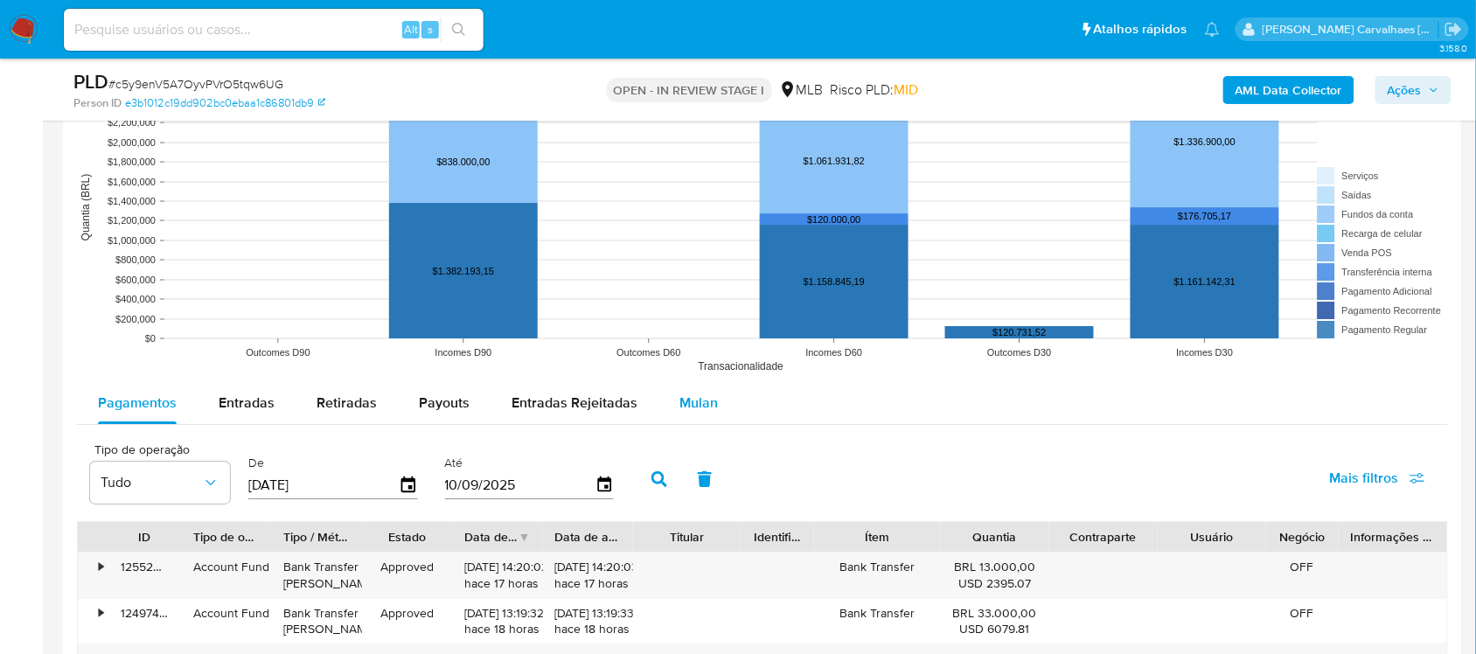
click at [689, 404] on span "Mulan" at bounding box center [698, 403] width 38 height 20
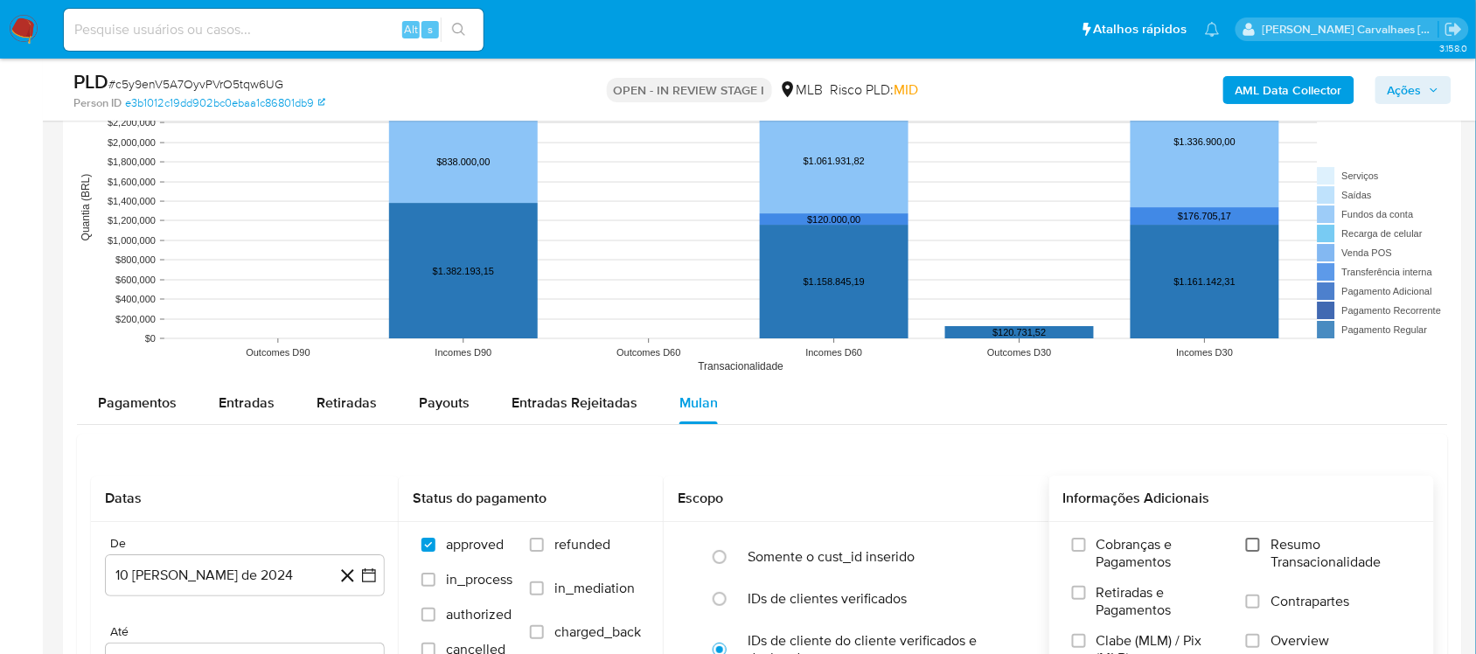
click at [1257, 547] on input "Resumo Transacionalidade" at bounding box center [1253, 545] width 14 height 14
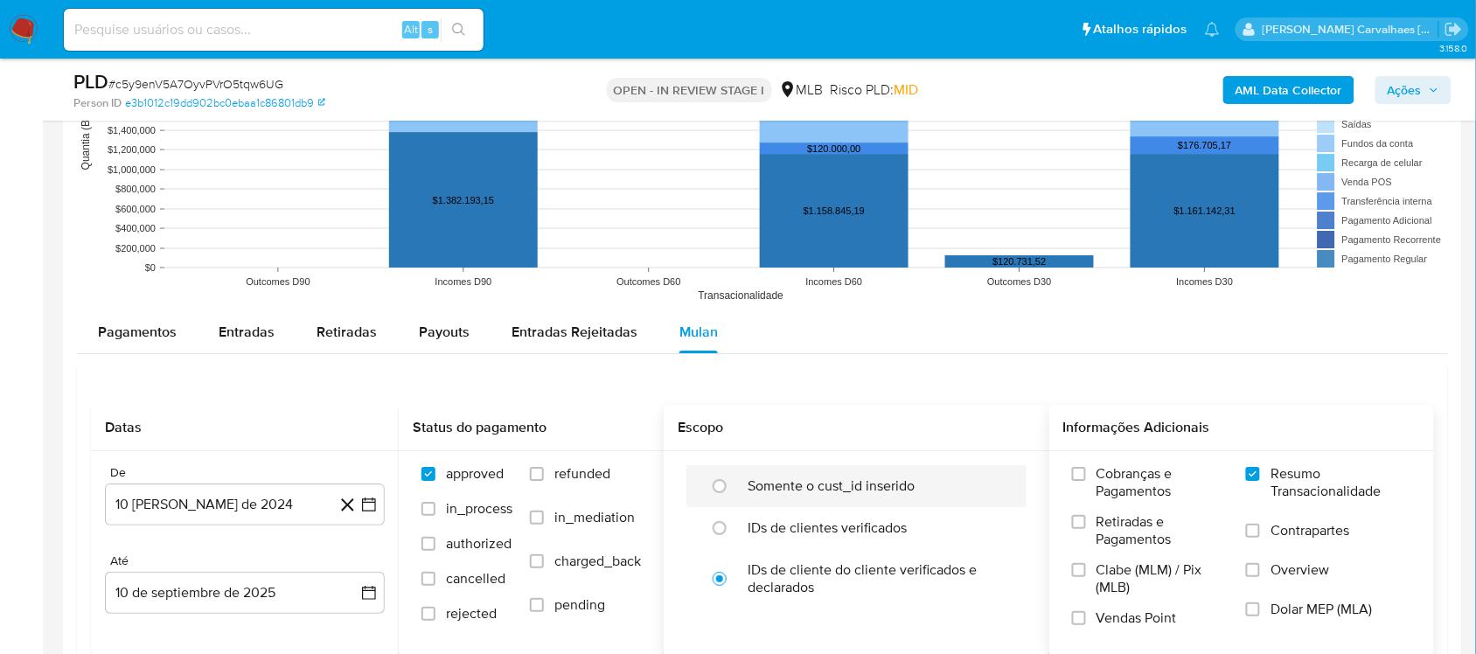
scroll to position [1749, 0]
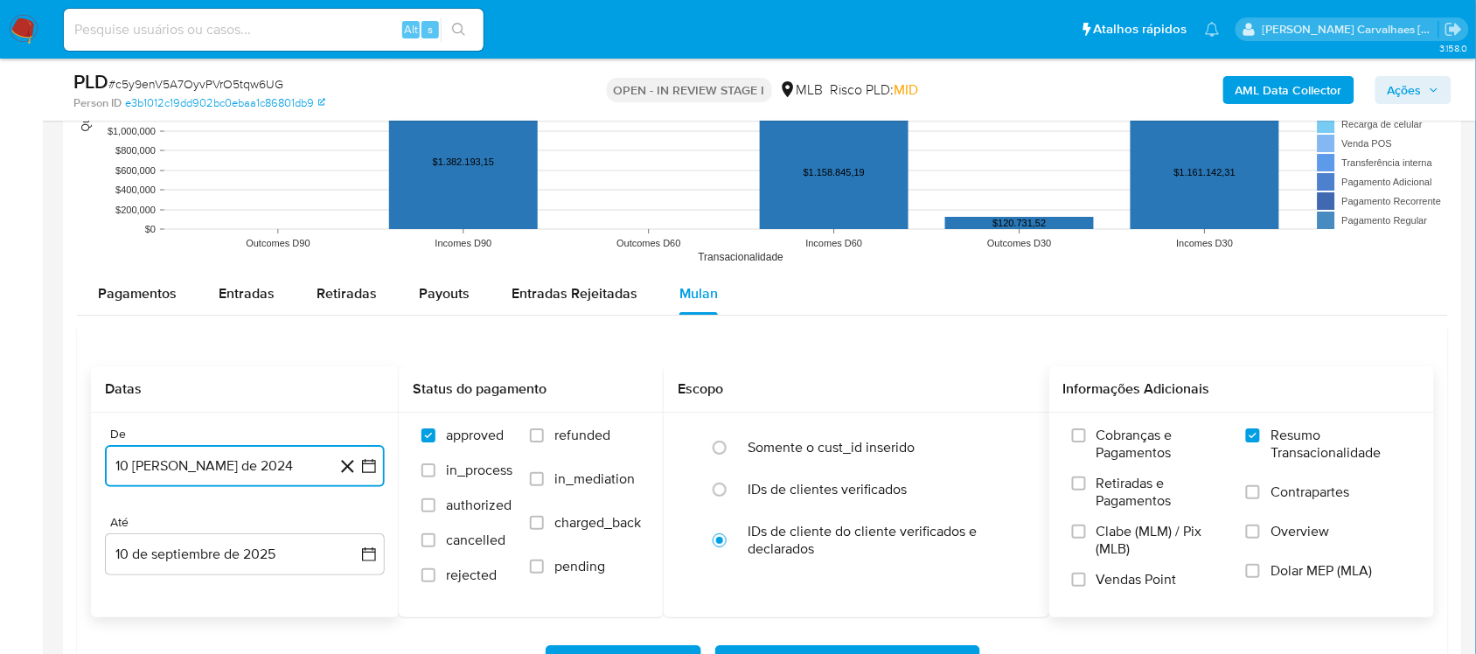
click at [372, 469] on icon "button" at bounding box center [368, 465] width 17 height 17
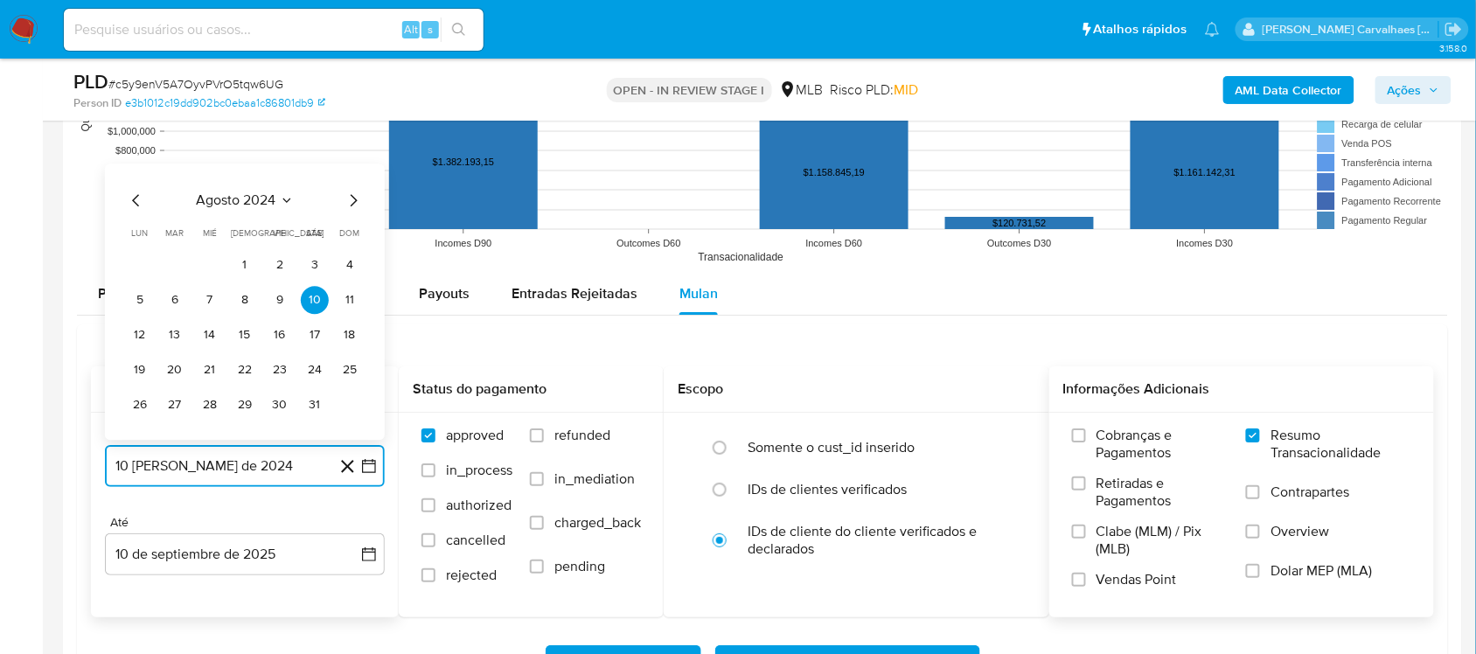
click at [356, 202] on icon "Mes siguiente" at bounding box center [354, 200] width 7 height 12
click at [355, 166] on icon "Mes siguiente" at bounding box center [354, 165] width 7 height 12
click at [346, 202] on icon "Mes siguiente" at bounding box center [353, 200] width 21 height 21
click at [348, 202] on icon "Mes siguiente" at bounding box center [353, 200] width 21 height 21
click at [352, 168] on icon "Mes siguiente" at bounding box center [353, 165] width 21 height 21
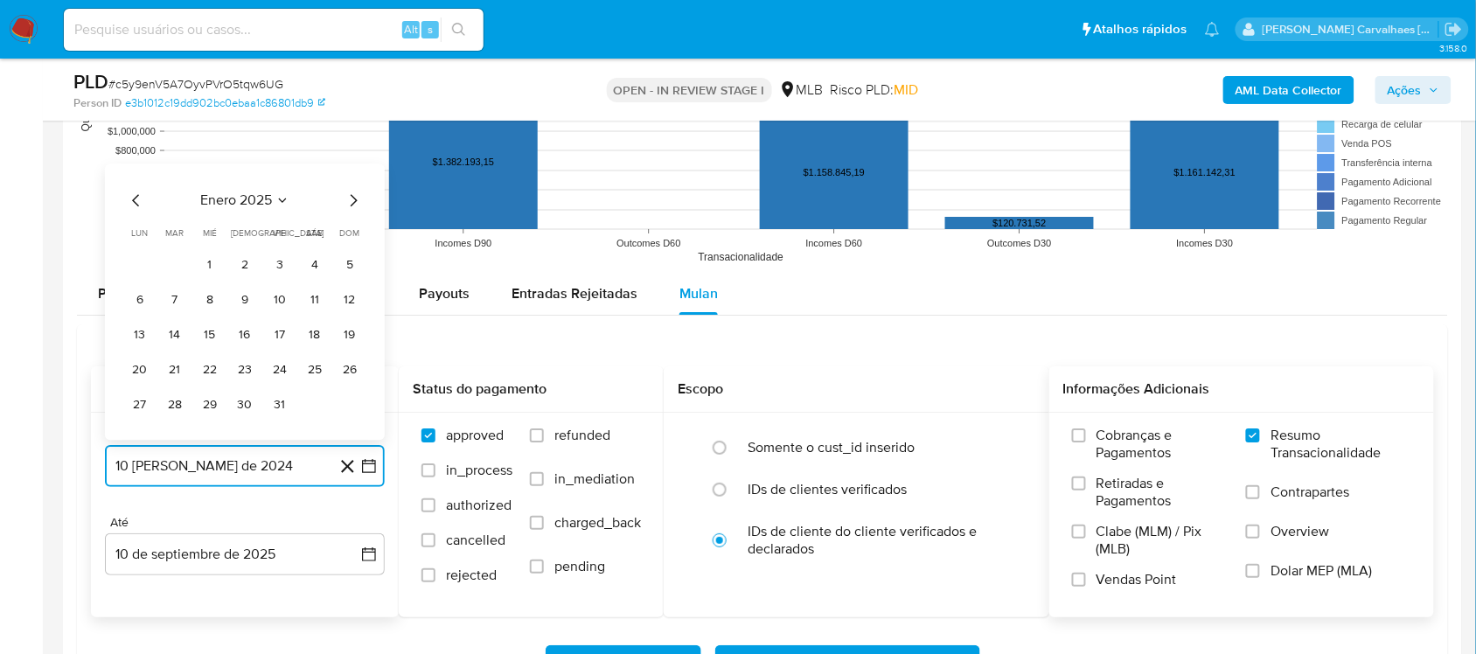
click at [345, 203] on icon "Mes siguiente" at bounding box center [353, 200] width 21 height 21
click at [350, 203] on icon "Mes siguiente" at bounding box center [353, 200] width 21 height 21
click at [351, 166] on icon "Mes siguiente" at bounding box center [353, 165] width 21 height 21
click at [351, 199] on icon "Mes siguiente" at bounding box center [353, 200] width 21 height 21
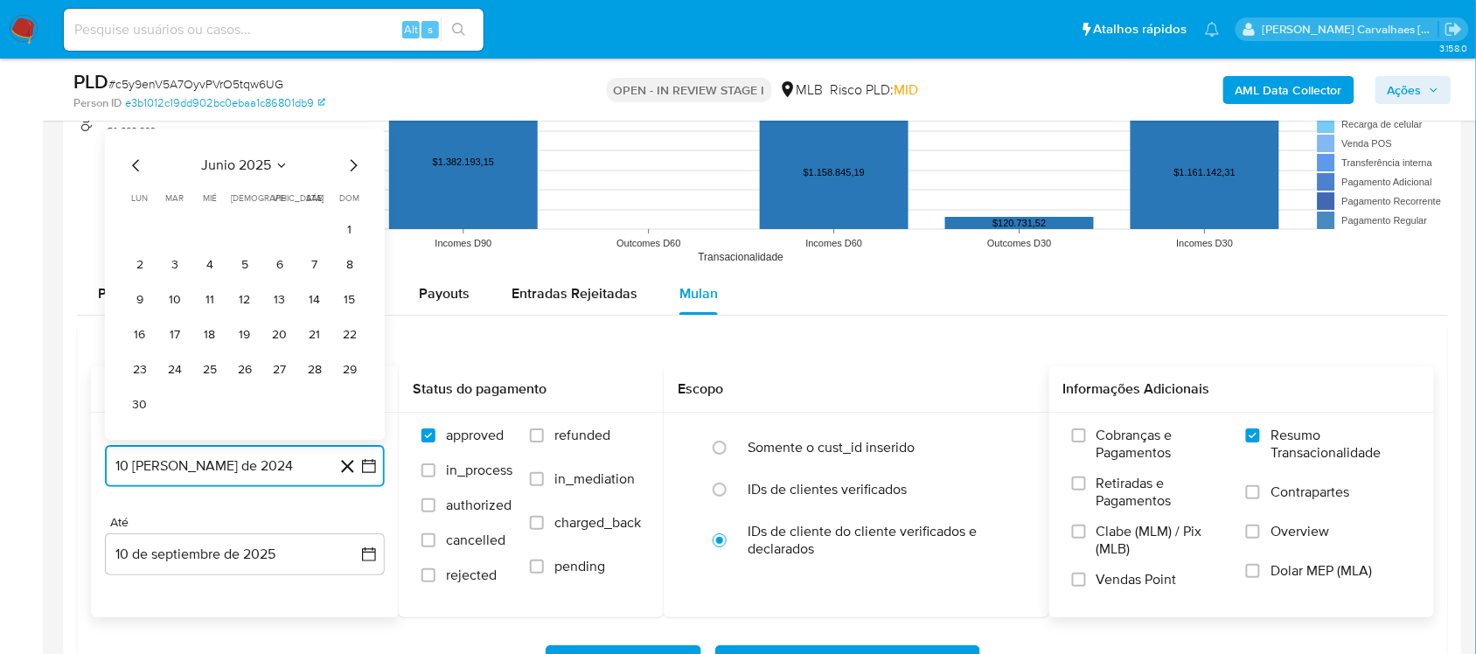
click at [352, 164] on icon "Mes siguiente" at bounding box center [354, 165] width 7 height 12
click at [205, 310] on button "9" at bounding box center [210, 300] width 28 height 28
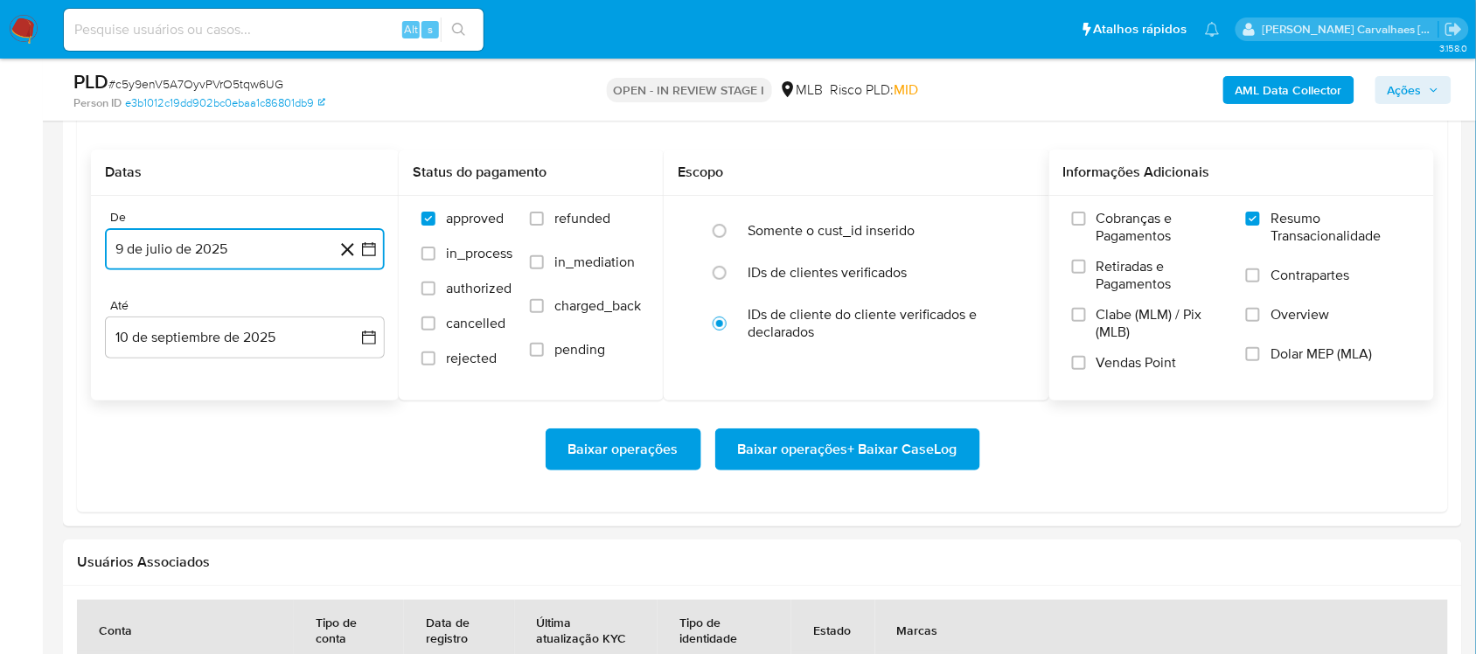
scroll to position [1967, 0]
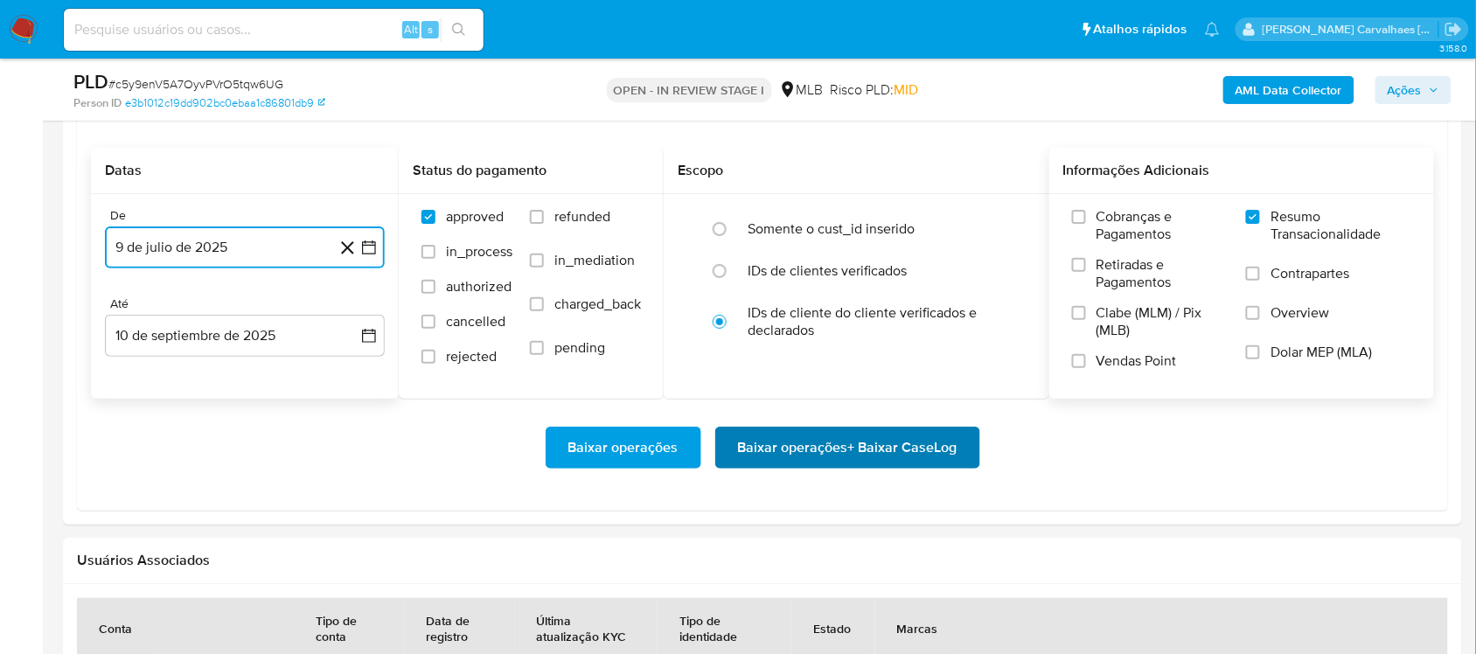
click at [823, 456] on span "Baixar operações + Baixar CaseLog" at bounding box center [847, 447] width 219 height 38
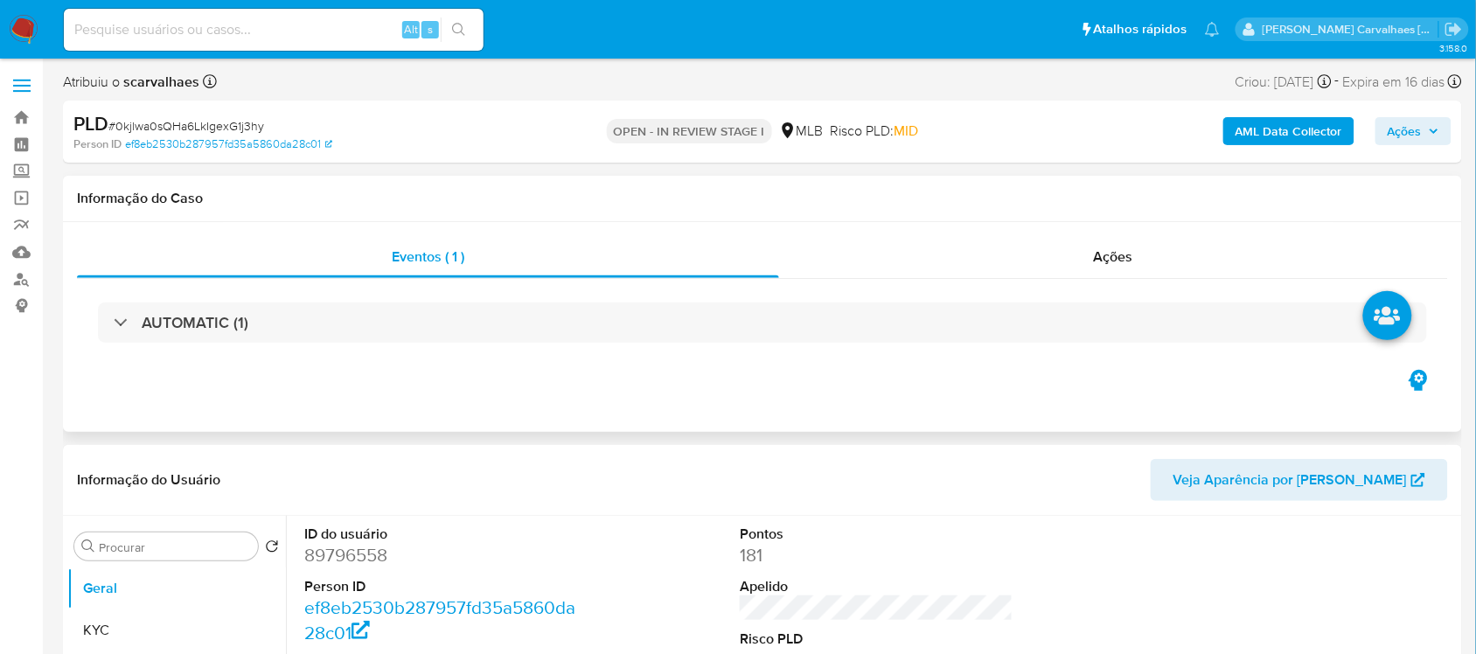
select select "10"
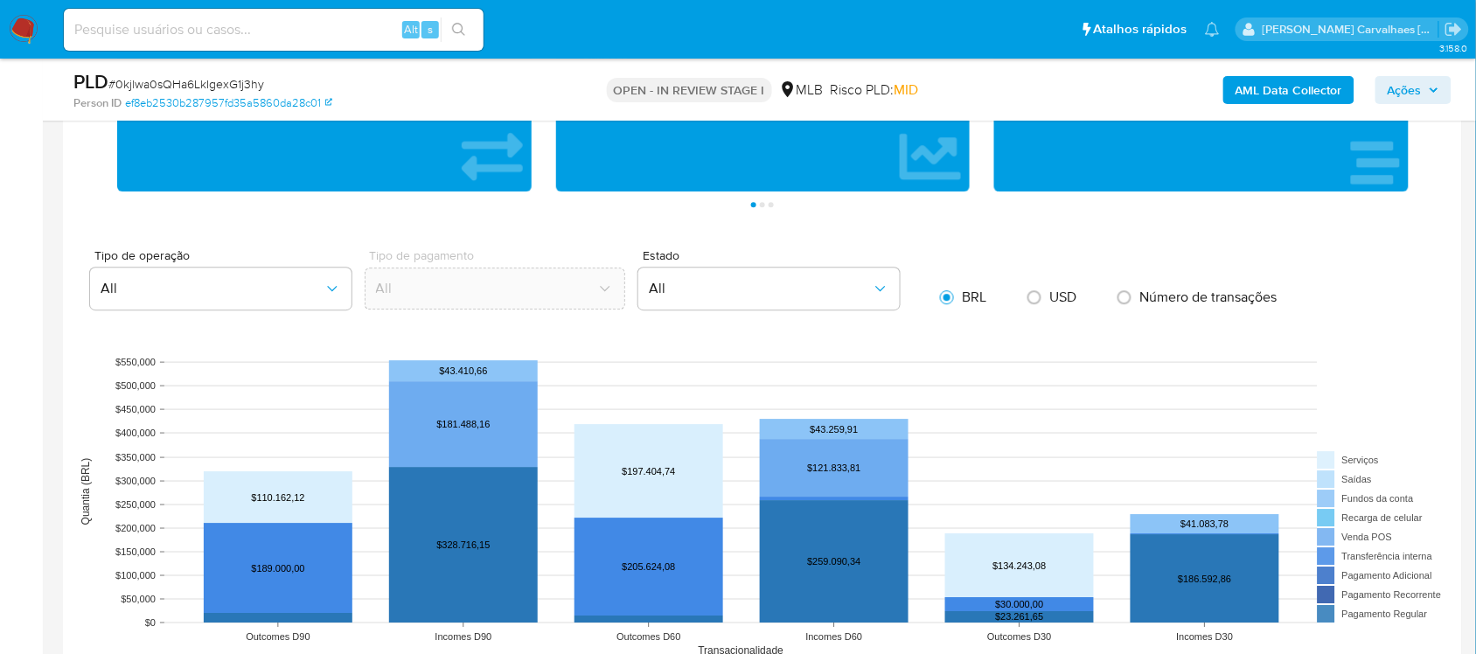
scroll to position [1639, 0]
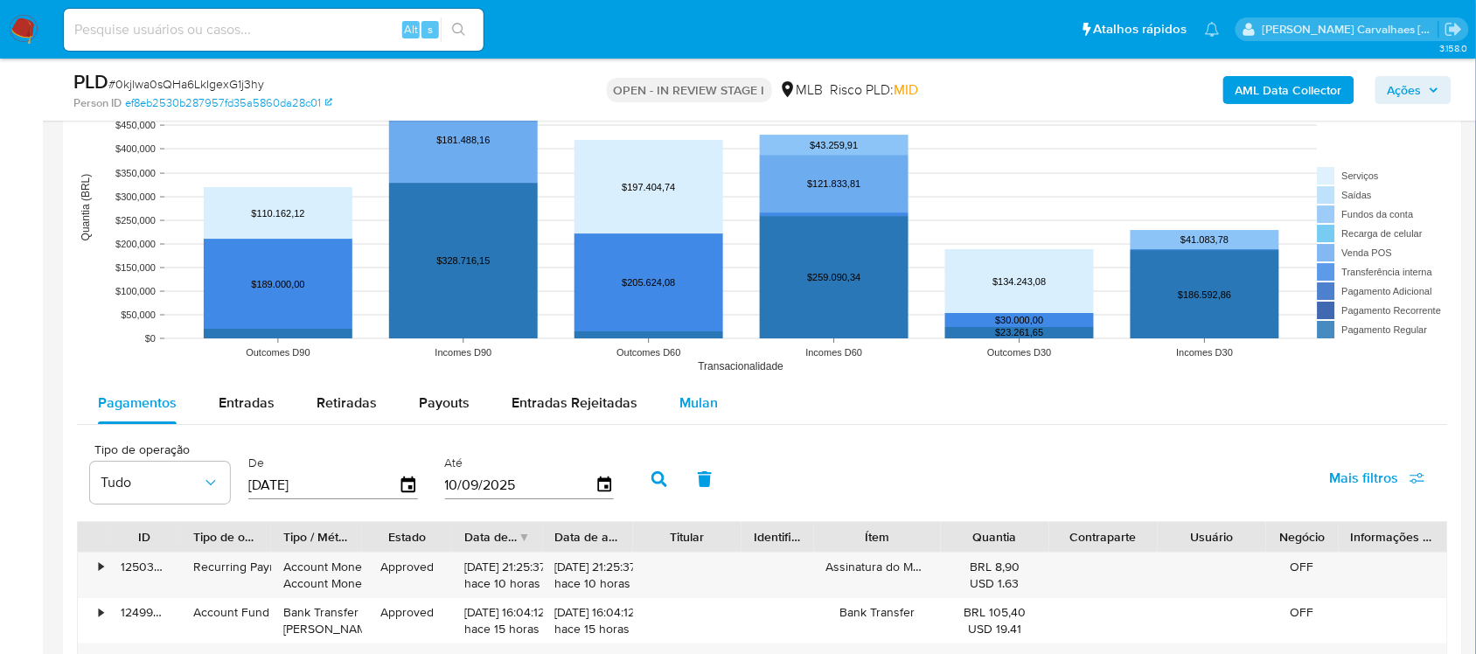
click at [700, 403] on span "Mulan" at bounding box center [698, 403] width 38 height 20
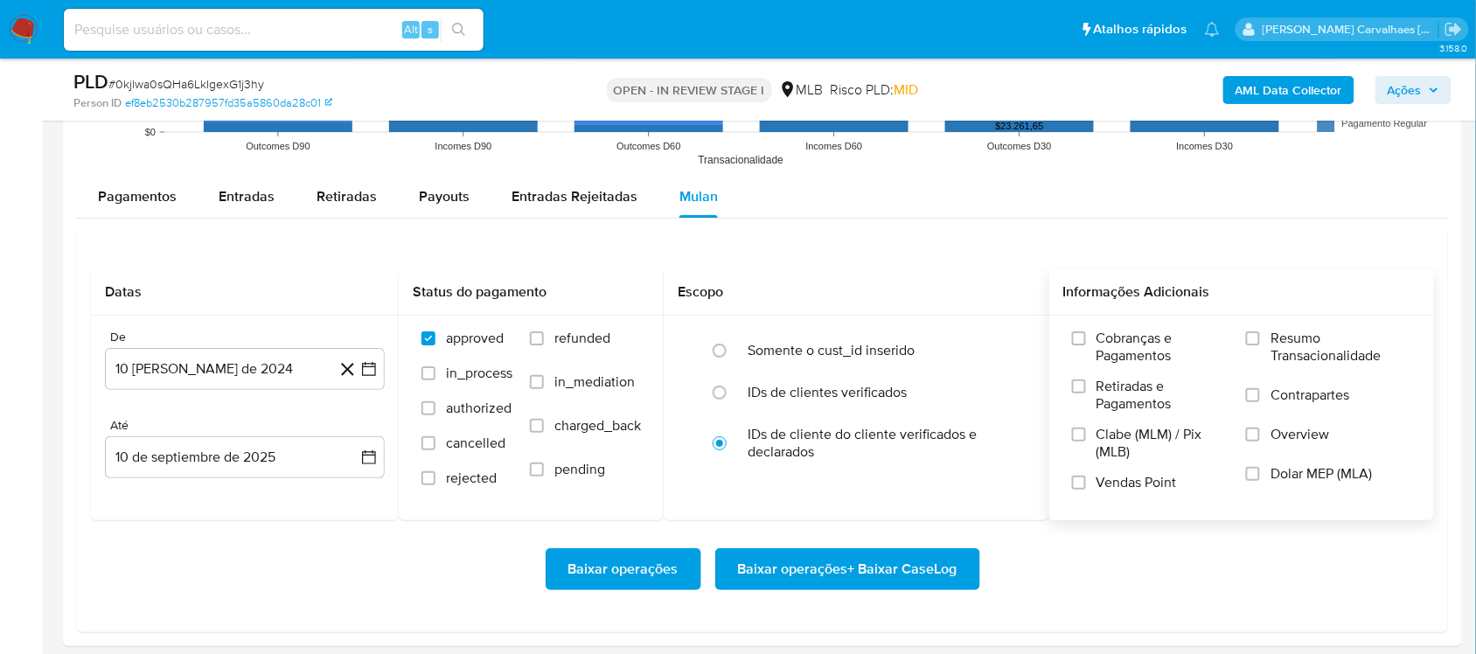
scroll to position [1858, 0]
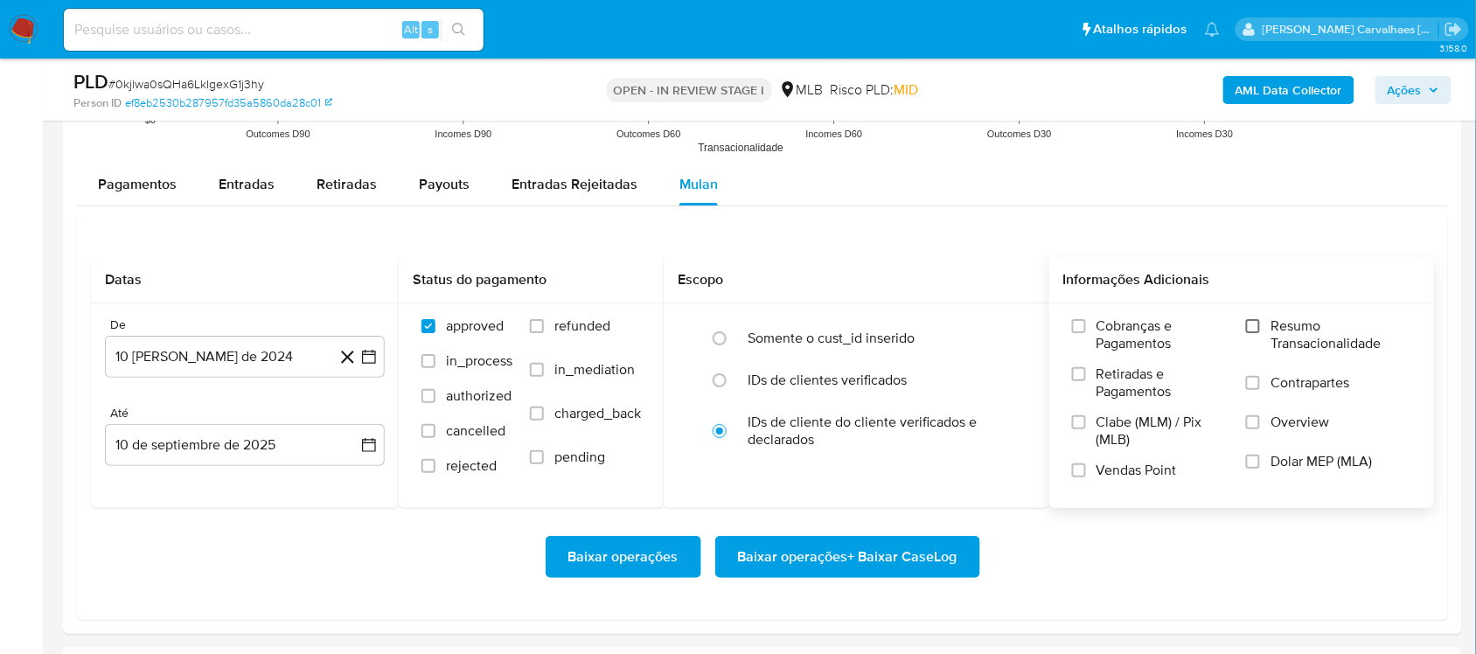
click at [1256, 326] on input "Resumo Transacionalidade" at bounding box center [1253, 326] width 14 height 14
click at [369, 359] on icon "button" at bounding box center [368, 356] width 17 height 17
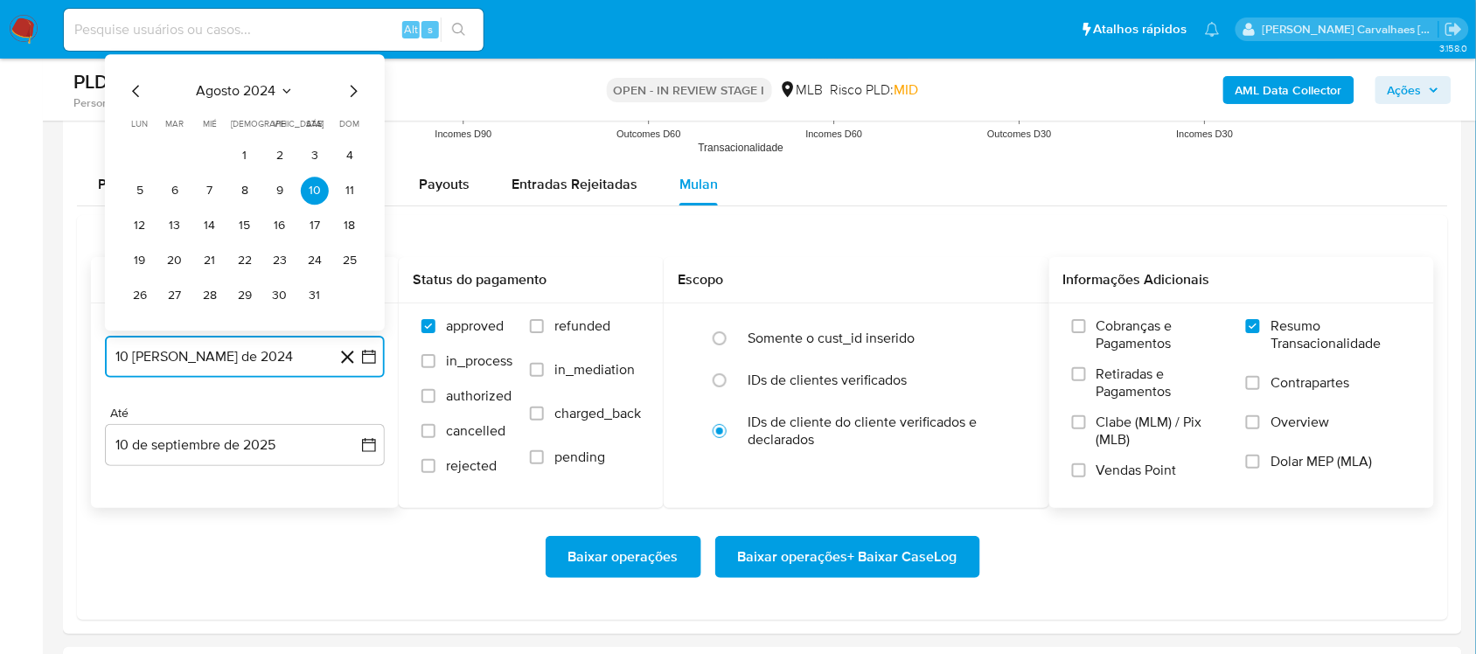
click at [350, 93] on icon "Mes siguiente" at bounding box center [353, 90] width 21 height 21
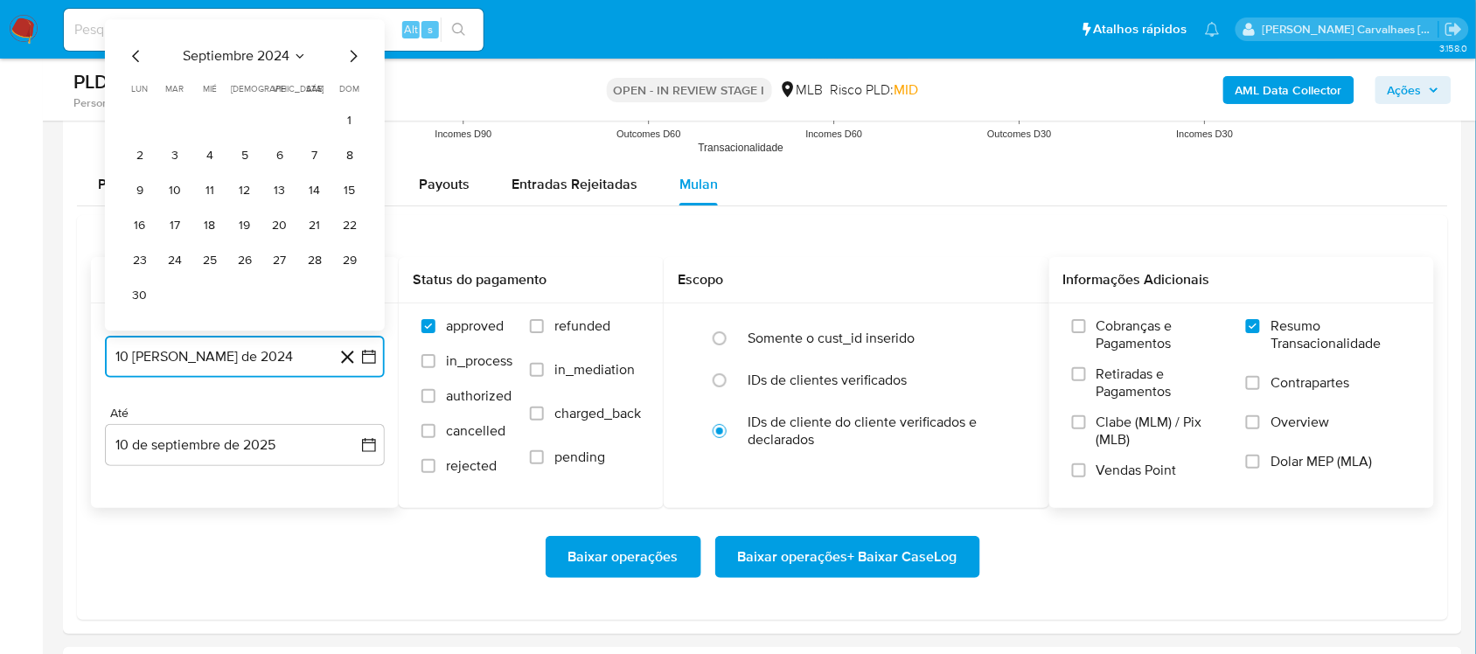
click at [351, 61] on icon "Mes siguiente" at bounding box center [353, 55] width 21 height 21
click at [347, 94] on icon "Mes siguiente" at bounding box center [353, 90] width 21 height 21
click at [357, 94] on icon "Mes siguiente" at bounding box center [353, 90] width 21 height 21
click at [352, 57] on icon "Mes siguiente" at bounding box center [353, 55] width 21 height 21
click at [352, 86] on icon "Mes siguiente" at bounding box center [353, 90] width 21 height 21
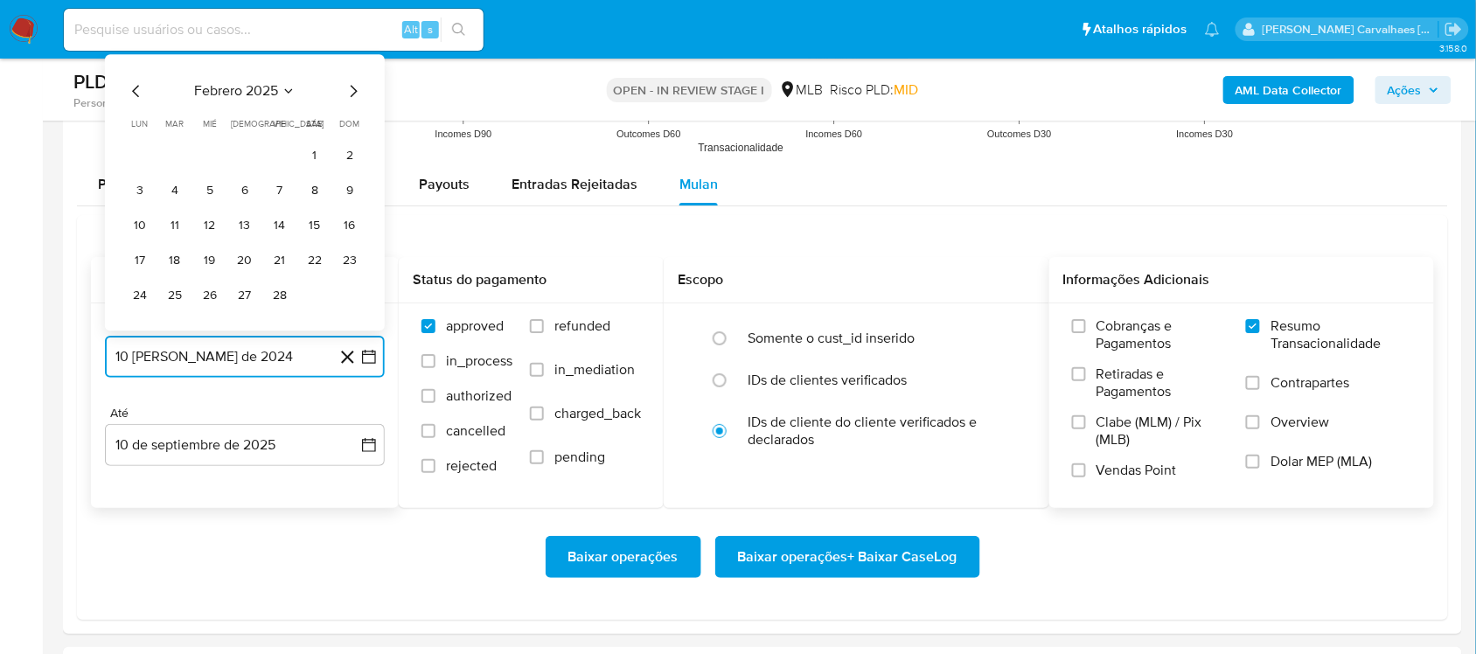
click at [354, 90] on icon "Mes siguiente" at bounding box center [354, 91] width 7 height 12
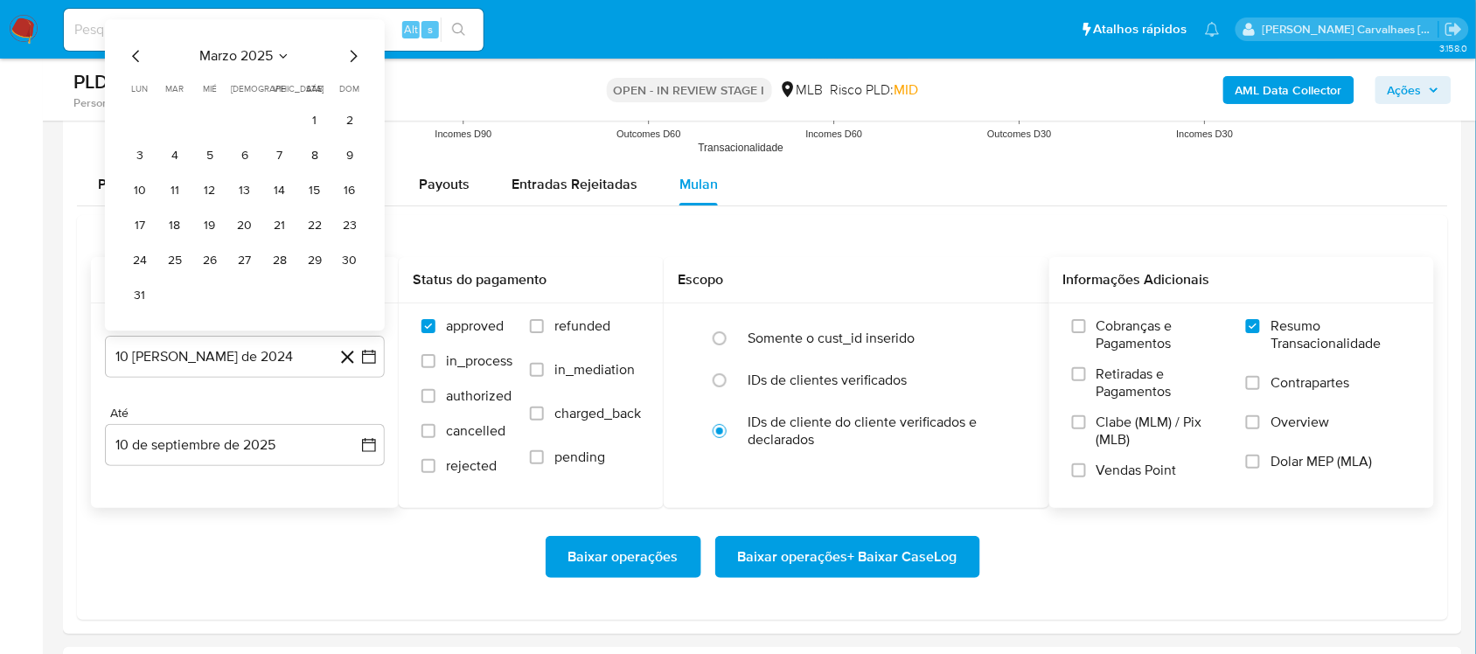
click at [354, 90] on span "dom" at bounding box center [350, 88] width 20 height 13
click at [352, 59] on icon "Mes siguiente" at bounding box center [353, 55] width 21 height 21
click at [352, 93] on icon "Mes siguiente" at bounding box center [353, 90] width 21 height 21
click at [352, 59] on icon "Mes siguiente" at bounding box center [353, 55] width 21 height 21
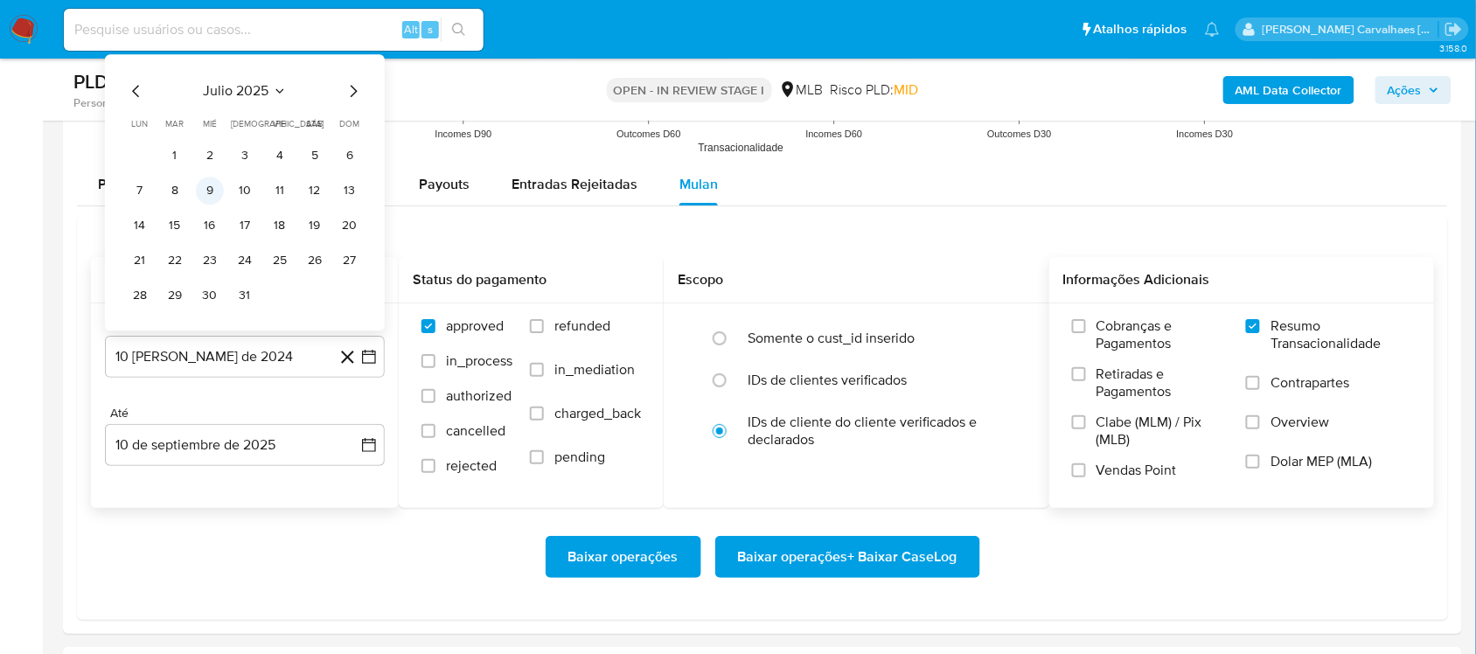
click at [212, 190] on button "9" at bounding box center [210, 191] width 28 height 28
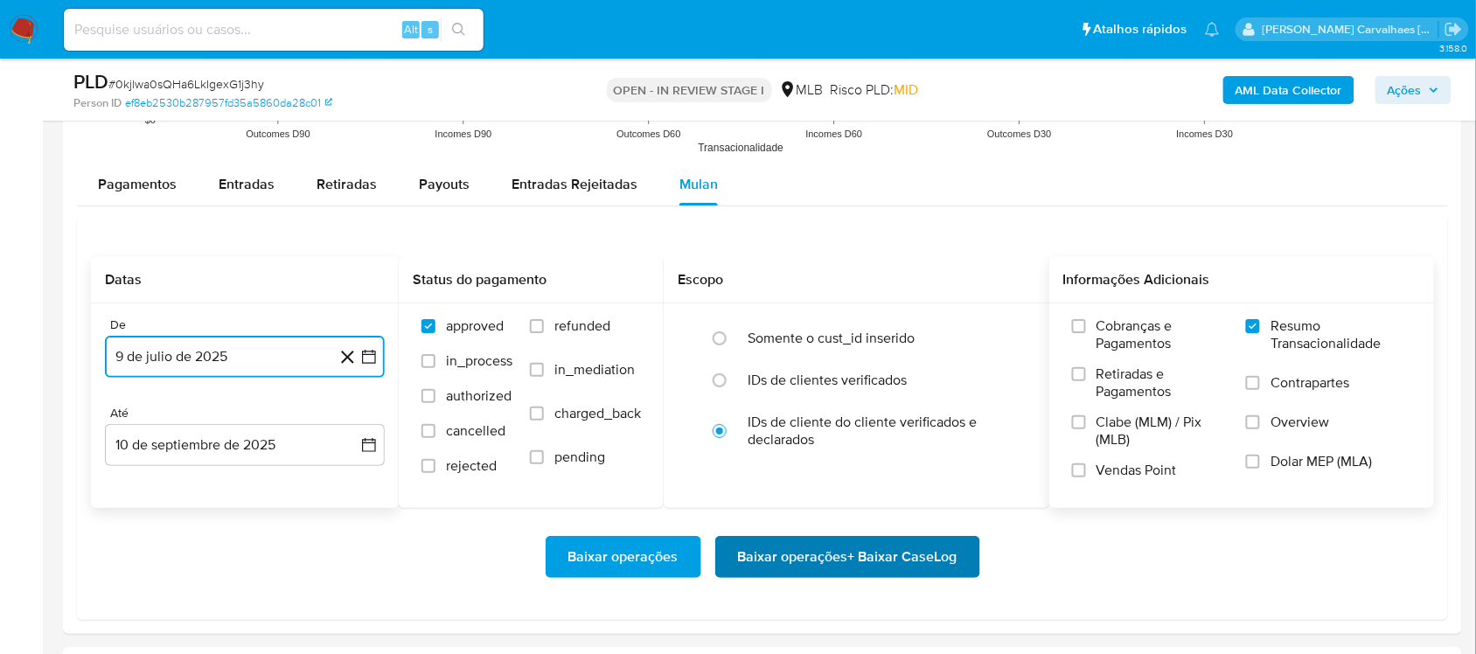
click at [796, 564] on span "Baixar operações + Baixar CaseLog" at bounding box center [847, 557] width 219 height 38
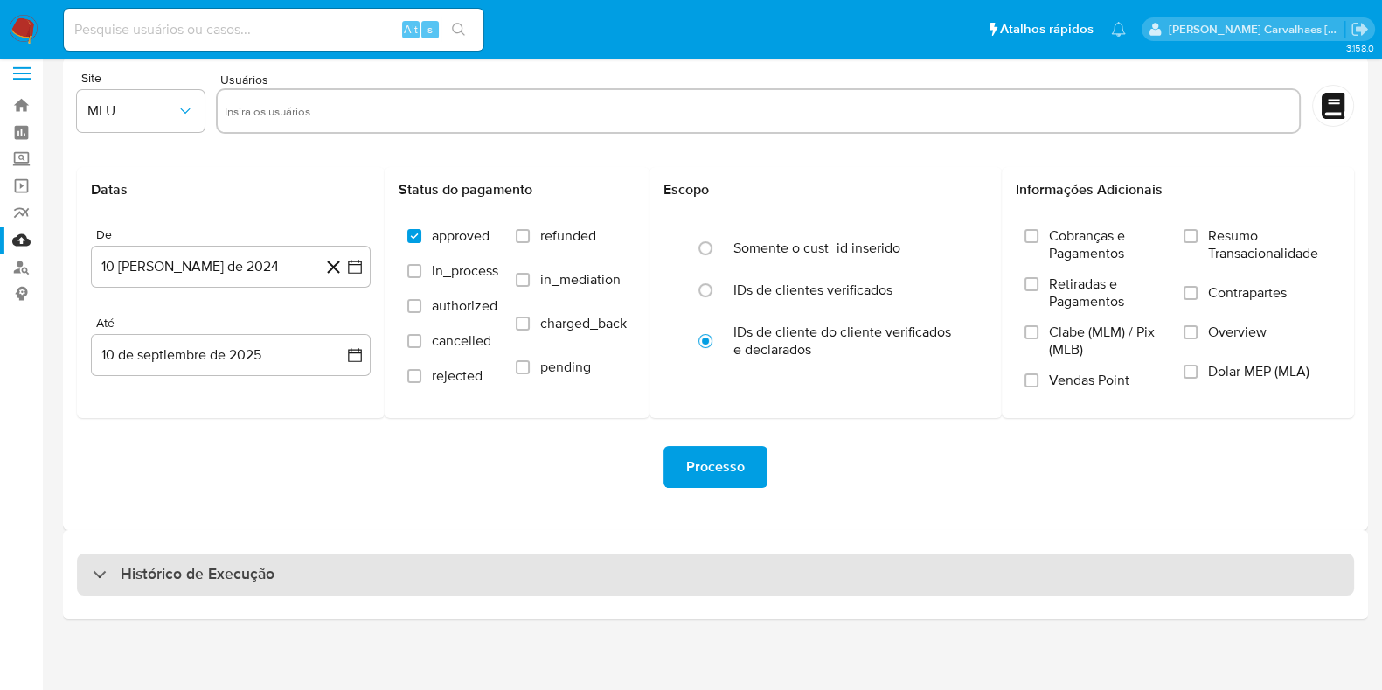
scroll to position [15, 0]
click at [129, 570] on h3 "Histórico de Execução" at bounding box center [198, 571] width 154 height 21
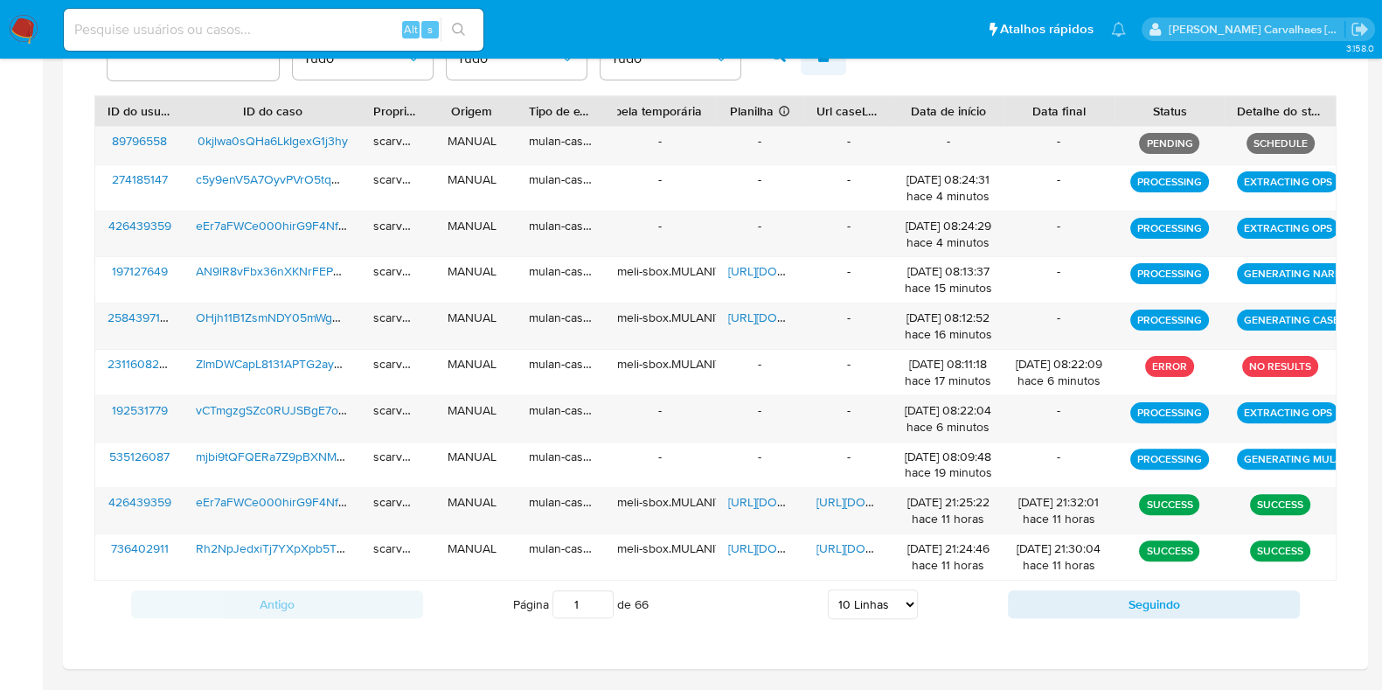
scroll to position [665, 0]
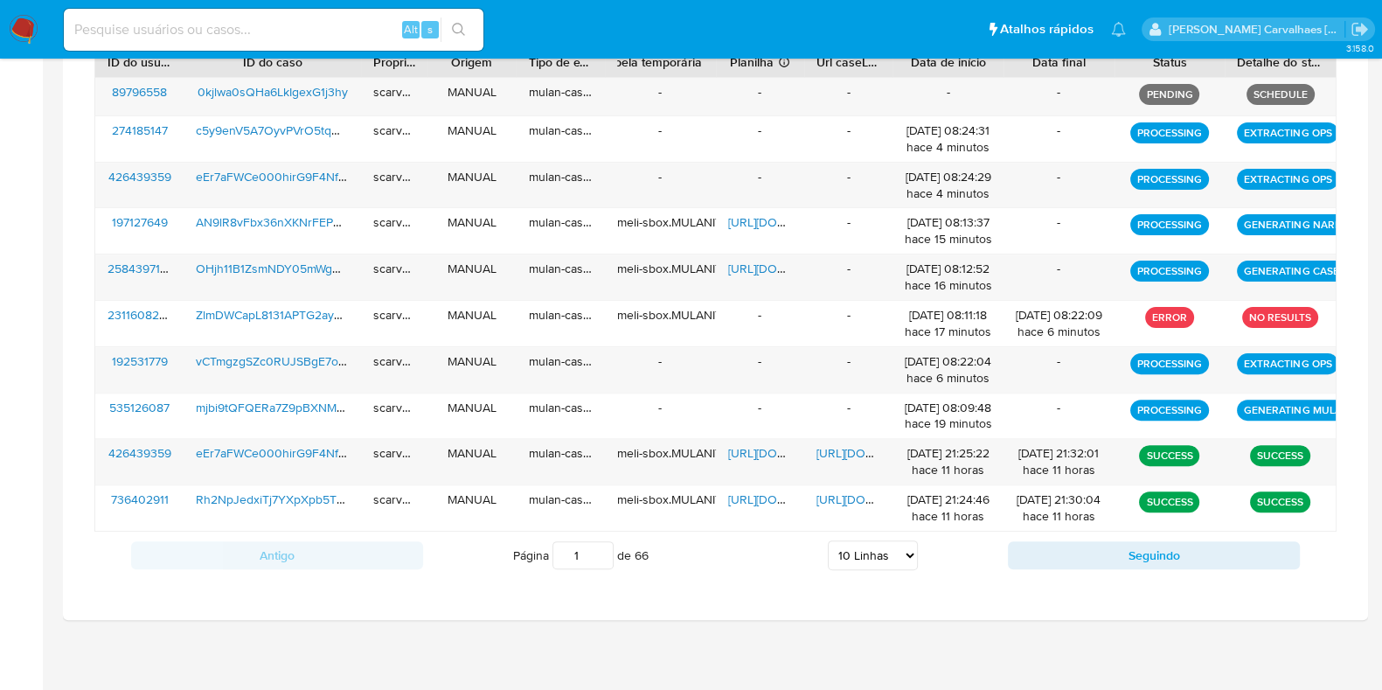
click at [902, 548] on select "5 Linhas 10 Linhas 20 Linhas 25 Linhas 50 Linhas 100 Linhas" at bounding box center [873, 555] width 90 height 30
select select "25"
click at [828, 540] on select "5 Linhas 10 Linhas 20 Linhas 25 Linhas 50 Linhas 100 Linhas" at bounding box center [873, 555] width 90 height 30
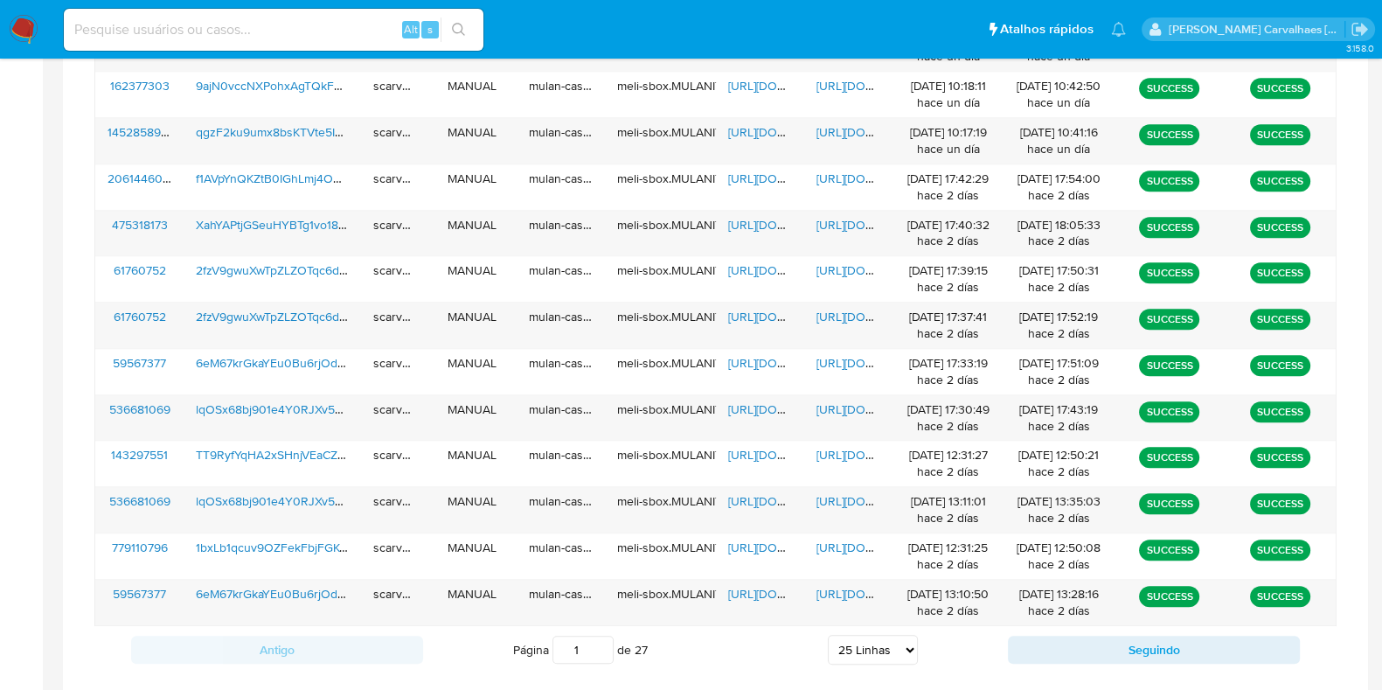
scroll to position [1354, 0]
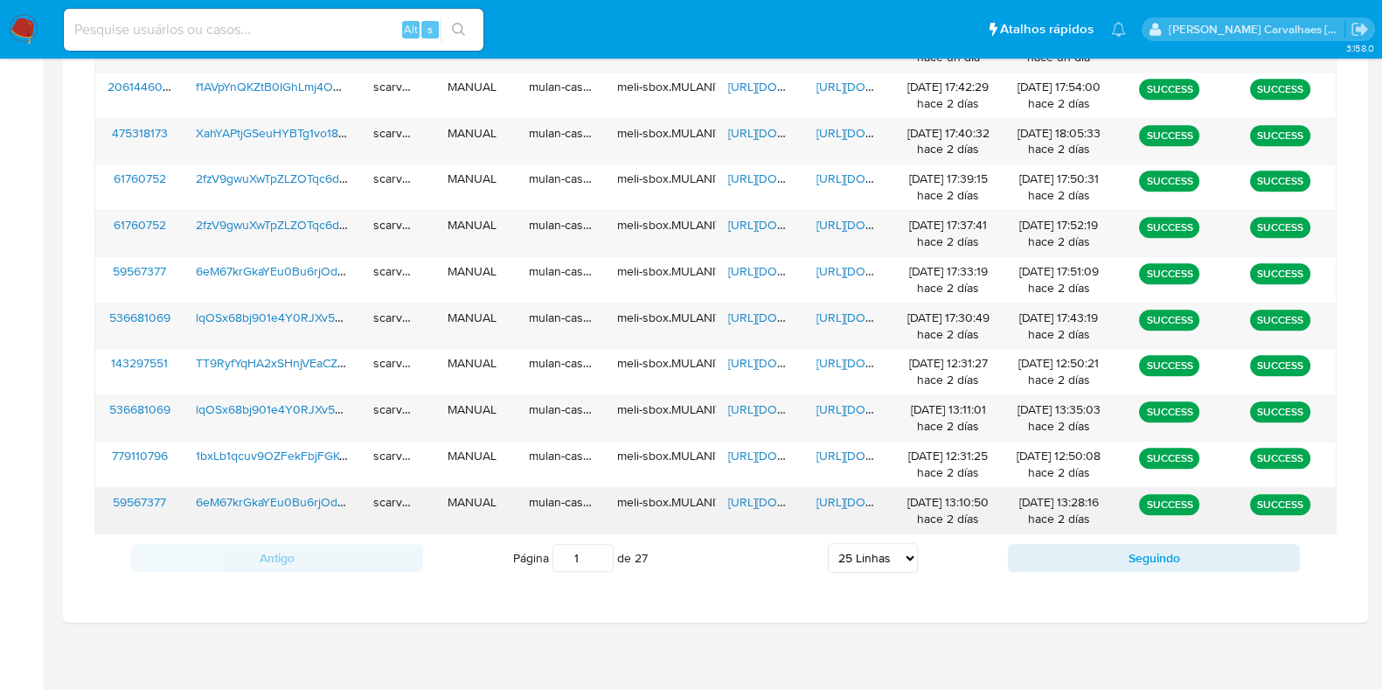
click at [842, 500] on span "[URL][DOMAIN_NAME]" at bounding box center [877, 501] width 121 height 17
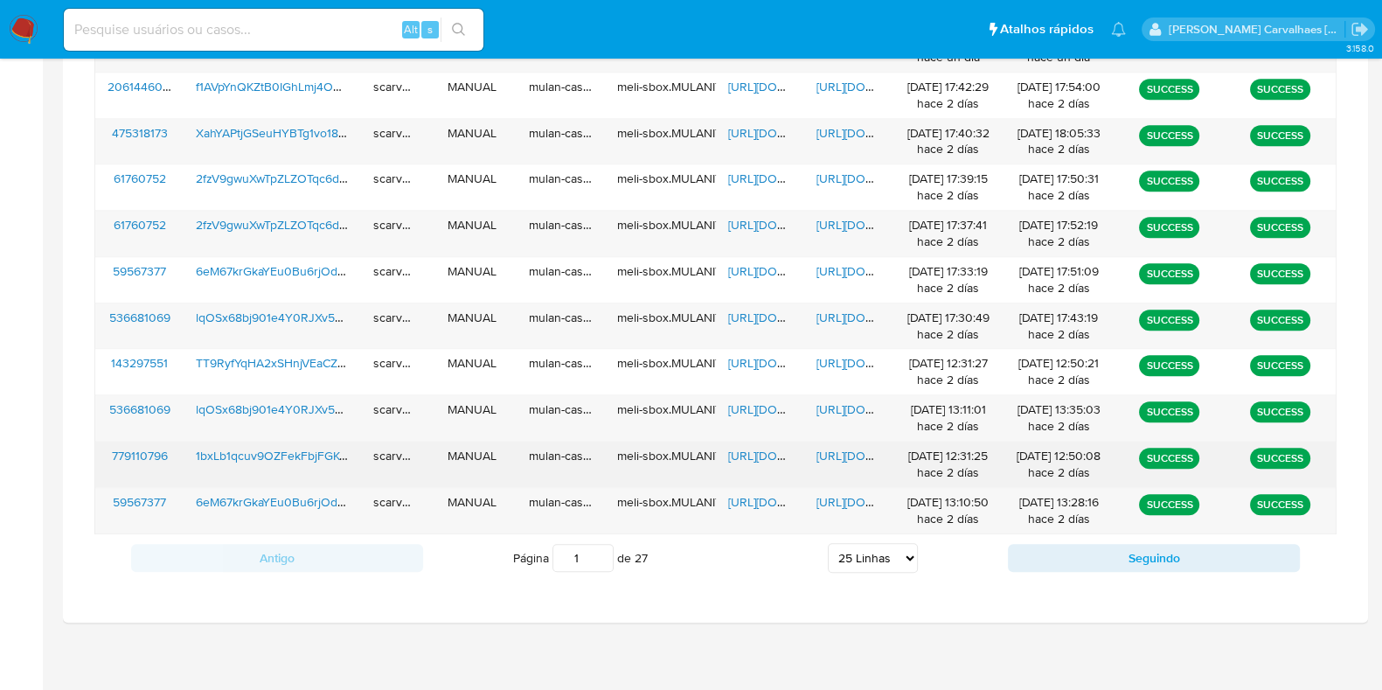
click at [832, 450] on span "[URL][DOMAIN_NAME]" at bounding box center [877, 455] width 121 height 17
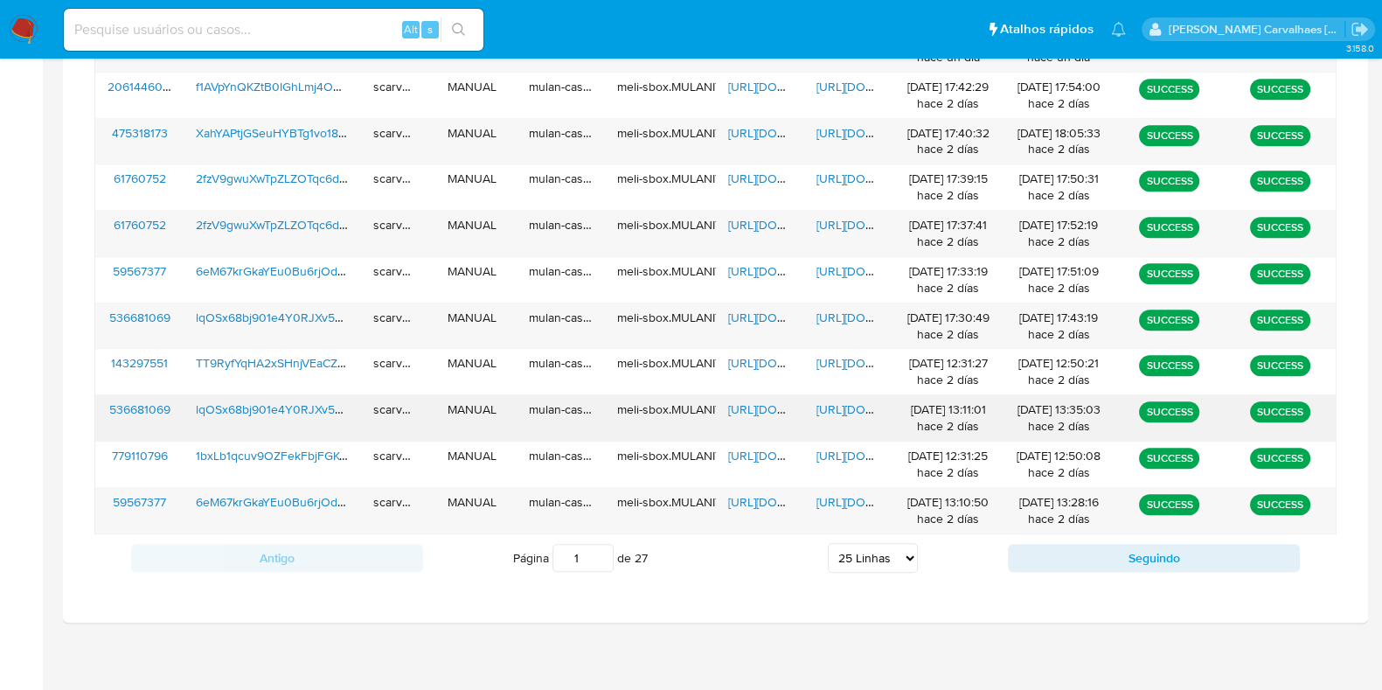
click at [842, 404] on span "[URL][DOMAIN_NAME]" at bounding box center [877, 408] width 121 height 17
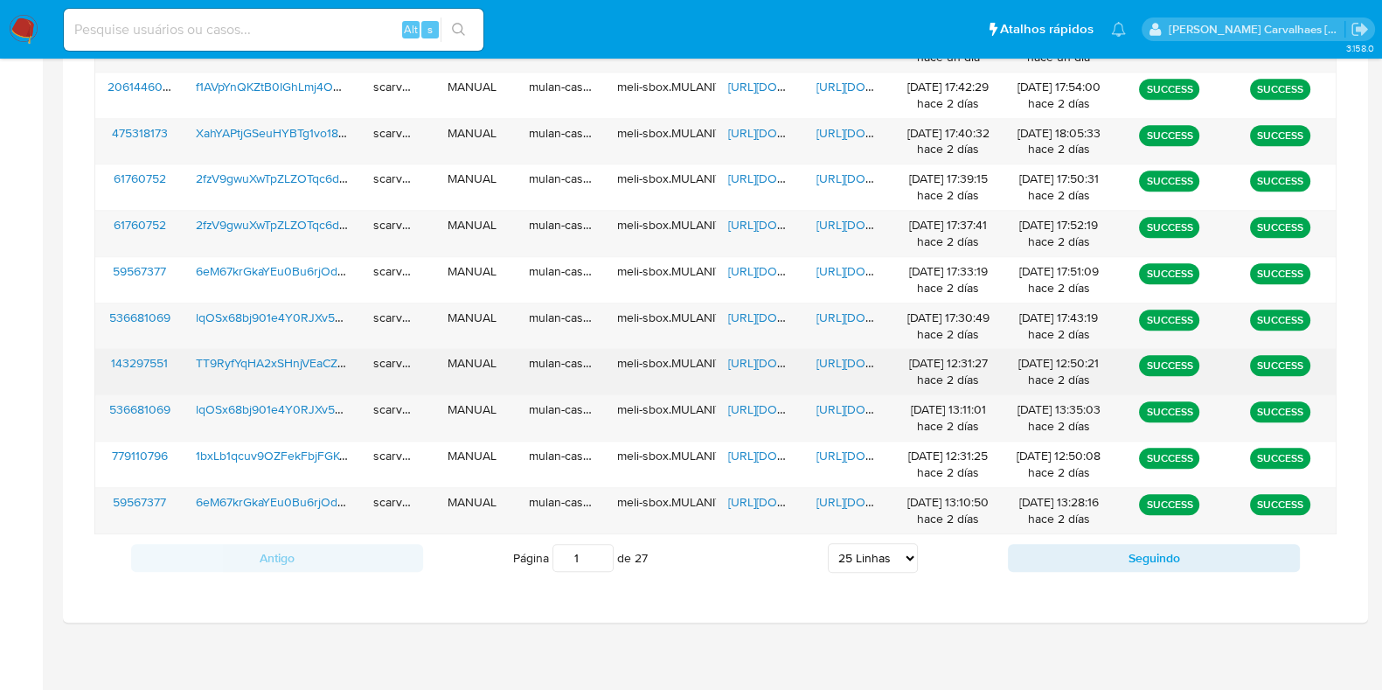
click at [853, 354] on span "[URL][DOMAIN_NAME]" at bounding box center [877, 362] width 121 height 17
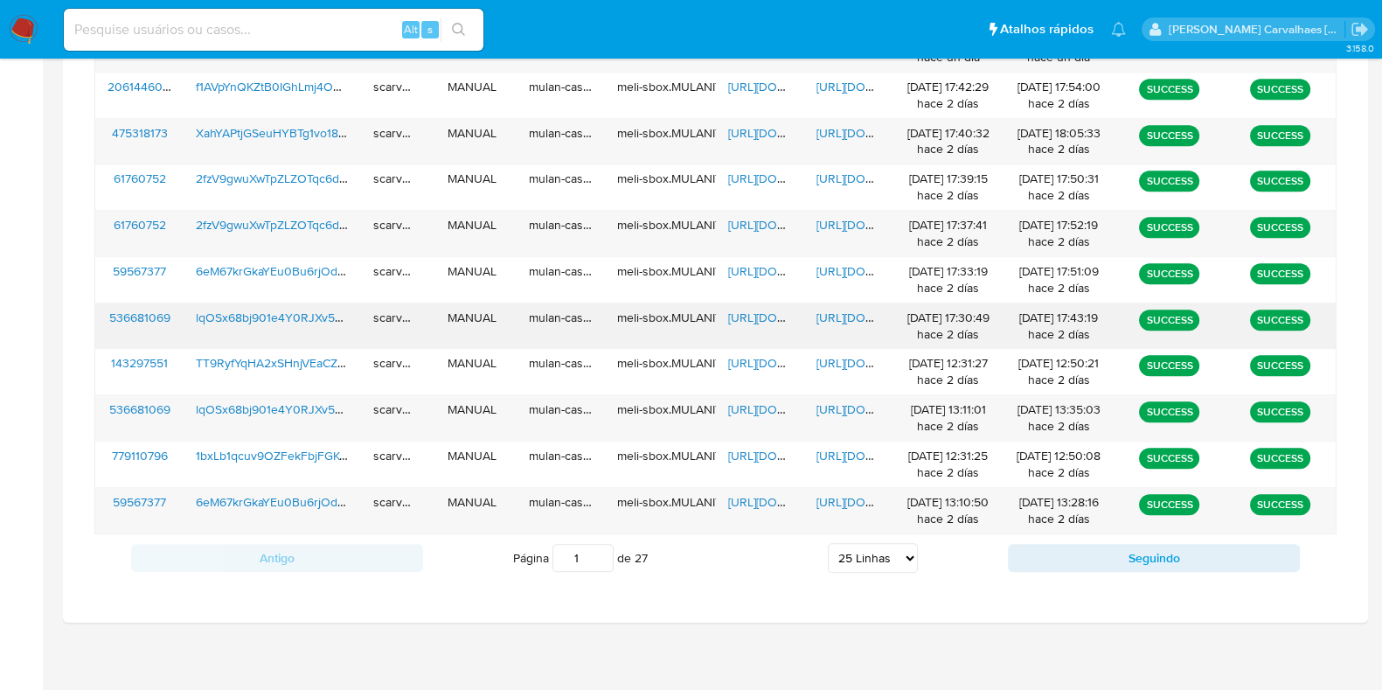
click at [827, 310] on span "[URL][DOMAIN_NAME]" at bounding box center [877, 317] width 121 height 17
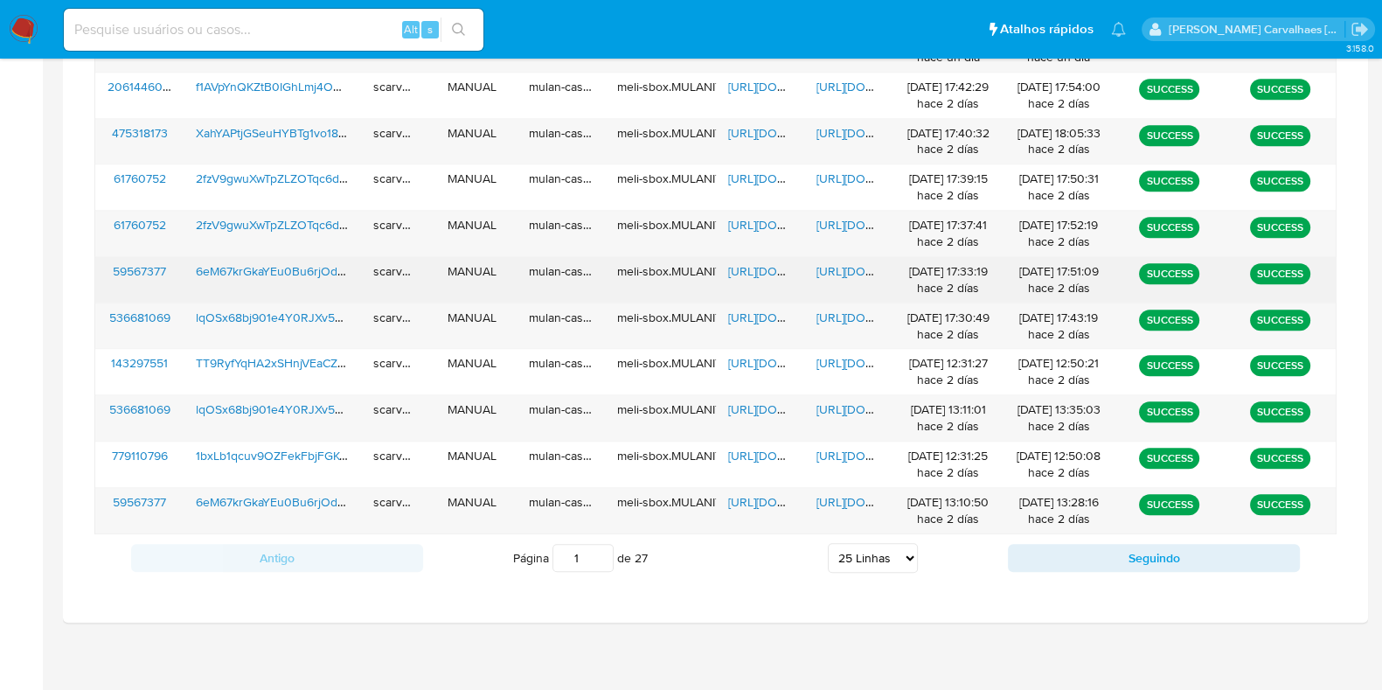
click at [853, 262] on span "[URL][DOMAIN_NAME]" at bounding box center [877, 270] width 121 height 17
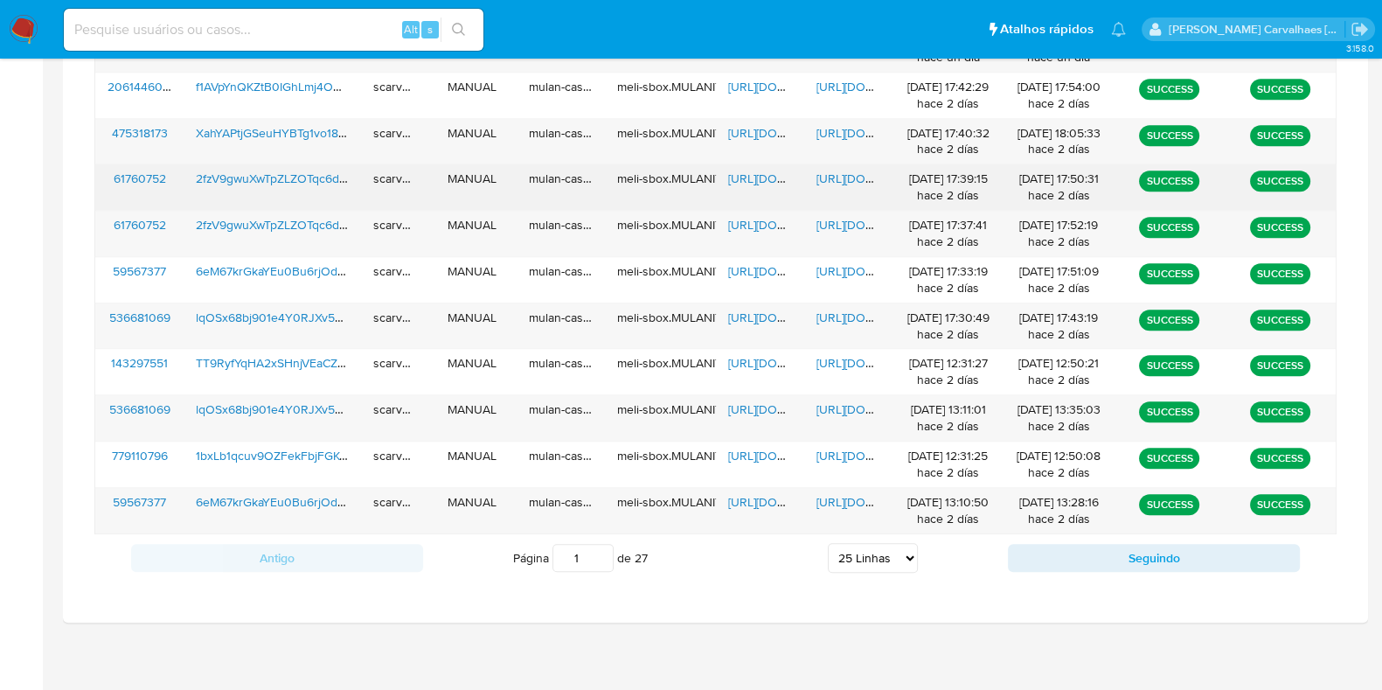
click at [828, 176] on span "[URL][DOMAIN_NAME]" at bounding box center [877, 178] width 121 height 17
click at [846, 170] on span "[URL][DOMAIN_NAME]" at bounding box center [877, 178] width 121 height 17
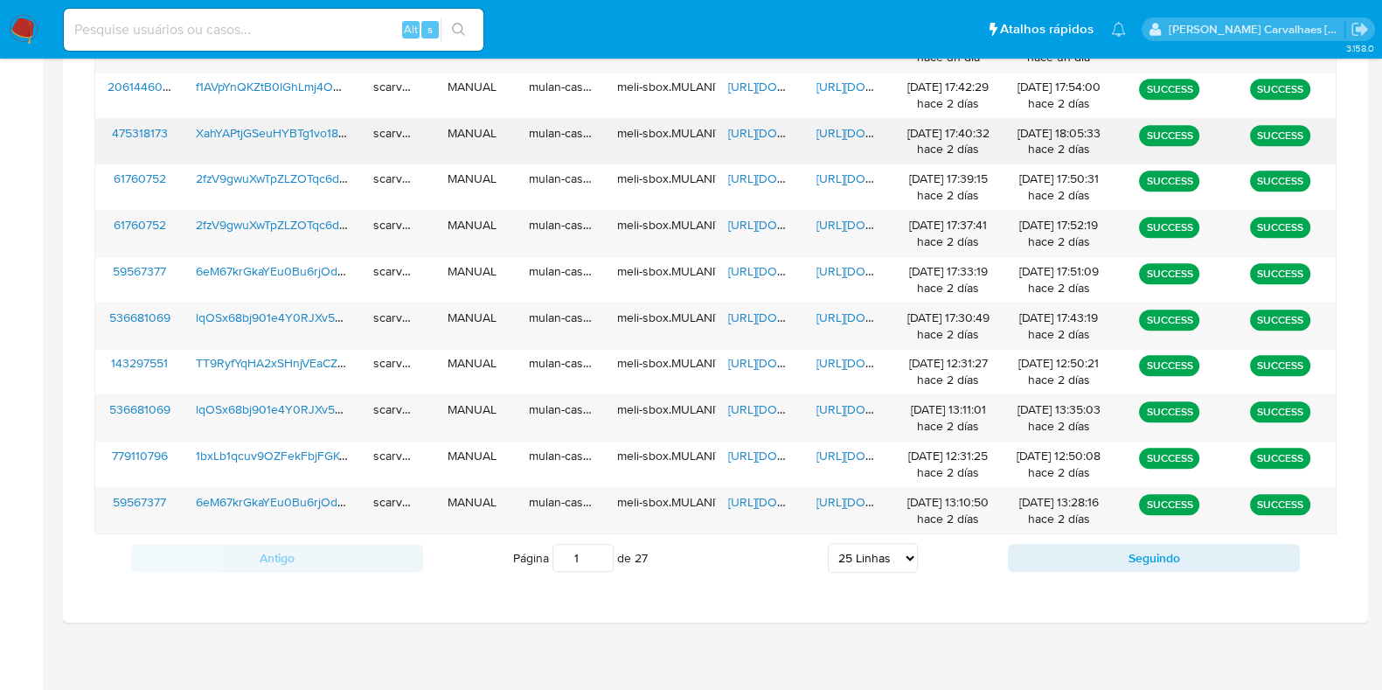
click at [844, 124] on span "[URL][DOMAIN_NAME]" at bounding box center [877, 132] width 121 height 17
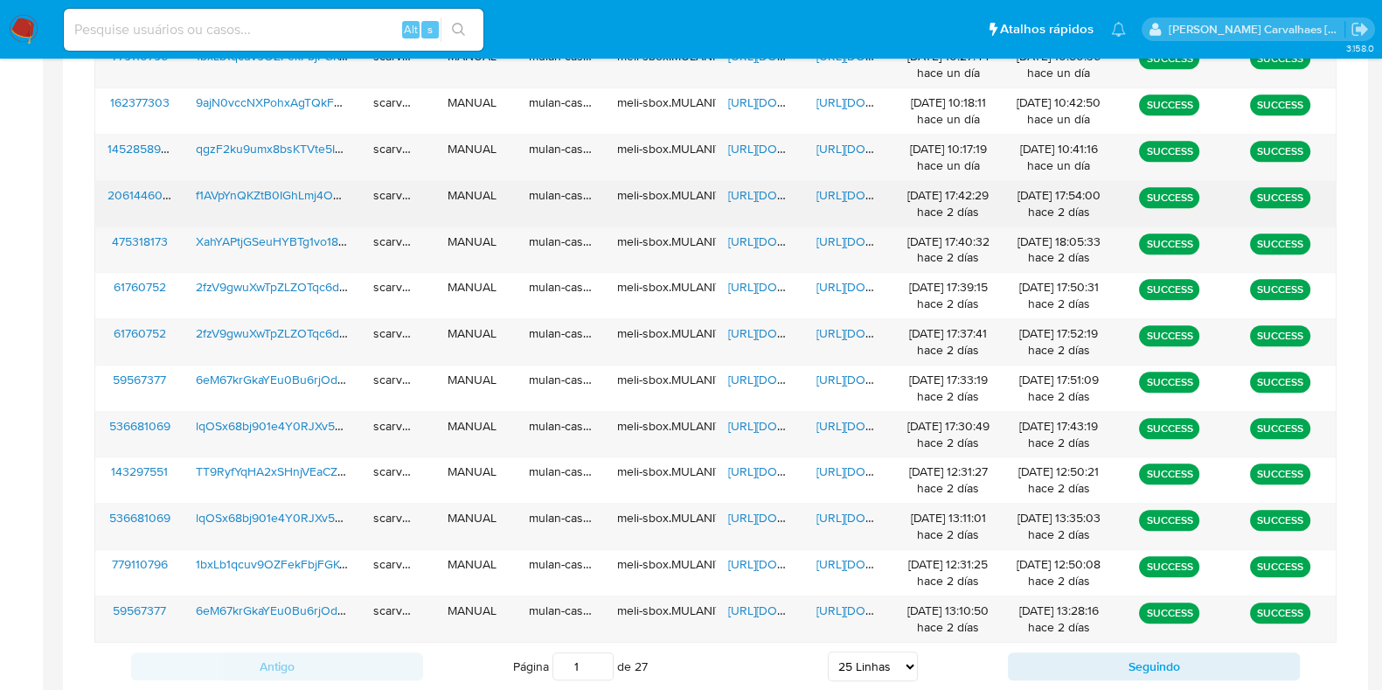
click at [855, 188] on span "[URL][DOMAIN_NAME]" at bounding box center [877, 194] width 121 height 17
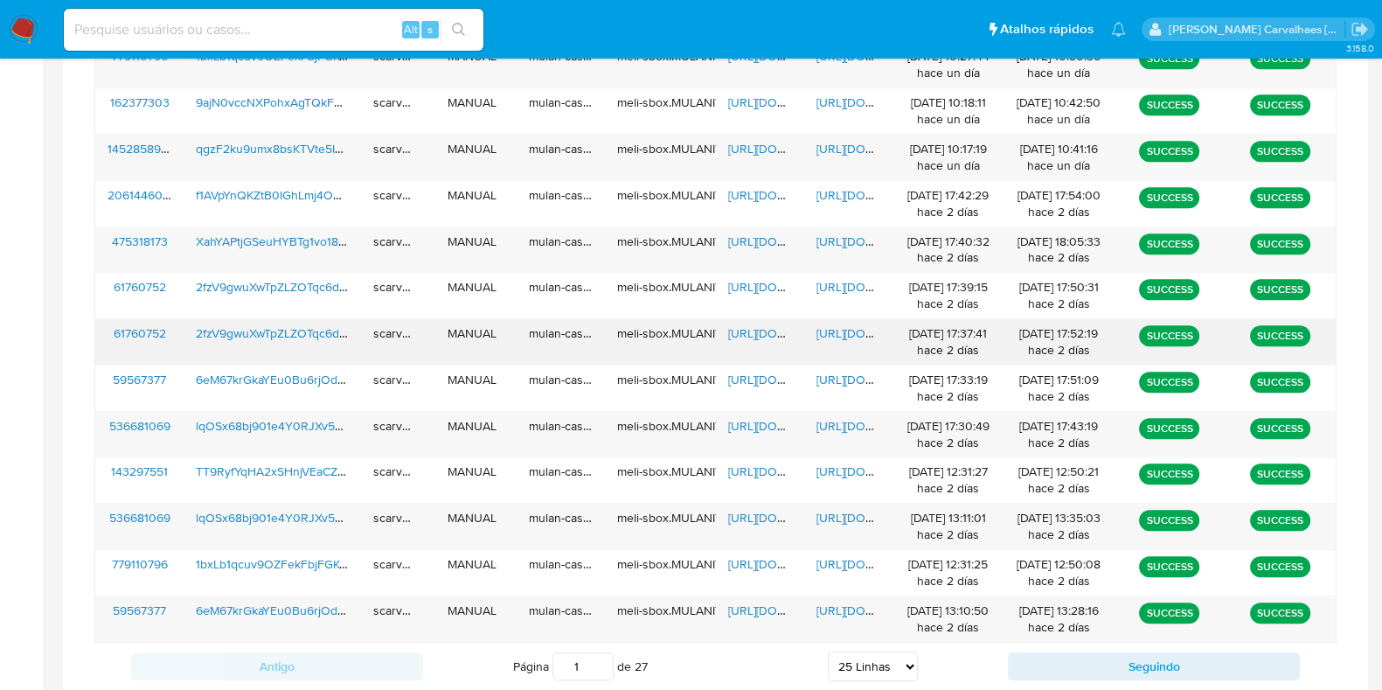
scroll to position [1137, 0]
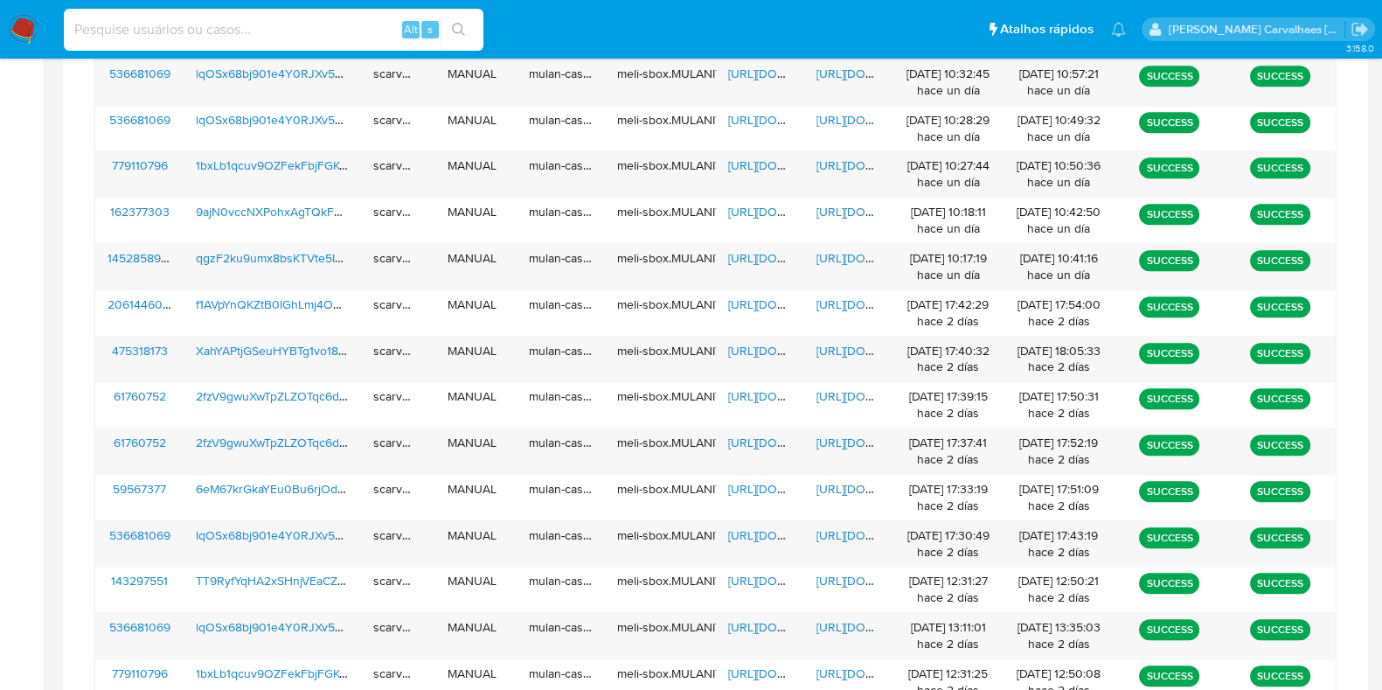
paste input "f1AVpYnQKZtB0IGhLmj4O4pp"
type input "f1AVpYnQKZtB0IGhLmj4O4pp"
click at [461, 24] on icon "search-icon" at bounding box center [458, 29] width 13 height 13
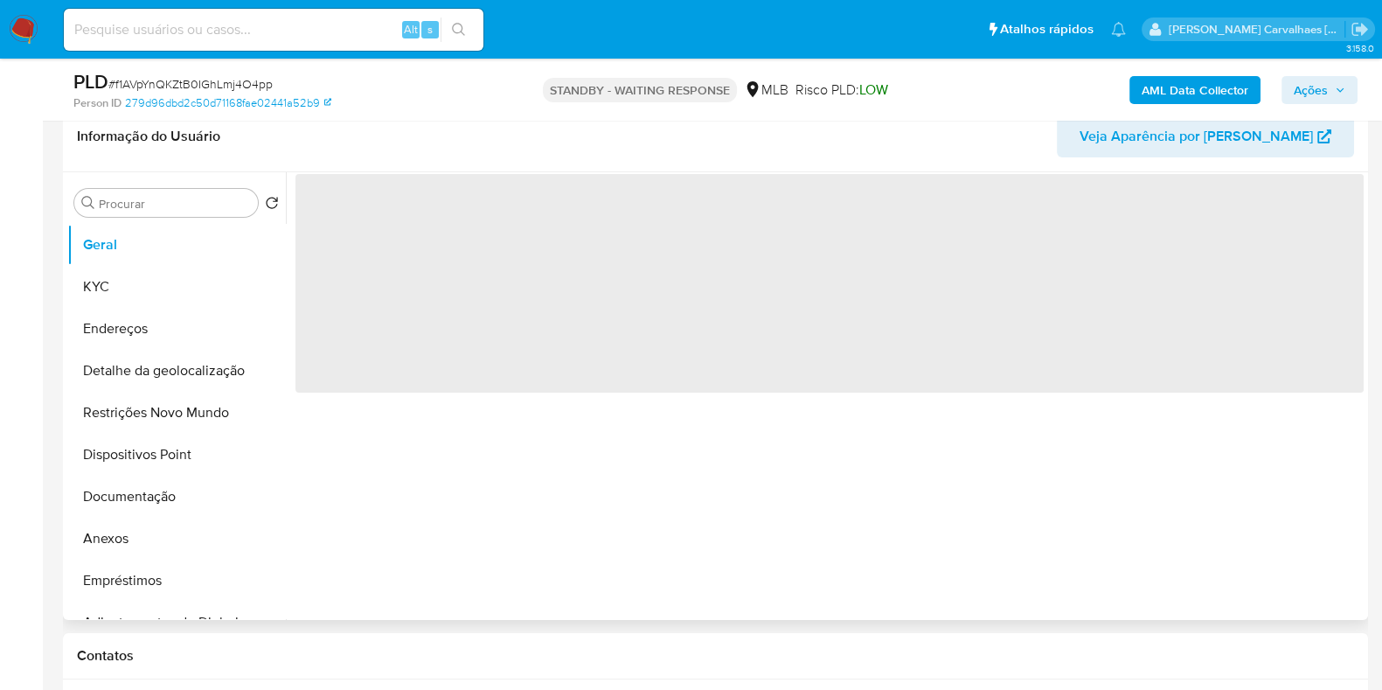
scroll to position [328, 0]
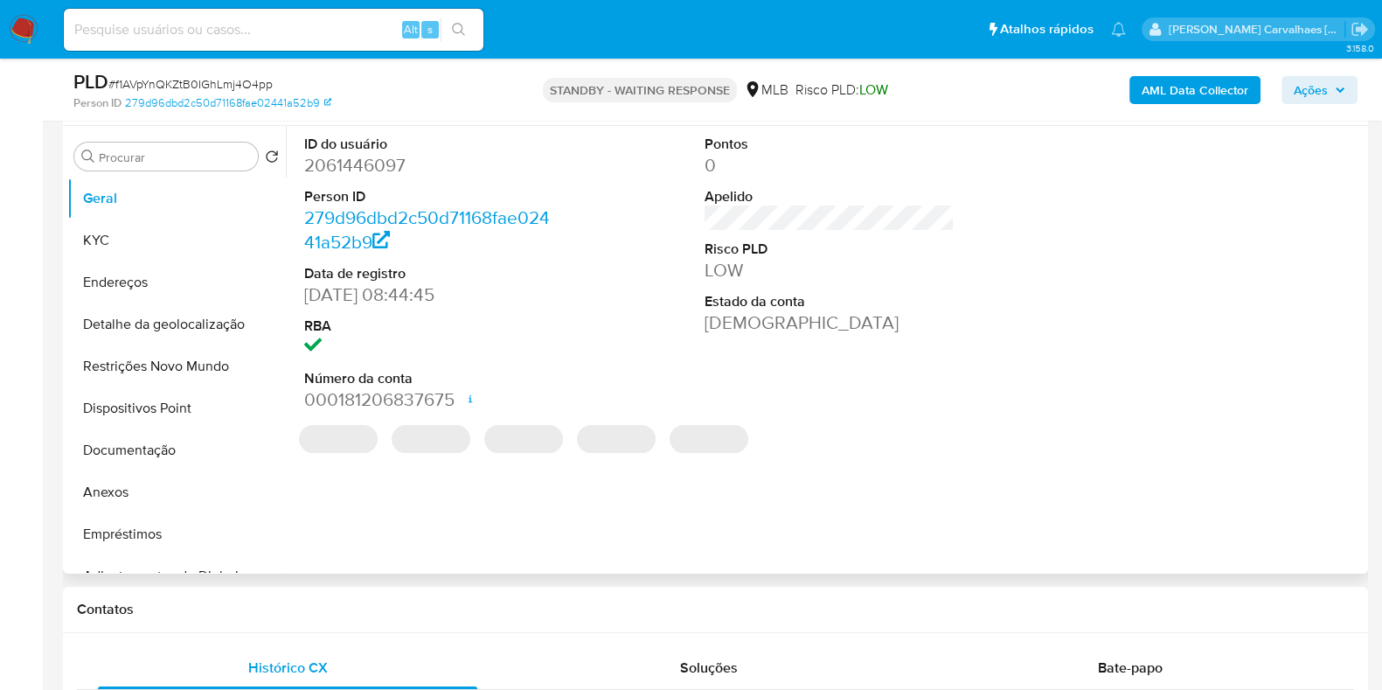
select select "10"
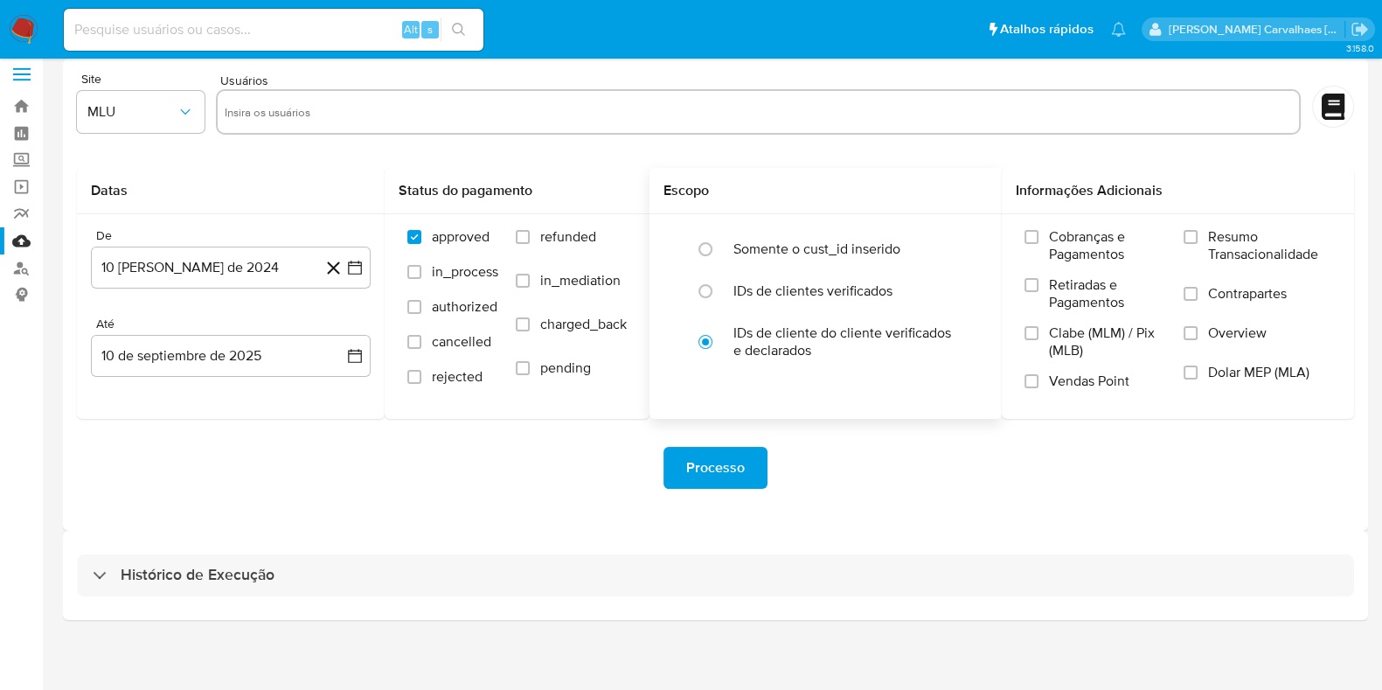
scroll to position [15, 0]
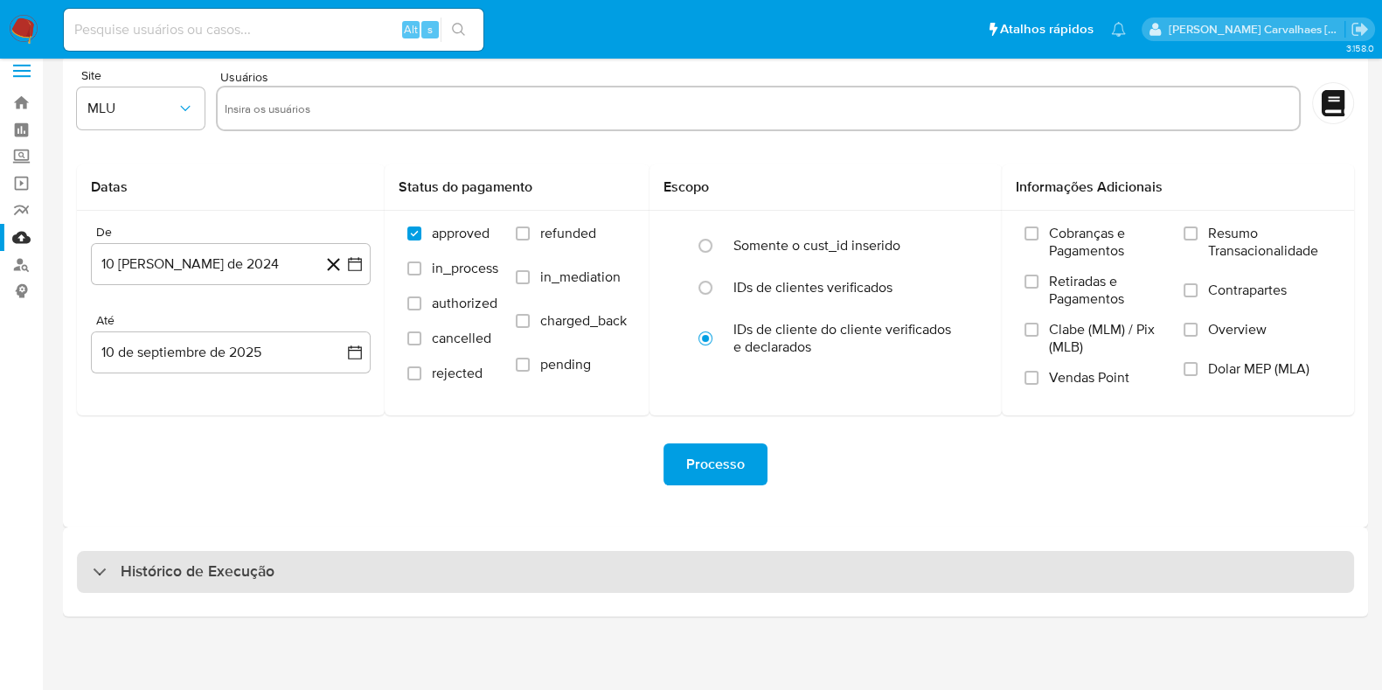
click at [293, 564] on div "Histórico de Execução" at bounding box center [715, 572] width 1277 height 42
select select "10"
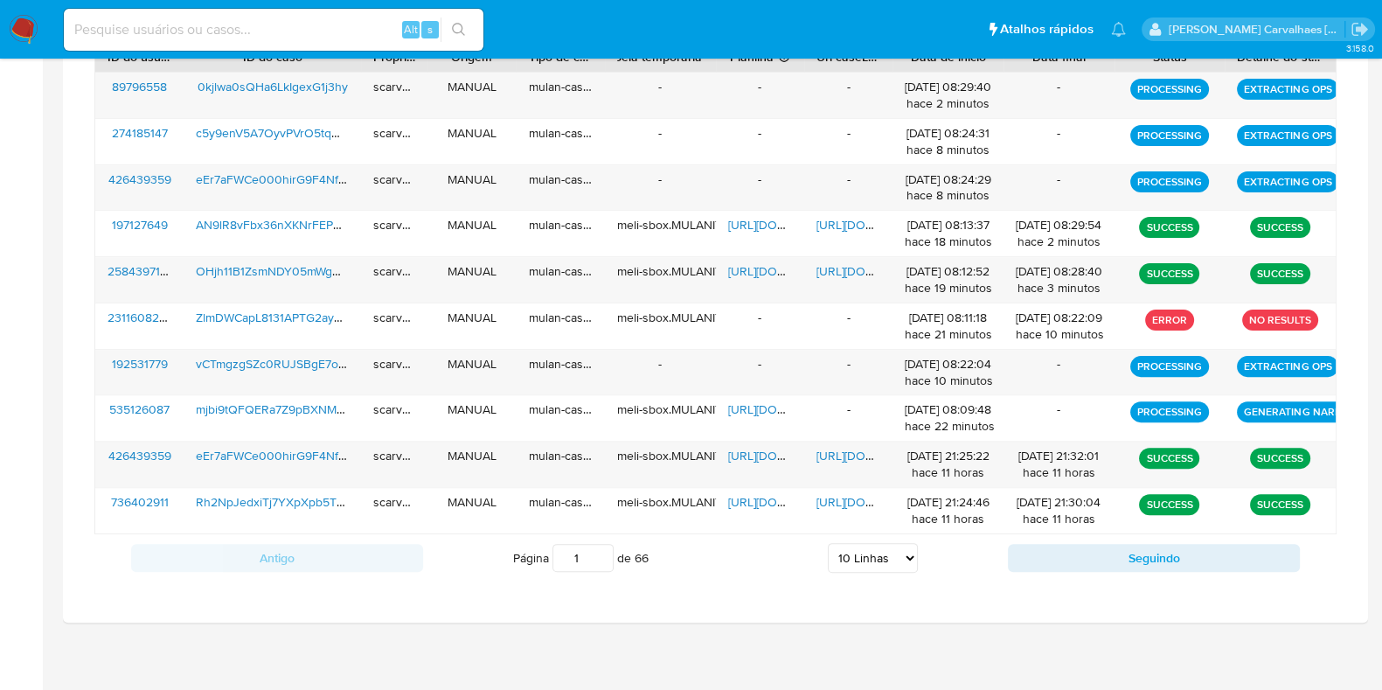
scroll to position [672, 0]
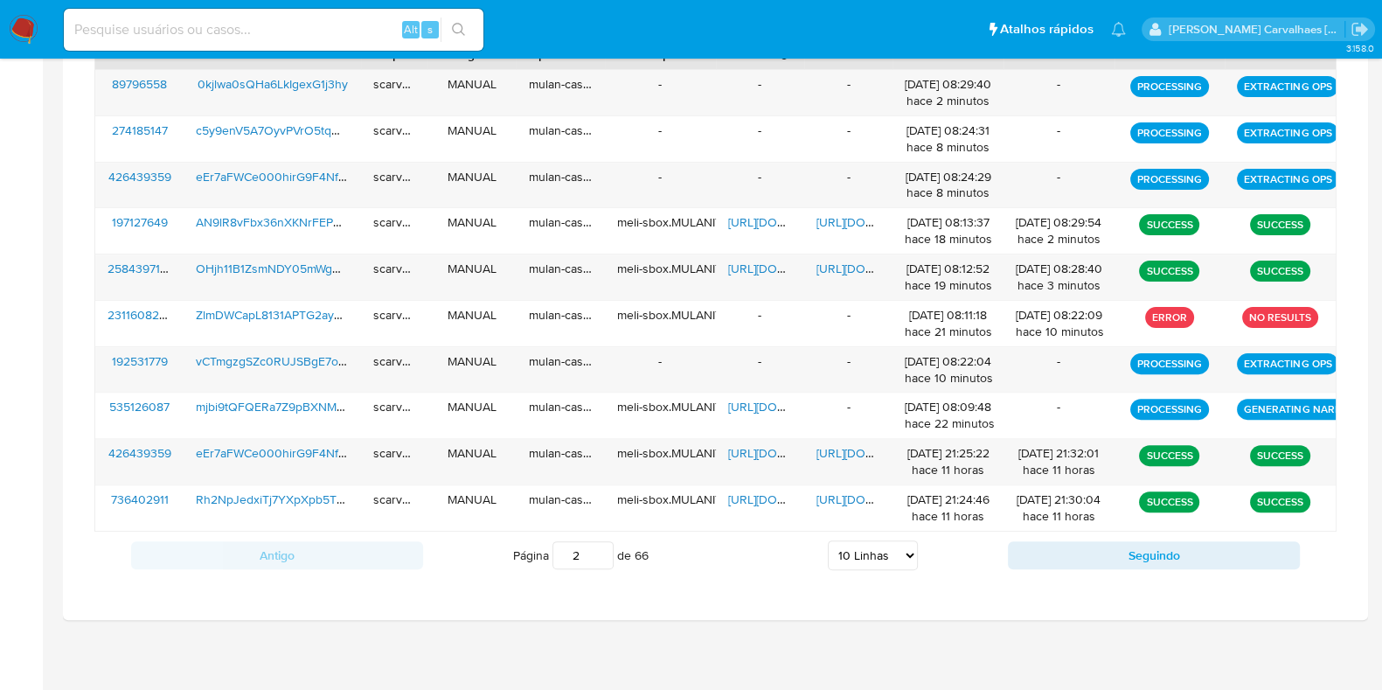
click at [602, 544] on input "2" at bounding box center [583, 555] width 61 height 28
type input "1"
click at [599, 557] on input "1" at bounding box center [583, 555] width 61 height 28
click at [908, 553] on select "5 Linhas 10 Linhas 20 Linhas 25 Linhas 50 Linhas 100 Linhas" at bounding box center [873, 555] width 90 height 30
select select "20"
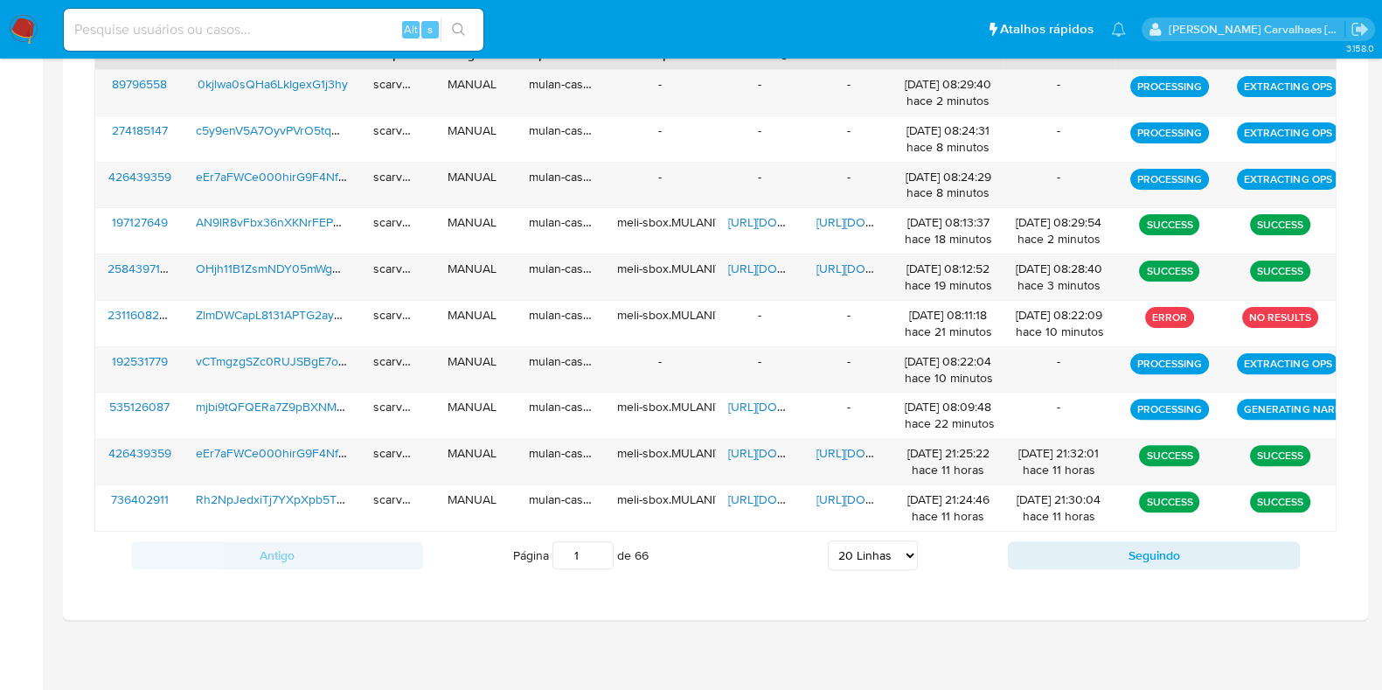
click at [828, 540] on select "5 Linhas 10 Linhas 20 Linhas 25 Linhas 50 Linhas 100 Linhas" at bounding box center [873, 555] width 90 height 30
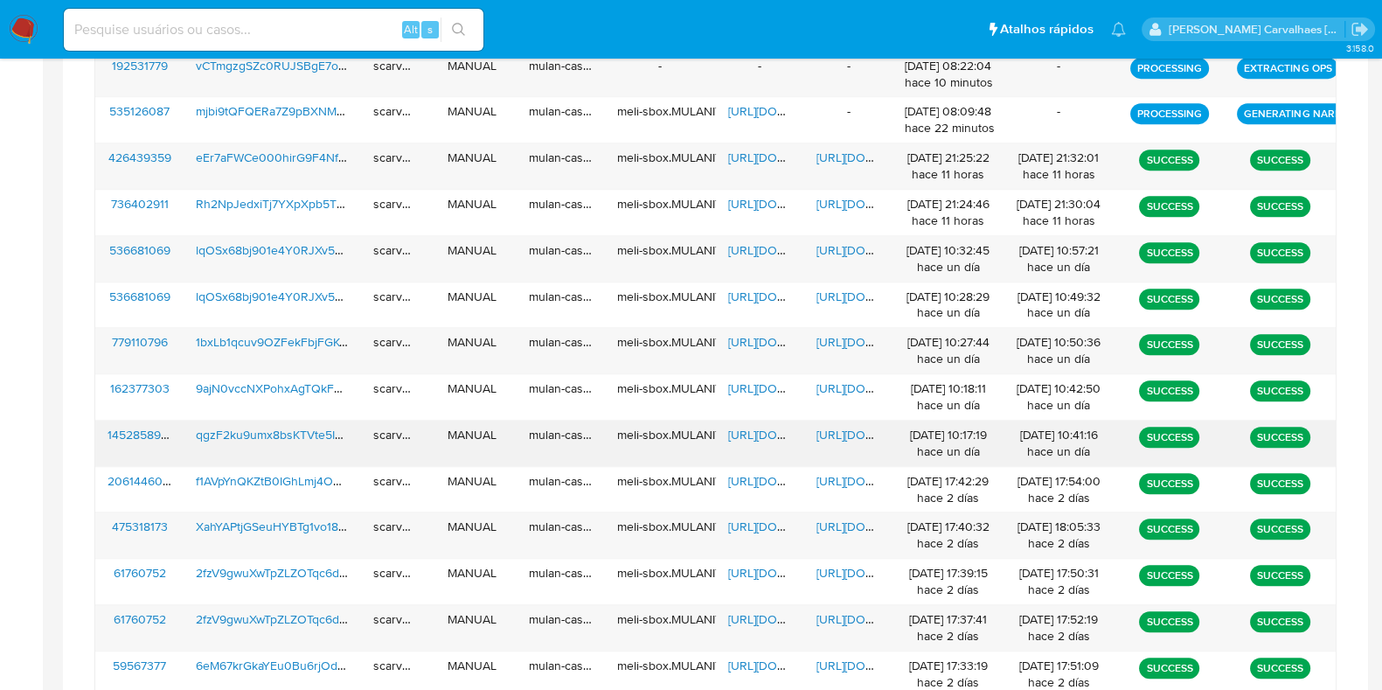
scroll to position [1001, 0]
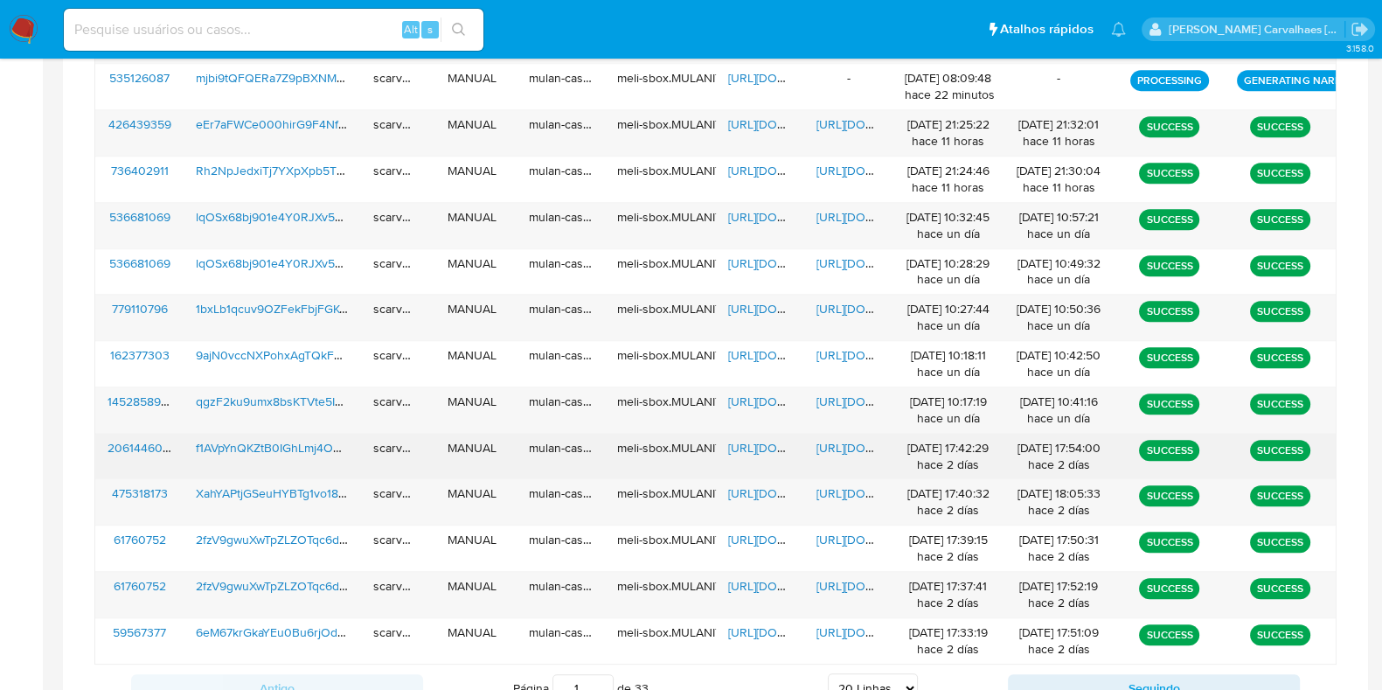
click at [748, 449] on span "[URL][DOMAIN_NAME]" at bounding box center [788, 447] width 121 height 17
